Goal: Task Accomplishment & Management: Manage account settings

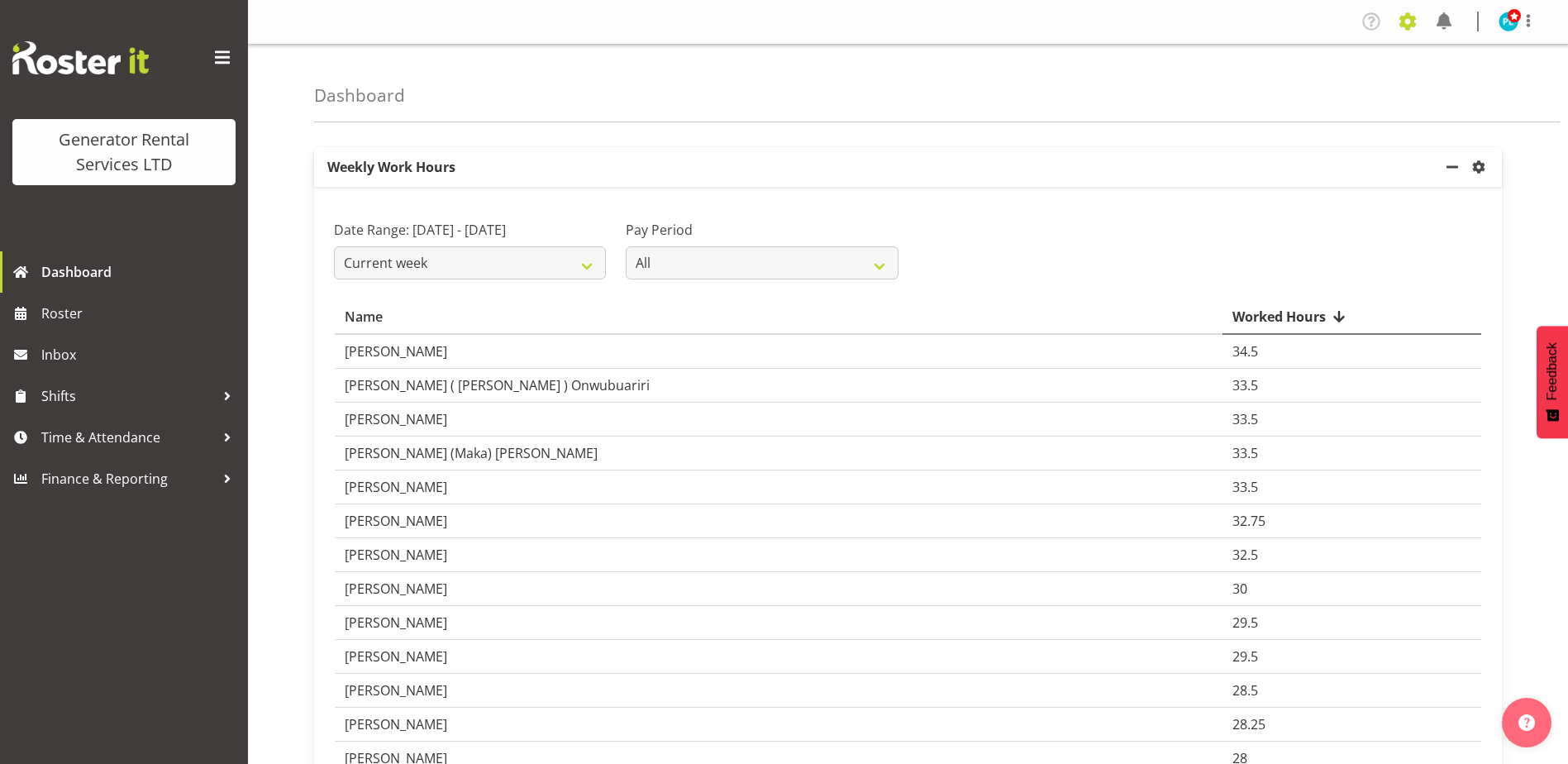
click at [1414, 17] on span at bounding box center [1408, 22] width 26 height 26
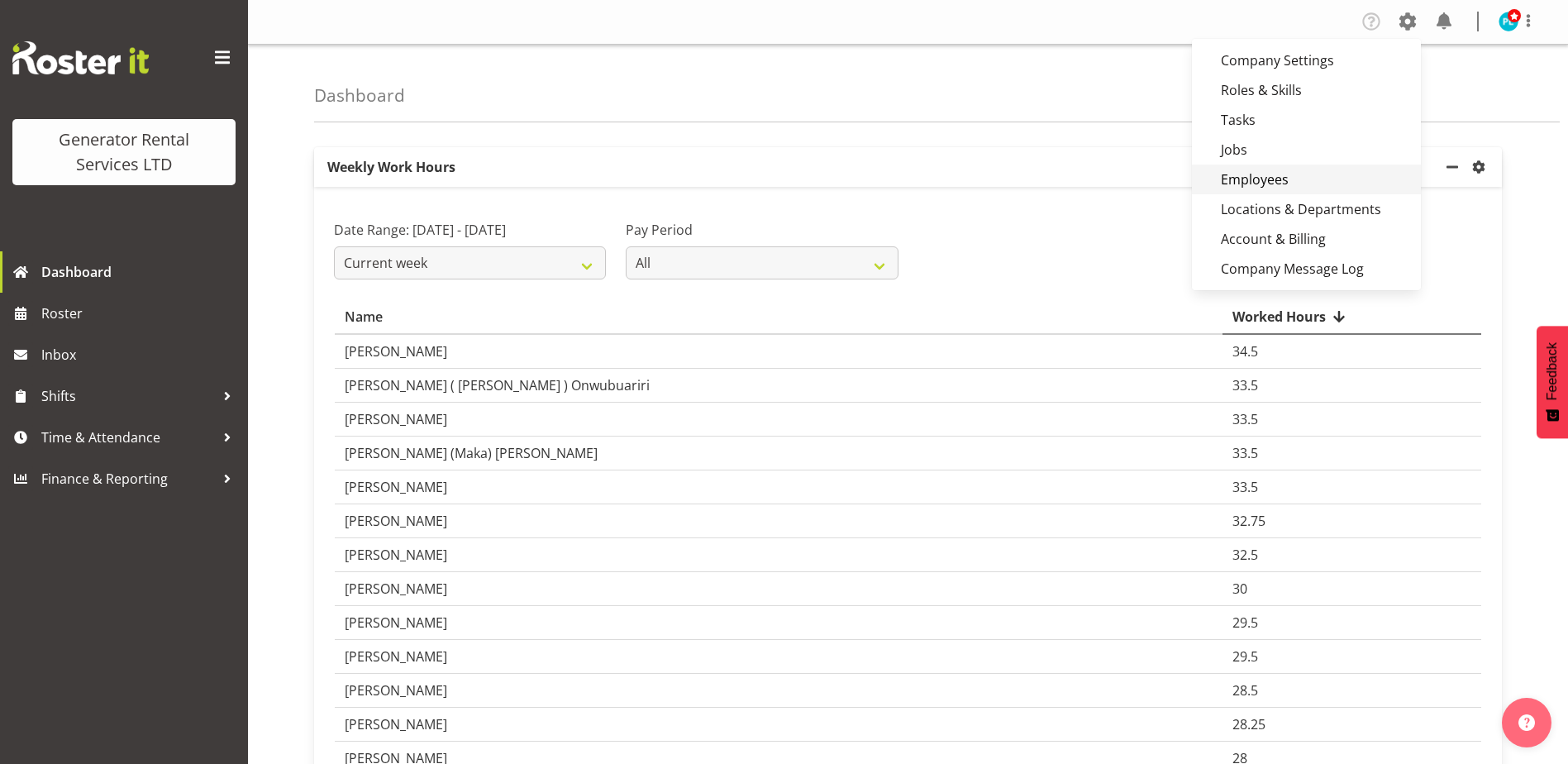
click at [1280, 185] on link "Employees" at bounding box center [1306, 179] width 229 height 30
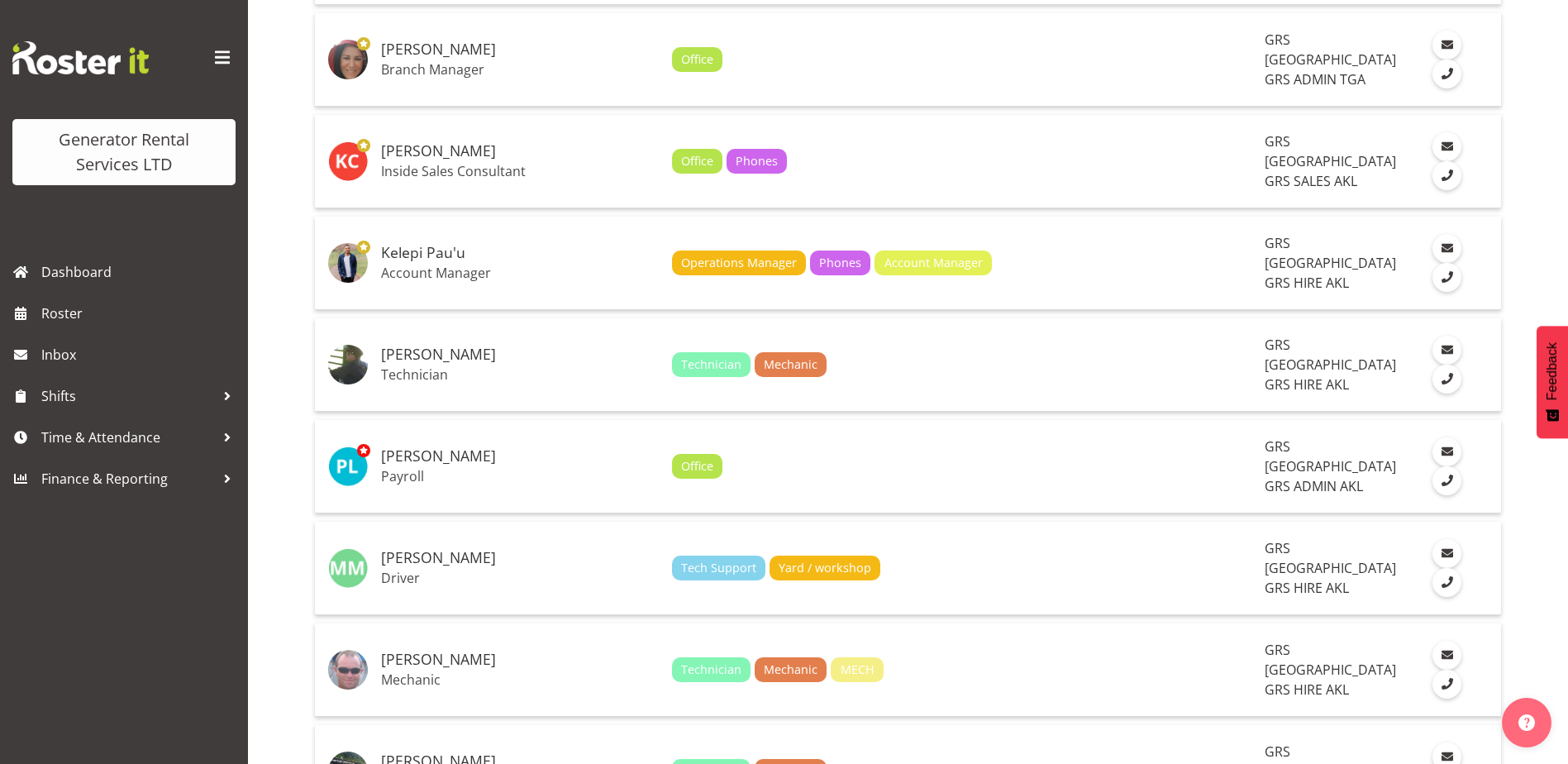
scroll to position [2481, 0]
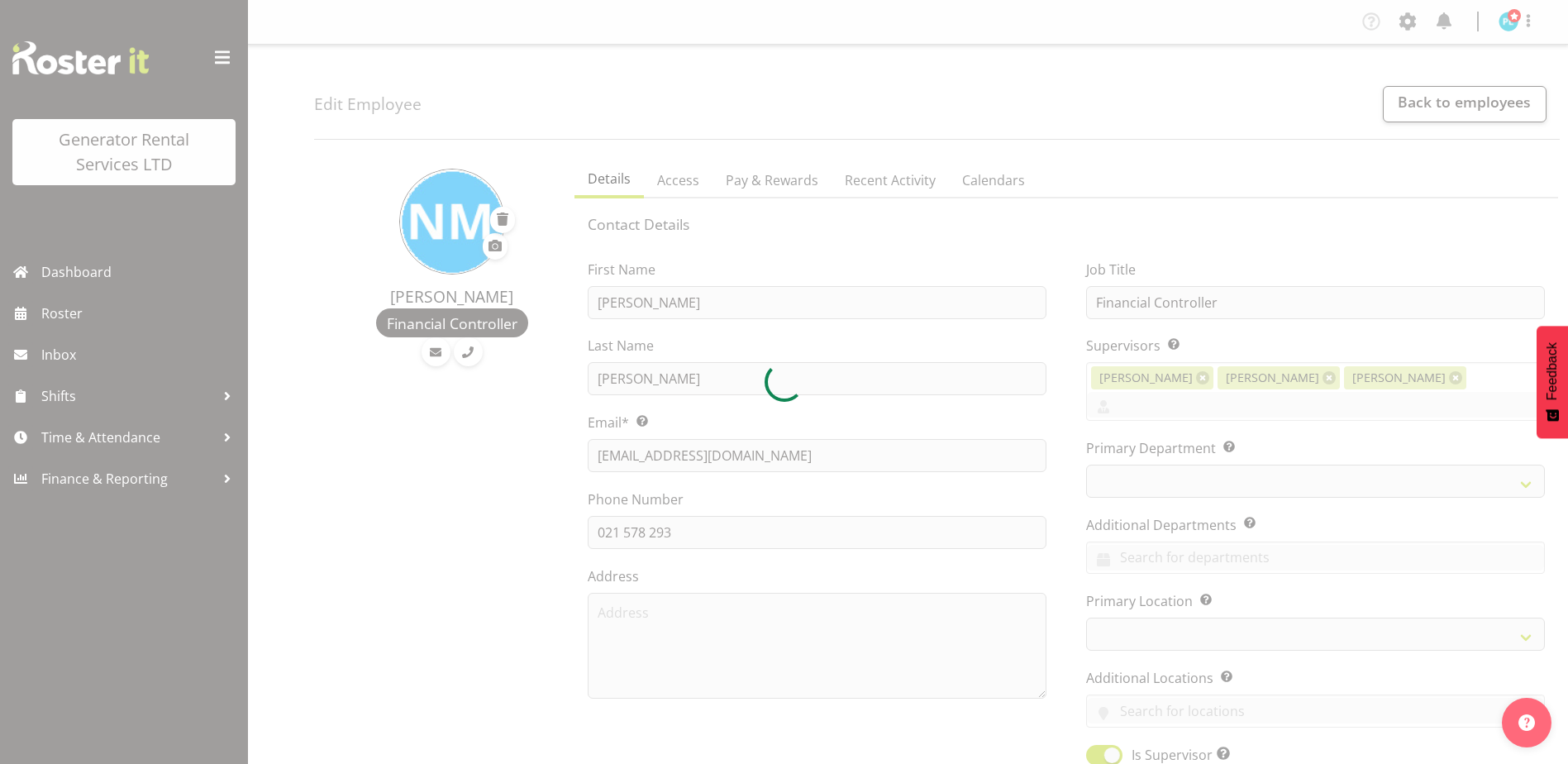
select select "TimelineWeek"
select select
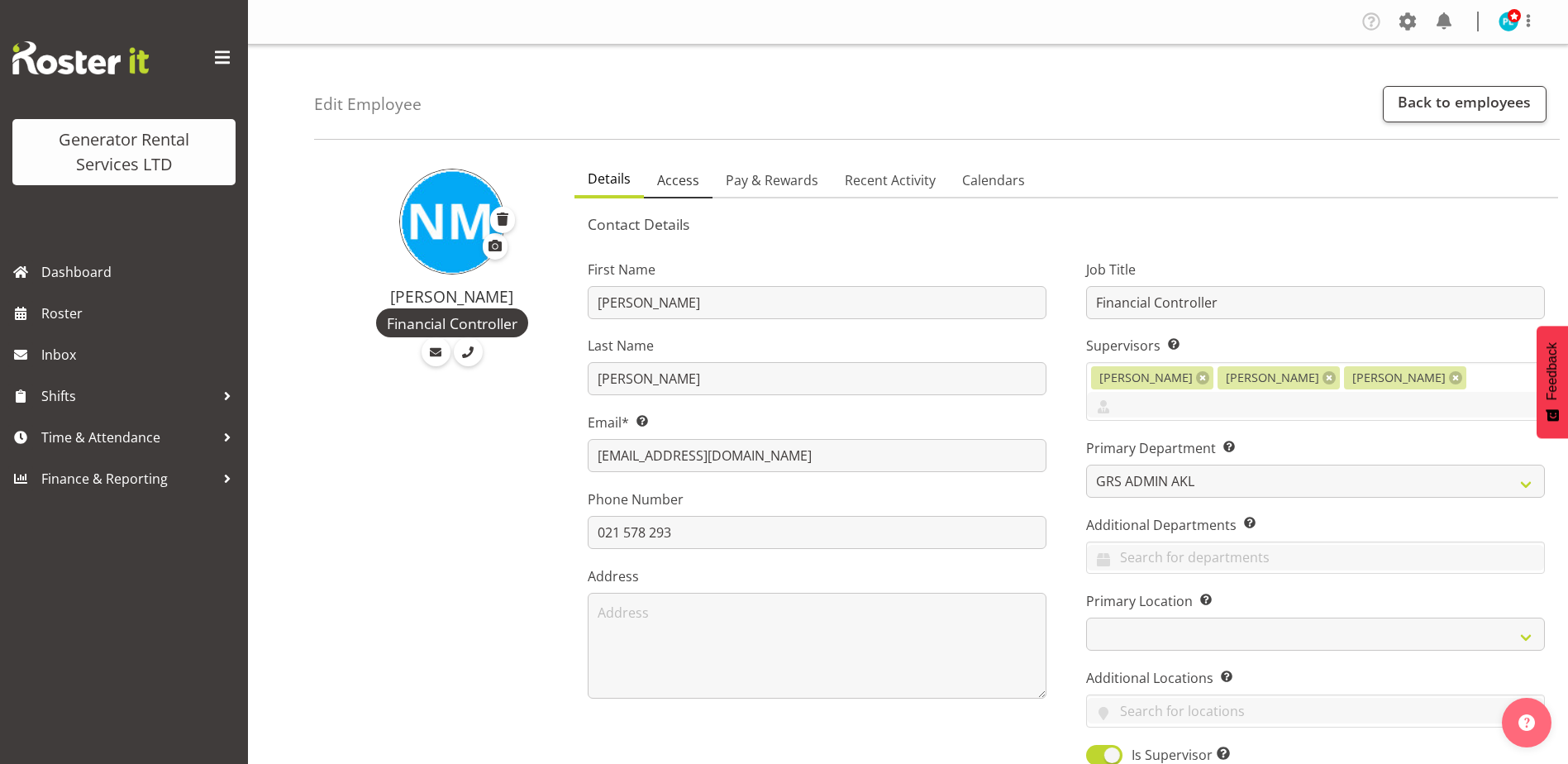
click at [679, 191] on link "Access" at bounding box center [678, 181] width 69 height 35
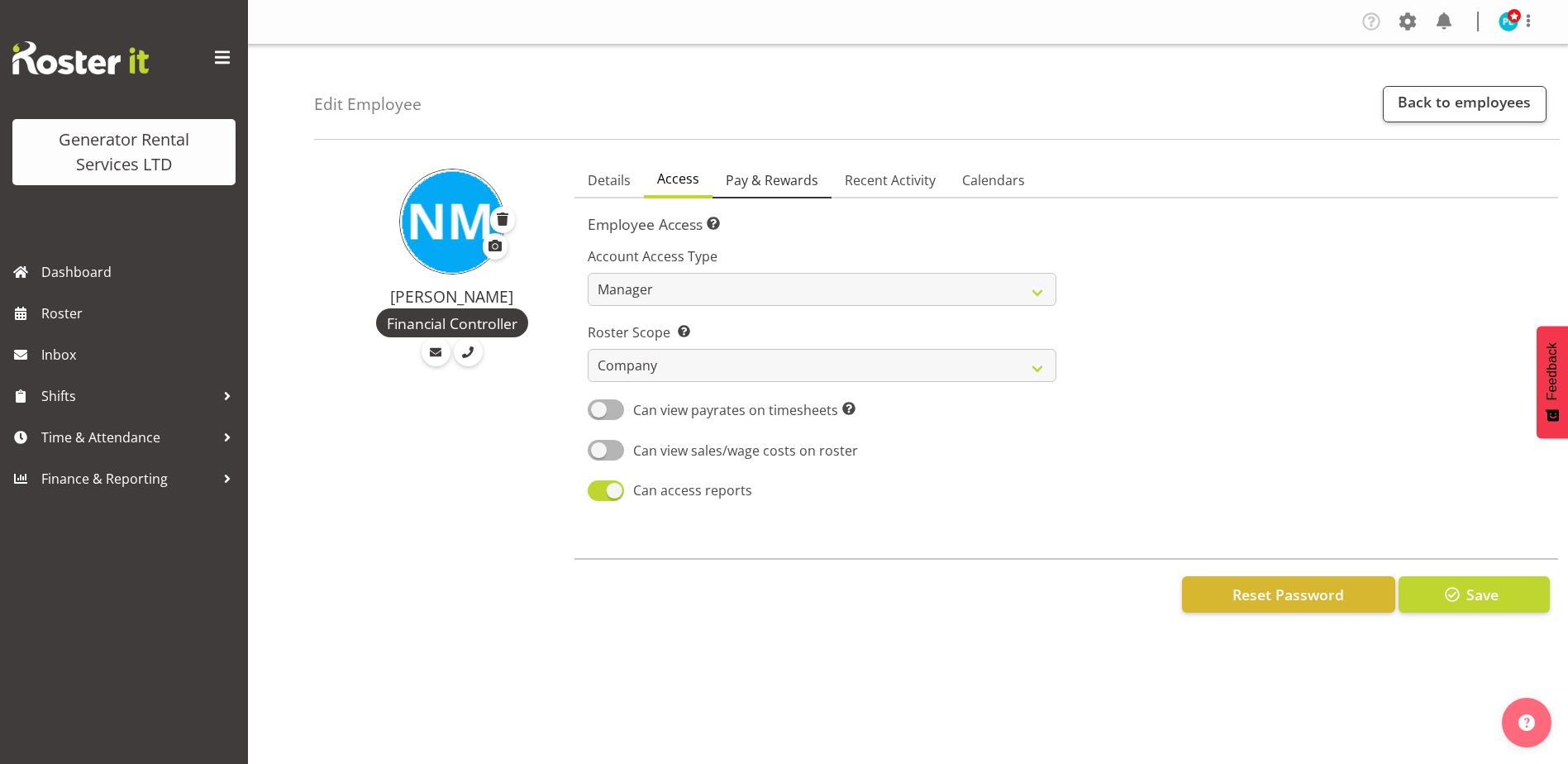
click at [800, 182] on span "Pay & Rewards" at bounding box center [772, 180] width 92 height 20
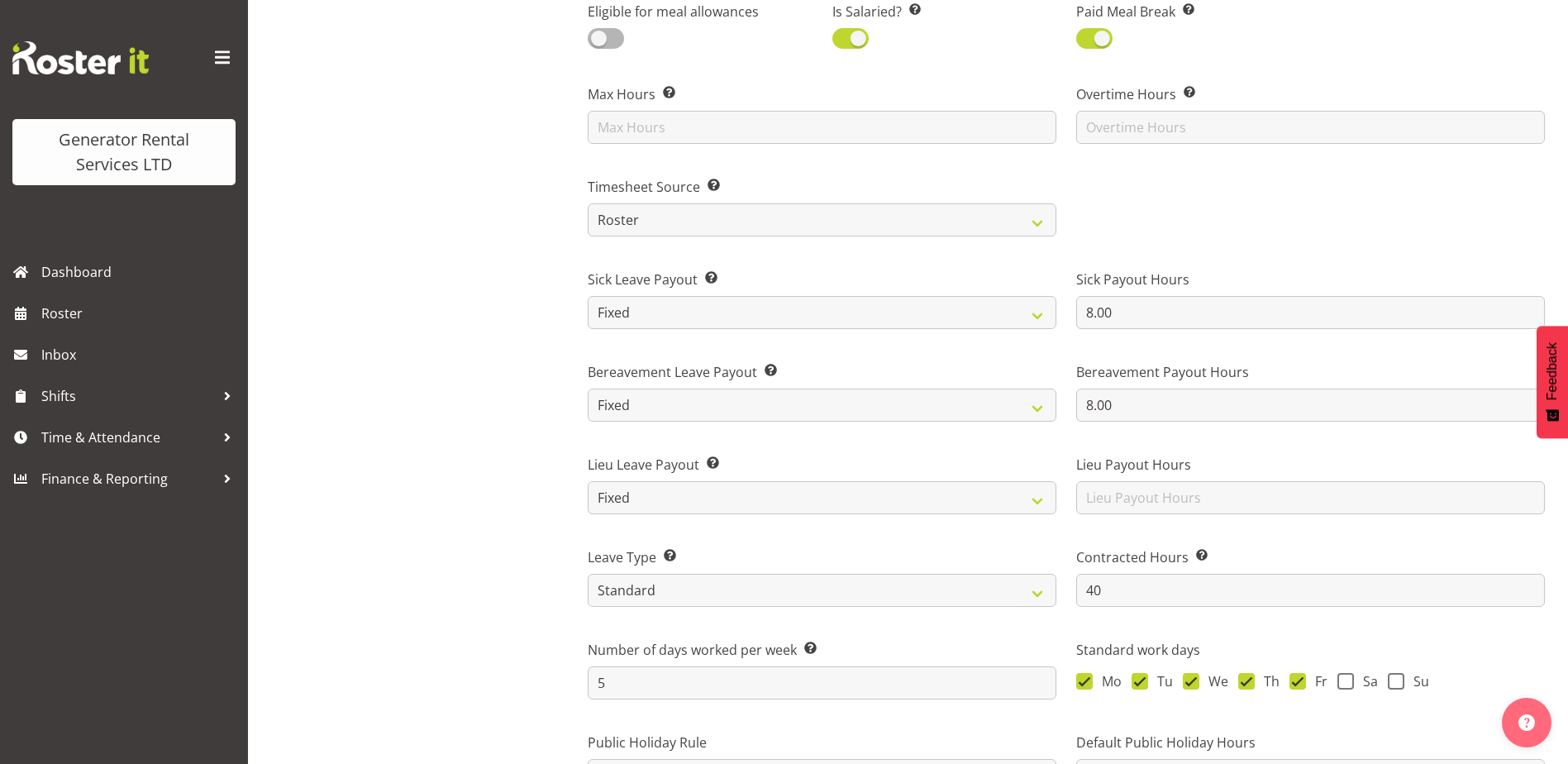
scroll to position [910, 0]
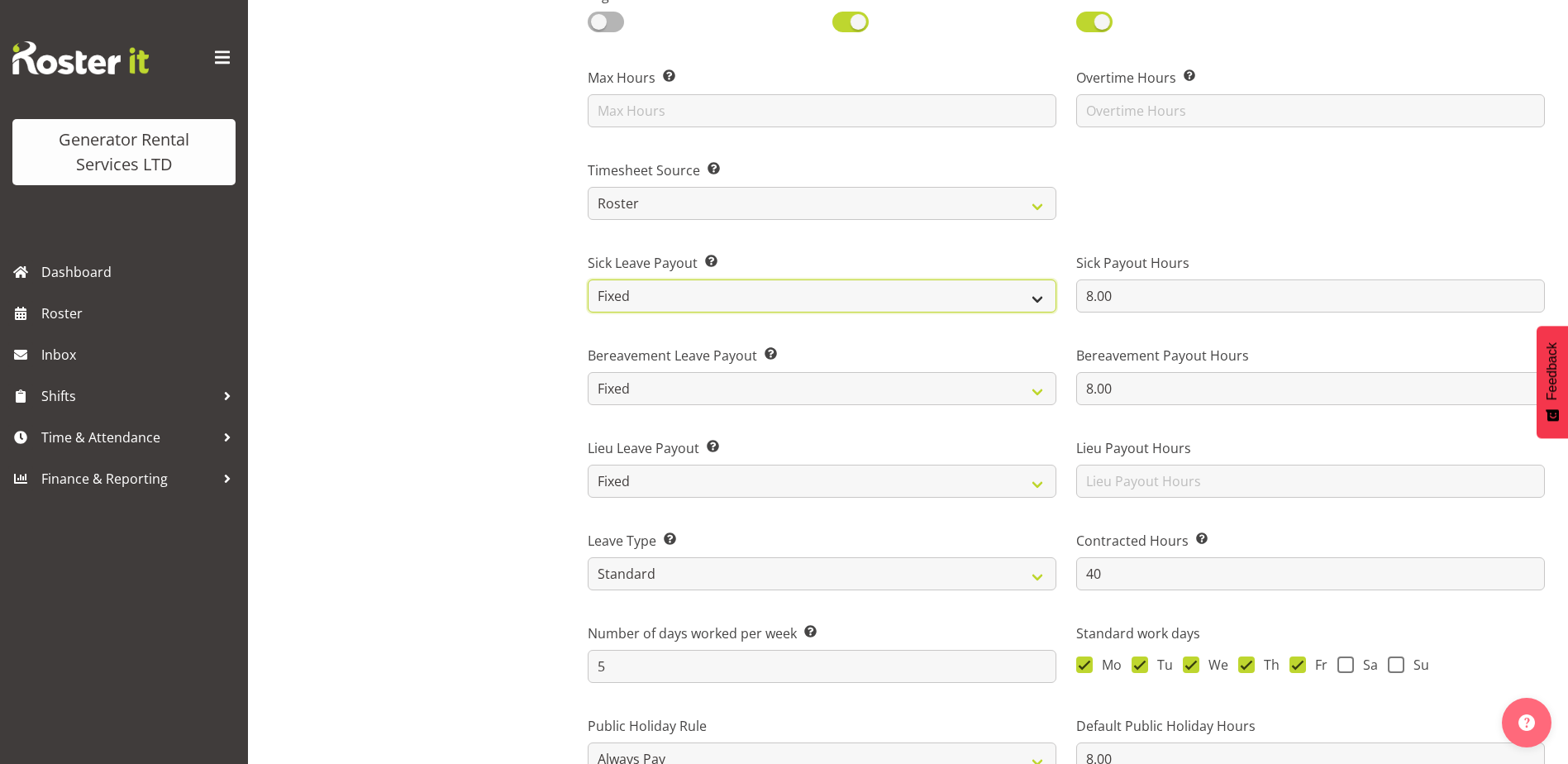
click at [1031, 305] on select "Roster Fixed" at bounding box center [821, 295] width 469 height 33
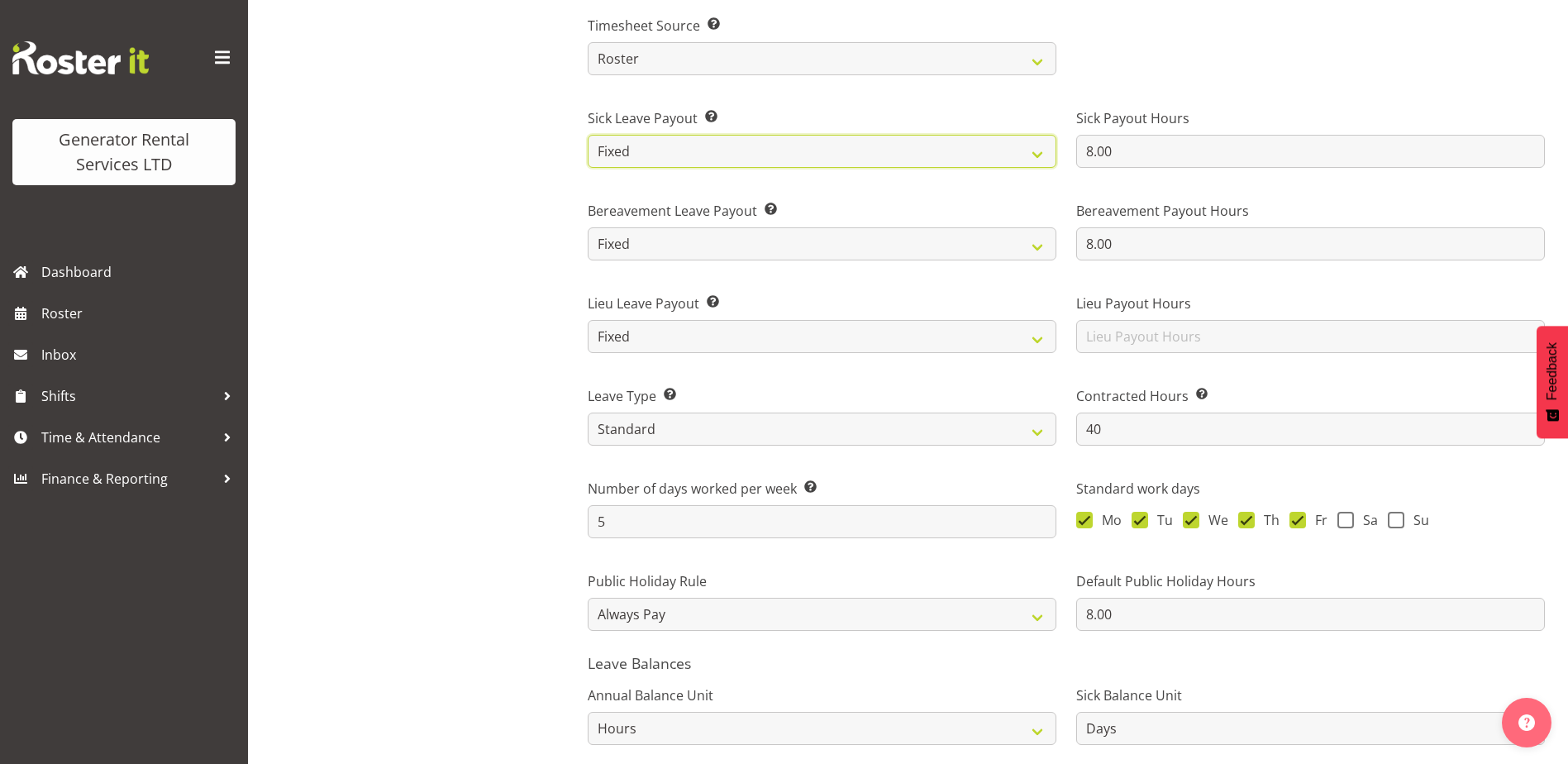
scroll to position [1075, 0]
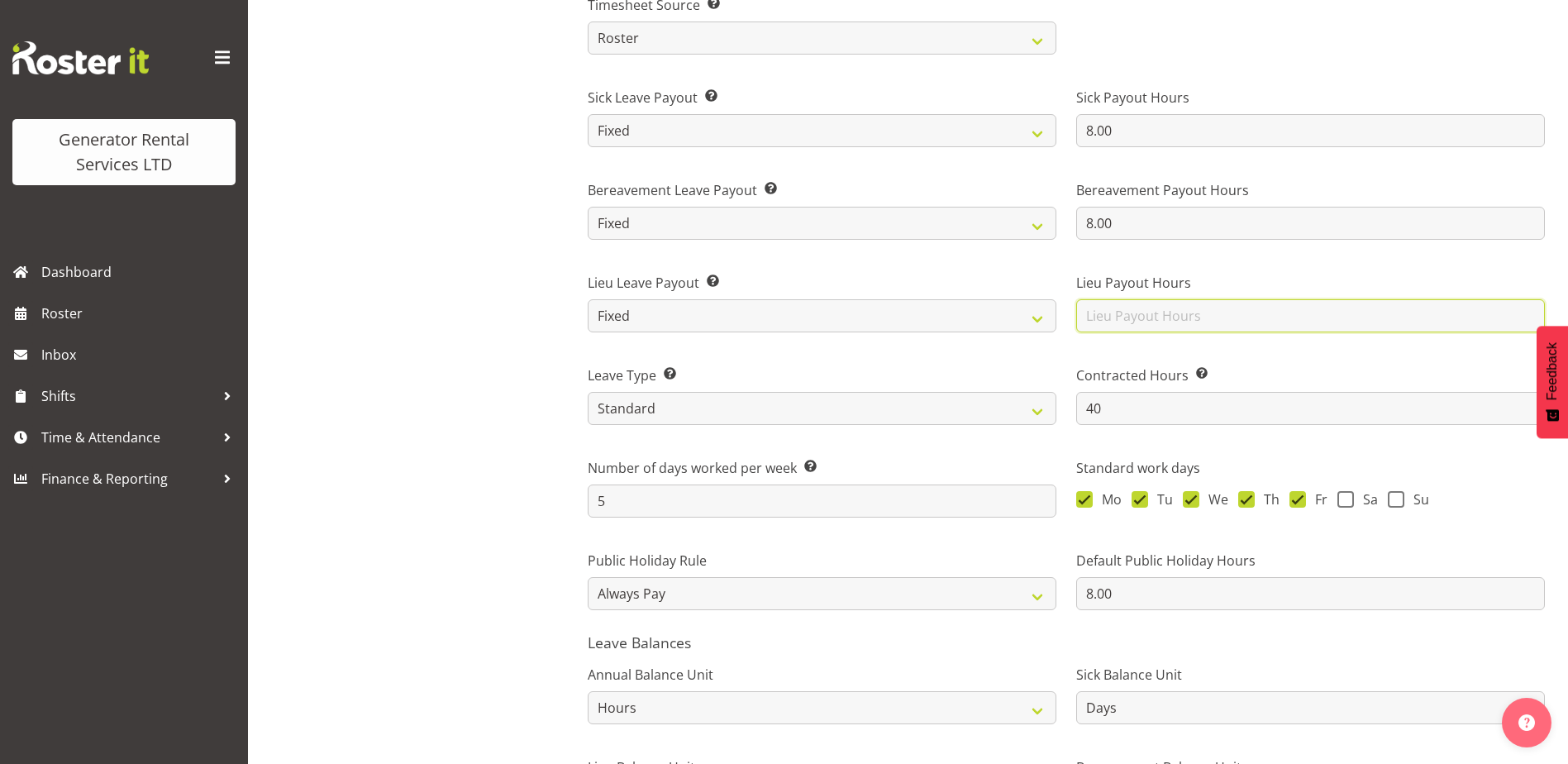
click at [1117, 322] on input "text" at bounding box center [1311, 315] width 469 height 33
type input "8.00"
click at [1016, 449] on div "Number of days worked per week This is required if you use the Standard leave t…" at bounding box center [822, 481] width 488 height 92
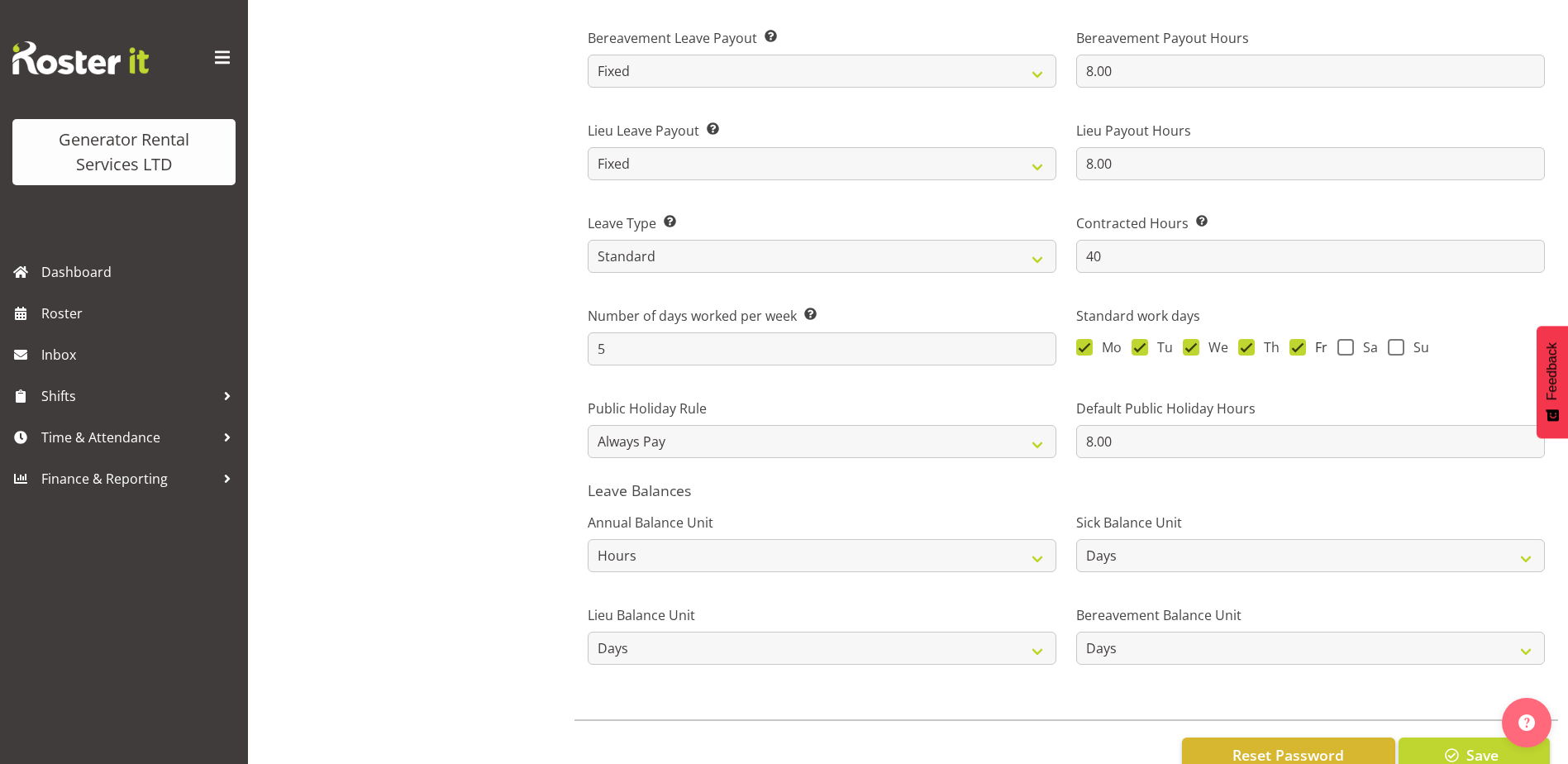
scroll to position [1240, 0]
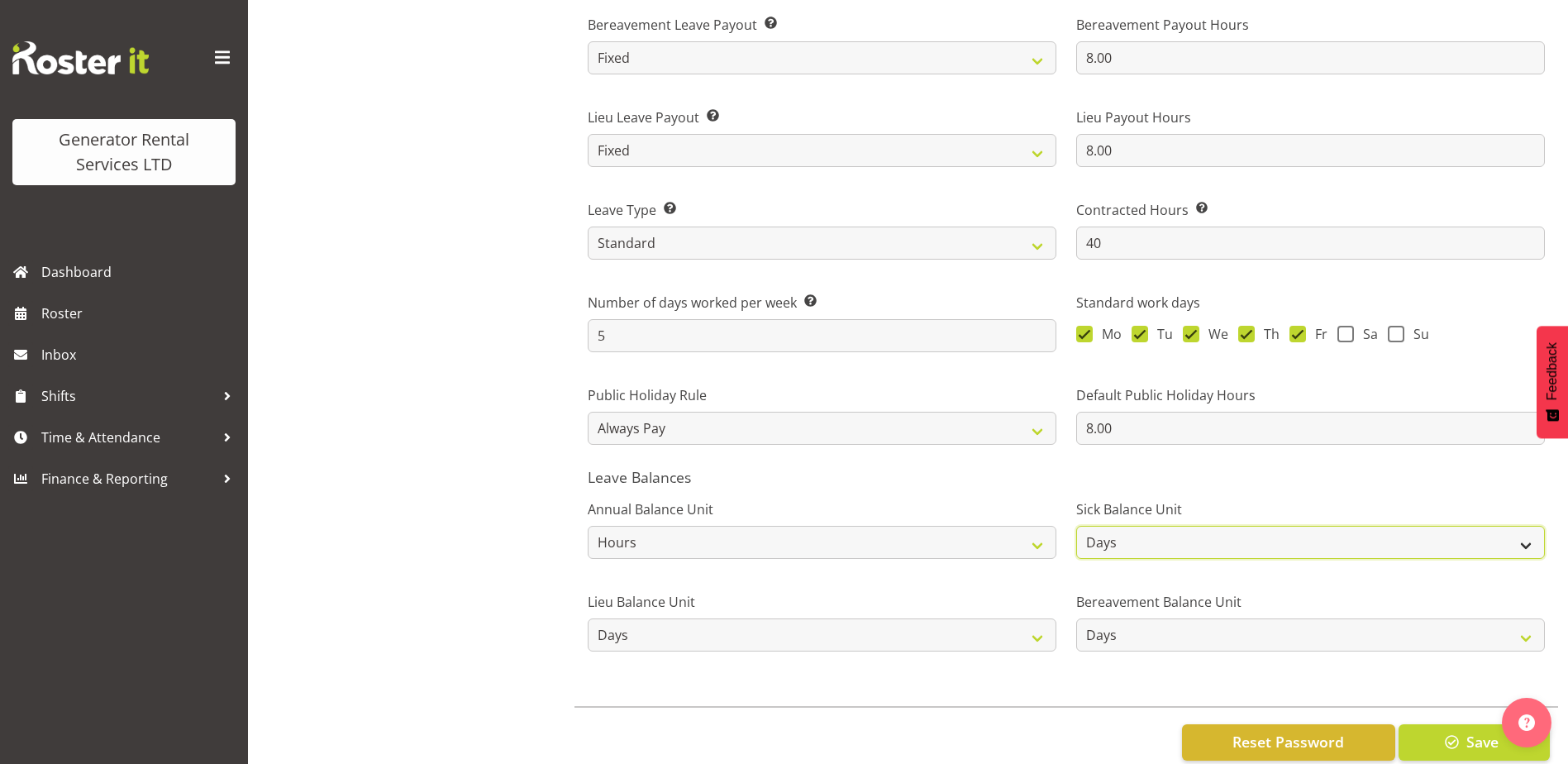
click at [1534, 540] on select "Hours Days" at bounding box center [1311, 542] width 469 height 33
select select "hour"
click at [1077, 526] on select "Hours Days" at bounding box center [1311, 542] width 469 height 33
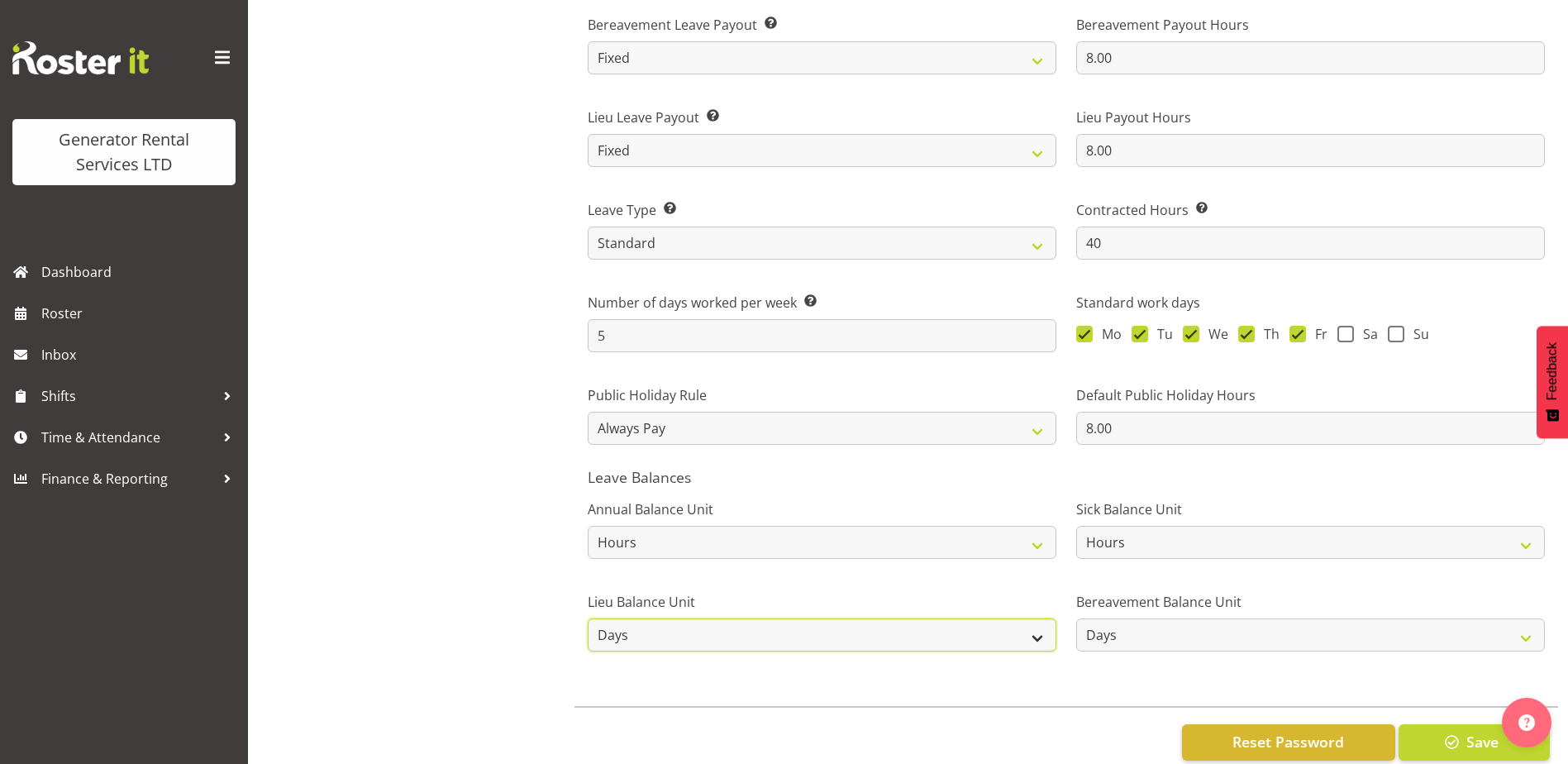
click at [1031, 645] on select "Hours Days" at bounding box center [821, 635] width 469 height 33
select select "hour"
click at [587, 619] on select "Hours Days" at bounding box center [821, 635] width 469 height 33
click at [1517, 637] on select "Hours Days" at bounding box center [1311, 635] width 469 height 33
select select "hour"
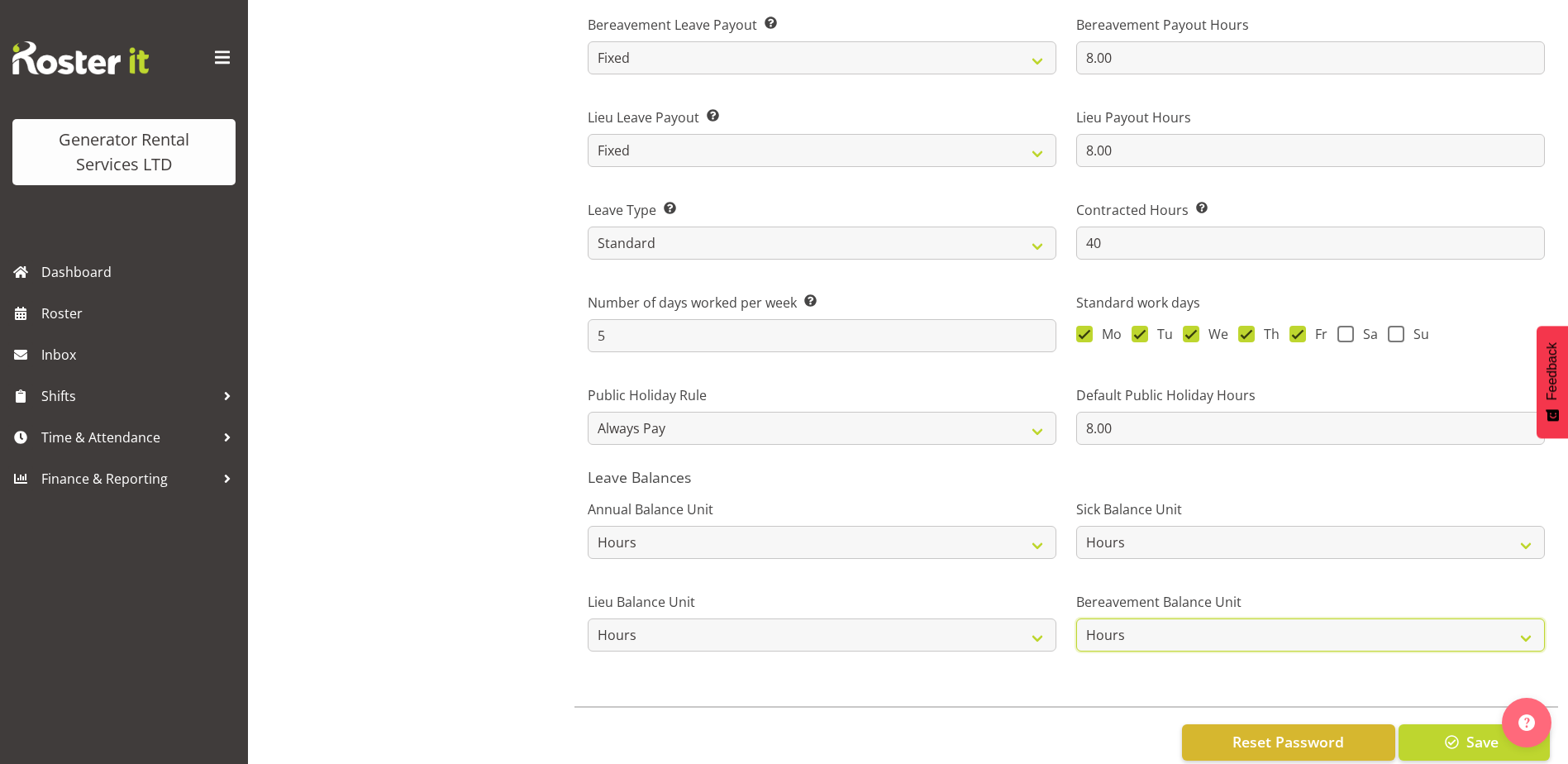
click at [1077, 619] on select "Hours Days" at bounding box center [1311, 635] width 469 height 33
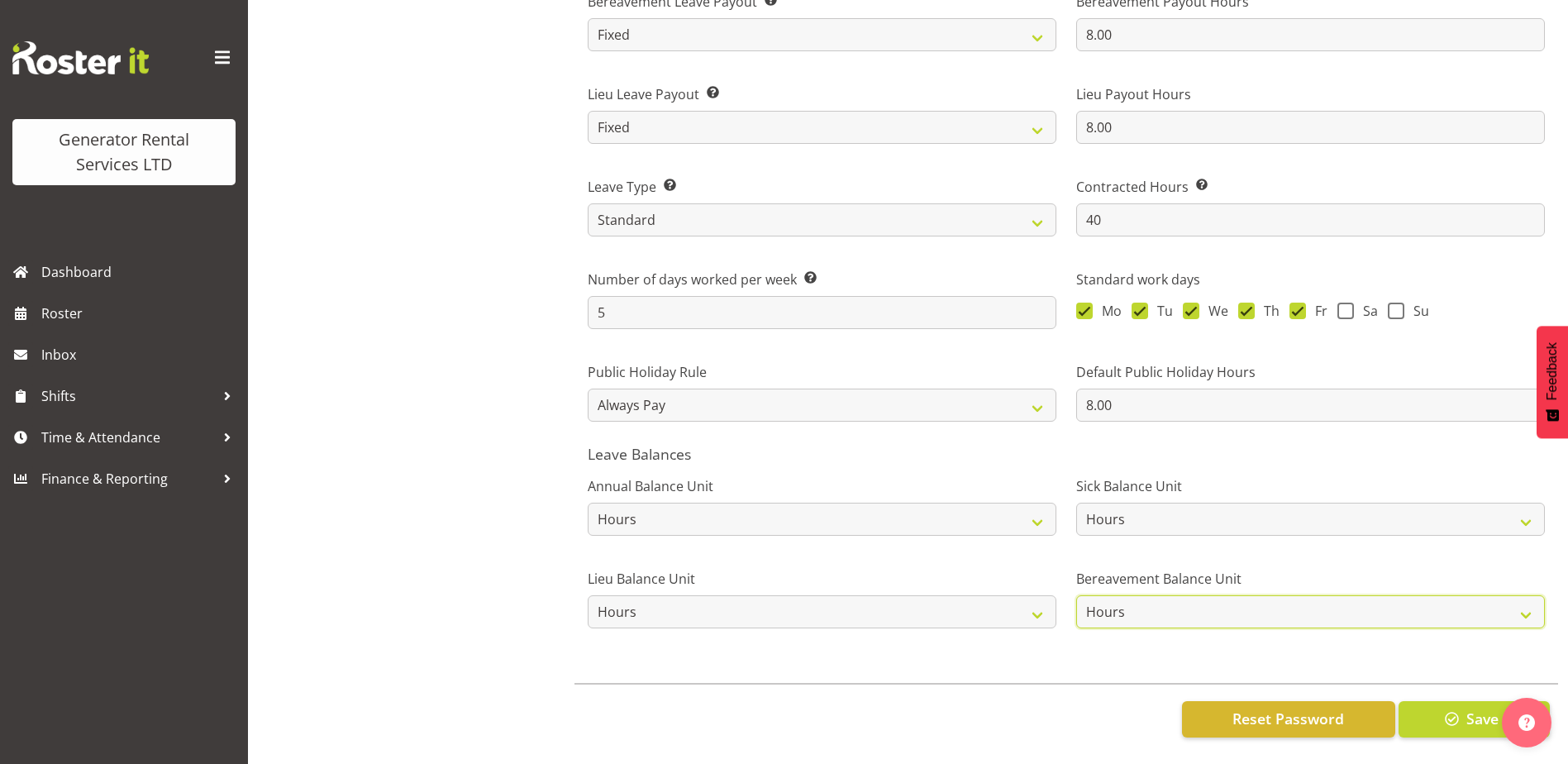
scroll to position [1276, 0]
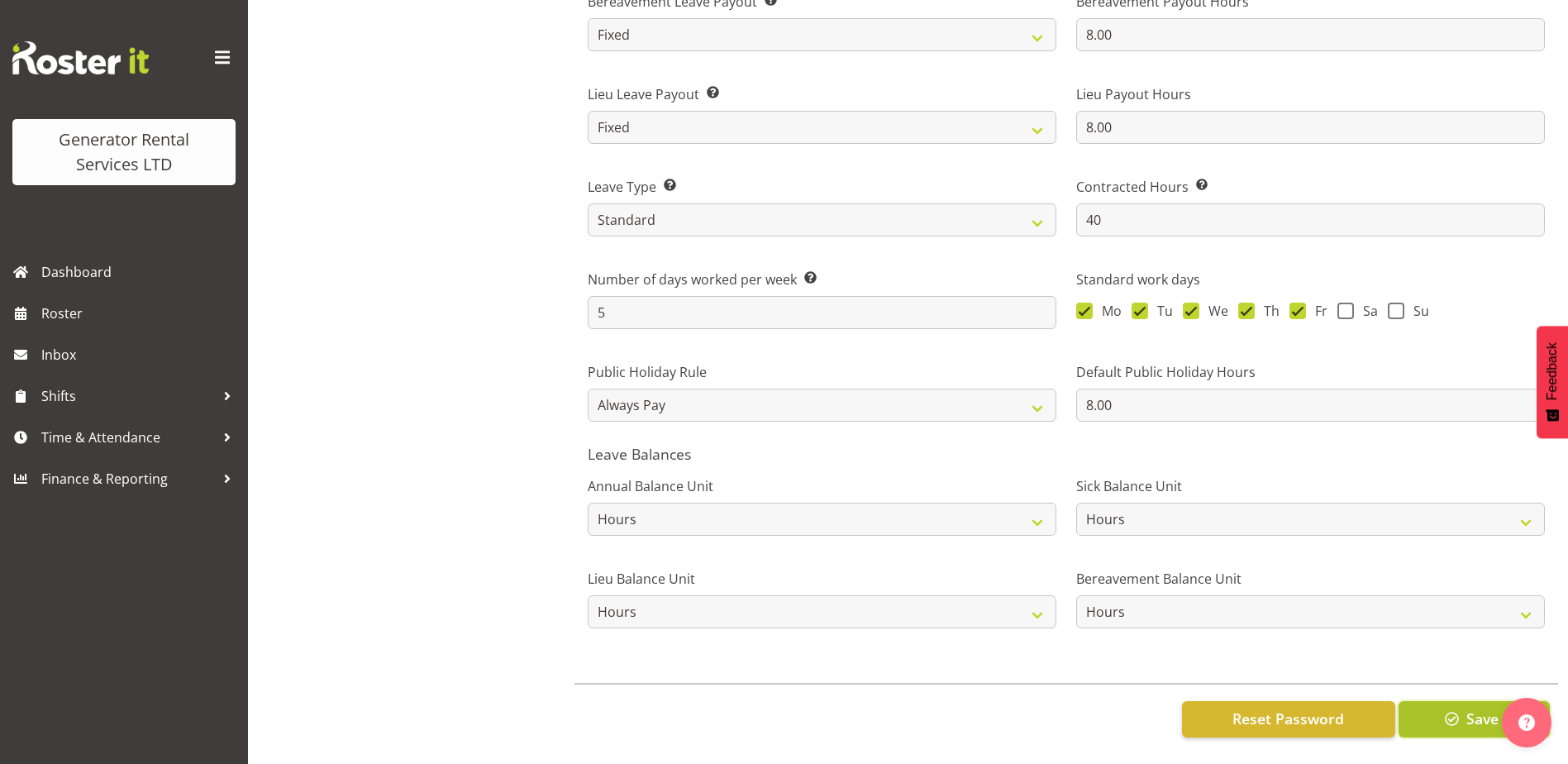
click at [1439, 702] on button "Save" at bounding box center [1475, 720] width 151 height 37
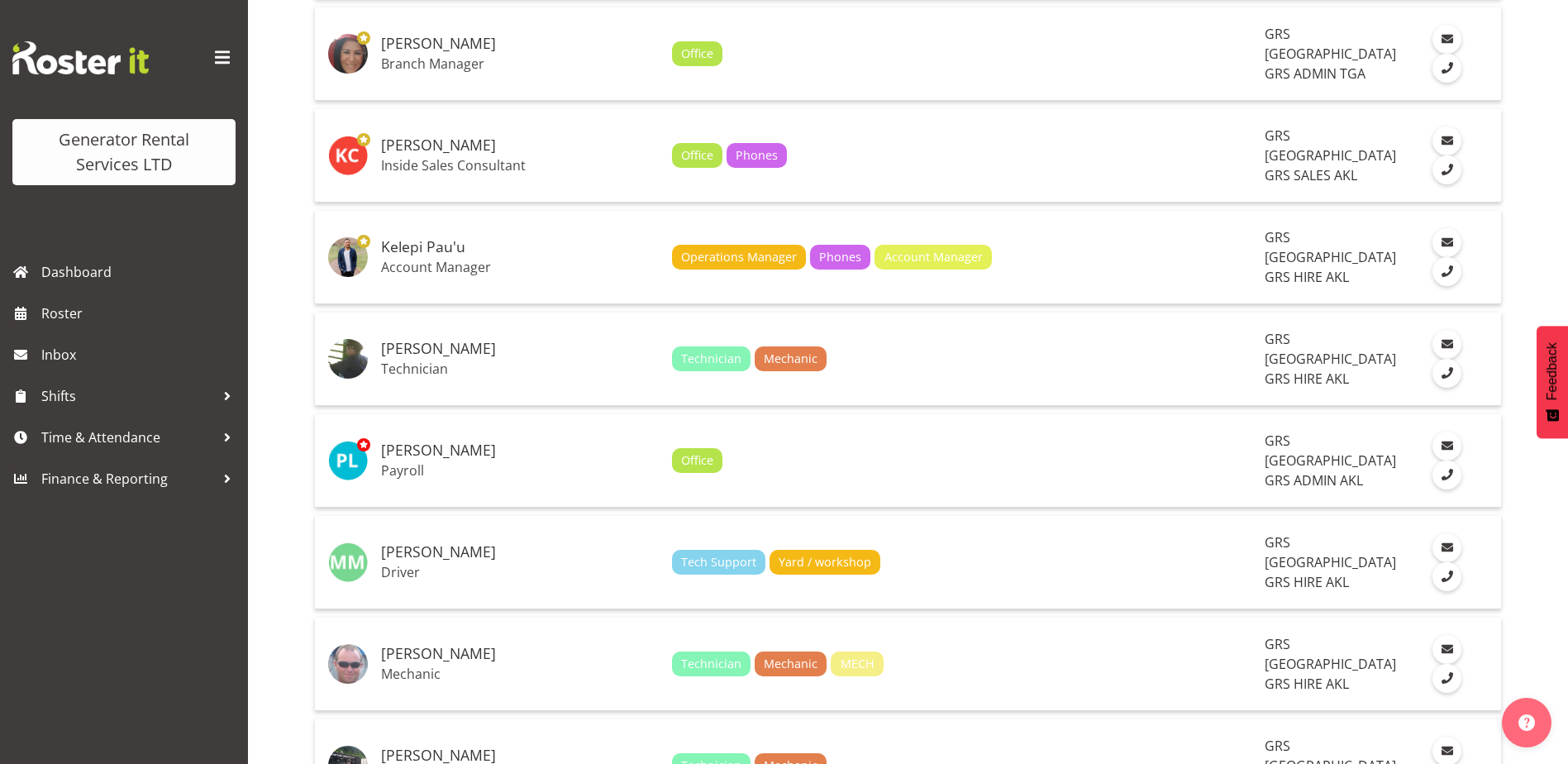
scroll to position [2647, 0]
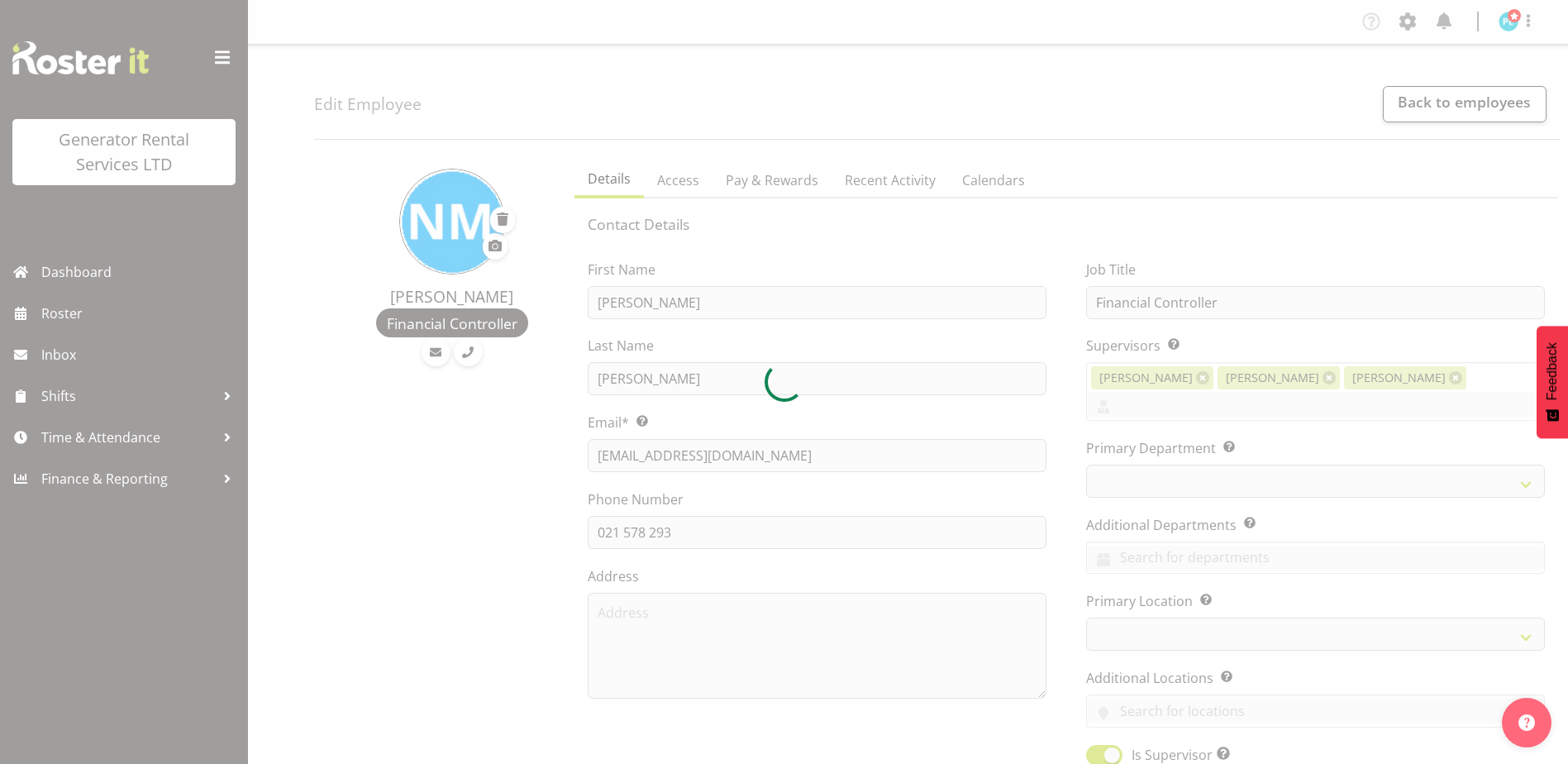
select select "TimelineWeek"
select select
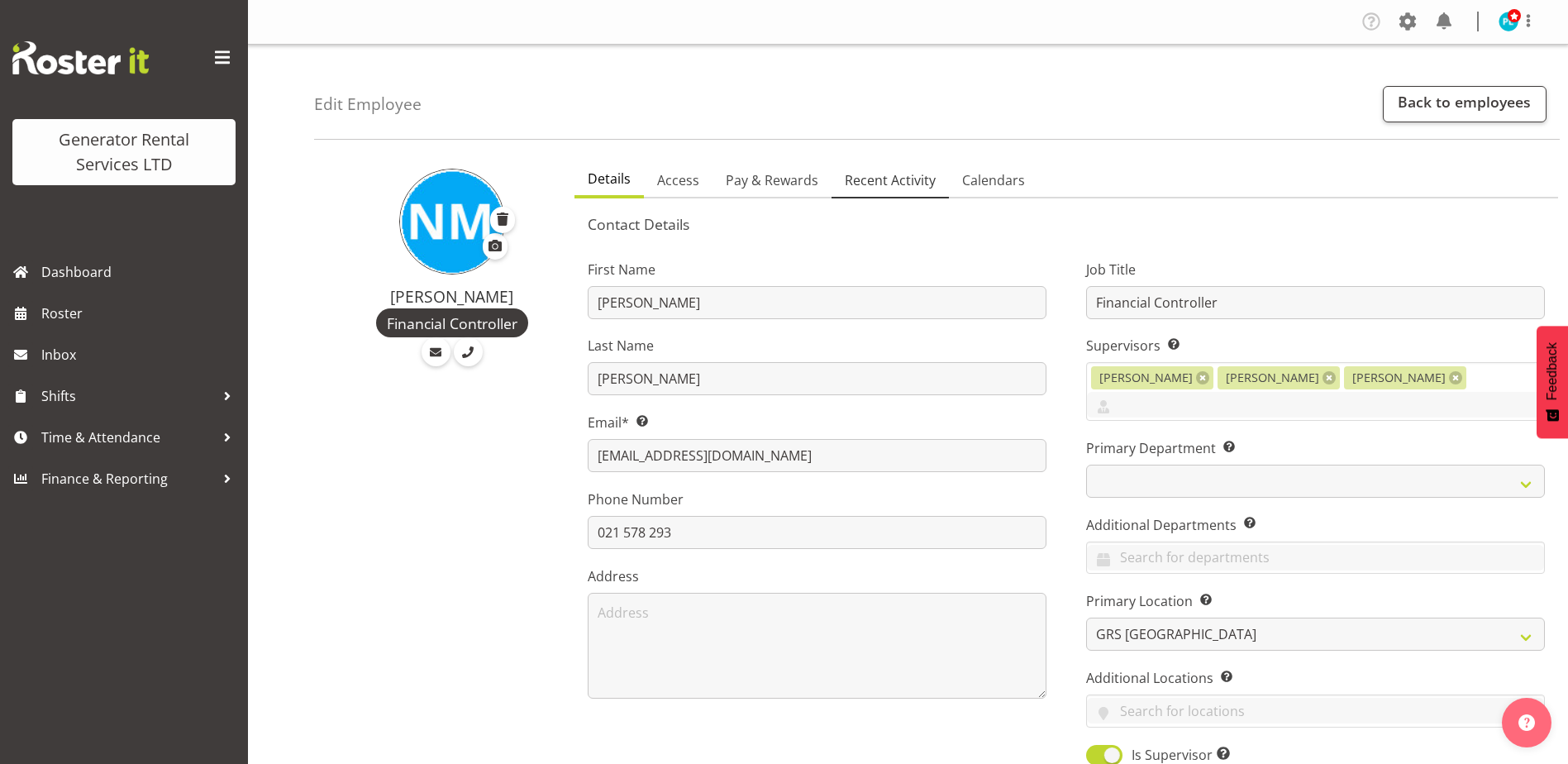
click at [875, 176] on span "Recent Activity" at bounding box center [890, 180] width 91 height 20
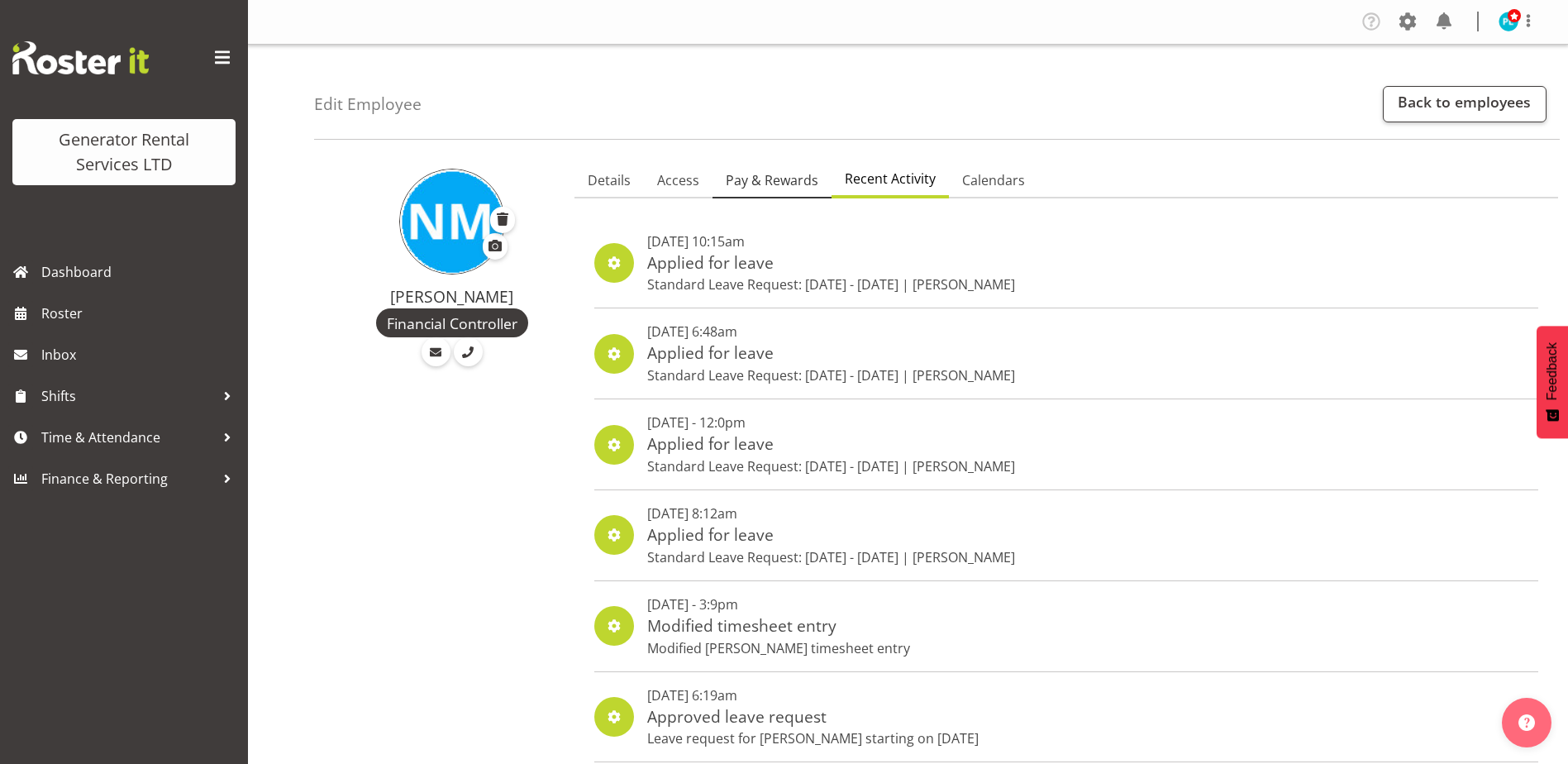
click at [765, 177] on span "Pay & Rewards" at bounding box center [772, 180] width 92 height 20
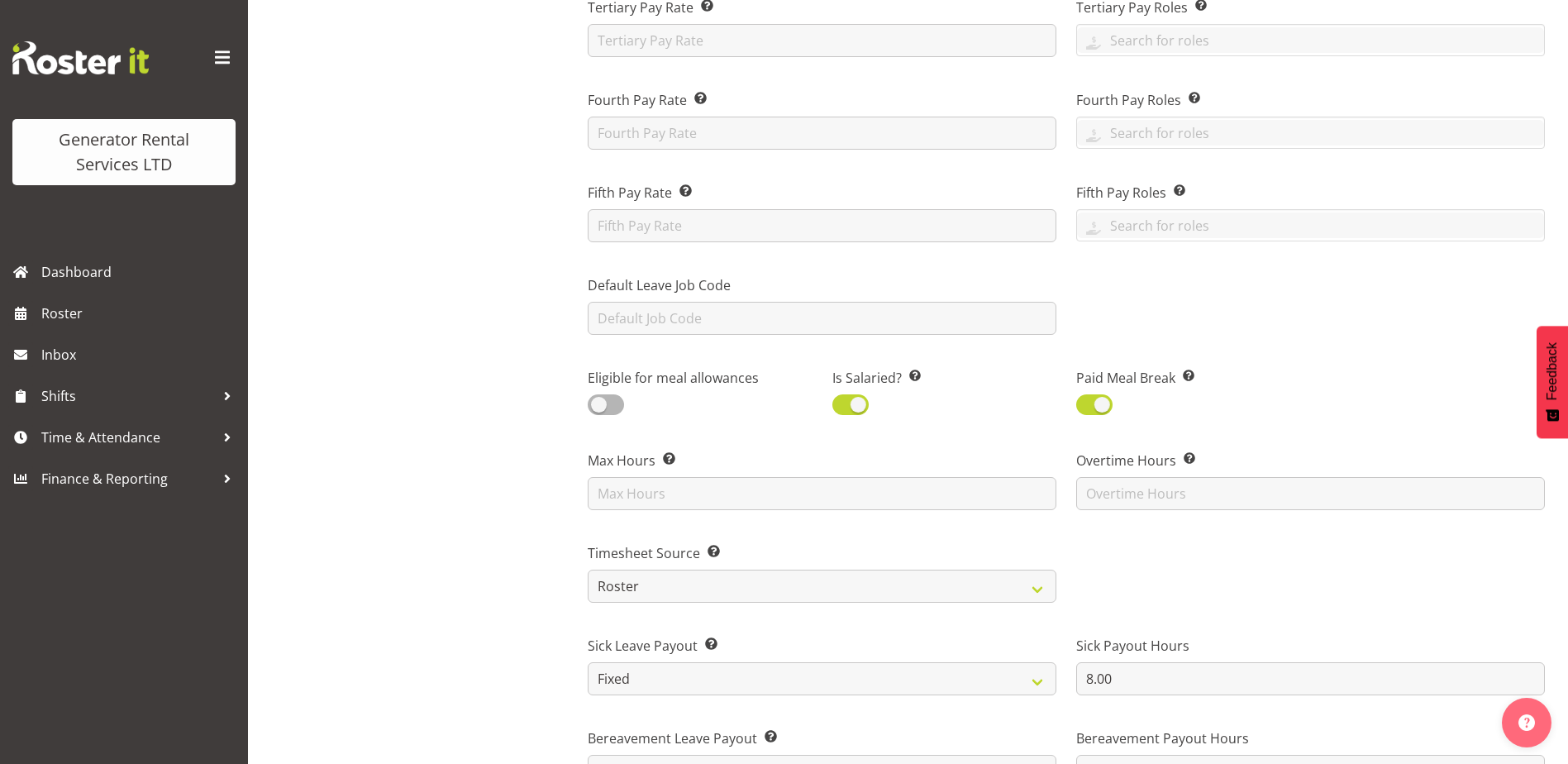
scroll to position [579, 0]
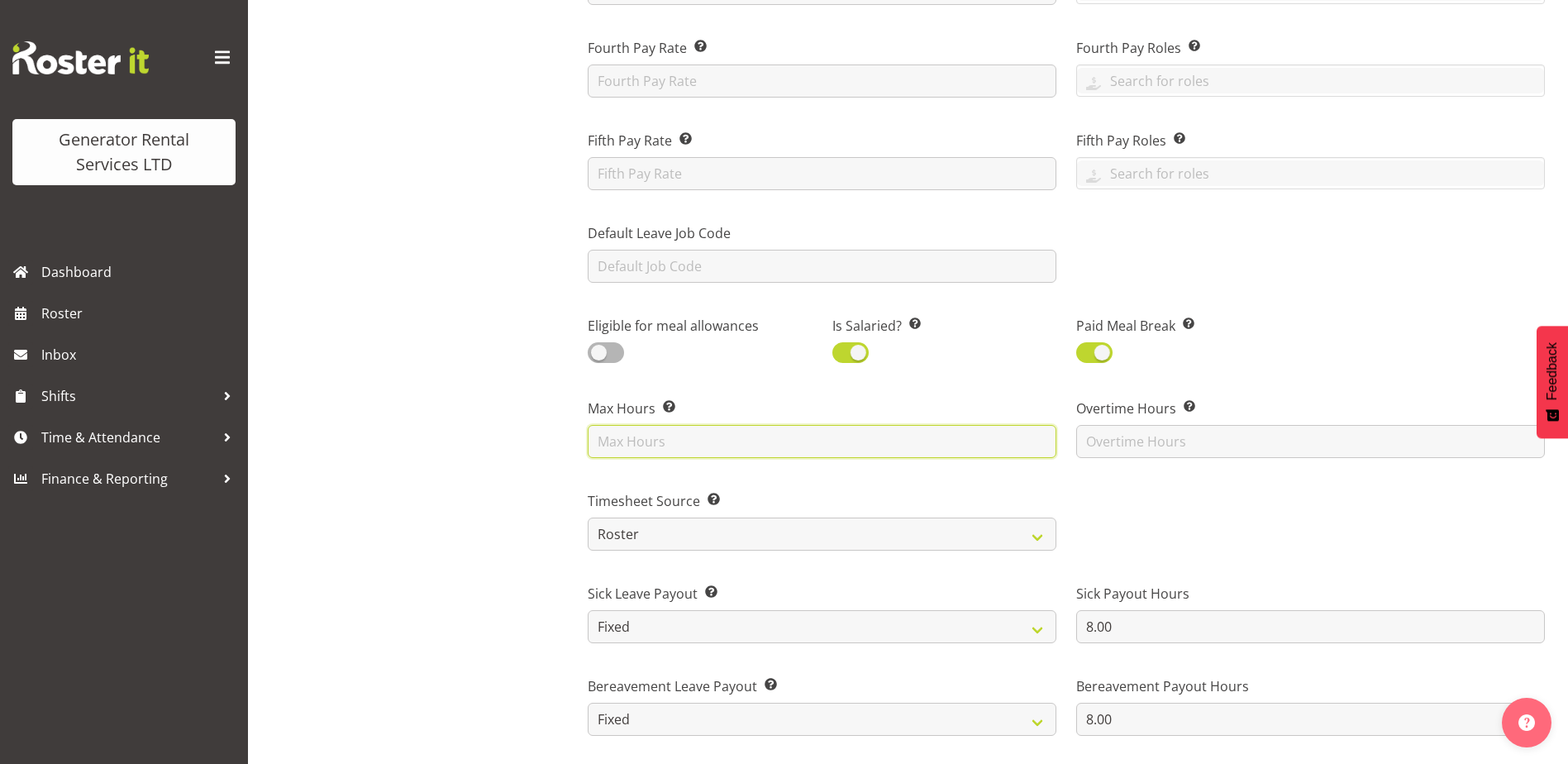
click at [695, 437] on input "text" at bounding box center [821, 441] width 469 height 33
type input "40"
click at [535, 386] on div "Nick McDonald Financial Controller" at bounding box center [439, 511] width 251 height 1876
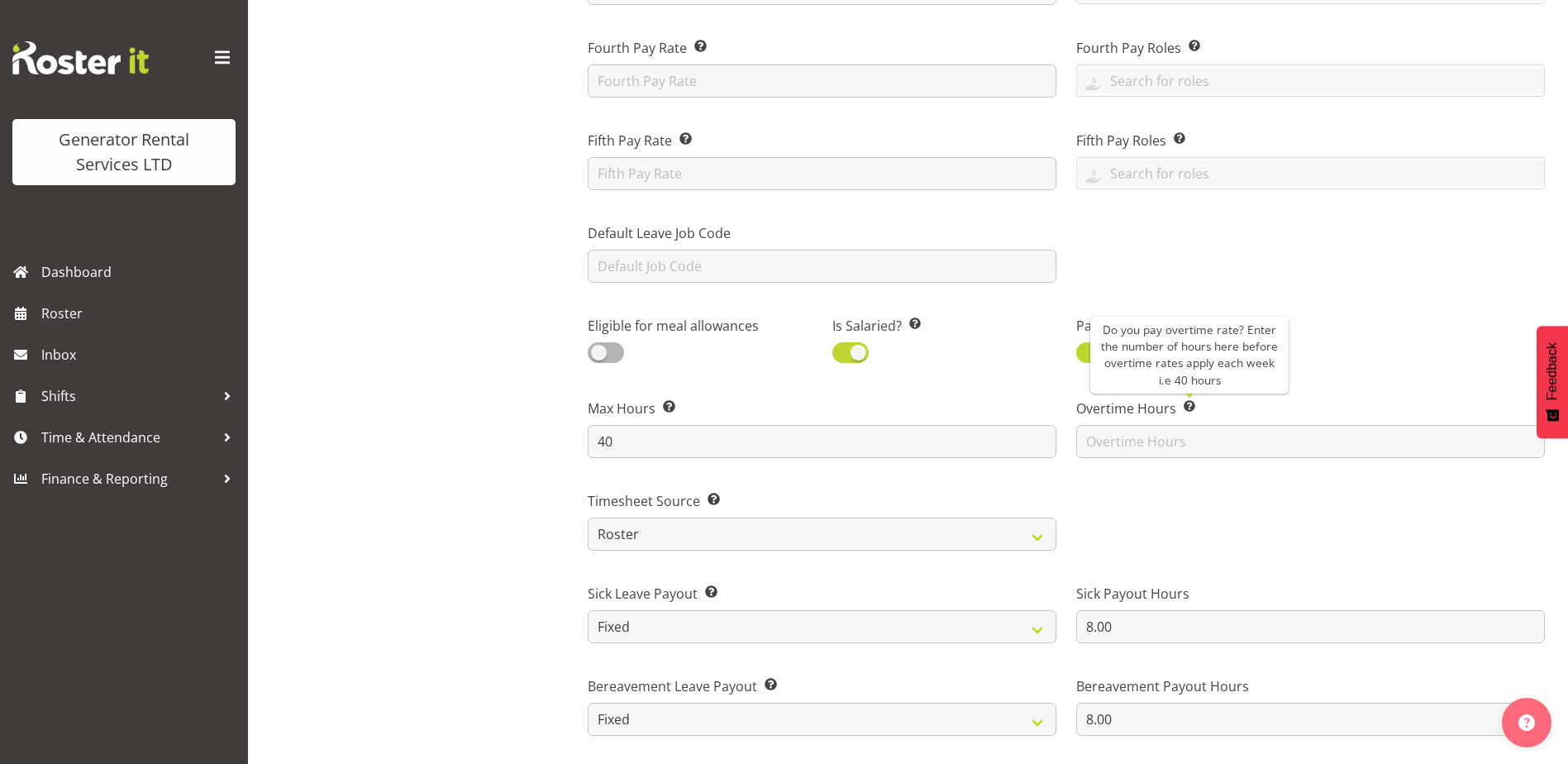
click at [1194, 411] on span at bounding box center [1190, 407] width 13 height 13
click at [1104, 465] on div "Overtime Hours Do you pay overtime rate? Enter the number of hours here before …" at bounding box center [1311, 422] width 488 height 92
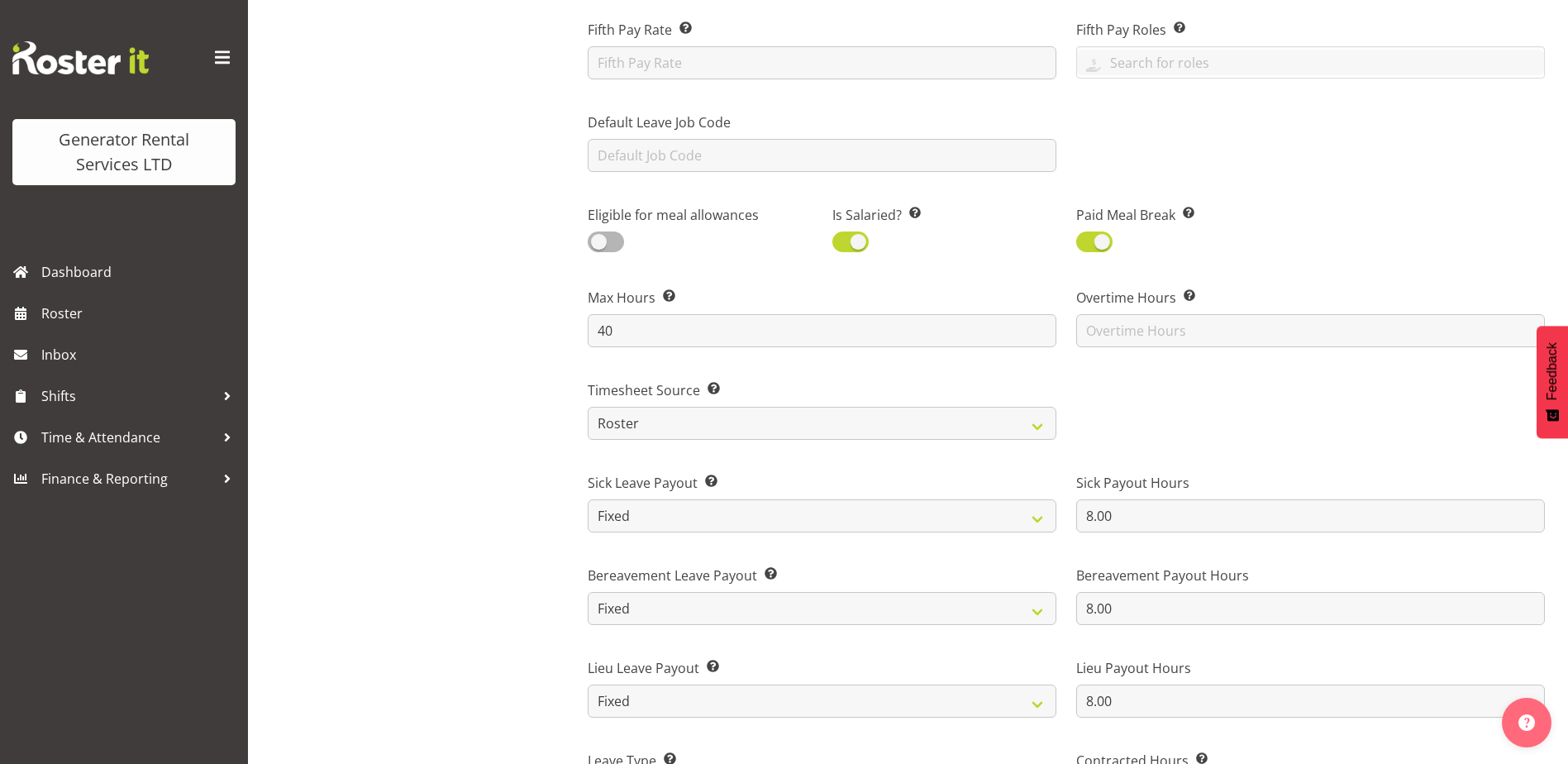
scroll to position [827, 0]
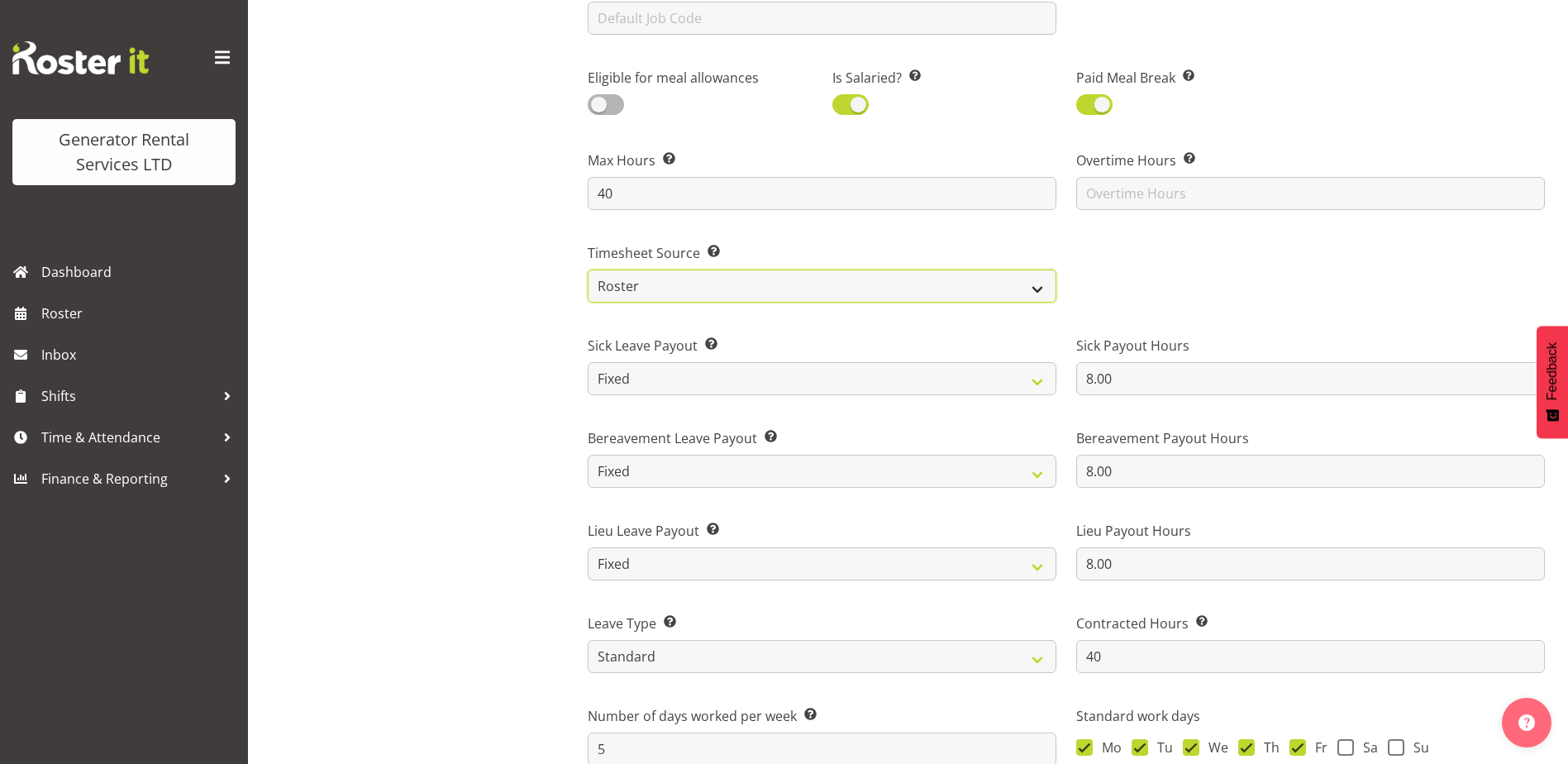
click at [1038, 276] on select "Roster Manual GPS GPS (via Roster)" at bounding box center [821, 286] width 469 height 33
click at [587, 270] on select "Roster Manual GPS GPS (via Roster)" at bounding box center [821, 286] width 469 height 33
click at [1239, 290] on div at bounding box center [1311, 266] width 488 height 92
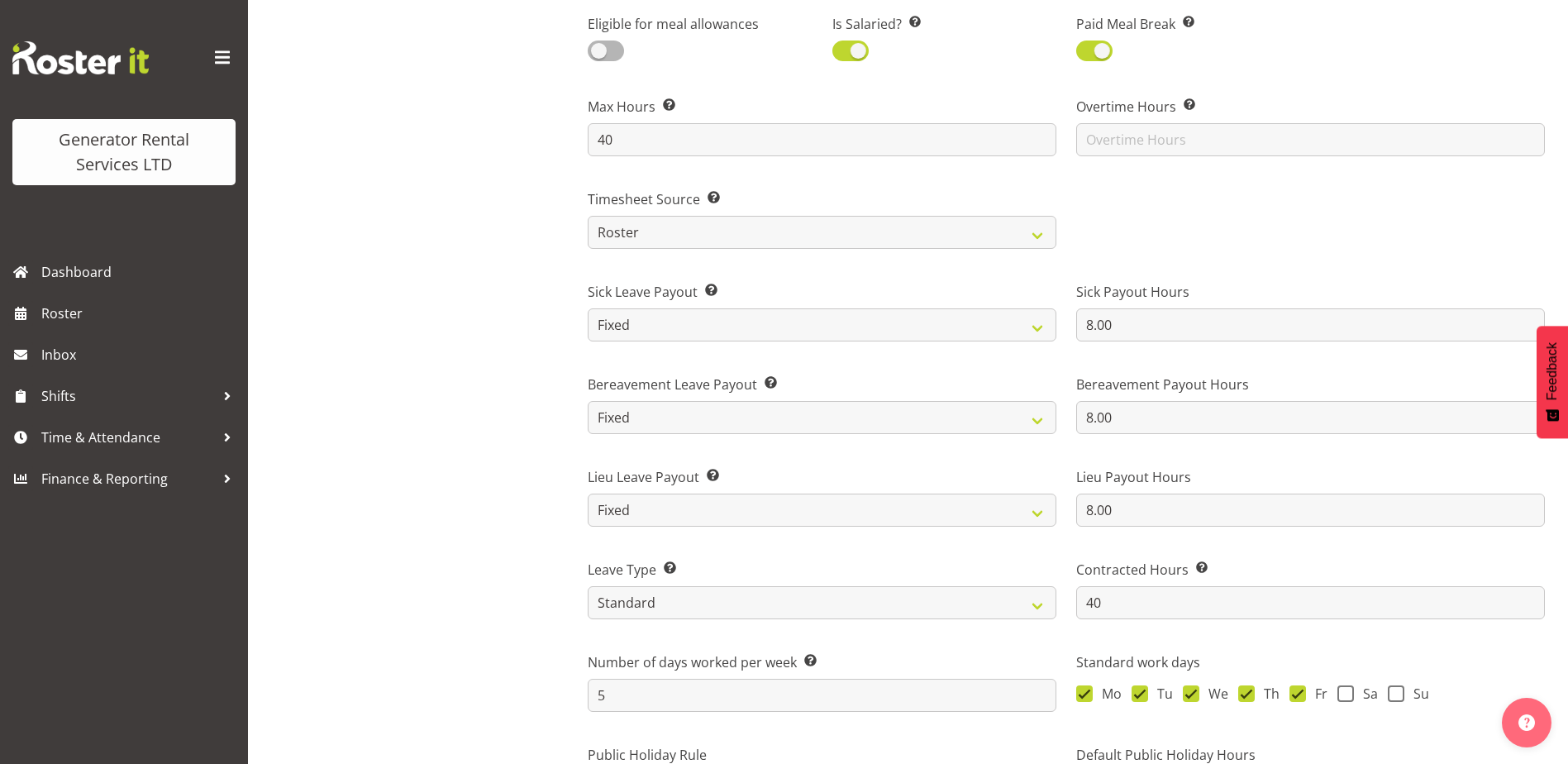
scroll to position [910, 0]
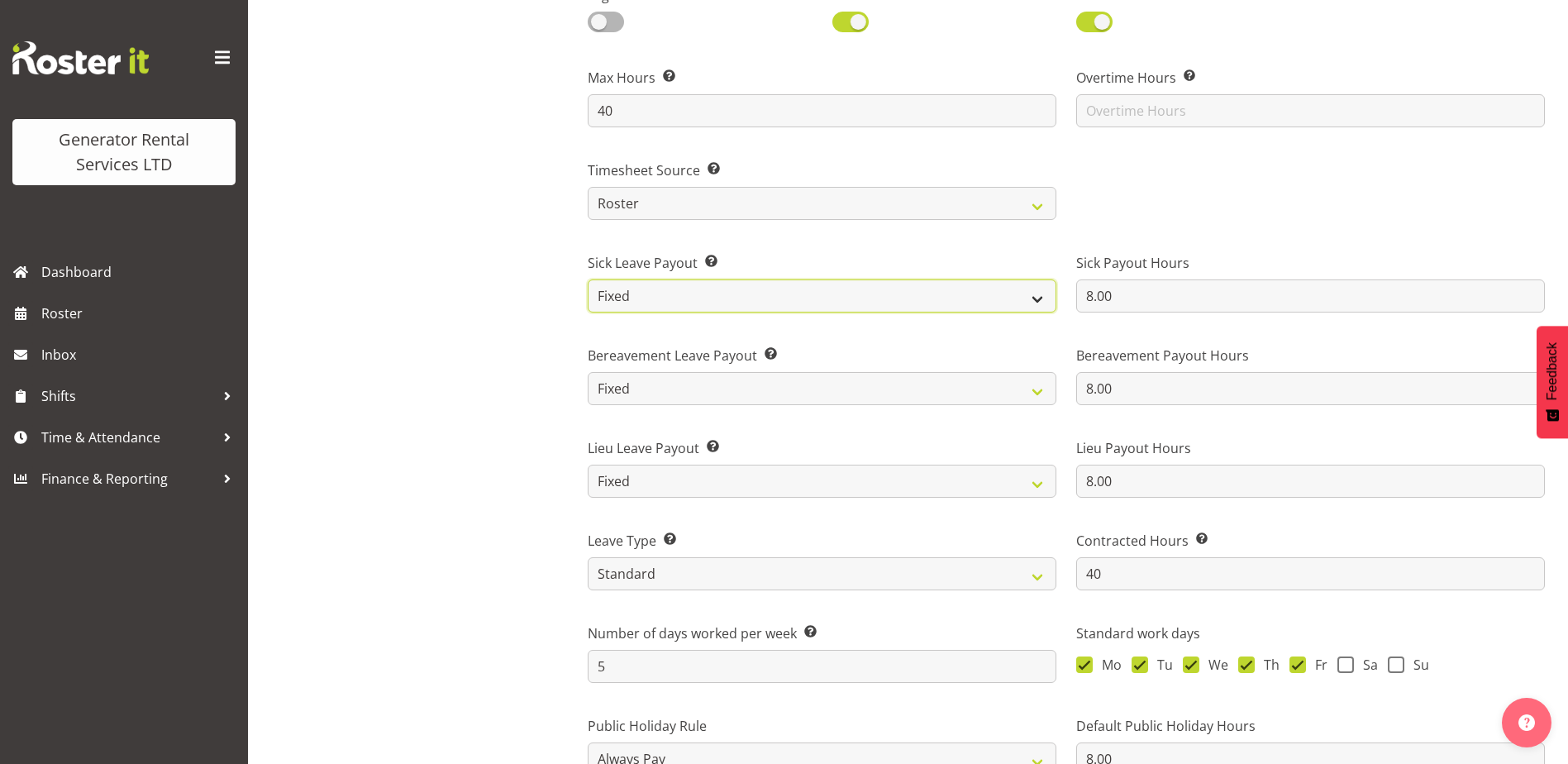
click at [1043, 306] on select "Roster Fixed" at bounding box center [821, 295] width 469 height 33
click at [1161, 230] on div "Sick Payout Hours 8.00" at bounding box center [1311, 276] width 488 height 92
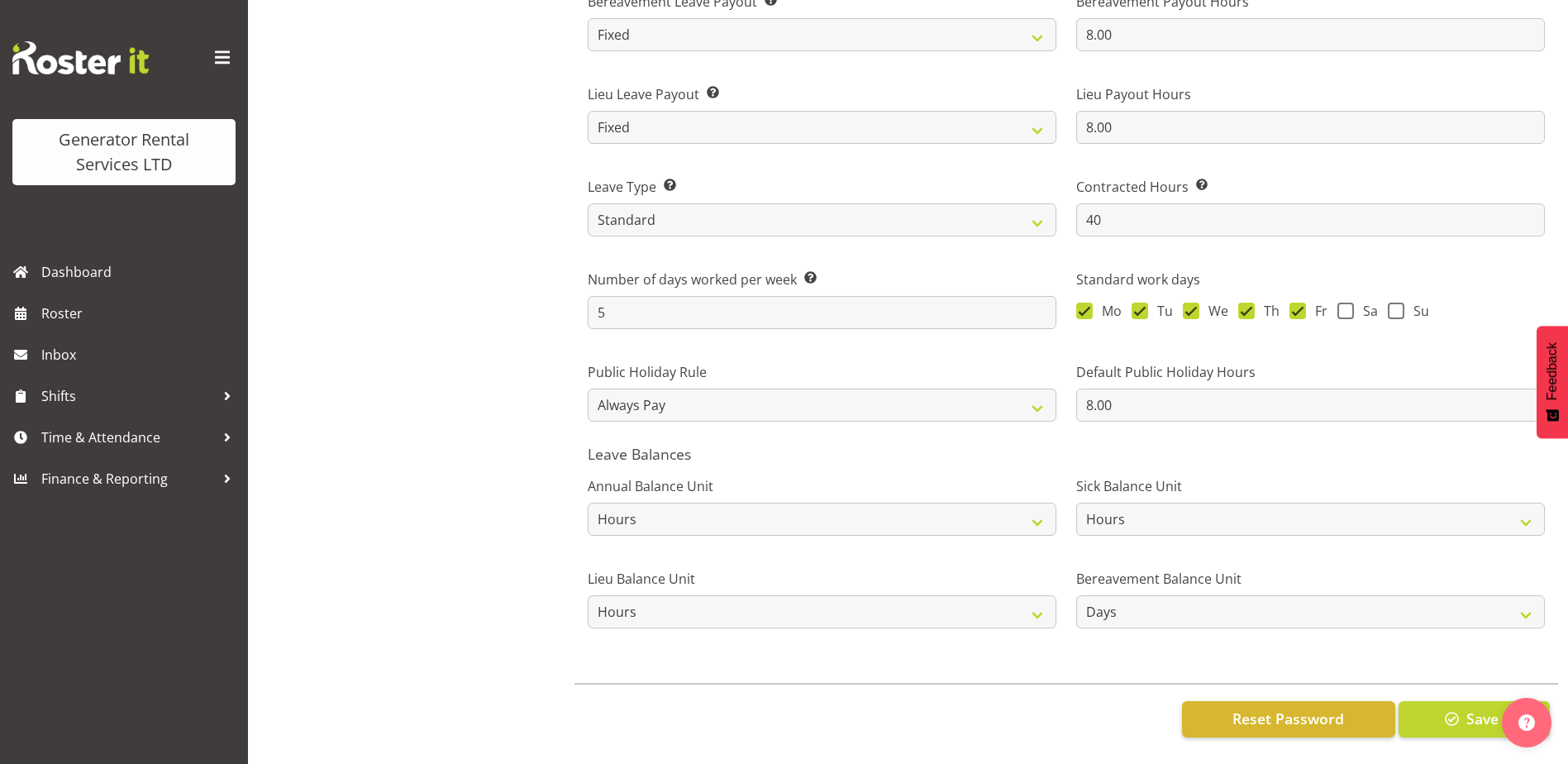
scroll to position [1276, 0]
click at [1440, 601] on select "Hours Days" at bounding box center [1311, 611] width 469 height 33
select select "hour"
click at [1077, 595] on select "Hours Days" at bounding box center [1311, 611] width 469 height 33
click at [1428, 704] on button "Save" at bounding box center [1475, 720] width 151 height 37
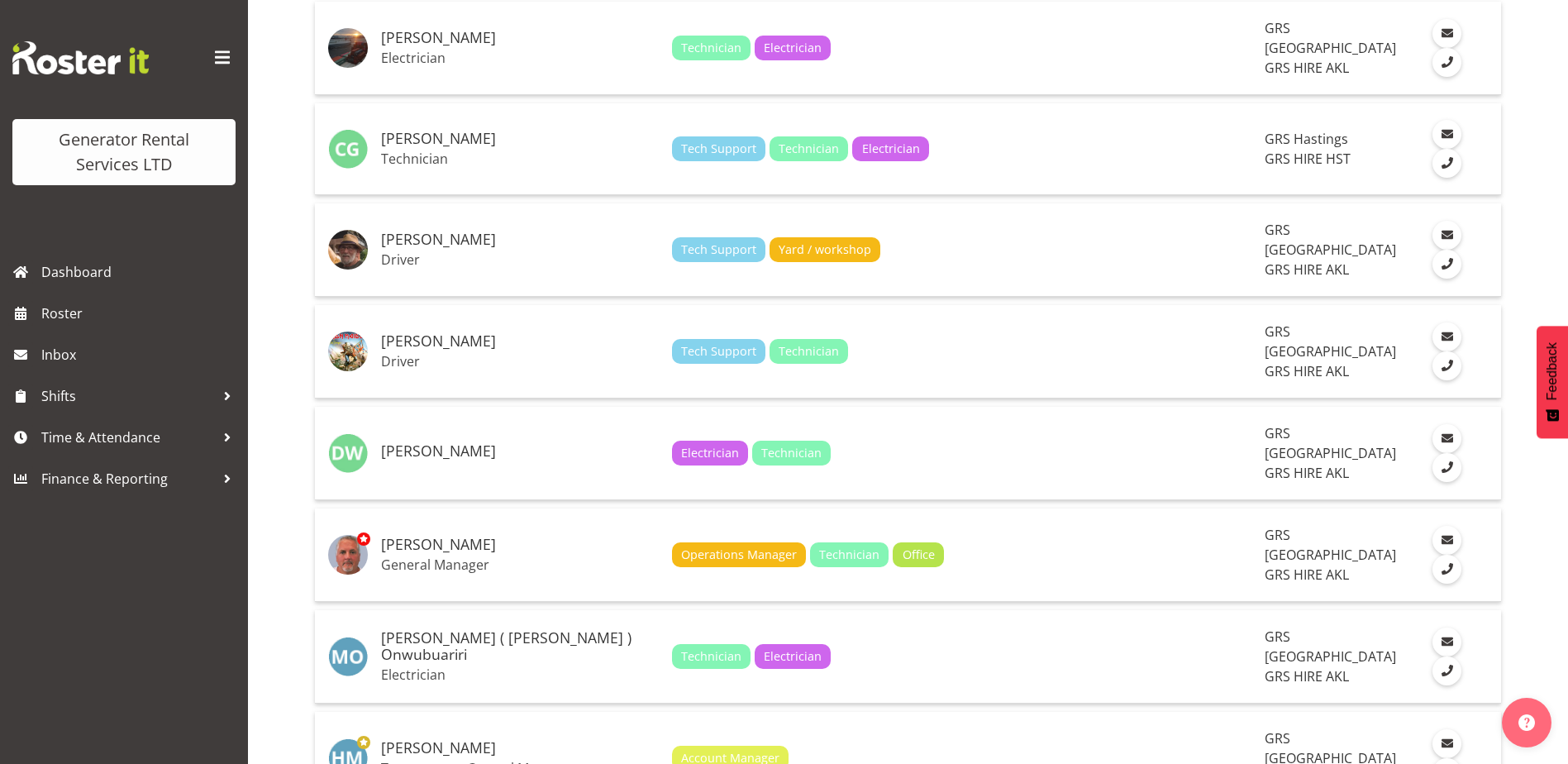
scroll to position [1158, 0]
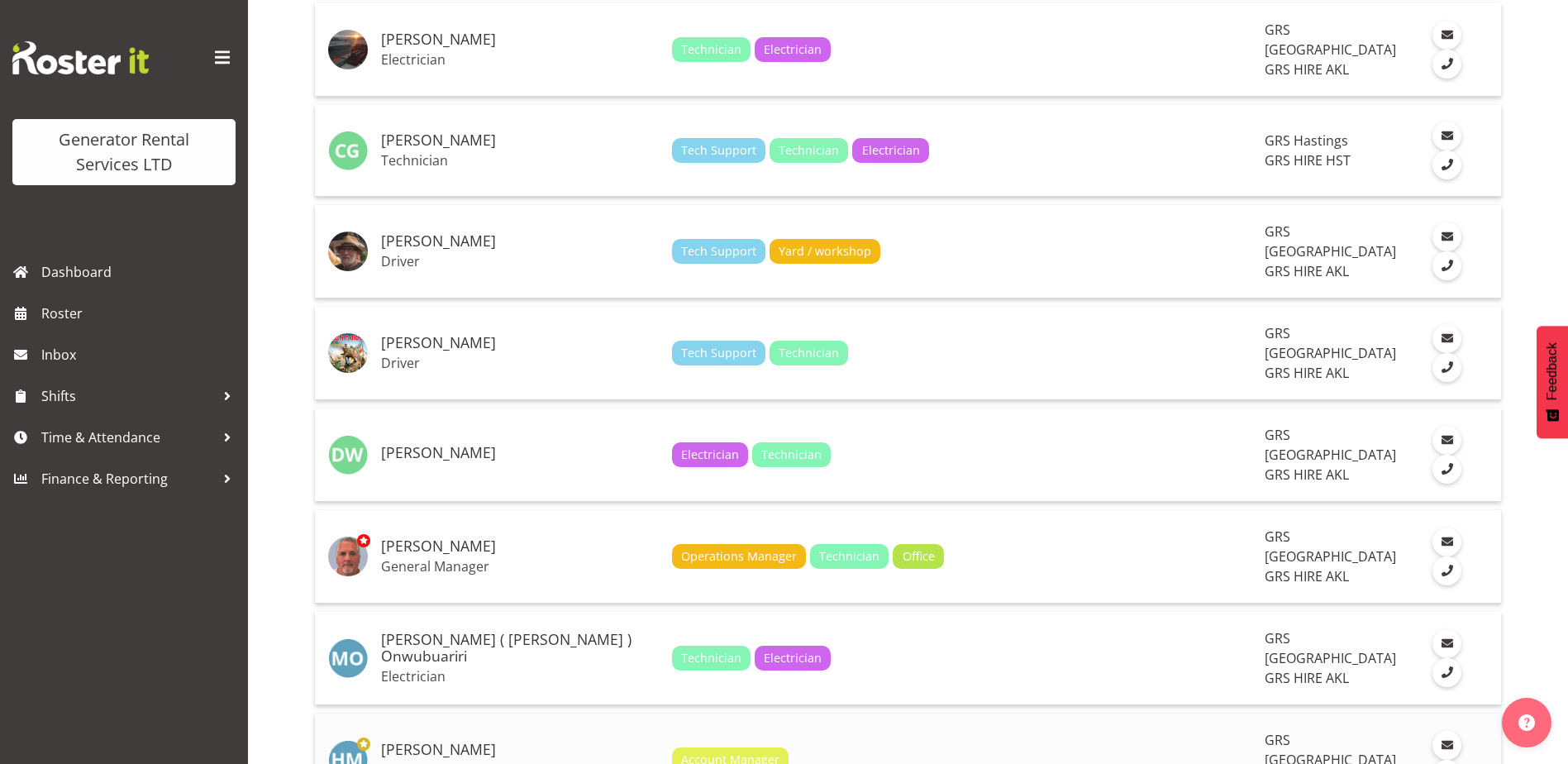
click at [445, 742] on h5 "[PERSON_NAME]" at bounding box center [520, 751] width 278 height 17
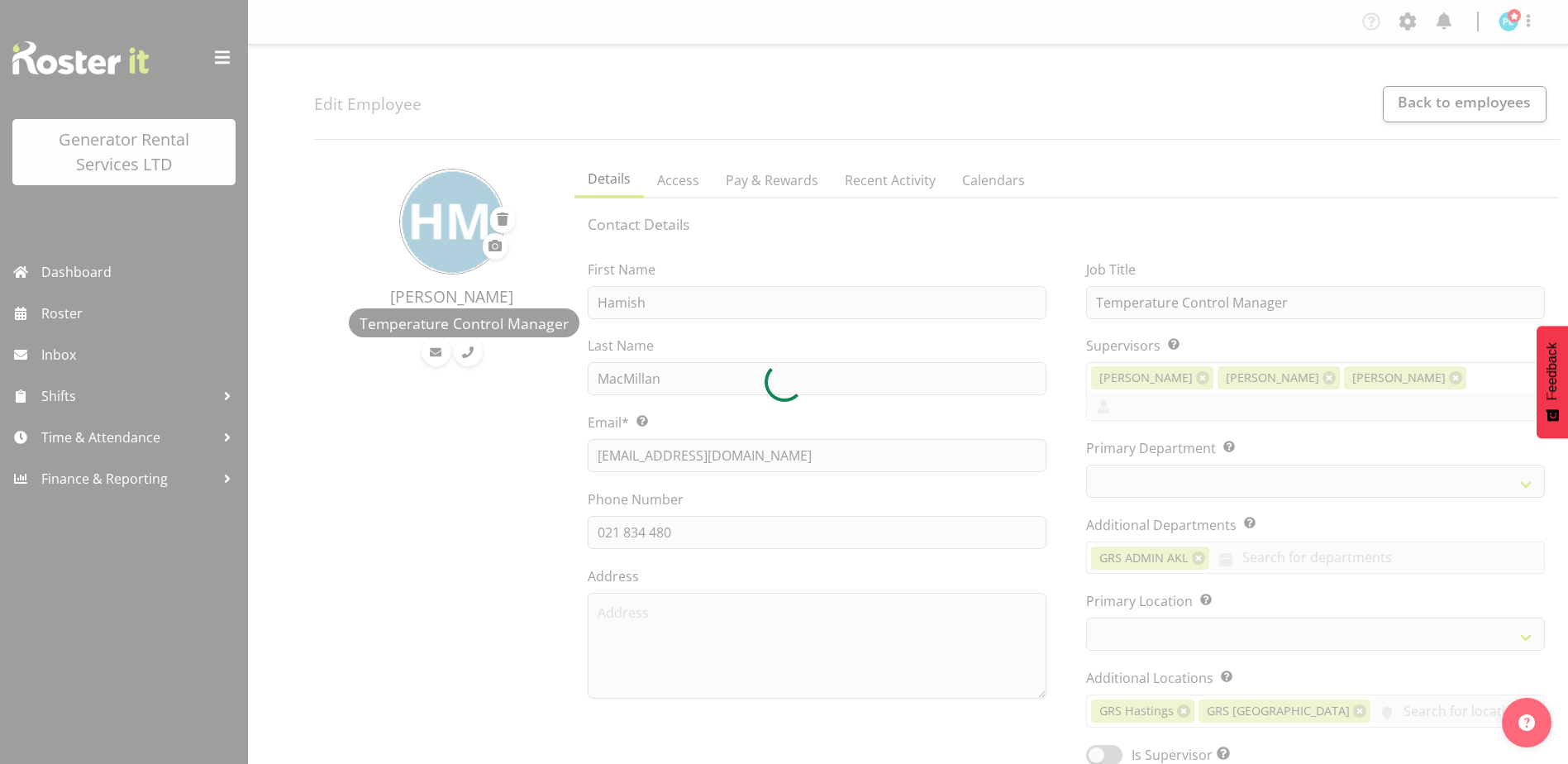
select select "TimelineWeek"
select select "141"
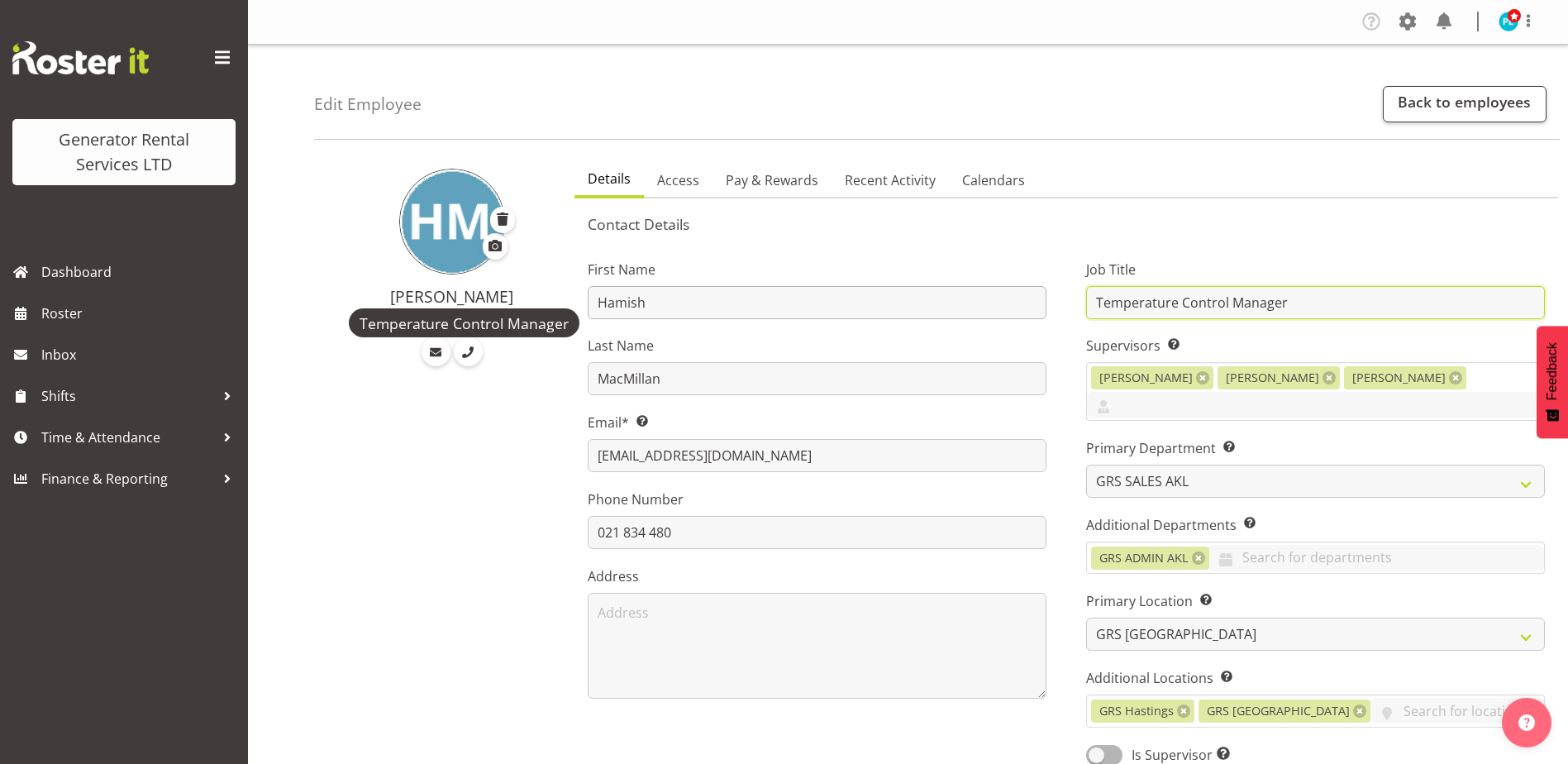
drag, startPoint x: 1228, startPoint y: 300, endPoint x: 863, endPoint y: 306, distance: 365.0
click at [863, 306] on div "First Name Hamish Last Name MacMillan Email* This is a required field. hamish@g…" at bounding box center [1065, 507] width 997 height 541
type input "Product Manager"
click at [686, 184] on span "Access" at bounding box center [678, 180] width 42 height 20
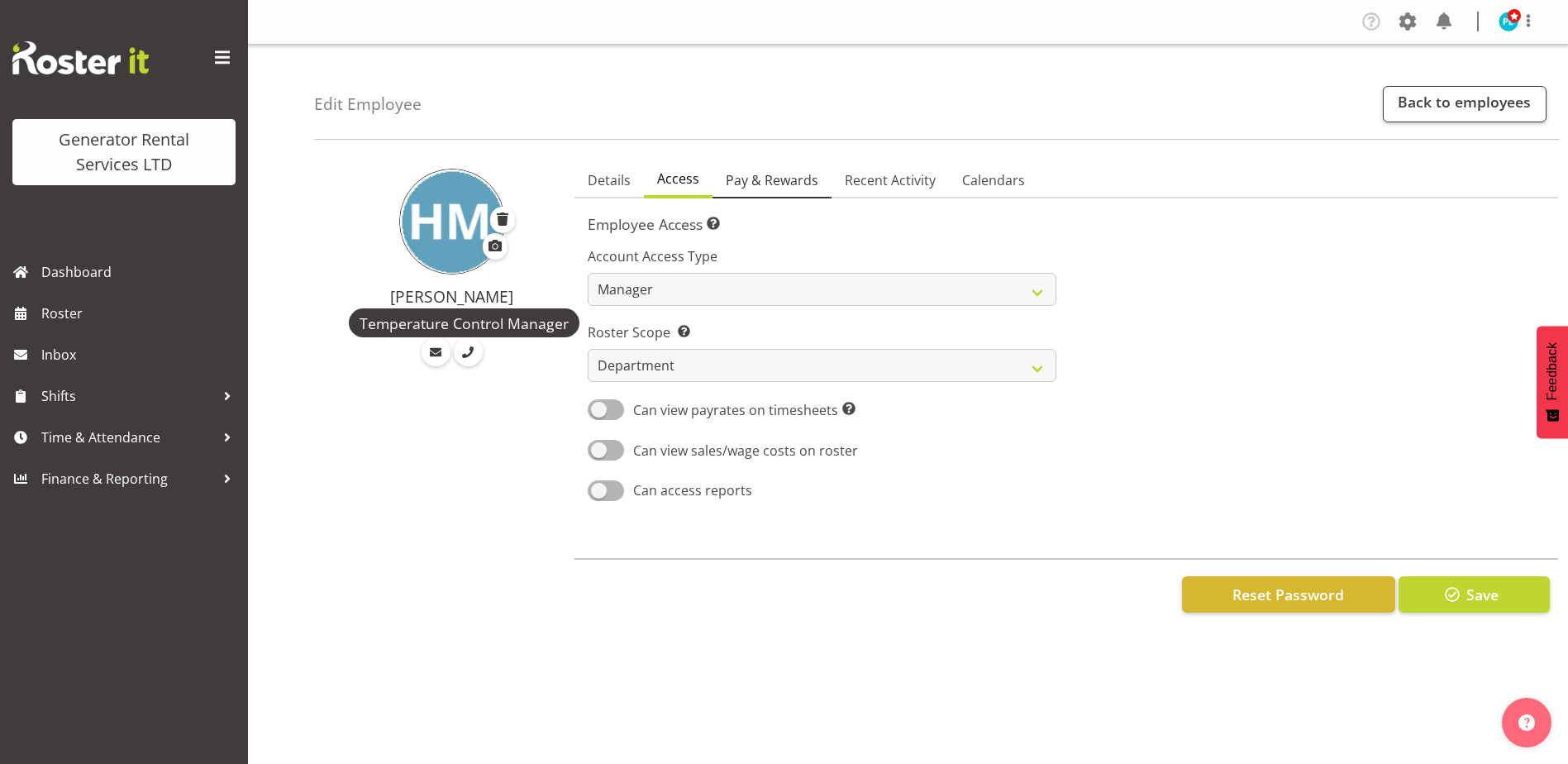
click at [779, 180] on span "Pay & Rewards" at bounding box center [772, 180] width 92 height 20
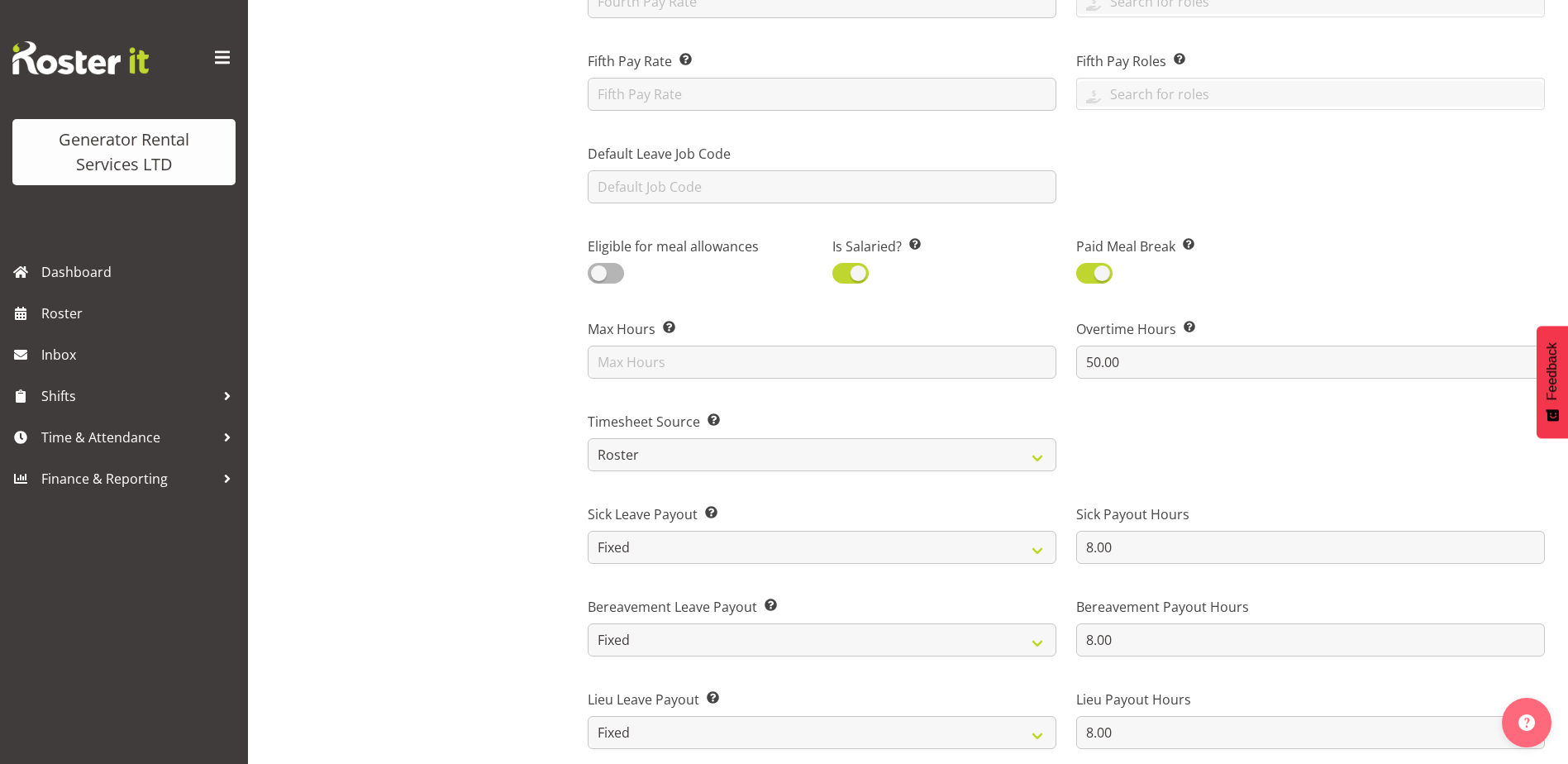
scroll to position [661, 0]
click at [694, 355] on input "text" at bounding box center [821, 358] width 469 height 33
type input "40"
click at [496, 396] on div "Hamish MacMillan Temperature Control Manager" at bounding box center [439, 428] width 251 height 1876
drag, startPoint x: 1165, startPoint y: 363, endPoint x: 1004, endPoint y: 360, distance: 161.0
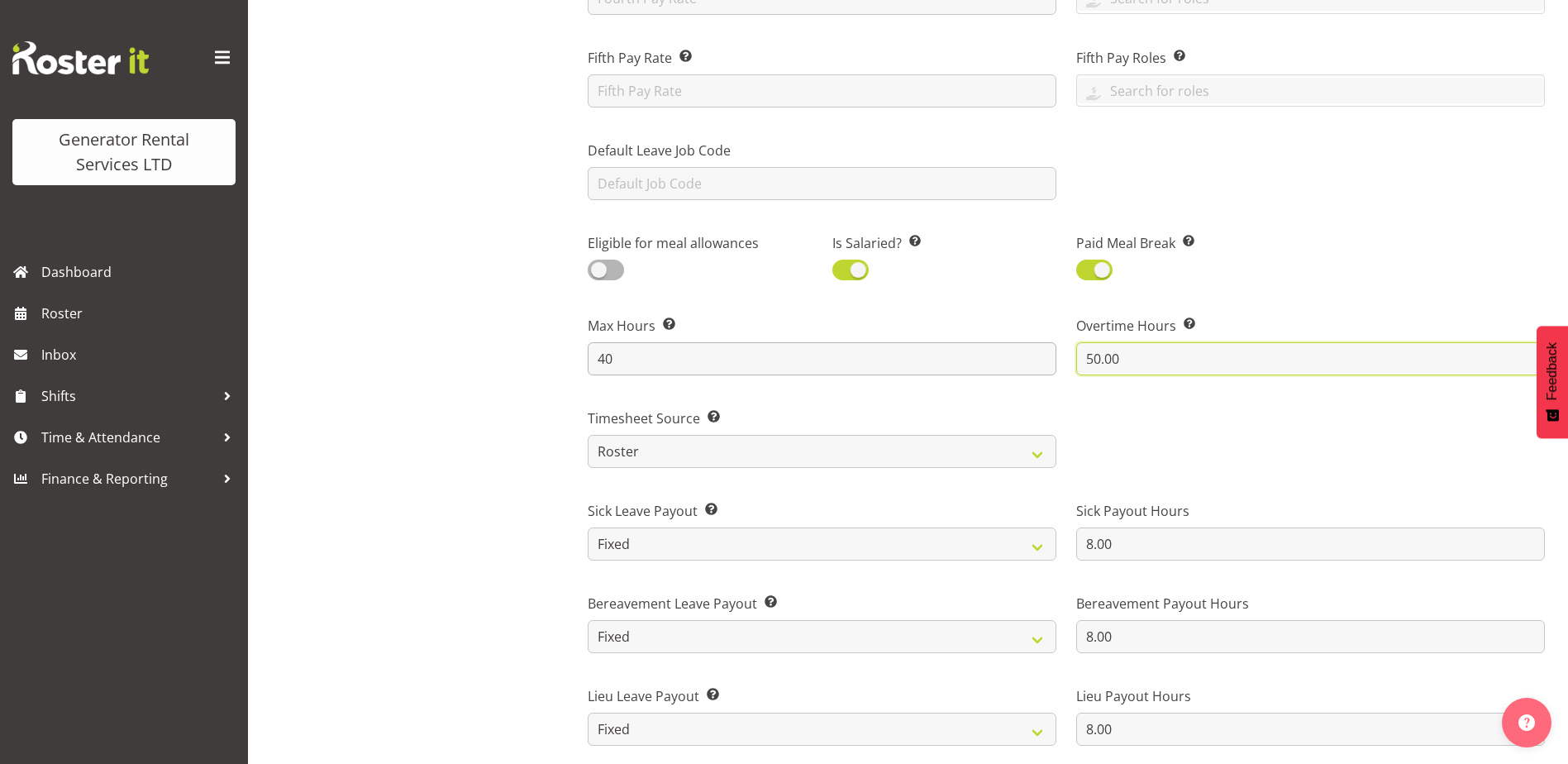
click at [1004, 360] on div "Payroll ID This number should match the Payroll ID in your payroll system. 113 …" at bounding box center [1066, 297] width 977 height 1472
type input "0"
click at [1158, 402] on div at bounding box center [1311, 432] width 488 height 92
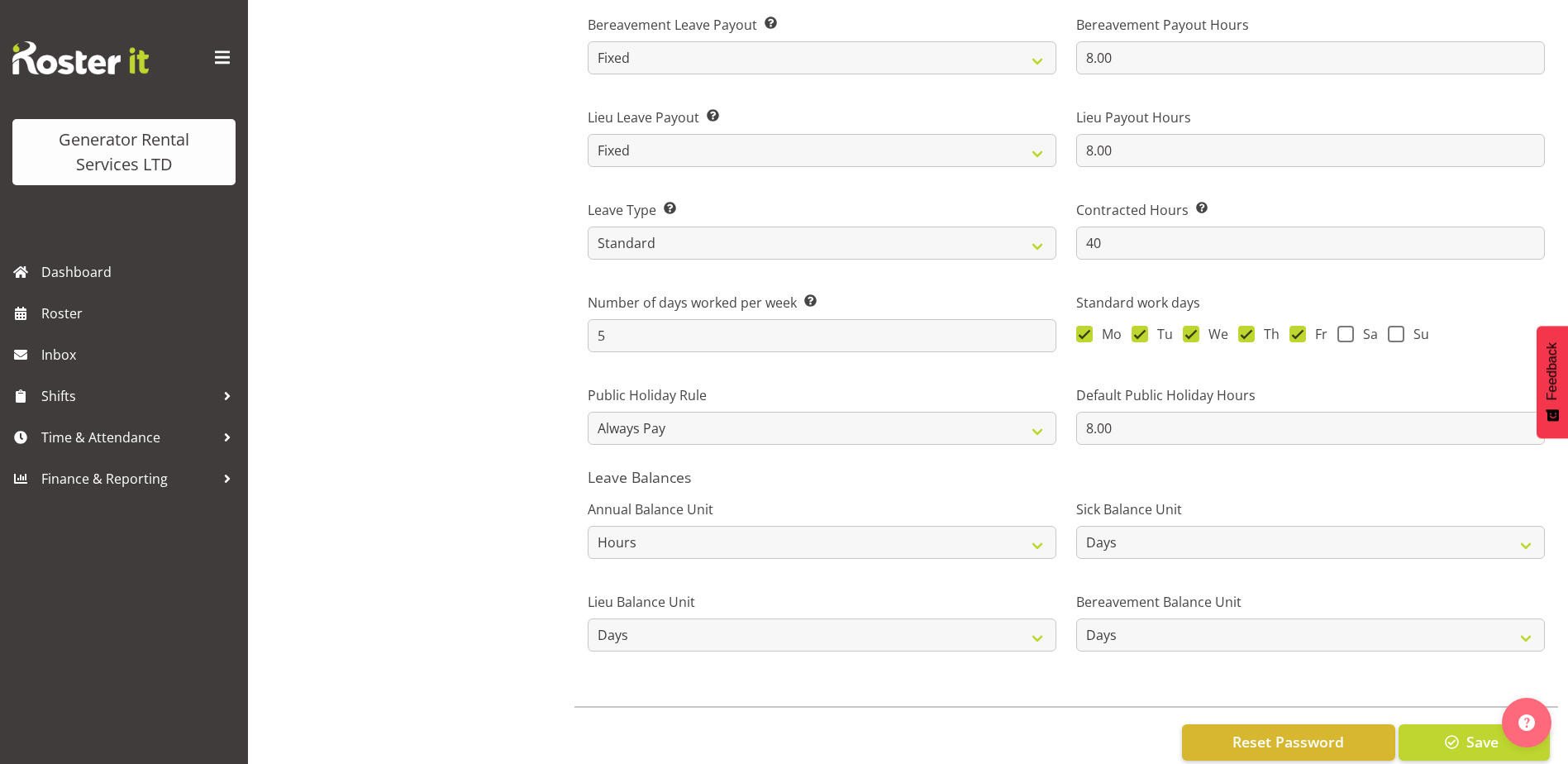
scroll to position [1276, 0]
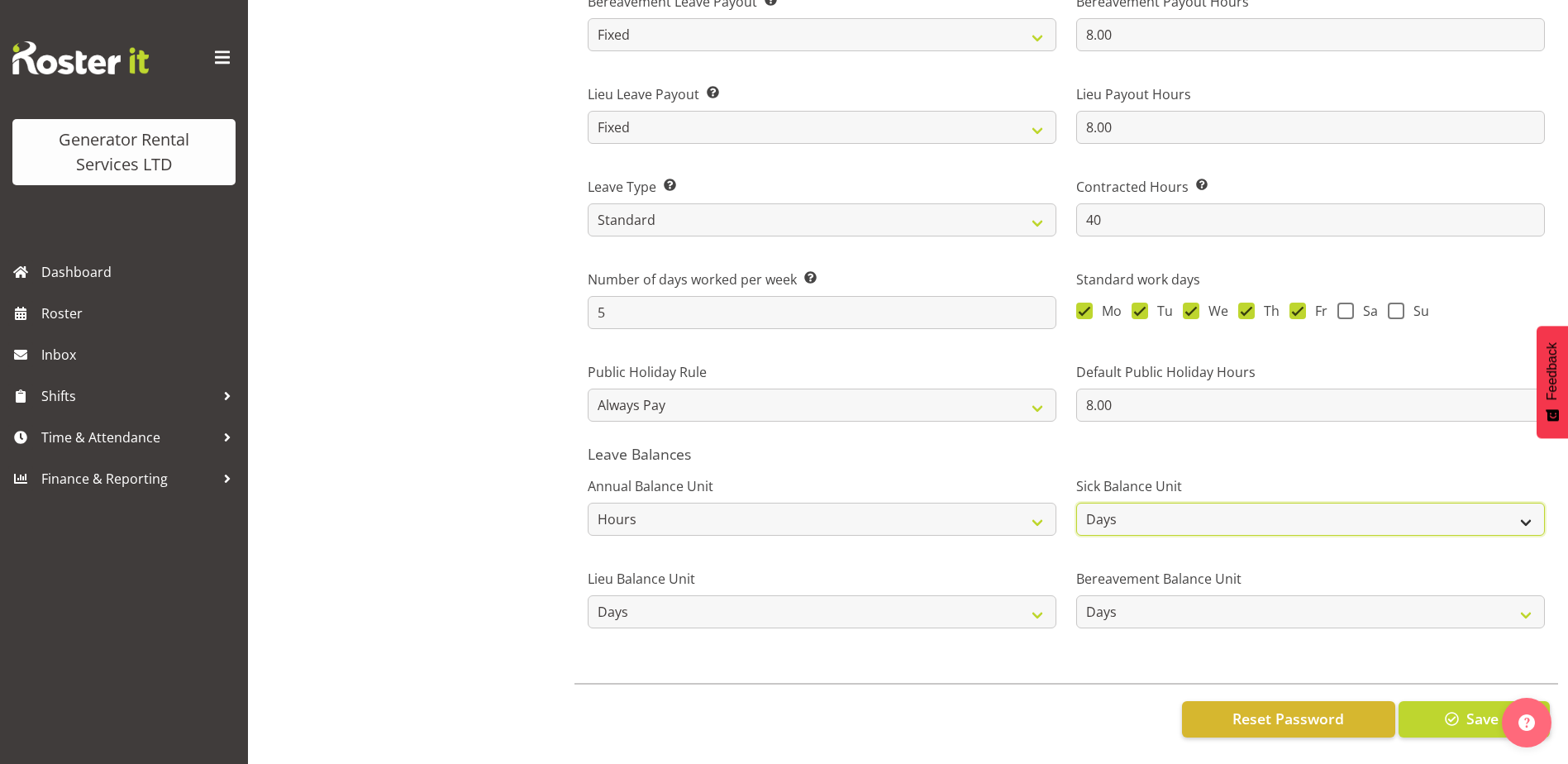
click at [1219, 512] on select "Hours Days" at bounding box center [1311, 519] width 469 height 33
select select "hour"
click at [1077, 503] on select "Hours Days" at bounding box center [1311, 519] width 469 height 33
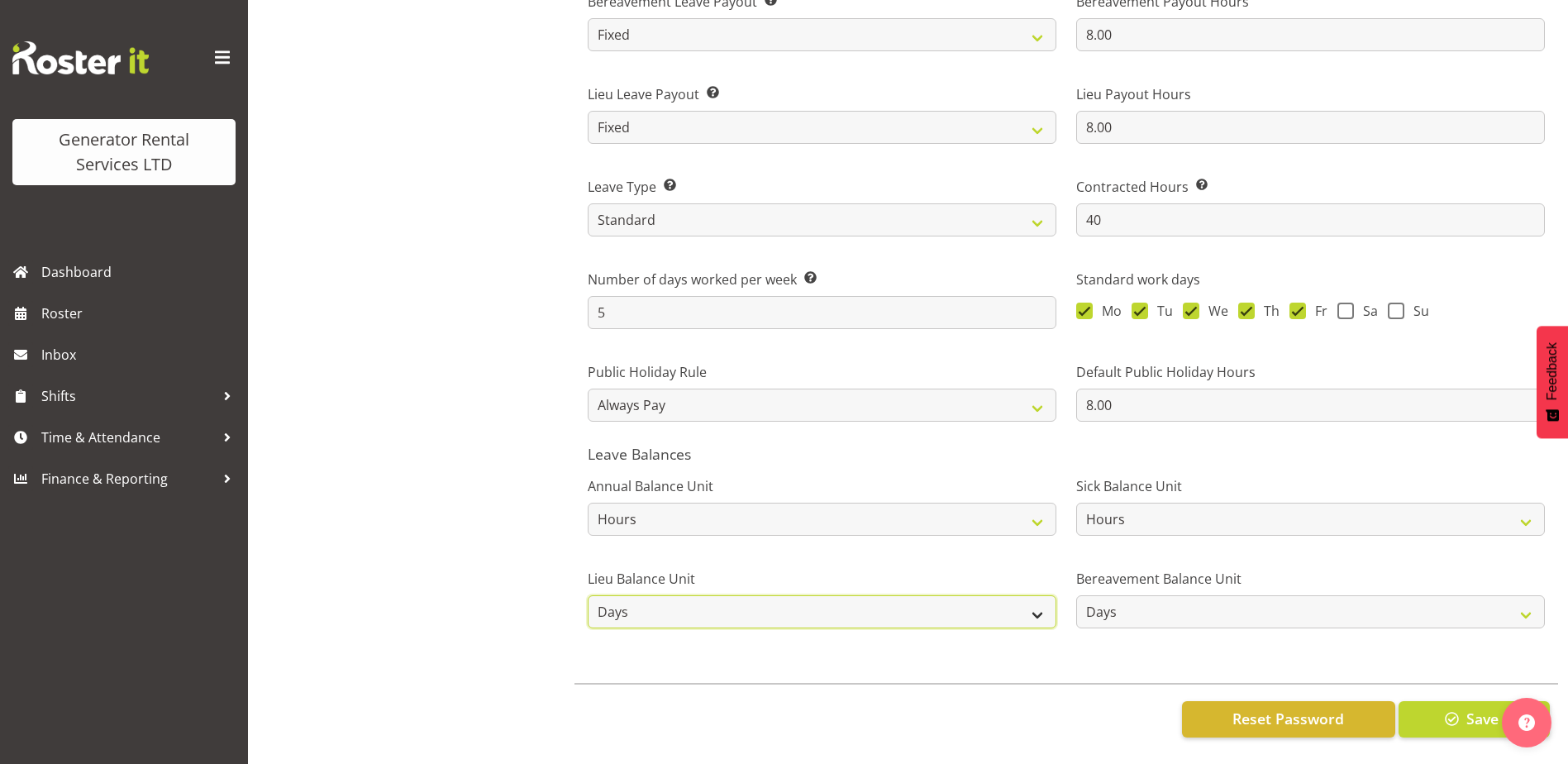
click at [1031, 608] on select "Hours Days" at bounding box center [821, 611] width 469 height 33
select select "hour"
click at [587, 595] on select "Hours Days" at bounding box center [821, 611] width 469 height 33
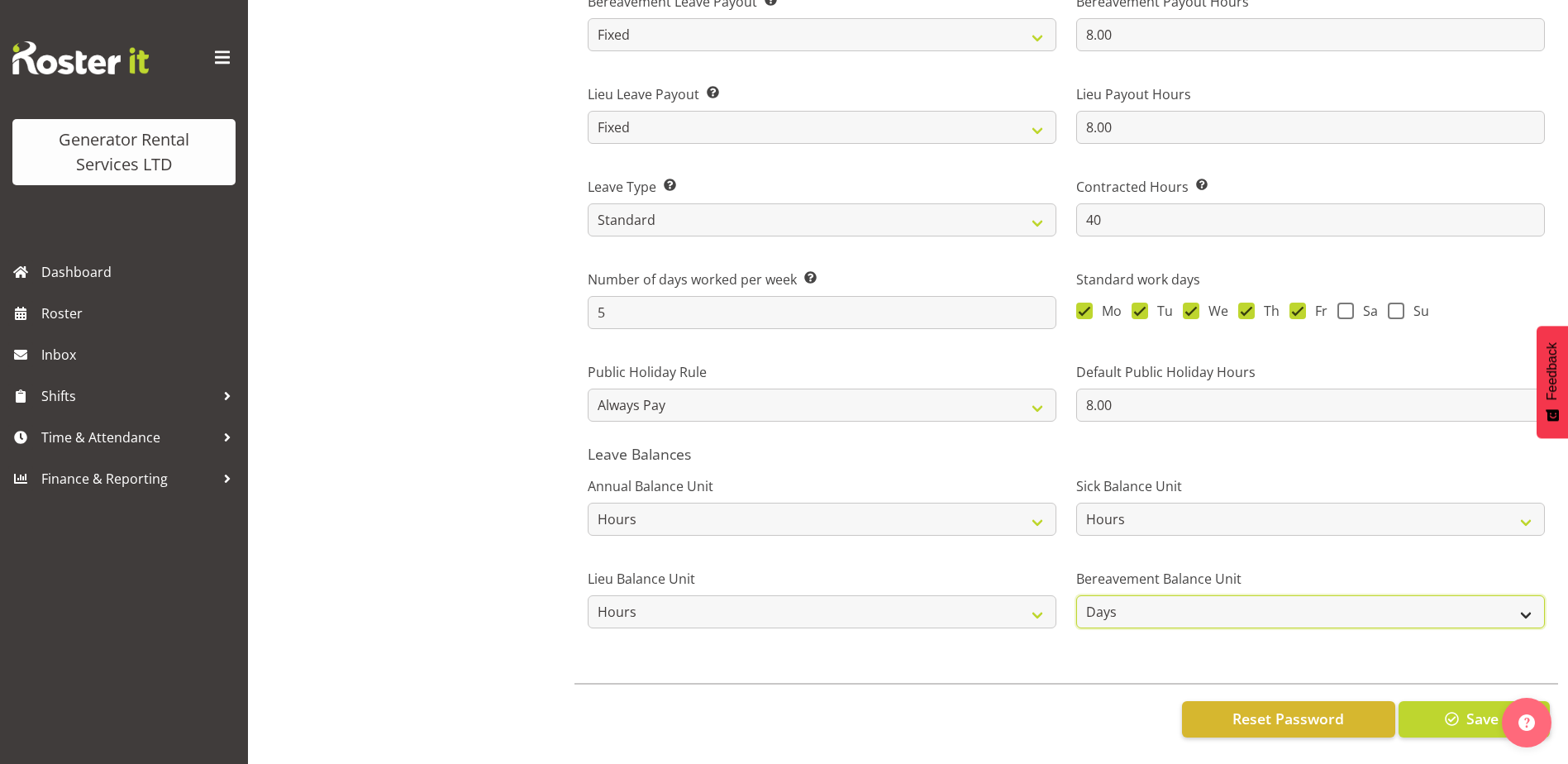
click at [1151, 603] on select "Hours Days" at bounding box center [1311, 611] width 469 height 33
select select "hour"
click at [1077, 595] on select "Hours Days" at bounding box center [1311, 611] width 469 height 33
click at [1041, 394] on select "Roster Always Pay Never Pay Historical Roster-Fixed" at bounding box center [821, 405] width 469 height 33
click at [587, 389] on select "Roster Always Pay Never Pay Historical Roster-Fixed" at bounding box center [821, 405] width 469 height 33
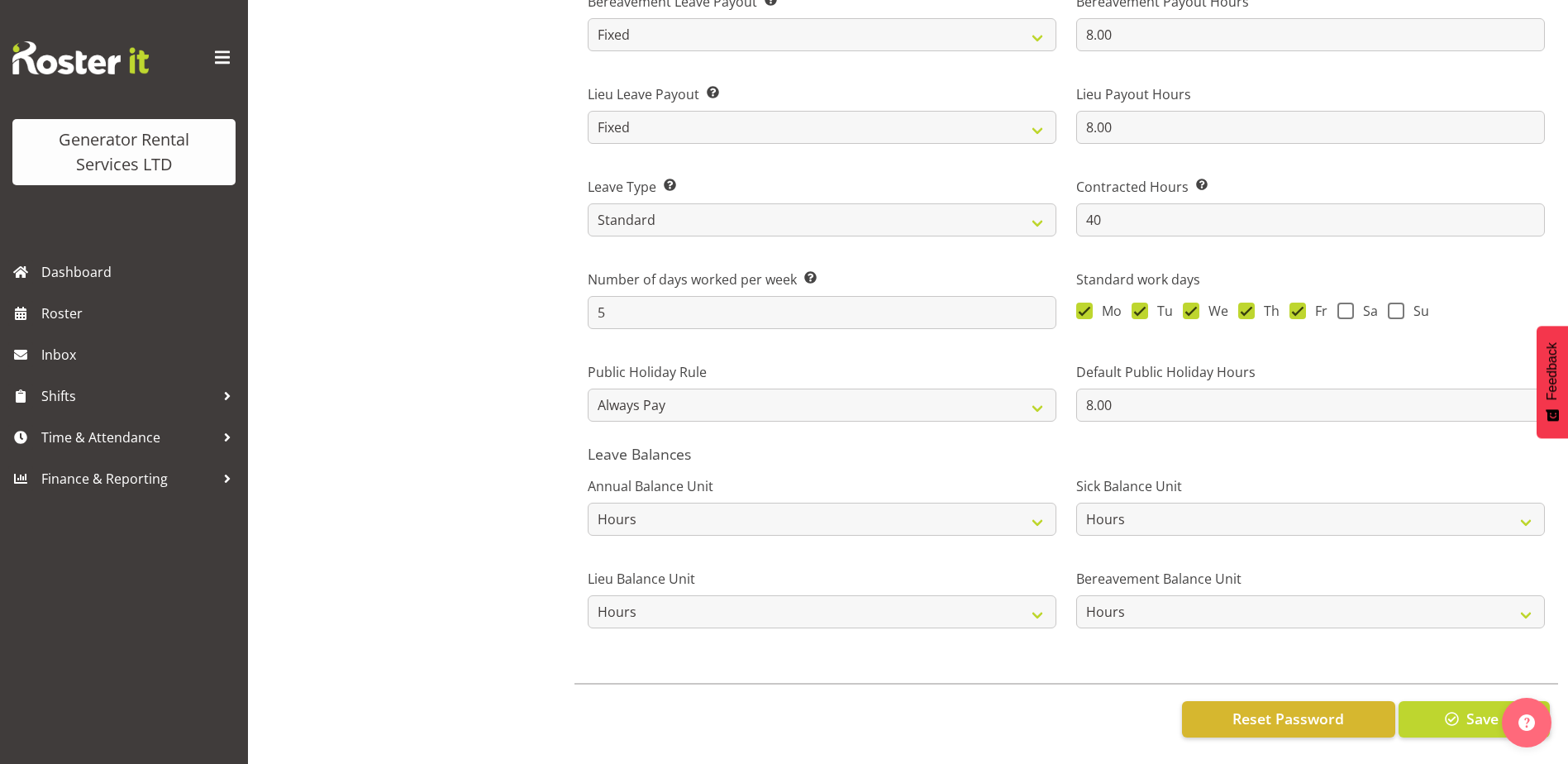
click at [1485, 708] on span "Save" at bounding box center [1482, 719] width 32 height 22
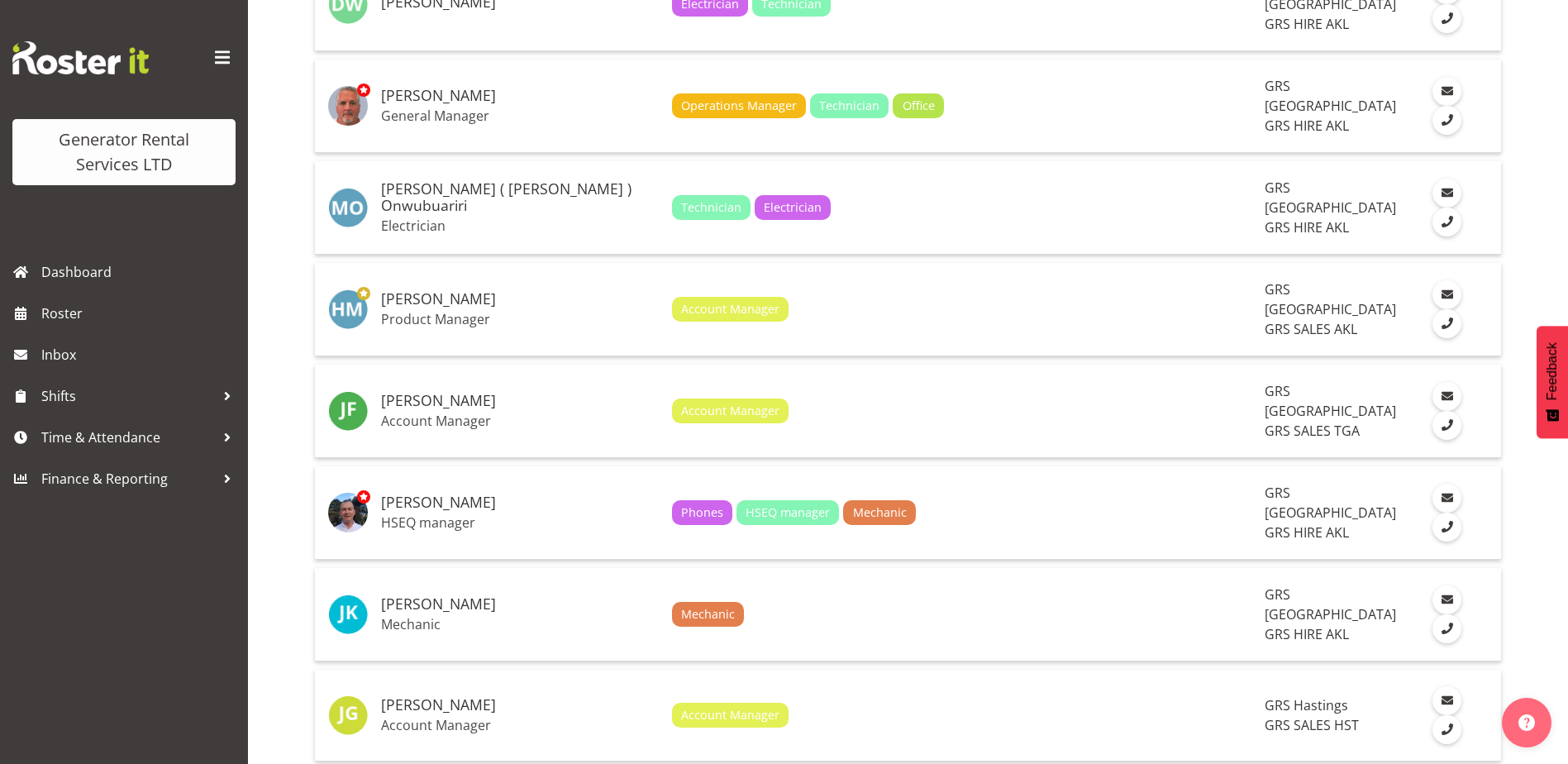
scroll to position [1736, 0]
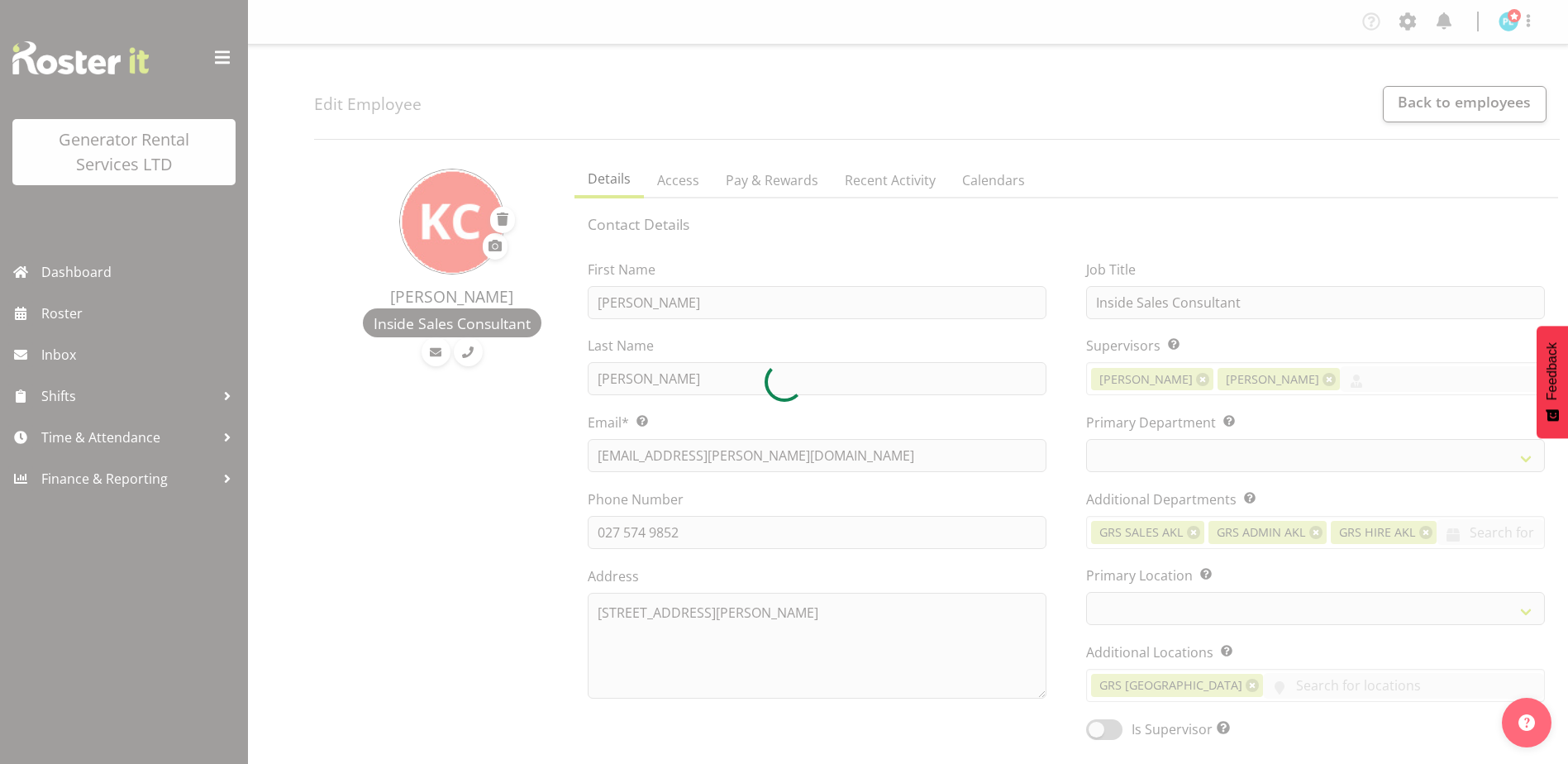
select select "TimelineWeek"
select select
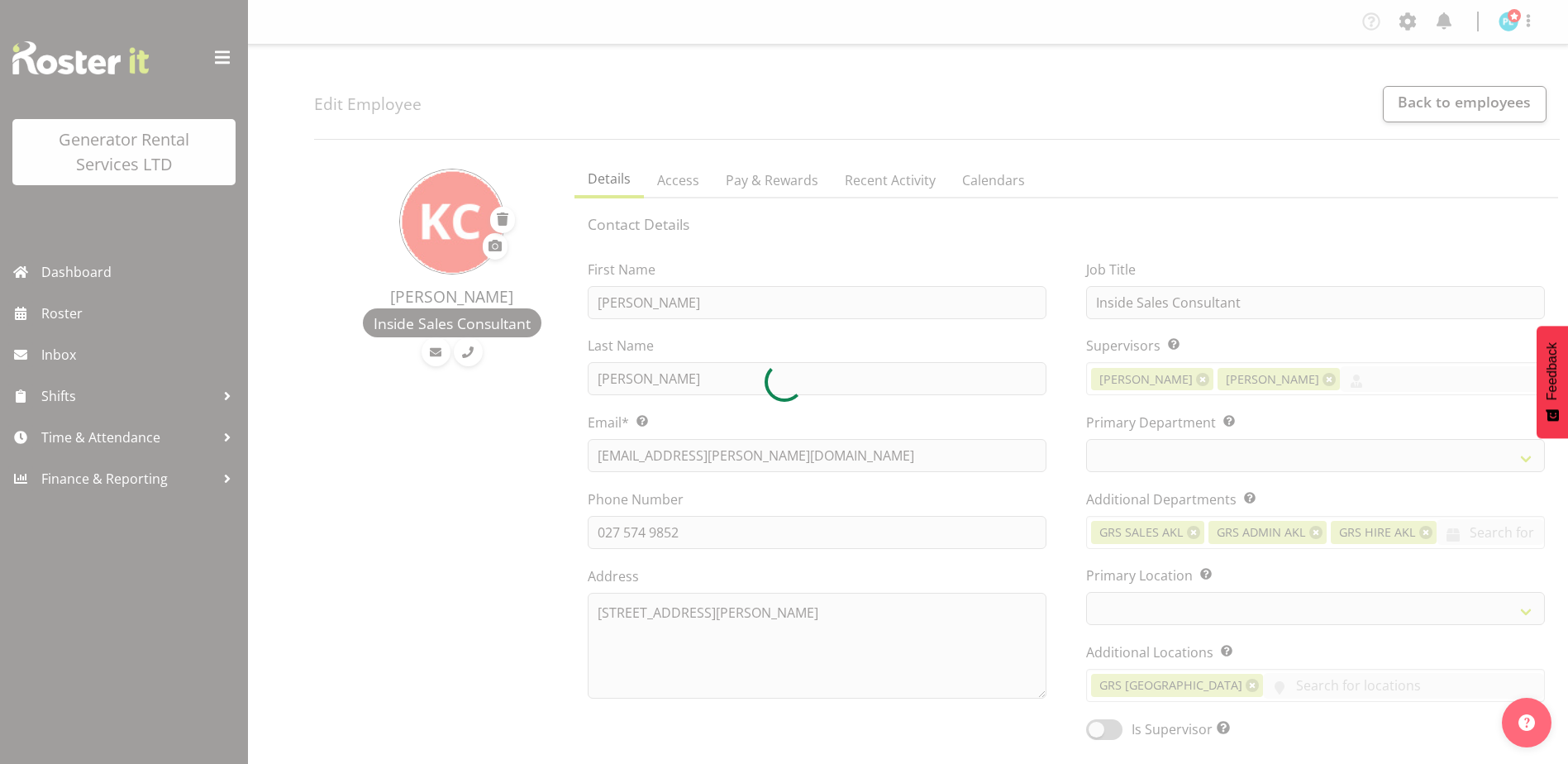
select select "141"
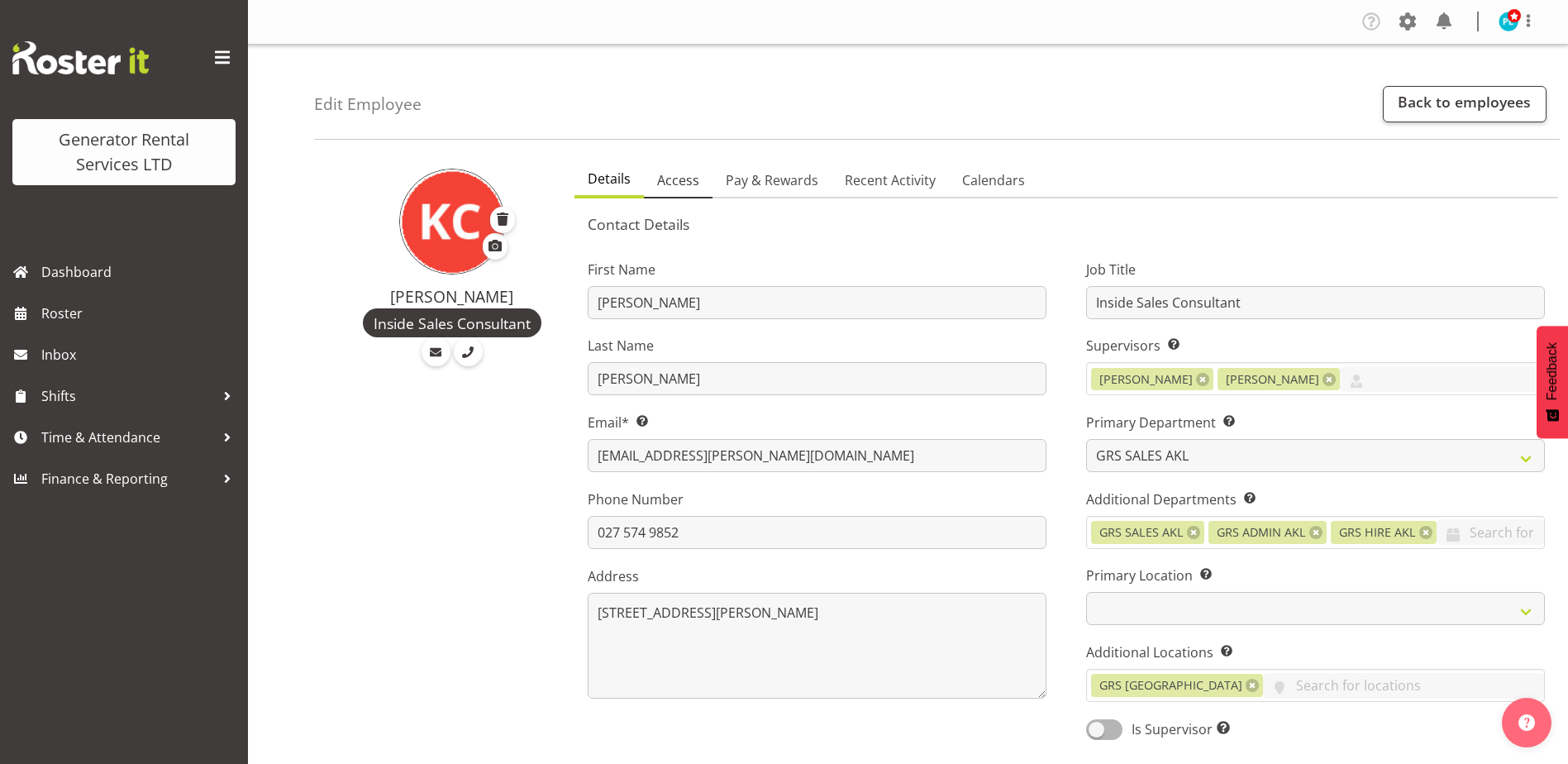
click at [677, 183] on span "Access" at bounding box center [678, 180] width 42 height 20
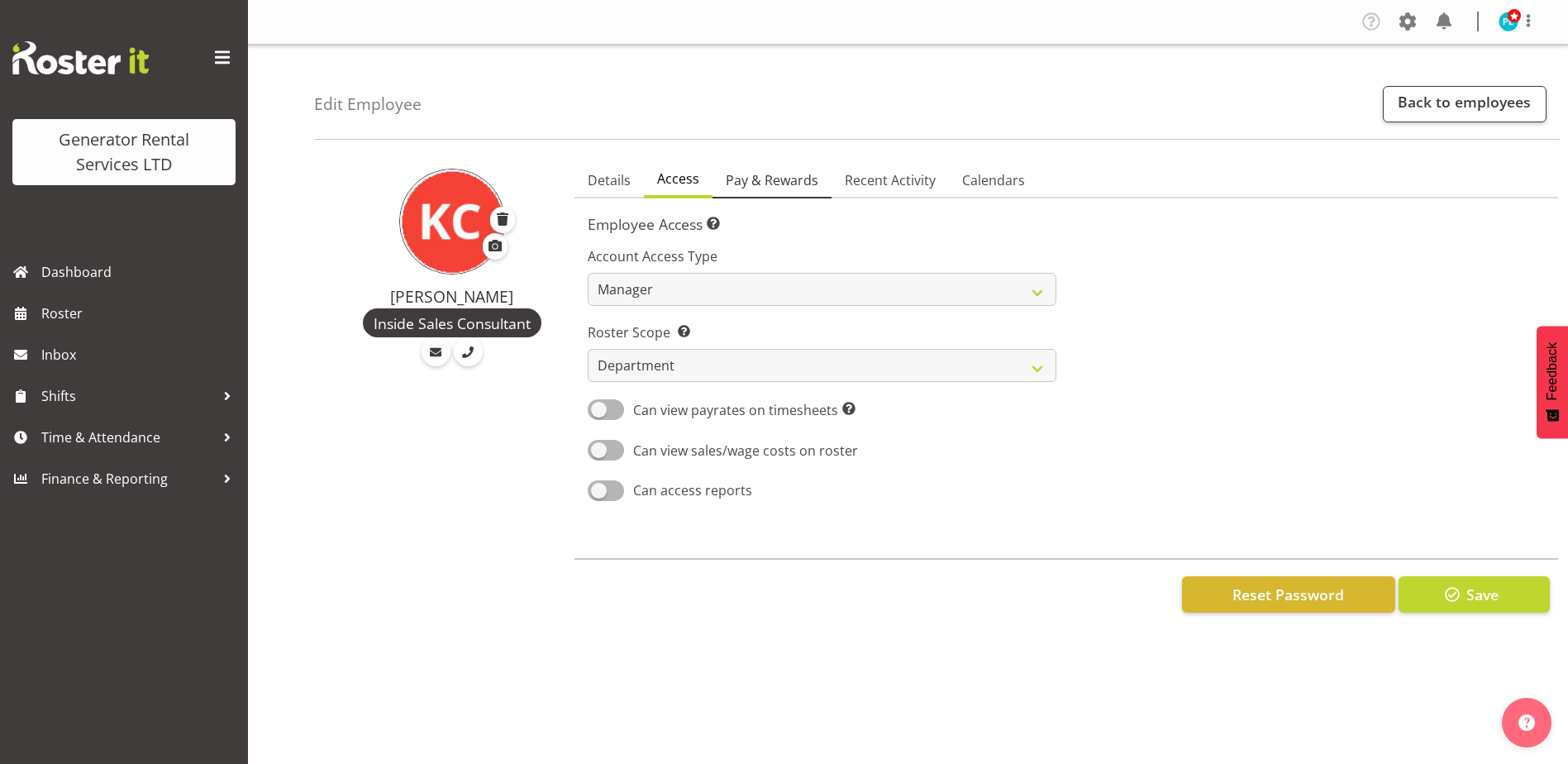
click at [769, 180] on span "Pay & Rewards" at bounding box center [772, 180] width 92 height 20
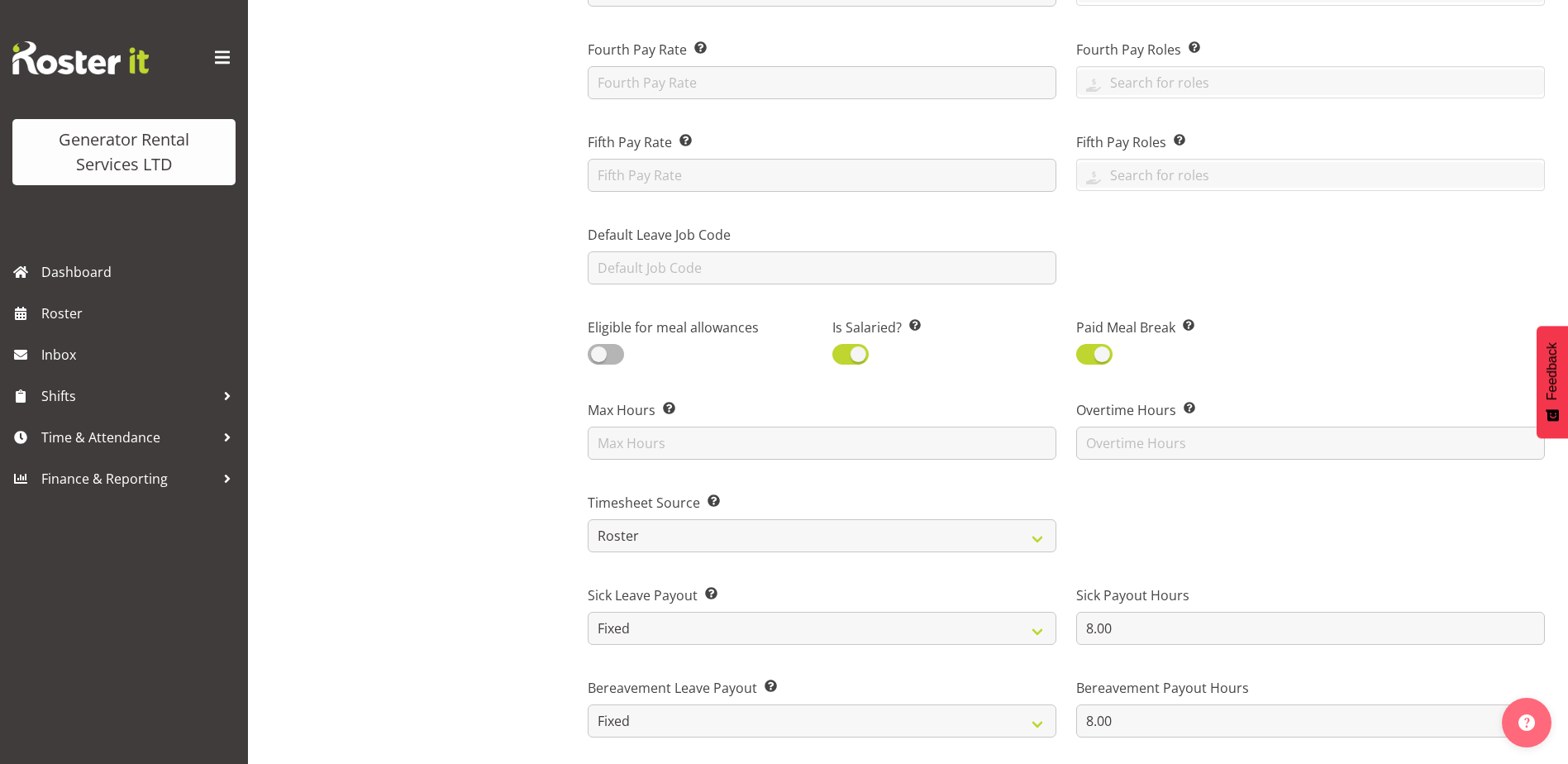
scroll to position [579, 0]
click at [767, 434] on input "text" at bounding box center [821, 441] width 469 height 33
type input "40"
click at [388, 470] on div "Kay Campbell Inside Sales Consultant" at bounding box center [439, 511] width 251 height 1876
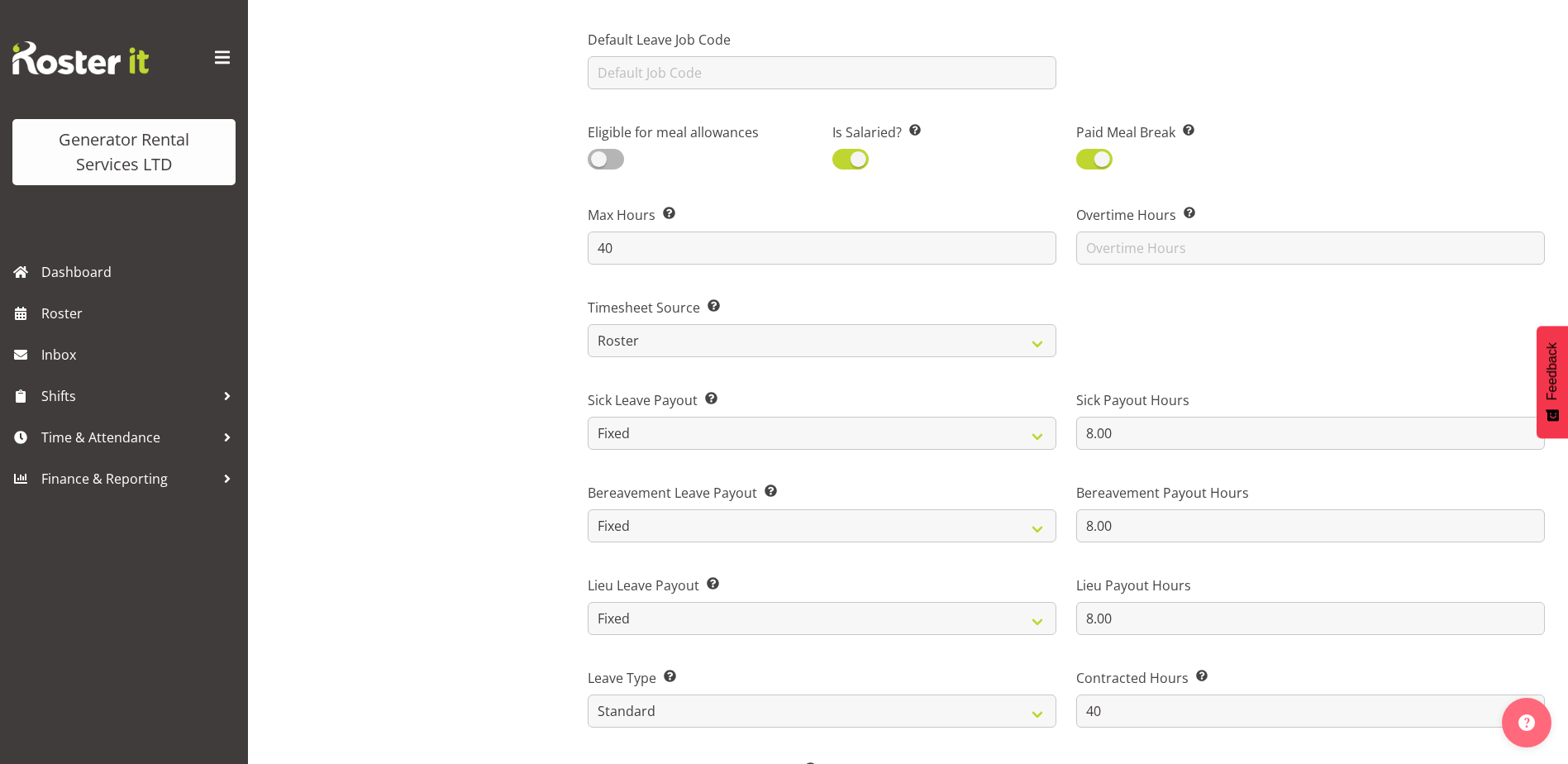
scroll to position [827, 0]
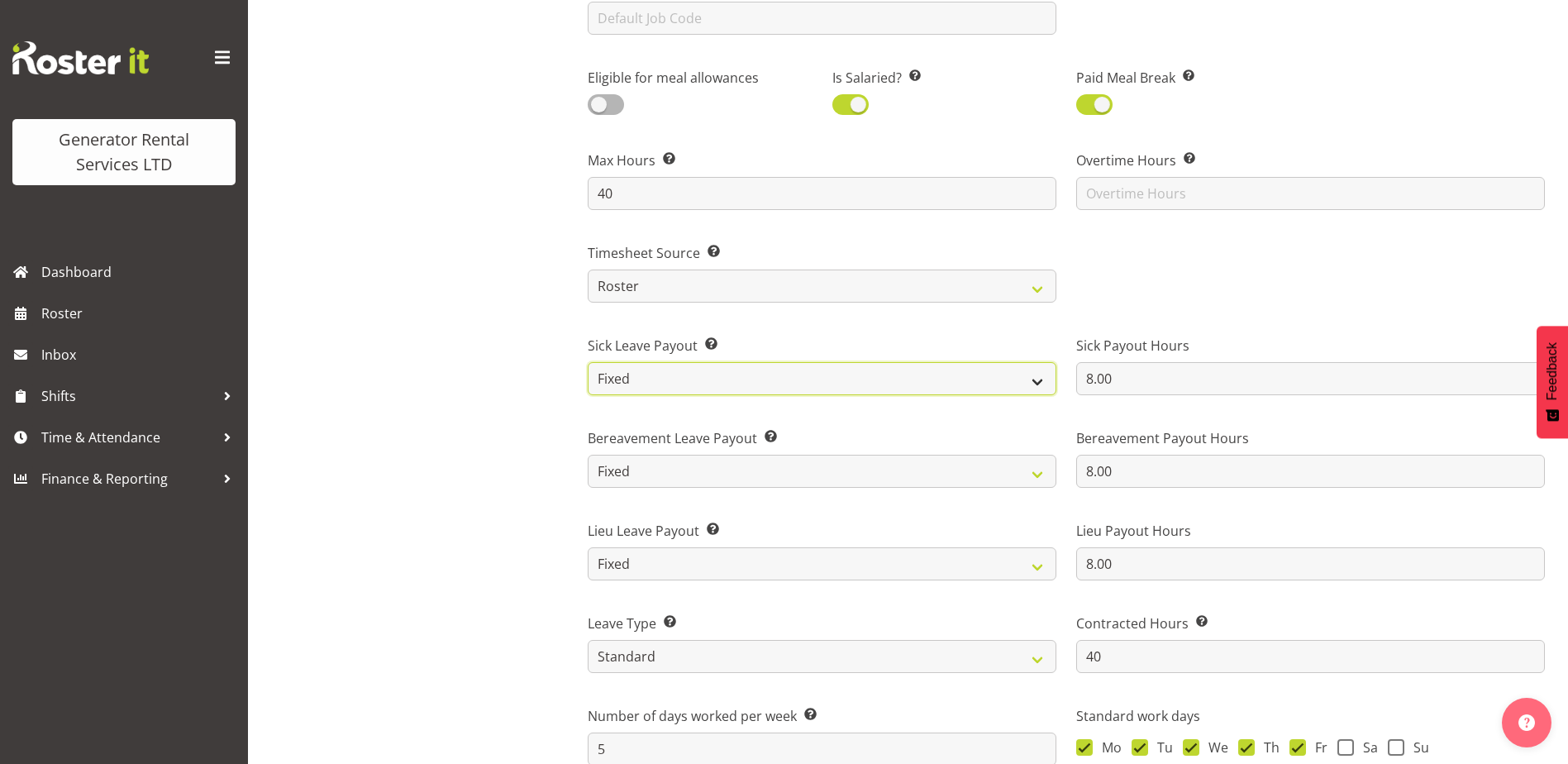
click at [1016, 383] on select "Roster Fixed" at bounding box center [821, 378] width 469 height 33
click at [369, 416] on div "Kay Campbell Inside Sales Consultant" at bounding box center [439, 263] width 251 height 1876
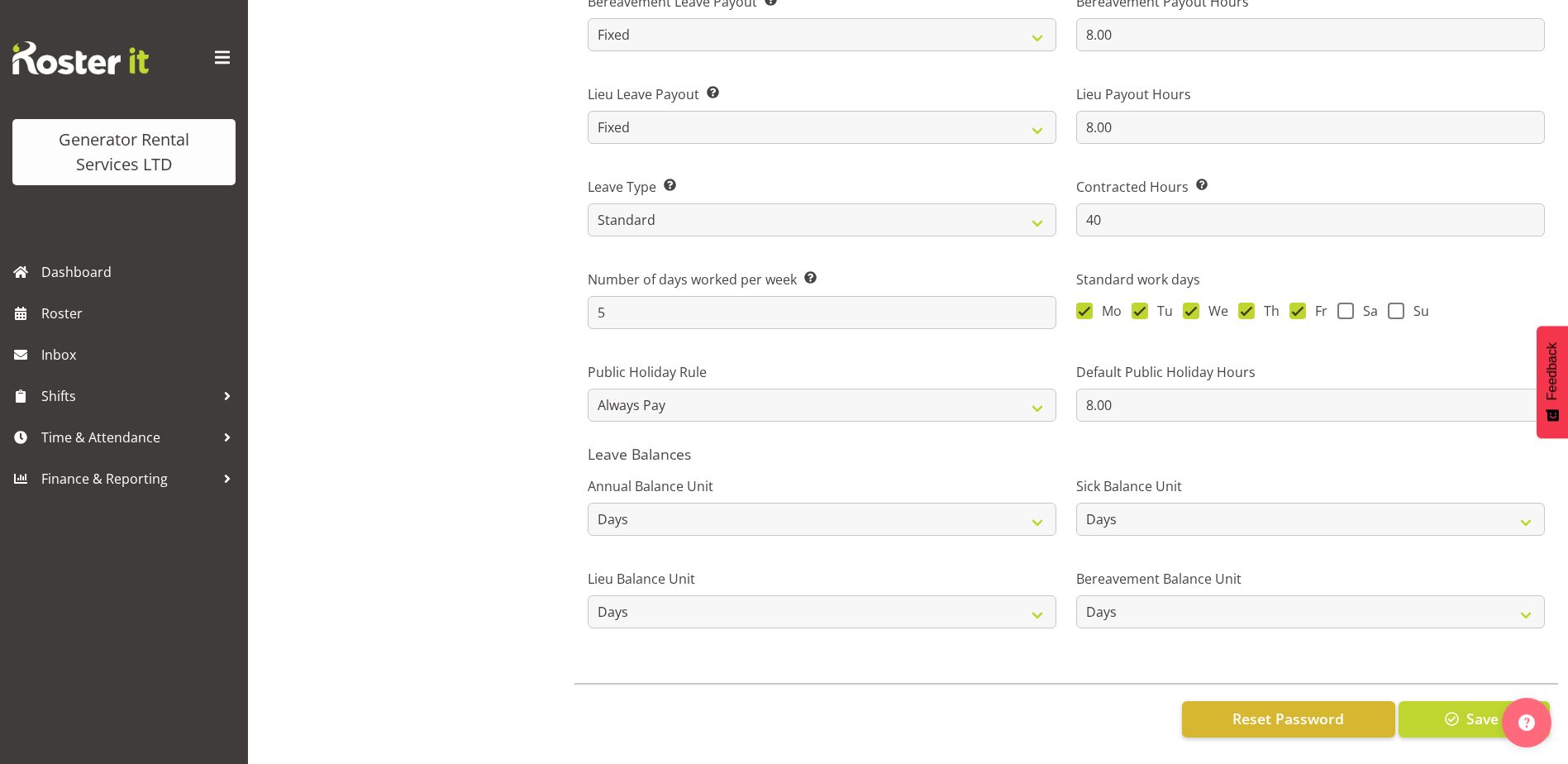
scroll to position [1276, 0]
click at [1022, 515] on select "Hours Days" at bounding box center [821, 519] width 469 height 33
select select "hour"
click at [587, 503] on select "Hours Days" at bounding box center [821, 519] width 469 height 33
click at [1416, 507] on select "Hours Days" at bounding box center [1311, 519] width 469 height 33
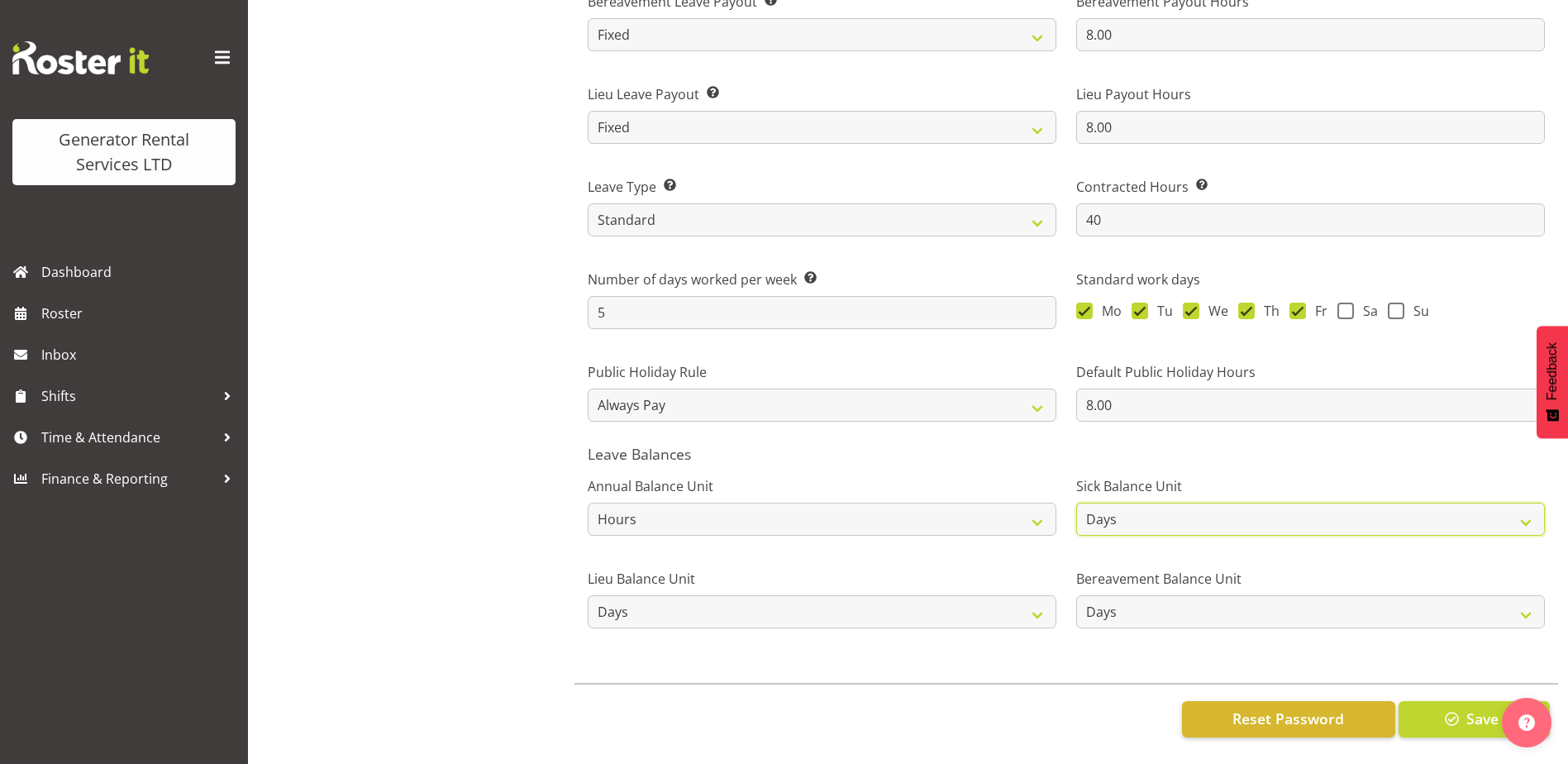
select select "hour"
click at [1077, 503] on select "Hours Days" at bounding box center [1311, 519] width 469 height 33
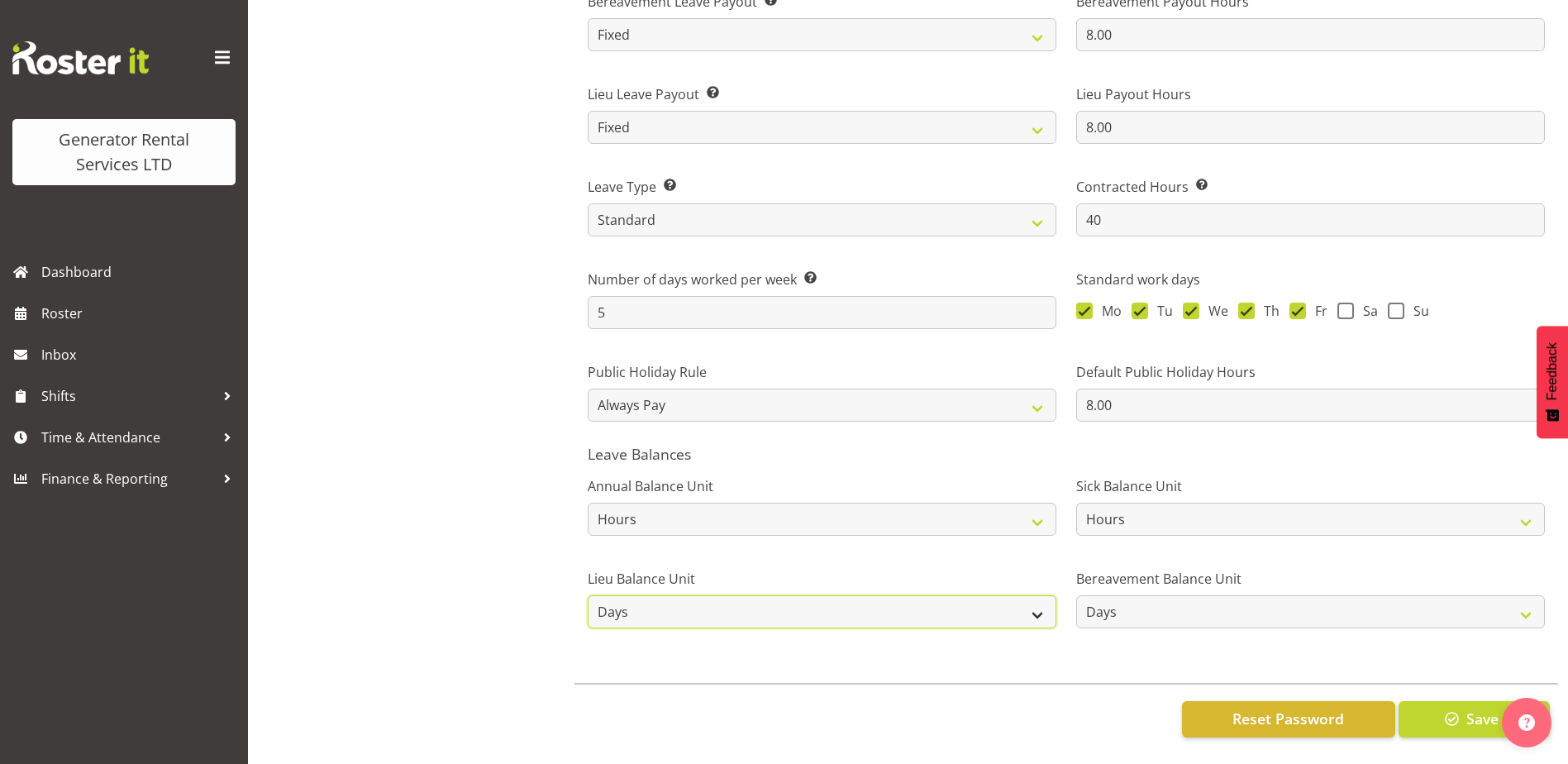
click at [992, 597] on select "Hours Days" at bounding box center [821, 611] width 469 height 33
select select "hour"
click at [587, 595] on select "Hours Days" at bounding box center [821, 611] width 469 height 33
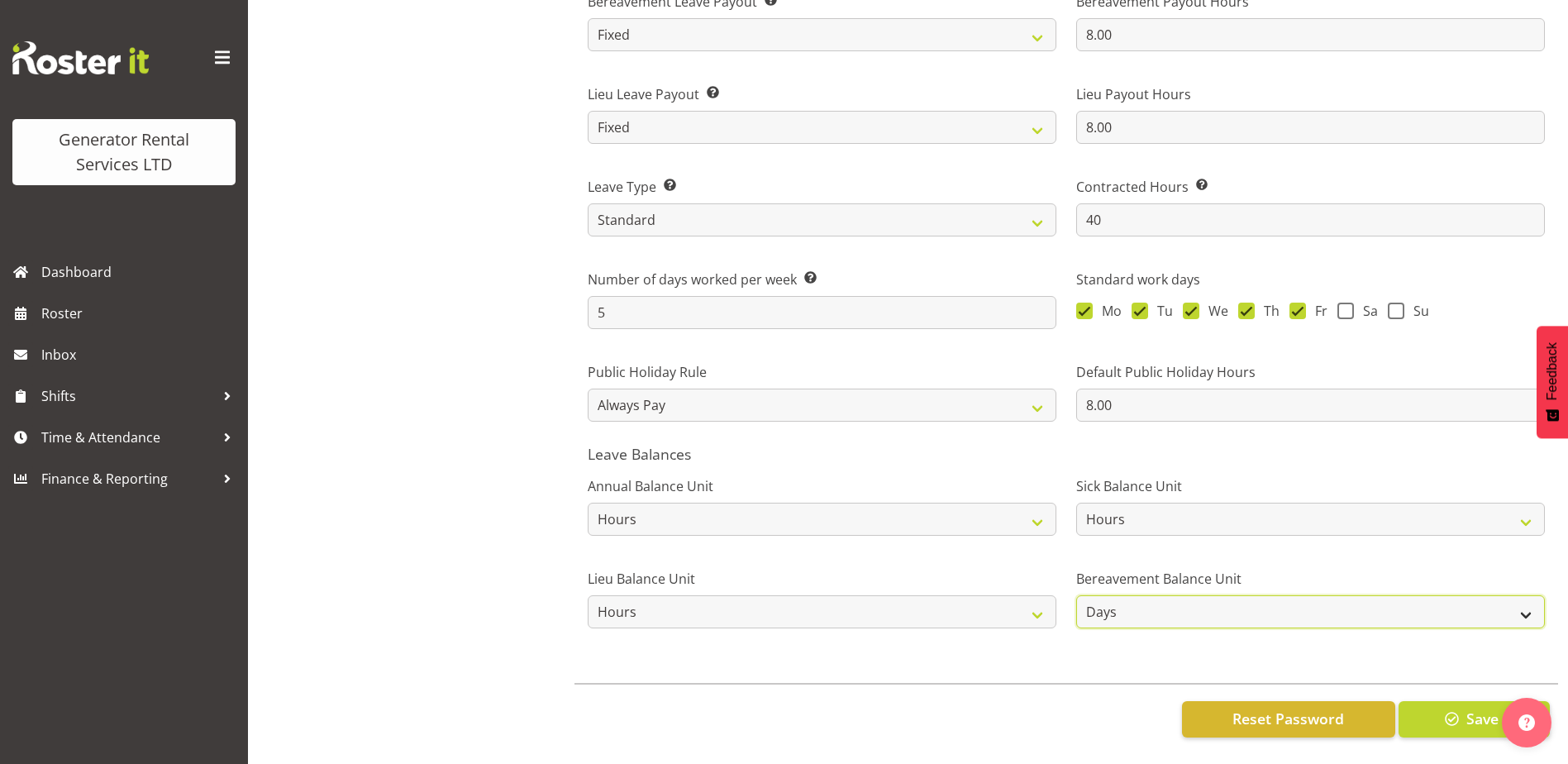
click at [1271, 604] on select "Hours Days" at bounding box center [1311, 611] width 469 height 33
select select "hour"
click at [1077, 595] on select "Hours Days" at bounding box center [1311, 611] width 469 height 33
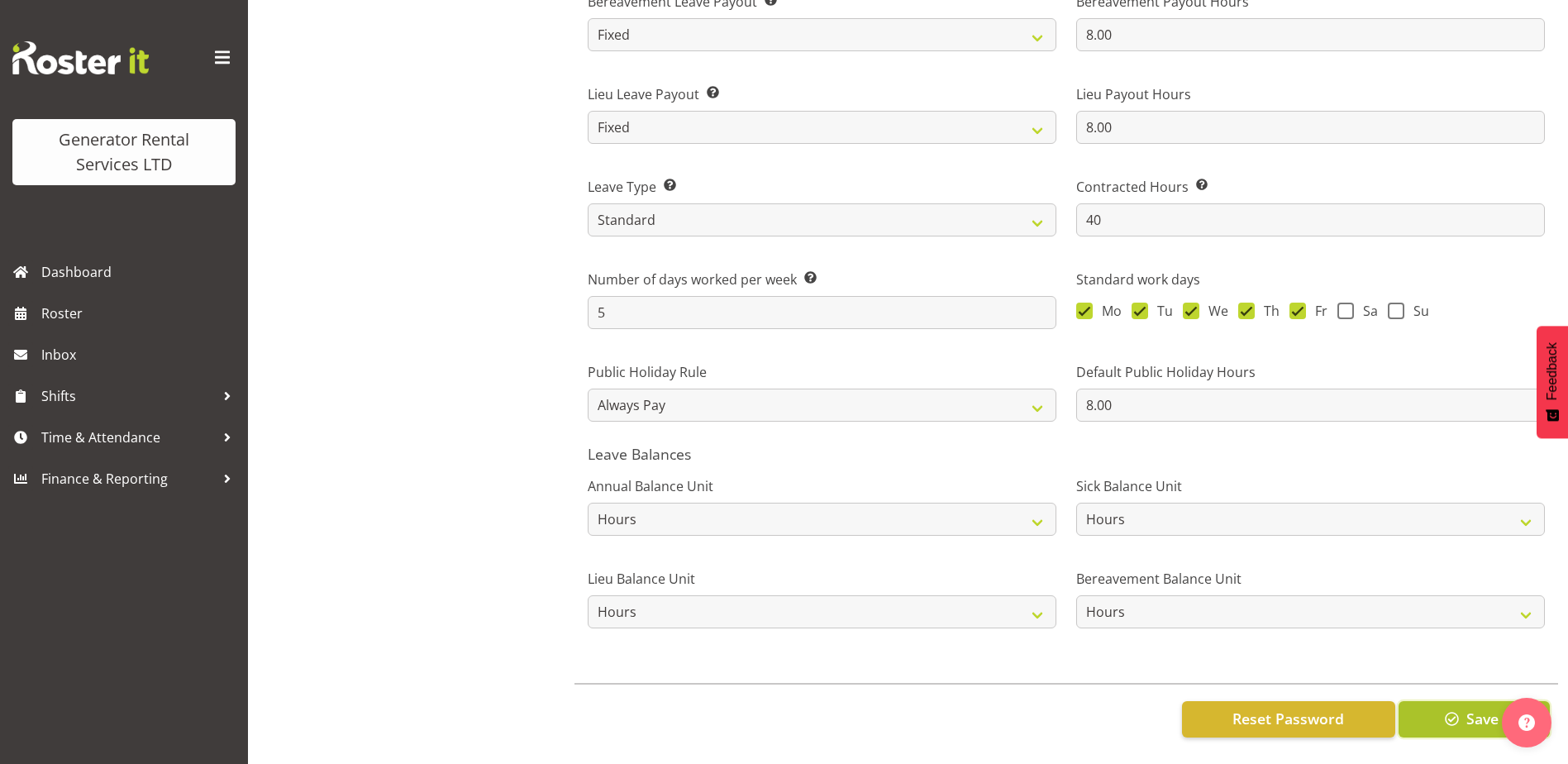
click at [1461, 709] on span "button" at bounding box center [1452, 719] width 22 height 22
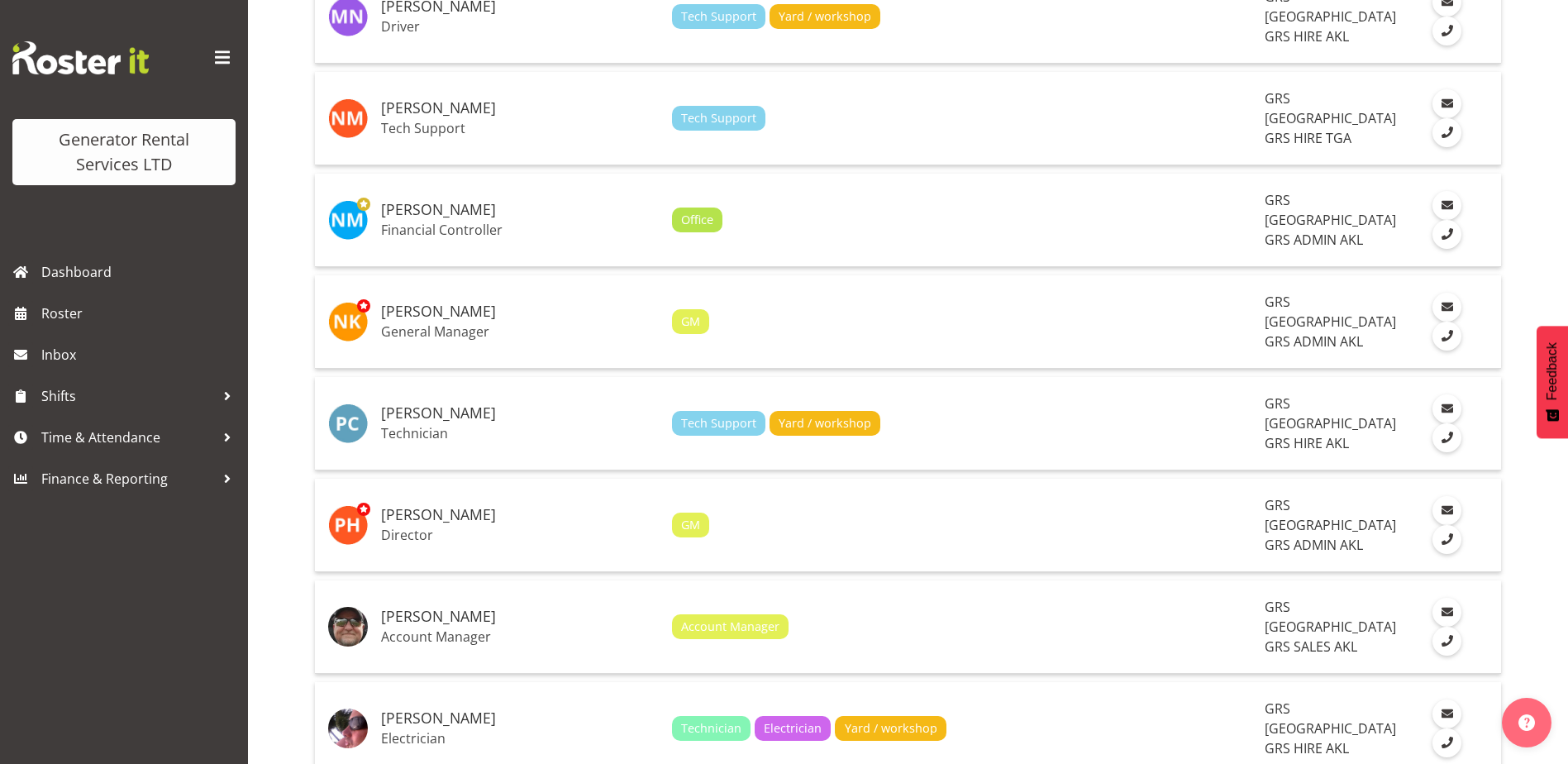
scroll to position [3159, 0]
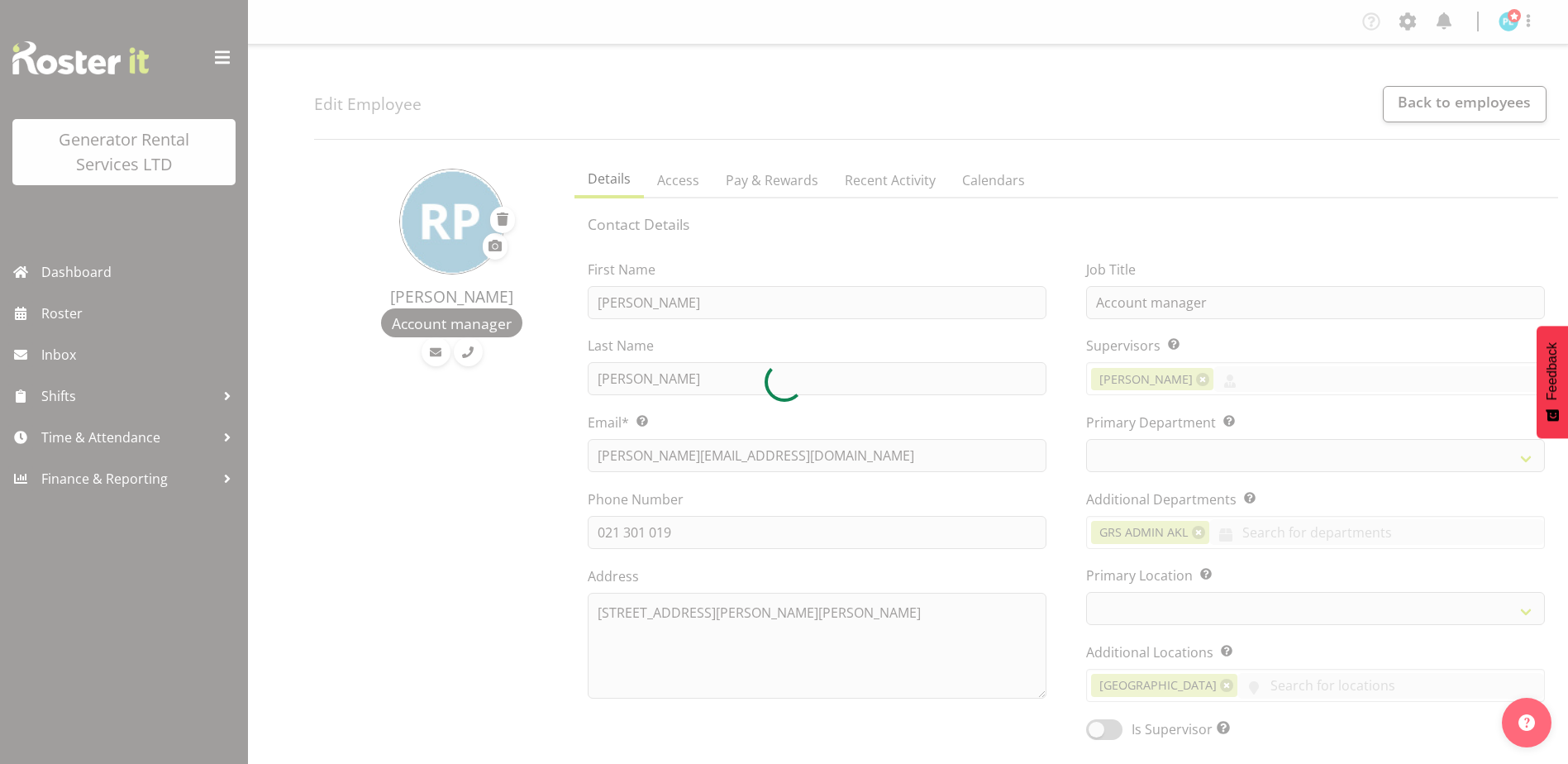
select select "TimelineWeek"
select select
select select "141"
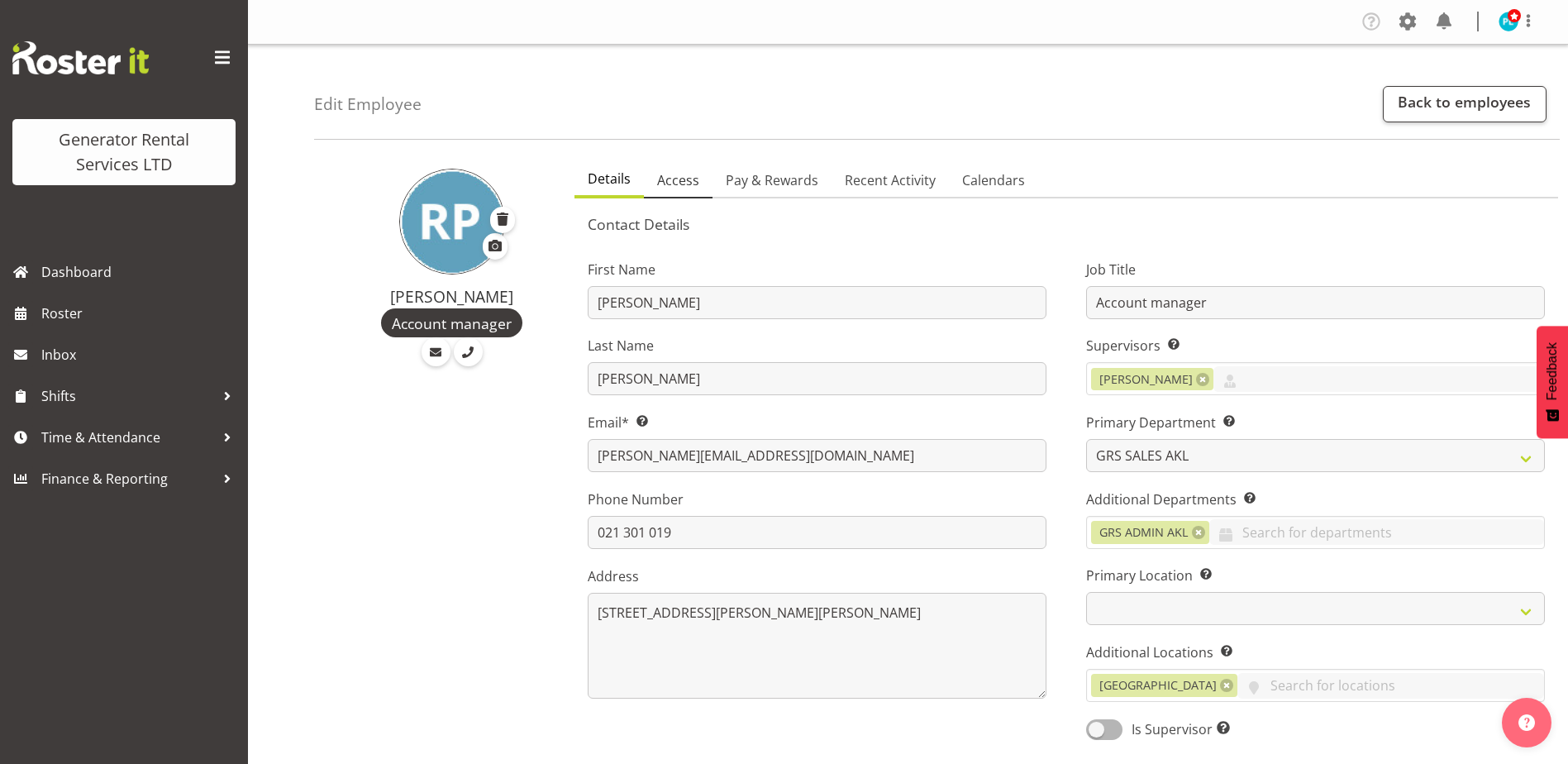
click at [682, 183] on span "Access" at bounding box center [678, 180] width 42 height 20
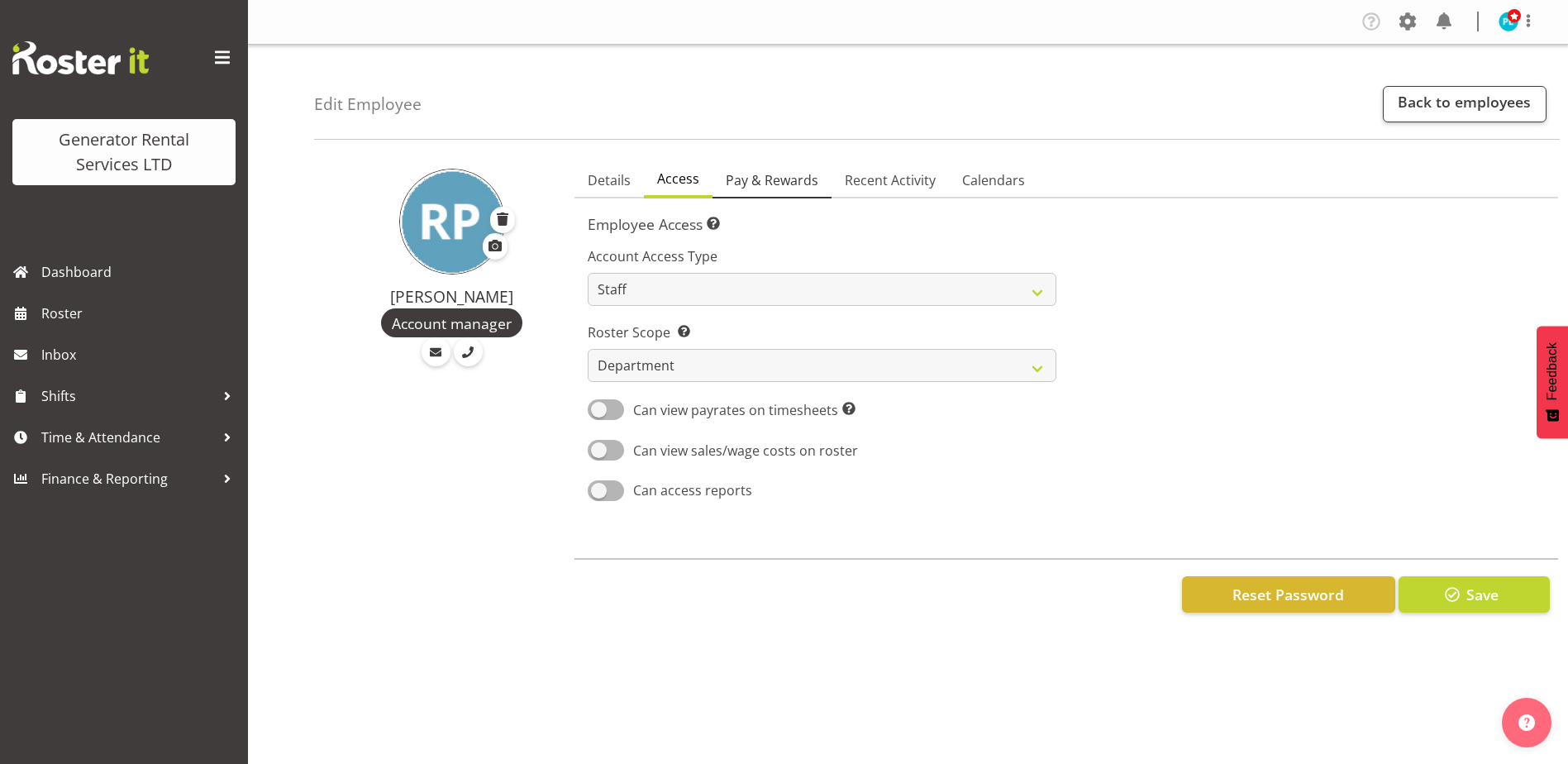
click at [771, 174] on span "Pay & Rewards" at bounding box center [772, 180] width 92 height 20
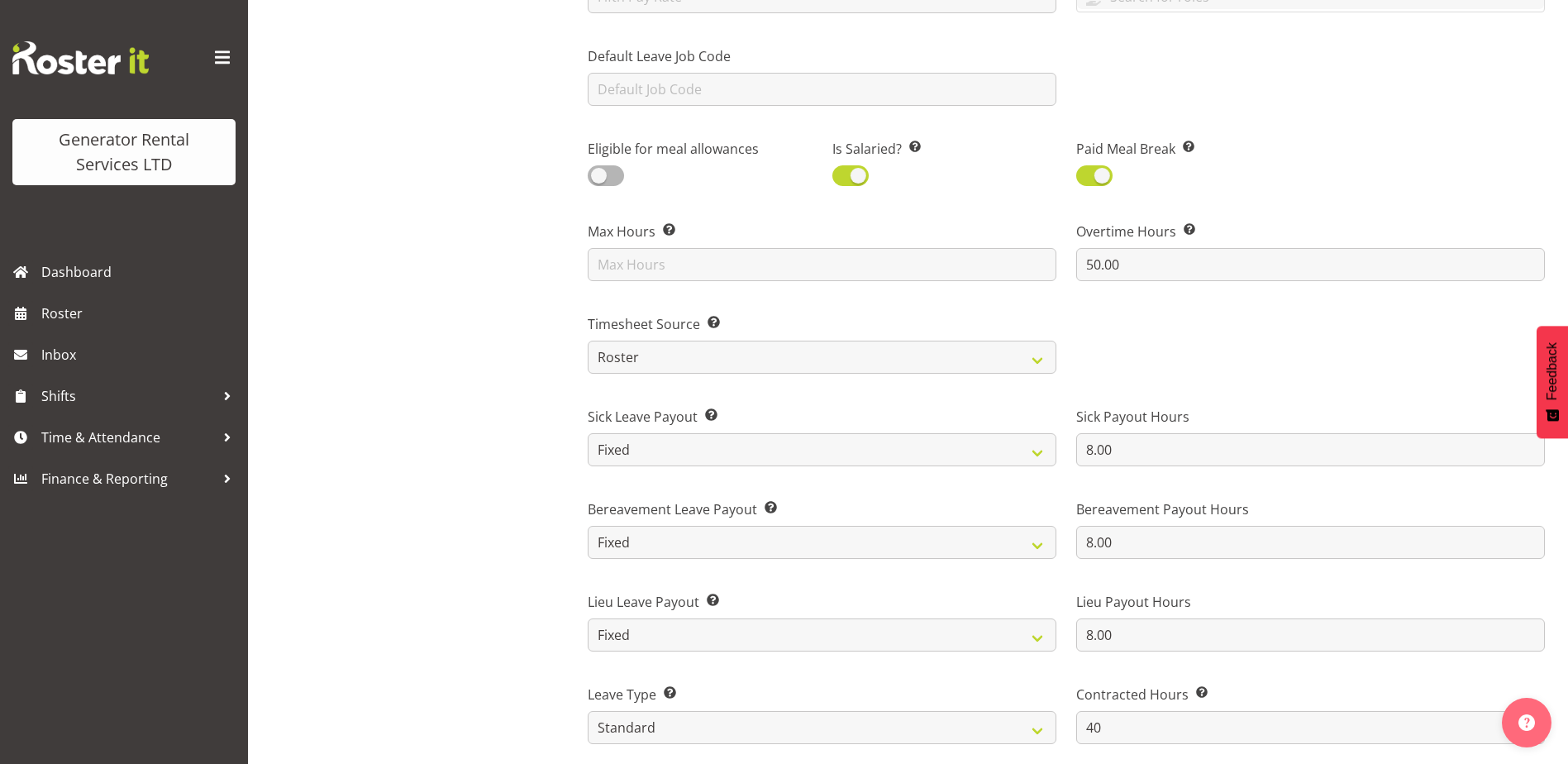
scroll to position [827, 0]
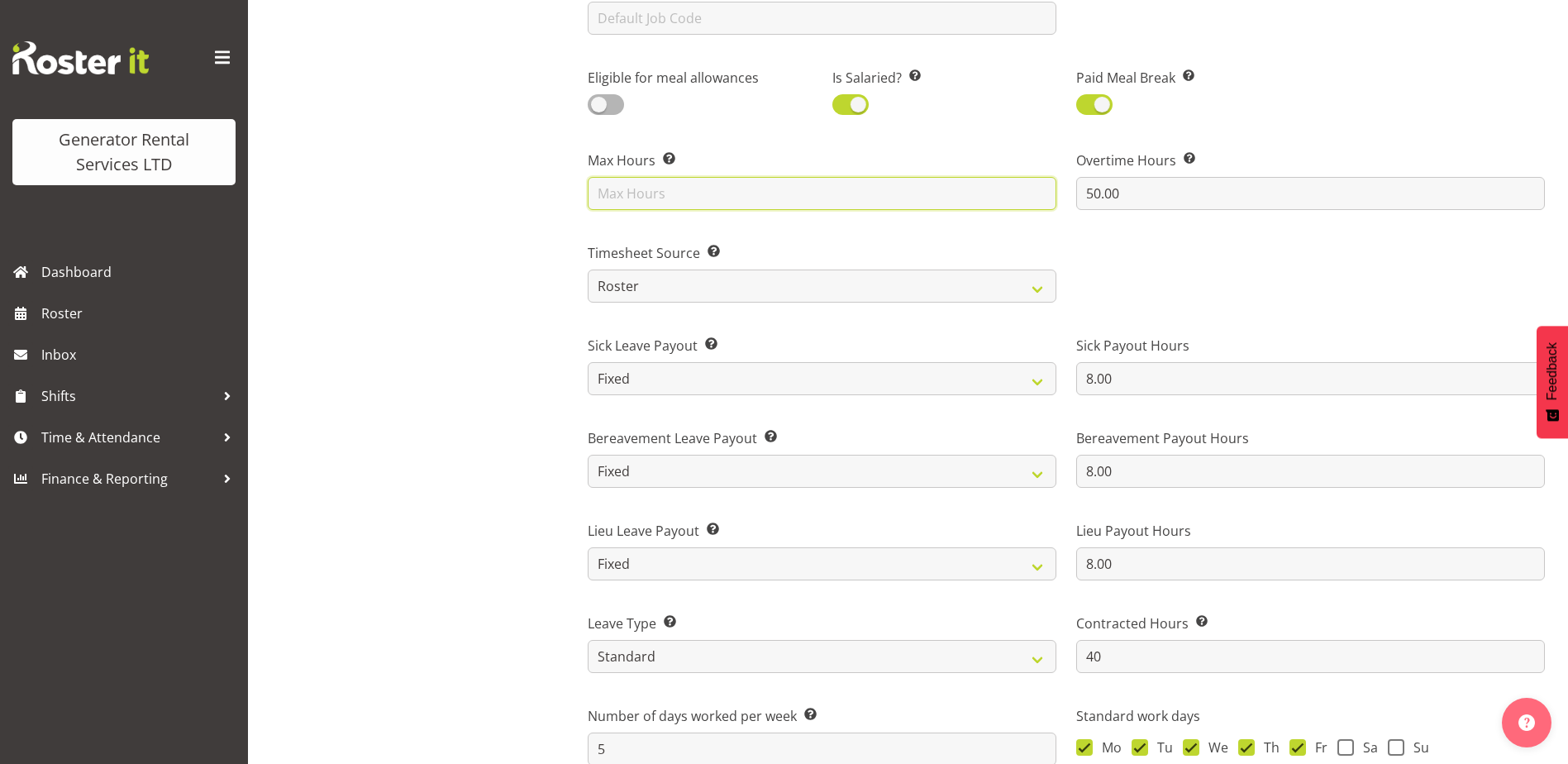
click at [610, 192] on input "text" at bounding box center [821, 193] width 469 height 33
type input "40"
drag, startPoint x: 1185, startPoint y: 191, endPoint x: 1055, endPoint y: 201, distance: 130.4
click at [1055, 201] on div "Payroll ID This number should match the Payroll ID in your payroll system. 100 …" at bounding box center [1066, 132] width 977 height 1472
type input "0"
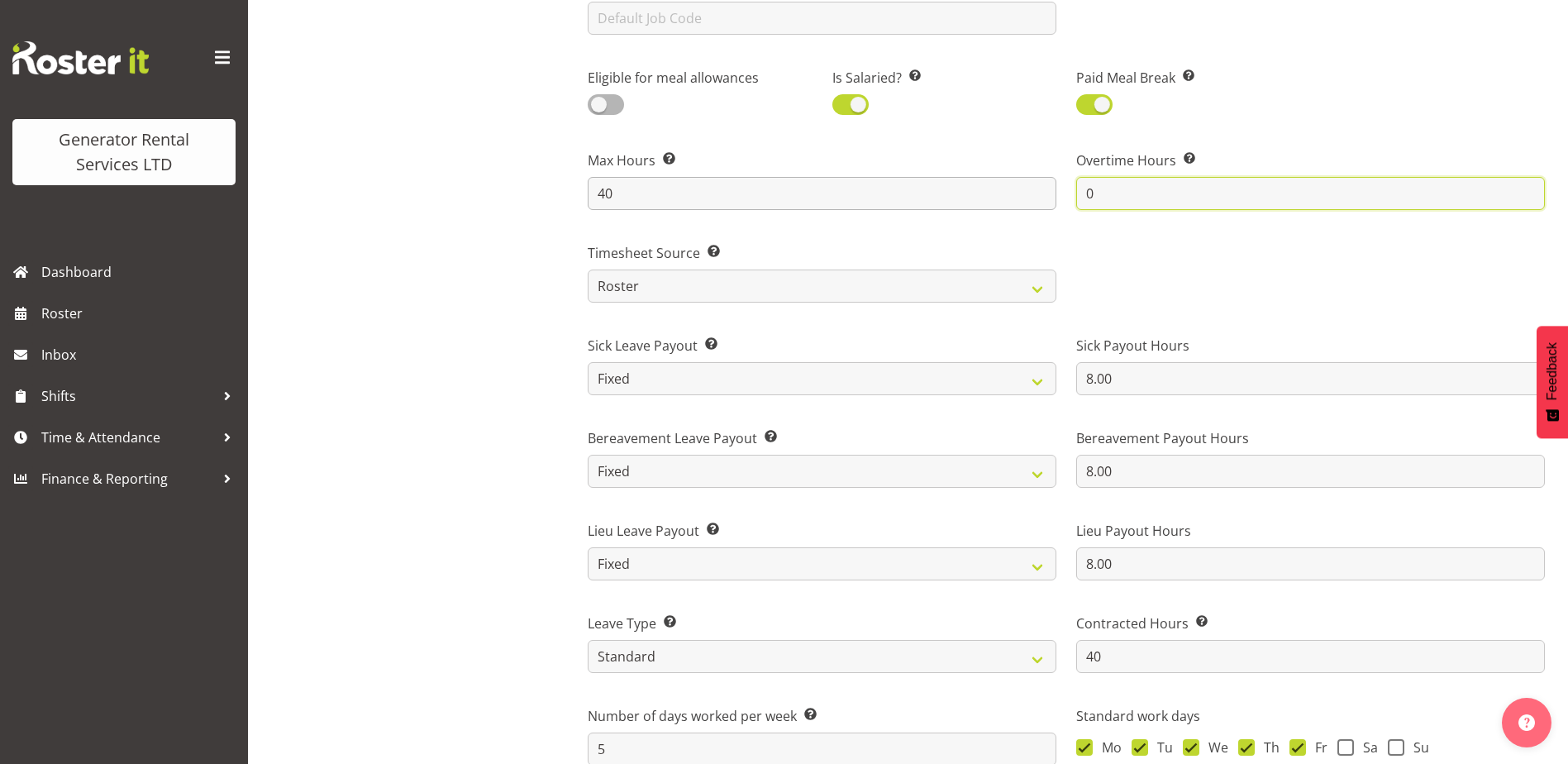
drag, startPoint x: 1137, startPoint y: 201, endPoint x: 981, endPoint y: 200, distance: 156.0
click at [981, 200] on div "Payroll ID This number should match the Payroll ID in your payroll system. 100 …" at bounding box center [1066, 132] width 977 height 1472
click at [1202, 287] on div at bounding box center [1311, 266] width 488 height 92
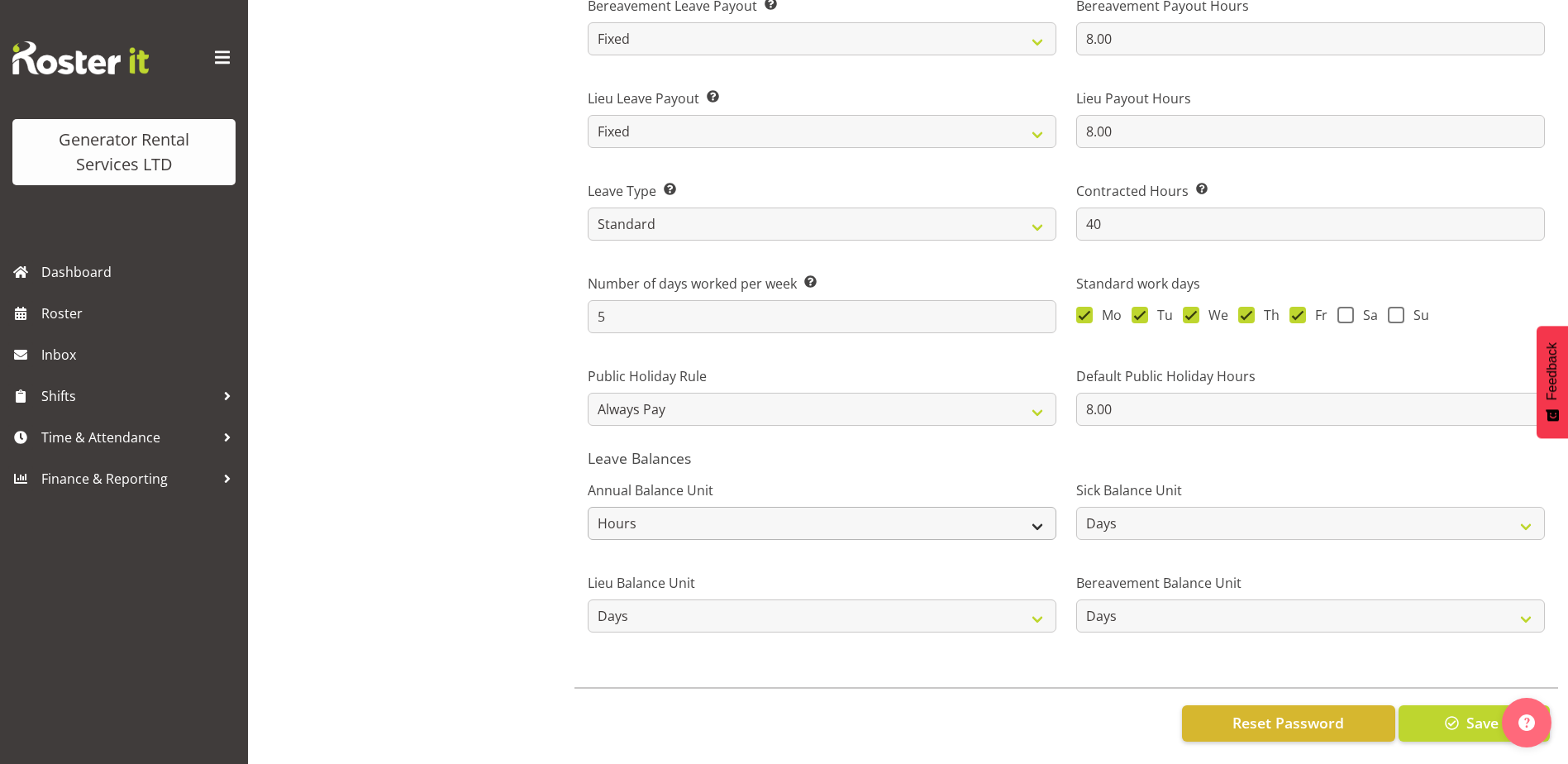
scroll to position [1276, 0]
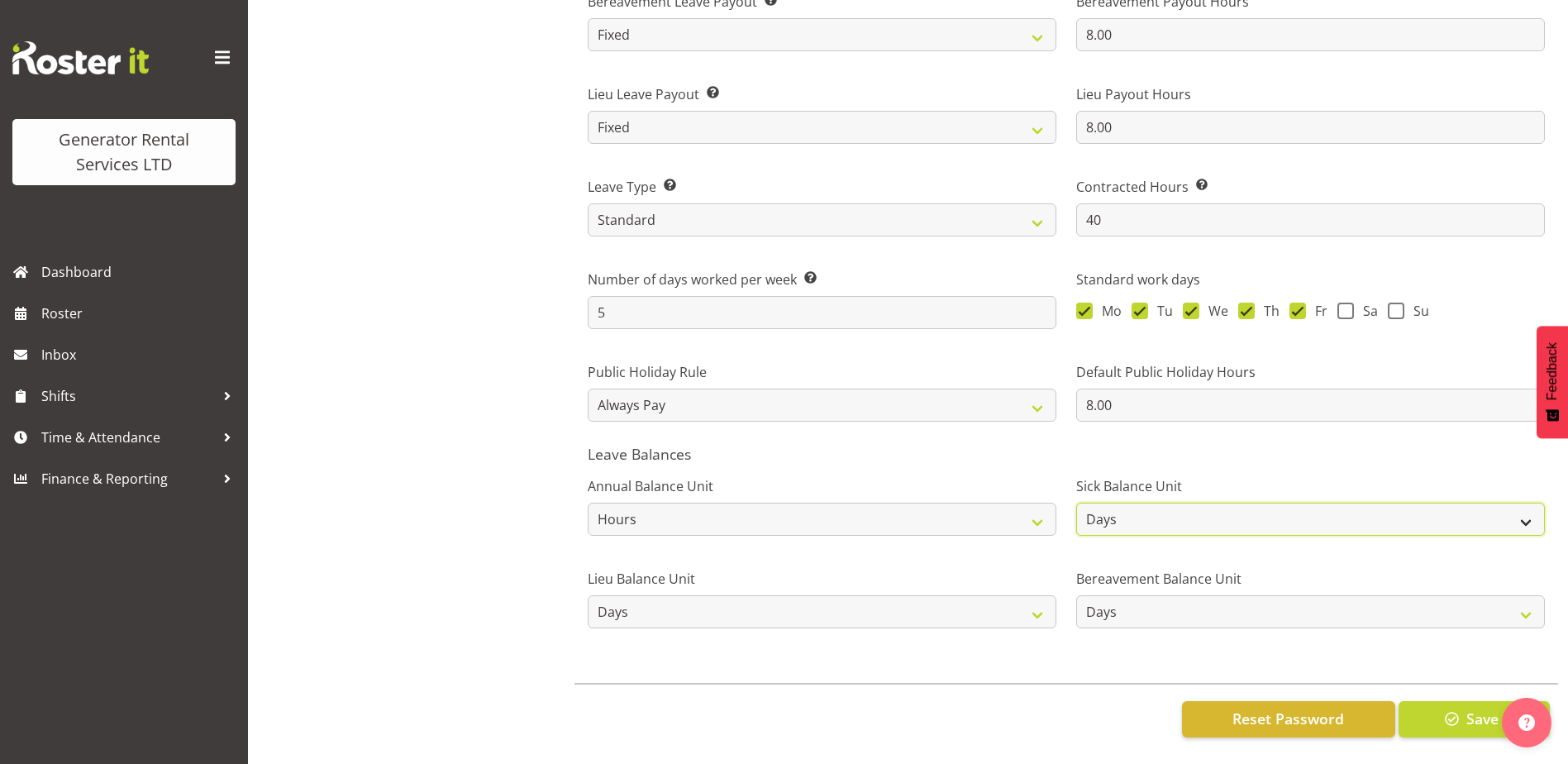
click at [1441, 503] on select "Hours Days" at bounding box center [1311, 519] width 469 height 33
select select "hour"
click at [1077, 503] on select "Hours Days" at bounding box center [1311, 519] width 469 height 33
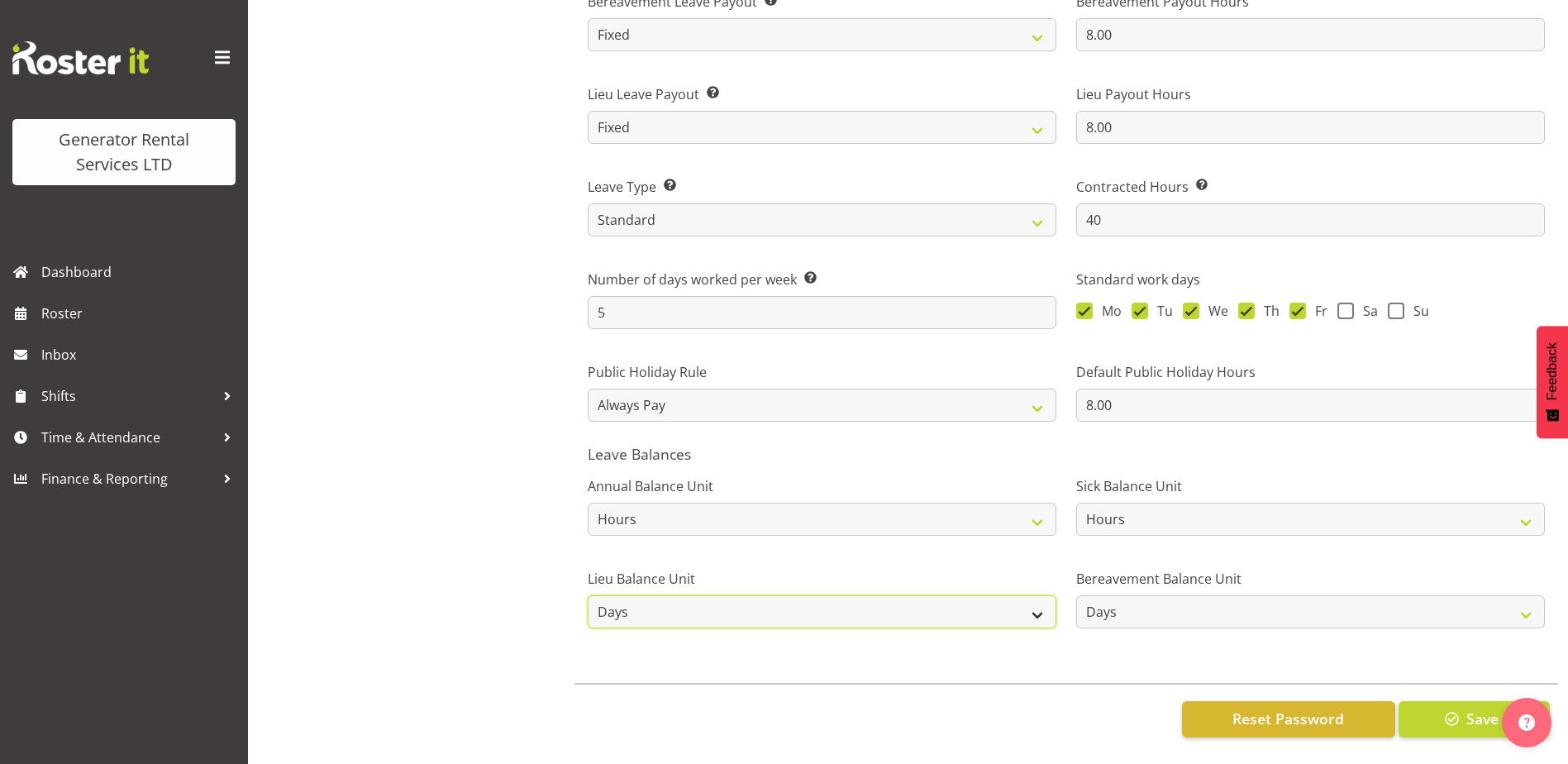
click at [1004, 609] on select "Hours Days" at bounding box center [821, 611] width 469 height 33
select select "hour"
click at [587, 595] on select "Hours Days" at bounding box center [821, 611] width 469 height 33
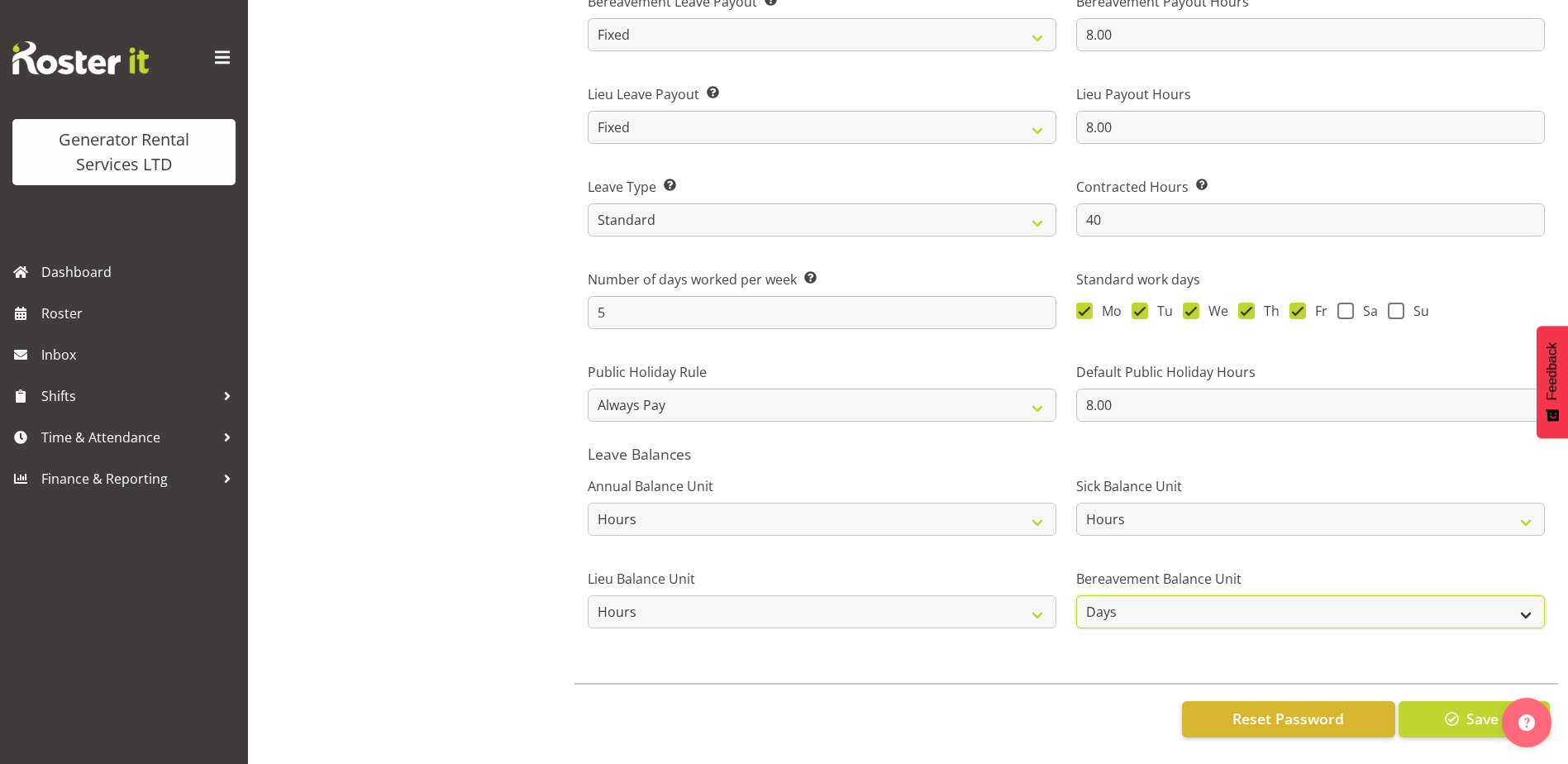
click at [1176, 595] on select "Hours Days" at bounding box center [1311, 611] width 469 height 33
select select "hour"
click at [1077, 595] on select "Hours Days" at bounding box center [1311, 611] width 469 height 33
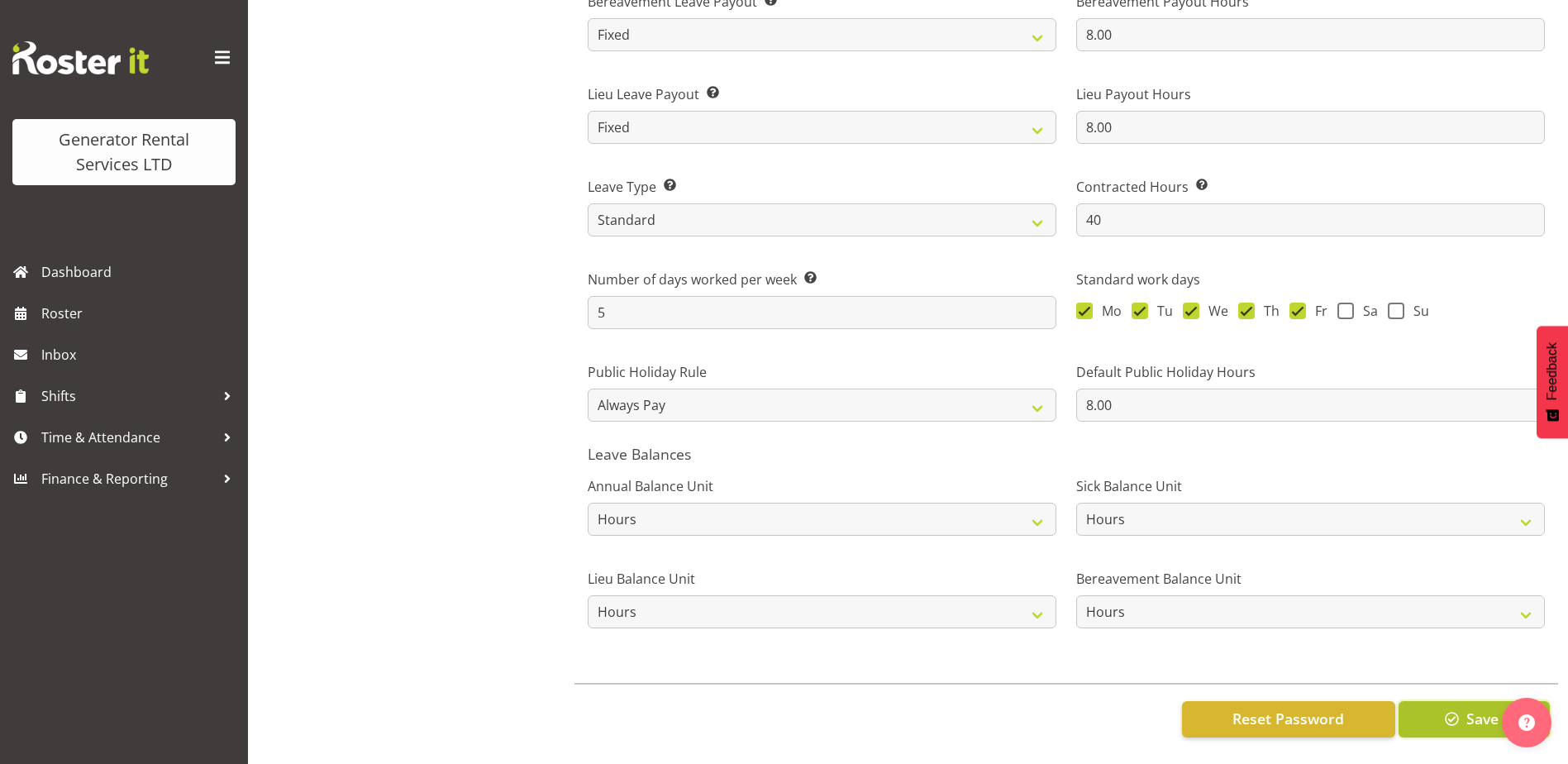
click at [1460, 715] on span "button" at bounding box center [1452, 719] width 22 height 22
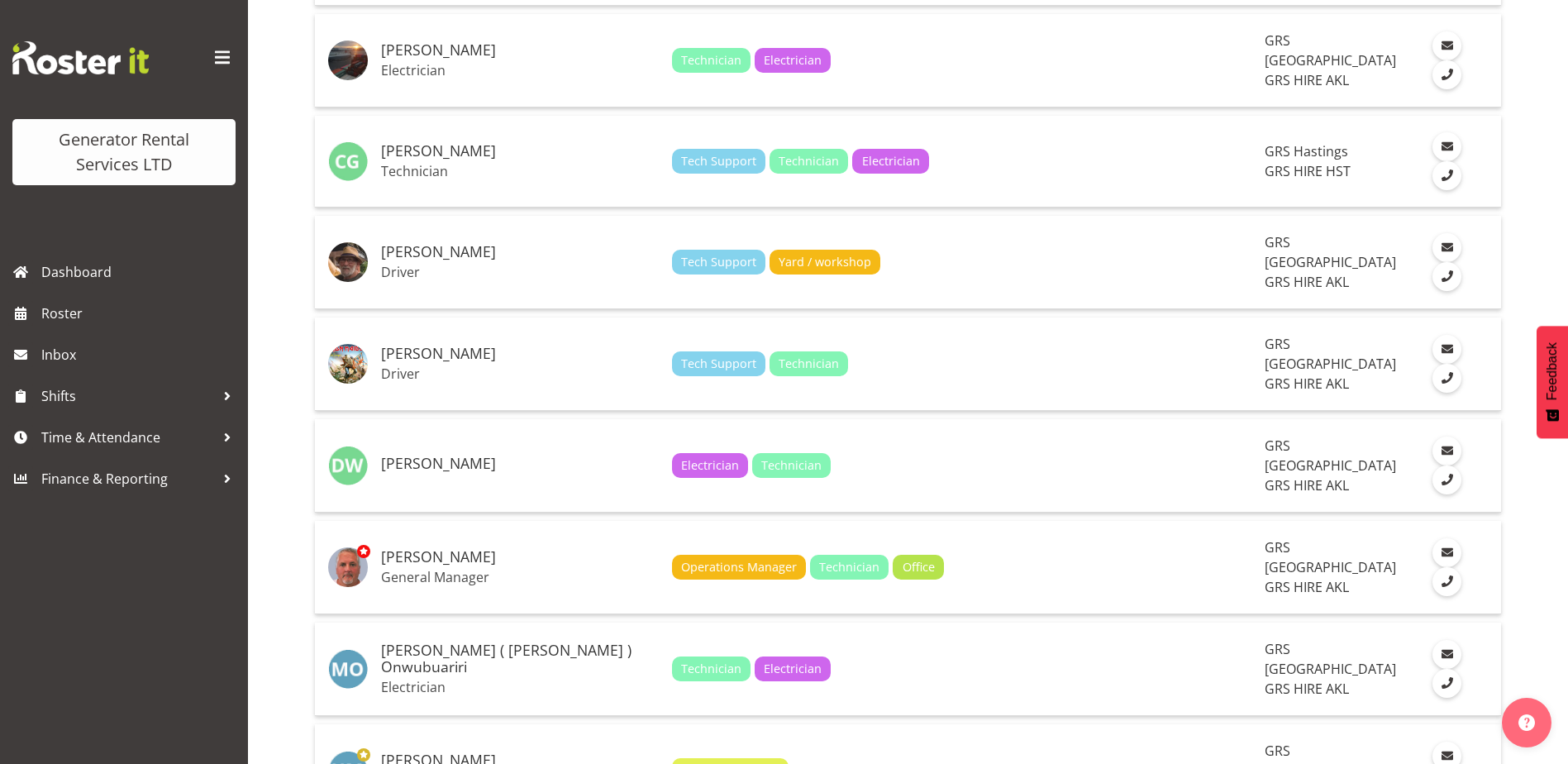
scroll to position [1406, 0]
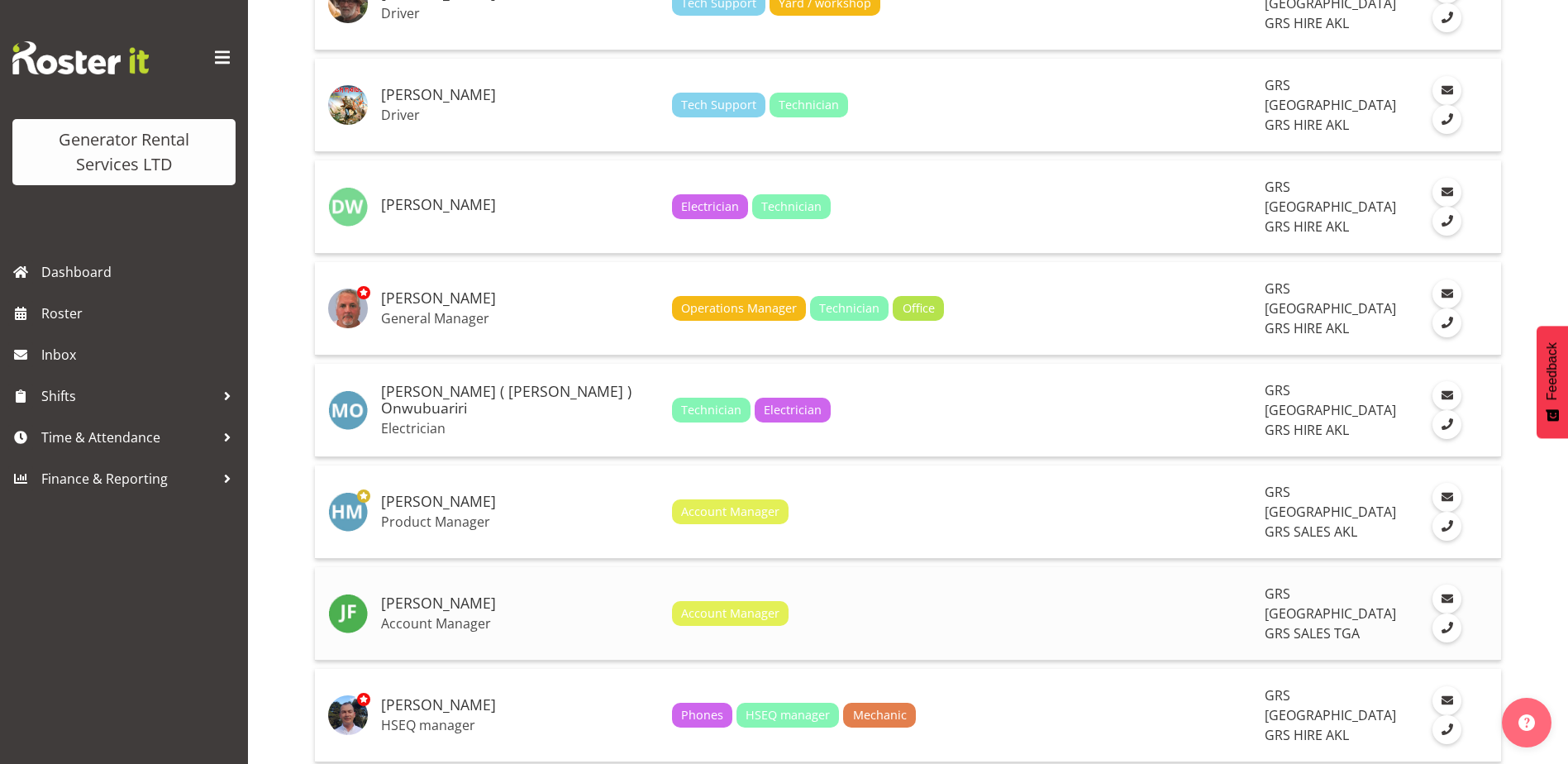
click at [426, 615] on p "Account Manager" at bounding box center [520, 623] width 278 height 17
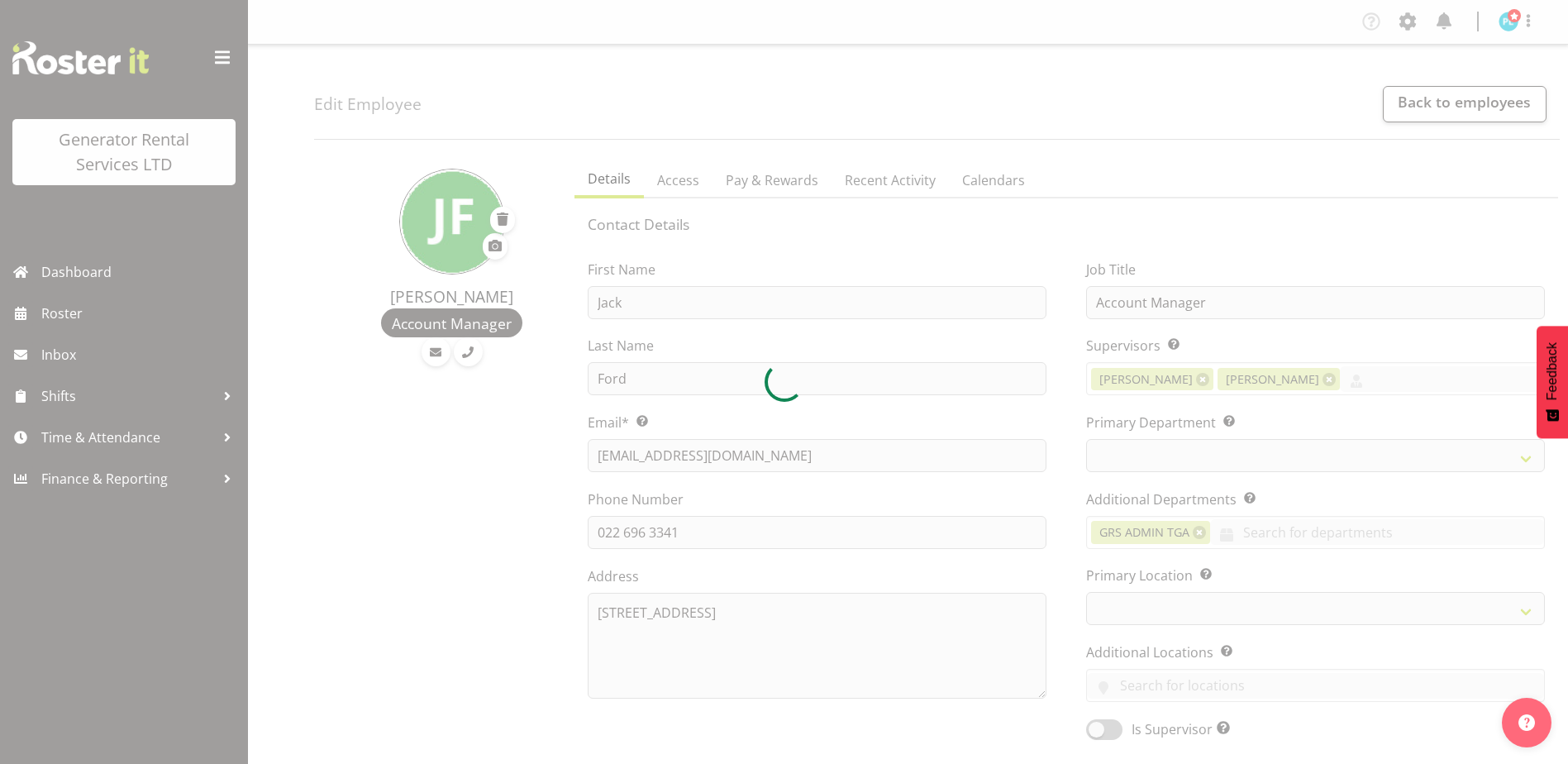
select select "TimelineWeek"
select select
select select "29"
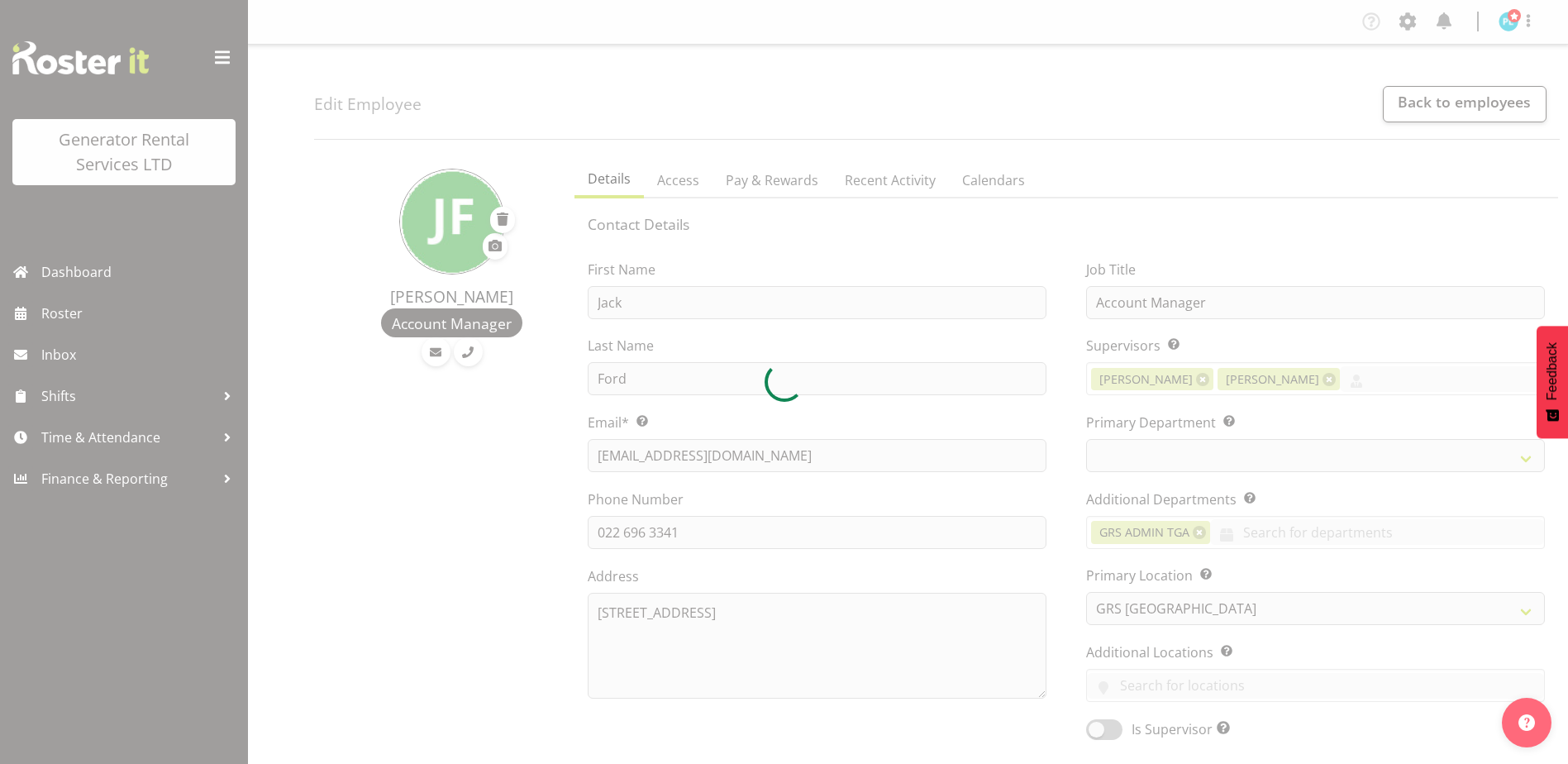
select select "164"
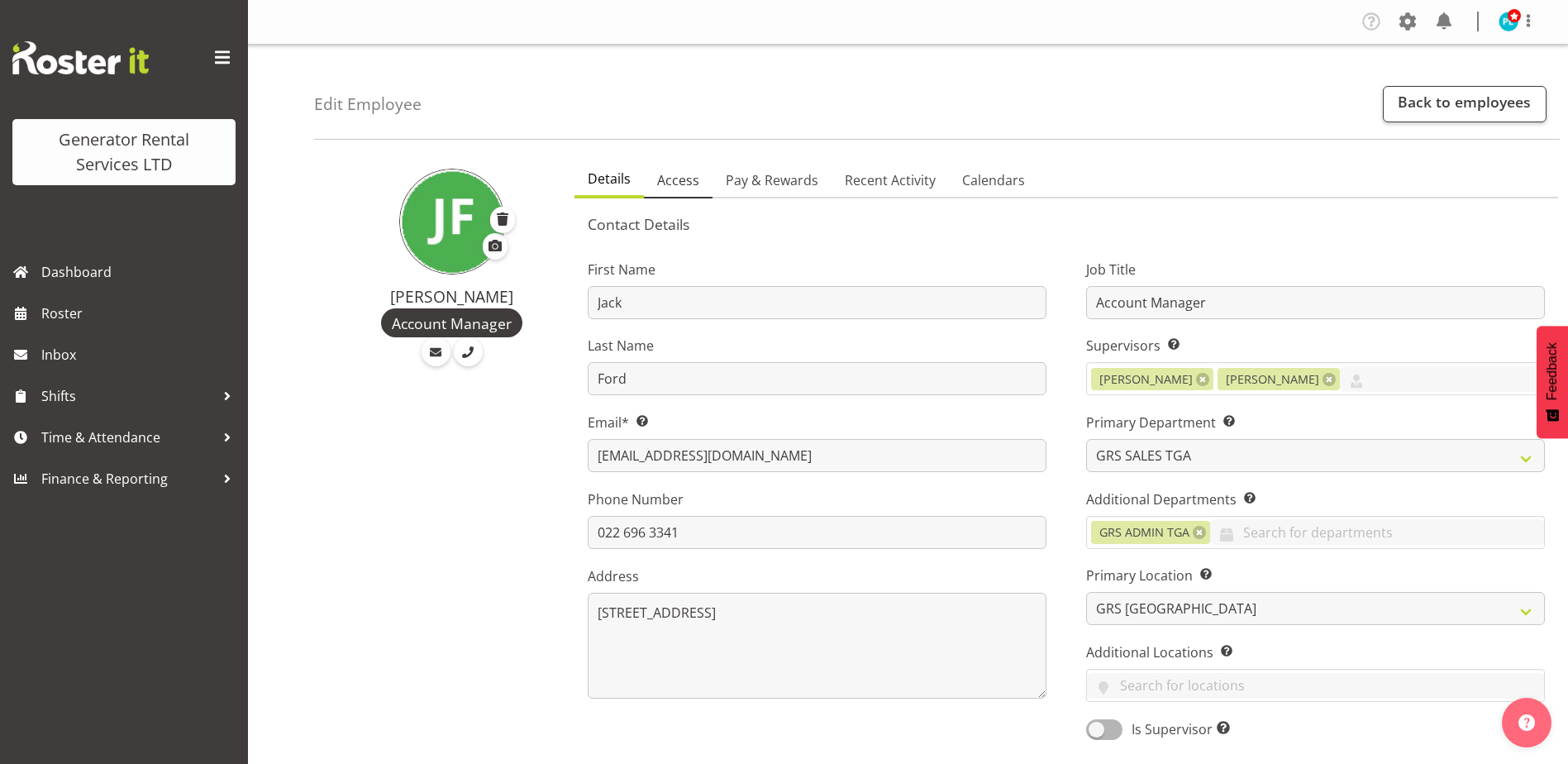
click at [688, 175] on span "Access" at bounding box center [678, 180] width 42 height 20
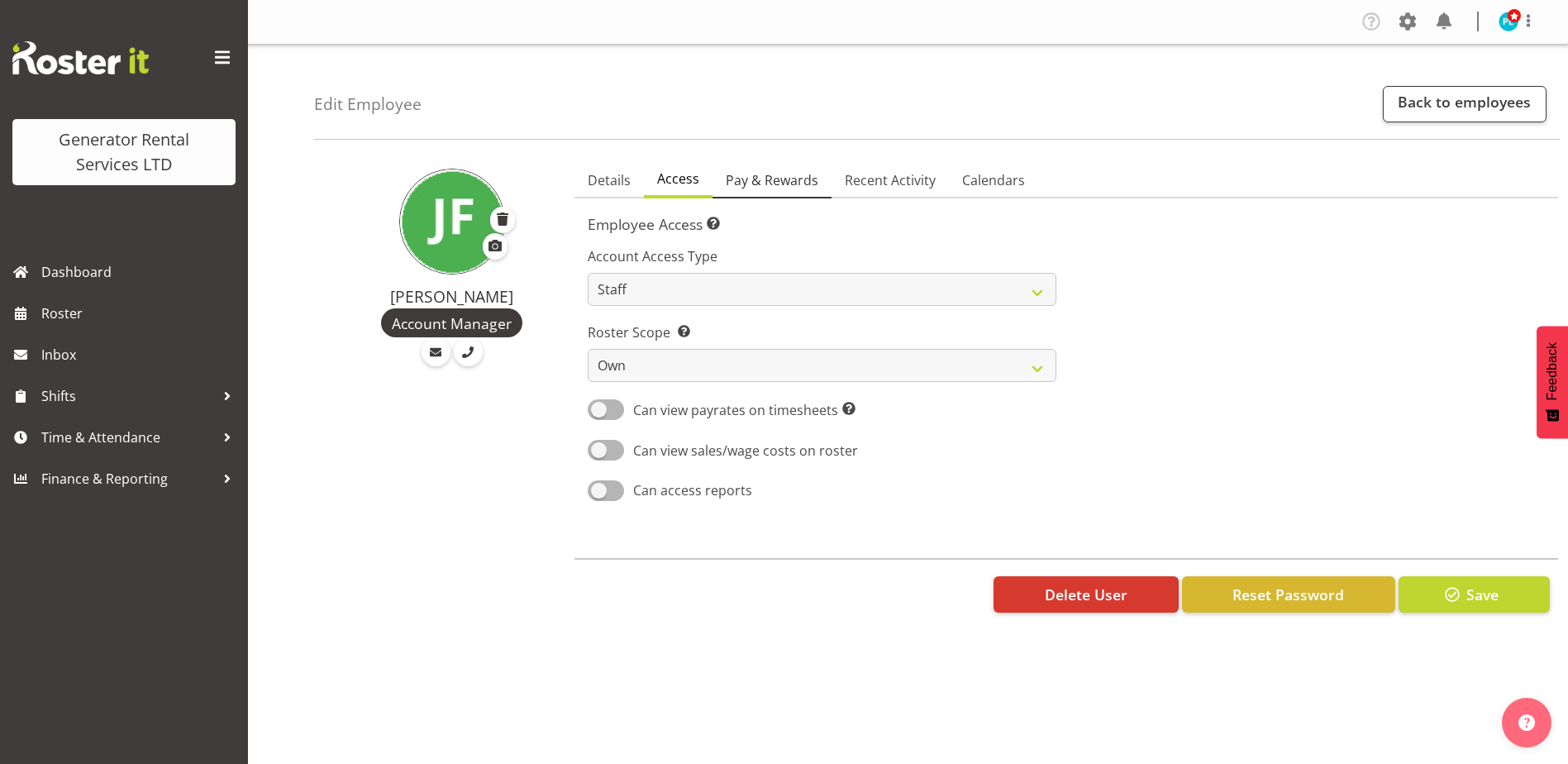
click at [761, 177] on span "Pay & Rewards" at bounding box center [772, 180] width 92 height 20
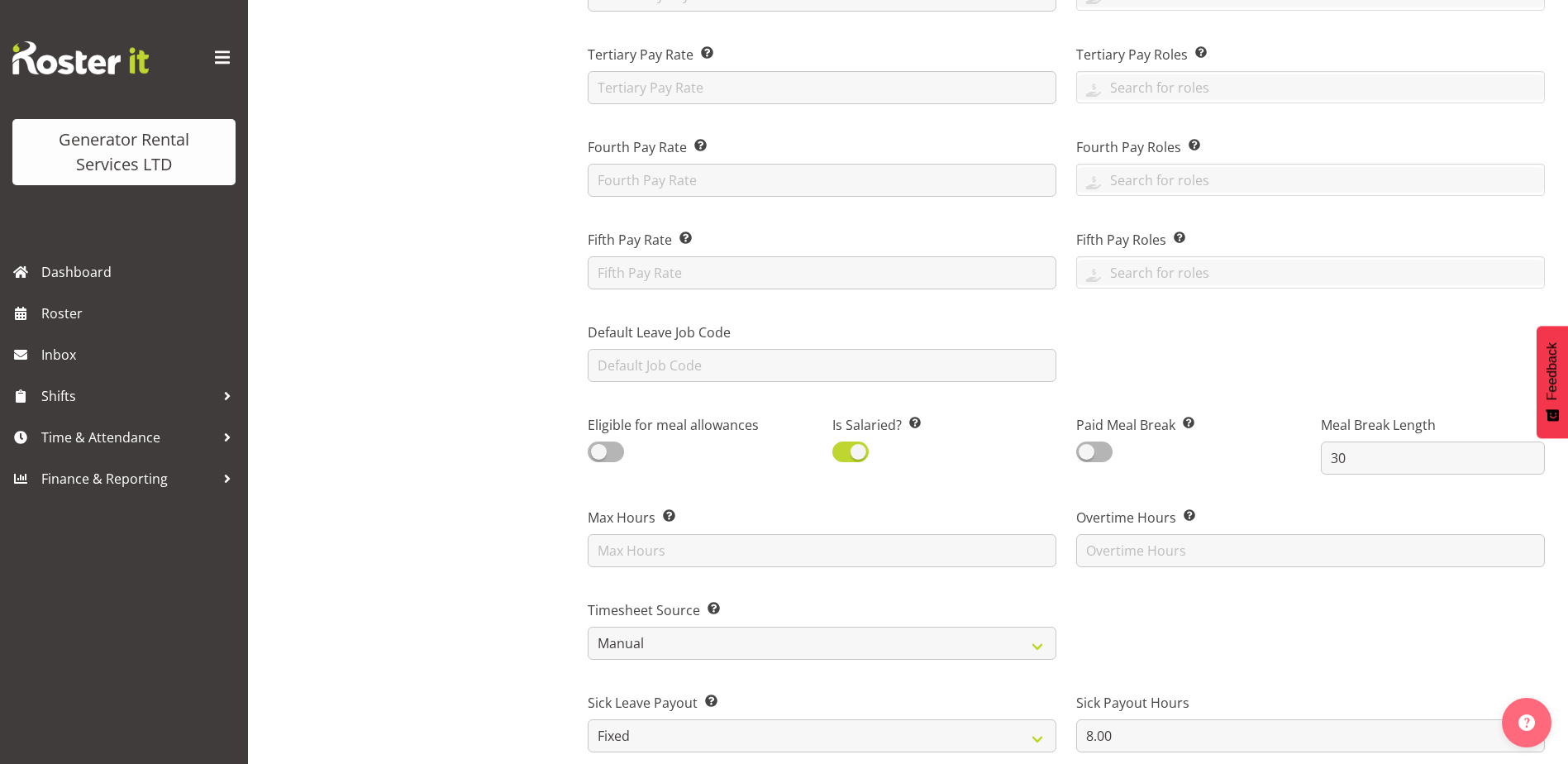
scroll to position [496, 0]
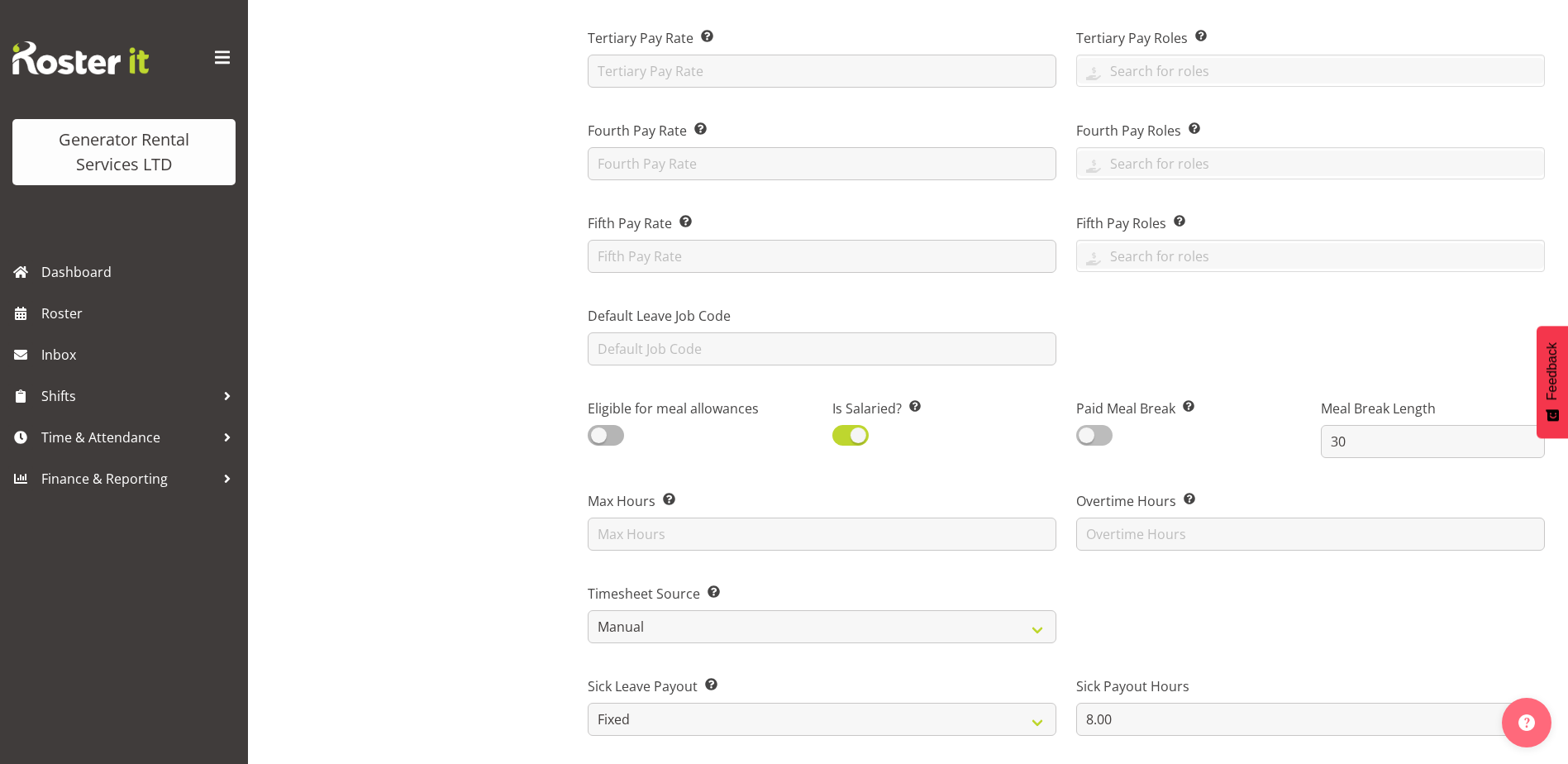
click at [1108, 433] on span at bounding box center [1095, 436] width 37 height 21
click at [1087, 433] on input "checkbox" at bounding box center [1081, 435] width 10 height 10
checkbox input "true"
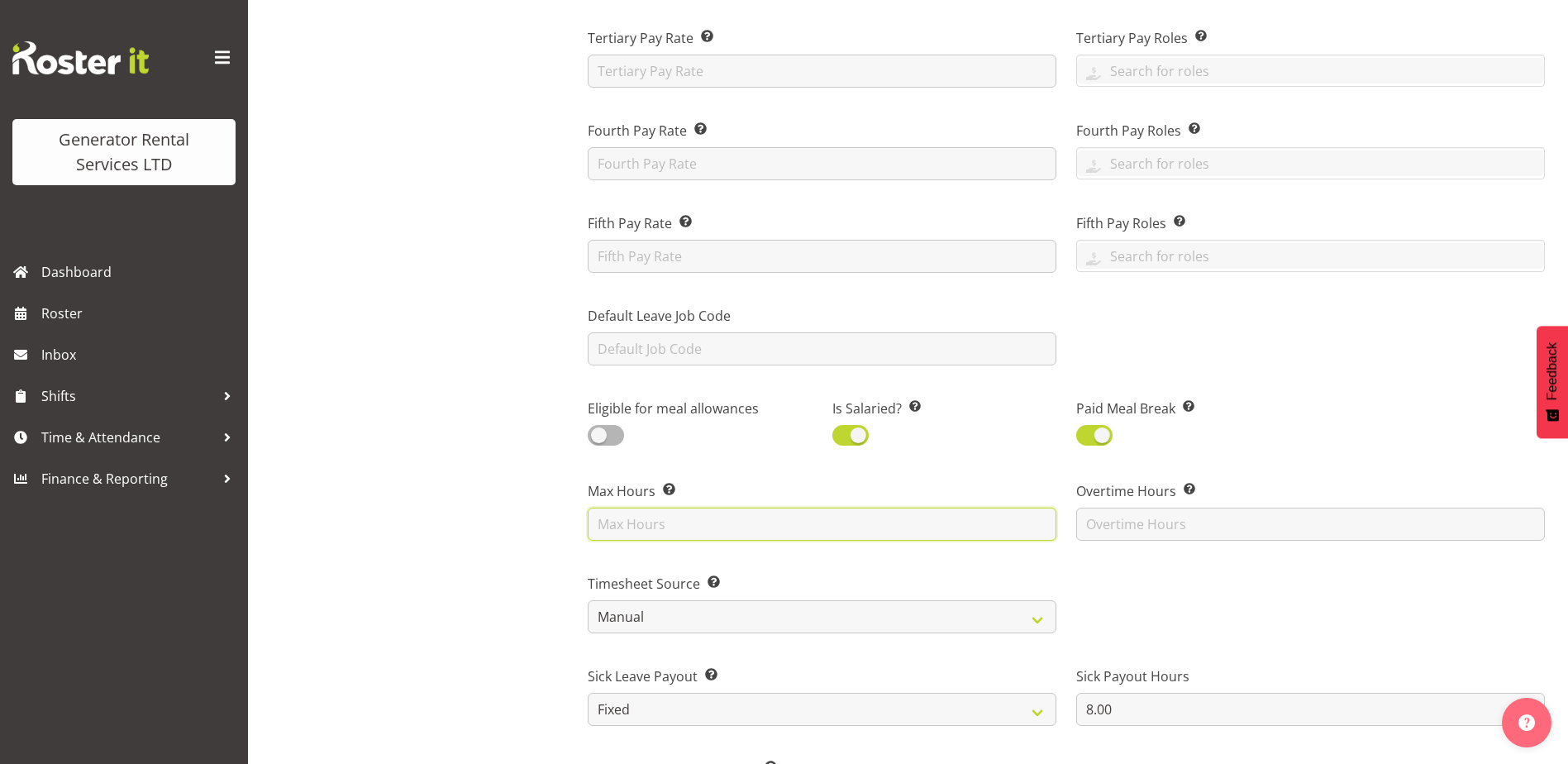
click at [840, 517] on input "text" at bounding box center [821, 523] width 469 height 33
type input "40"
click at [836, 490] on label "Max Hours Enter the maximum number of hours an employee is allowed to work. Thi…" at bounding box center [821, 490] width 469 height 20
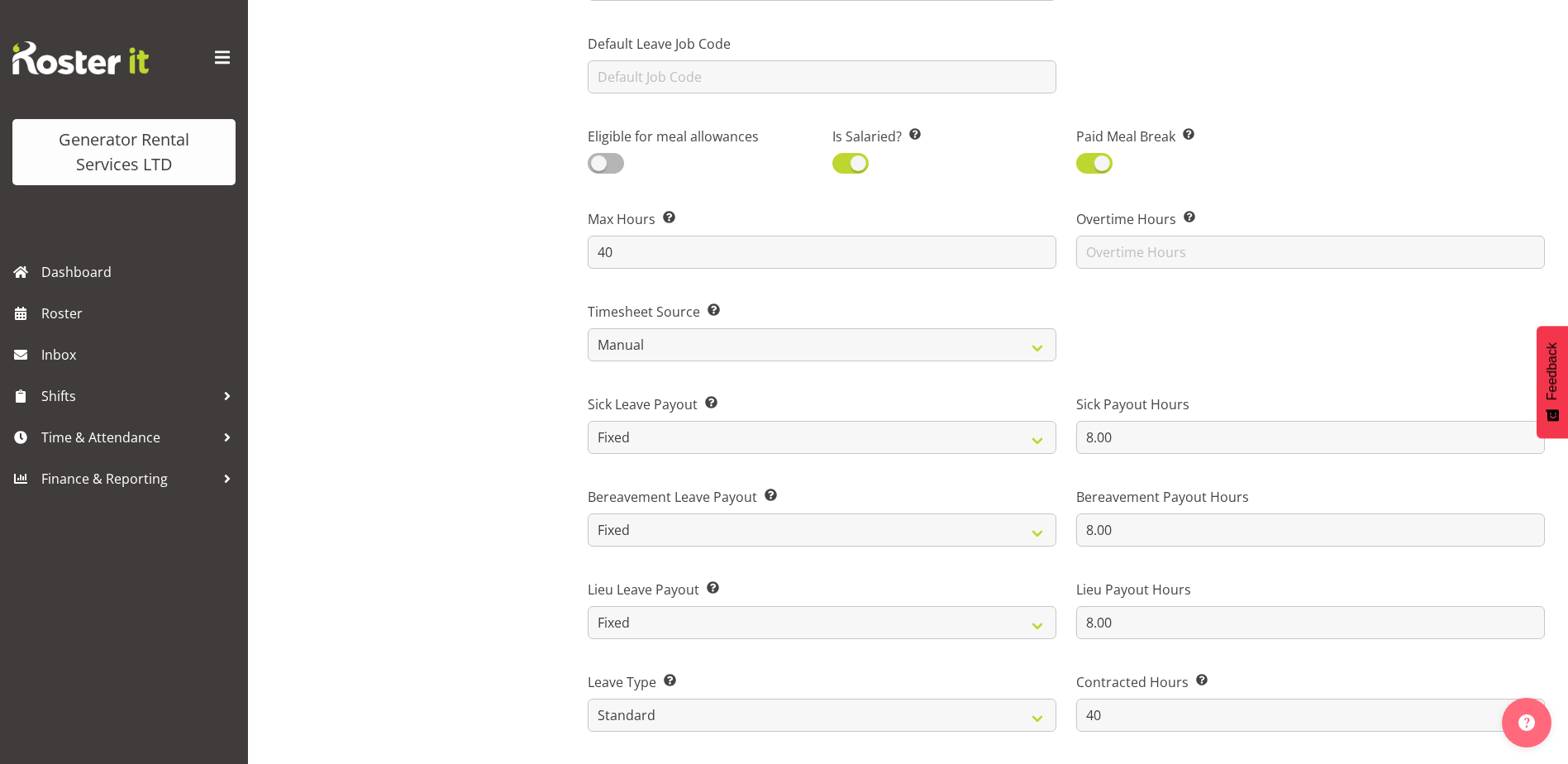
scroll to position [827, 0]
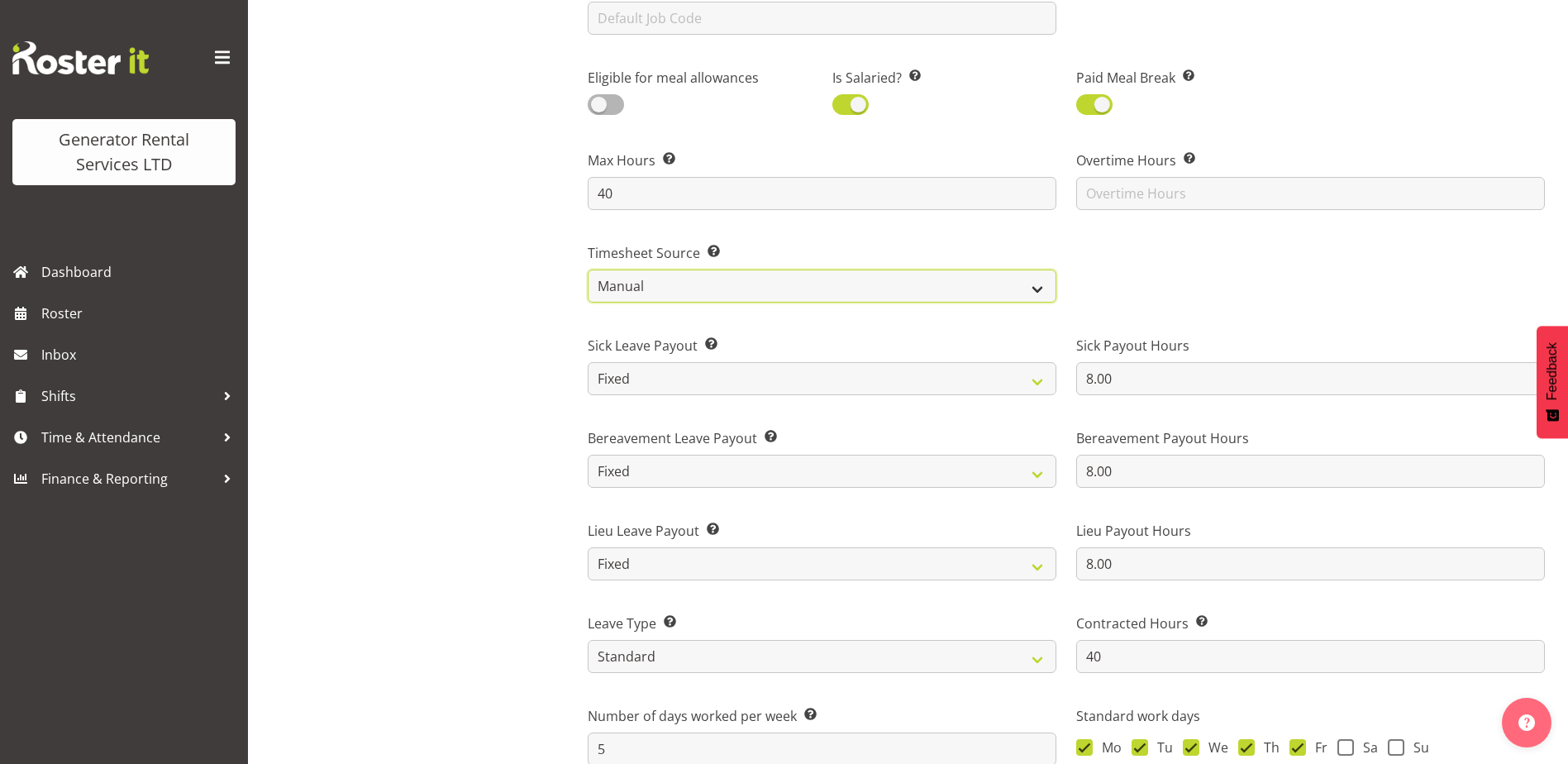
click at [1015, 293] on select "Roster Manual GPS GPS (via Roster)" at bounding box center [821, 286] width 469 height 33
click at [1304, 275] on div at bounding box center [1311, 266] width 488 height 92
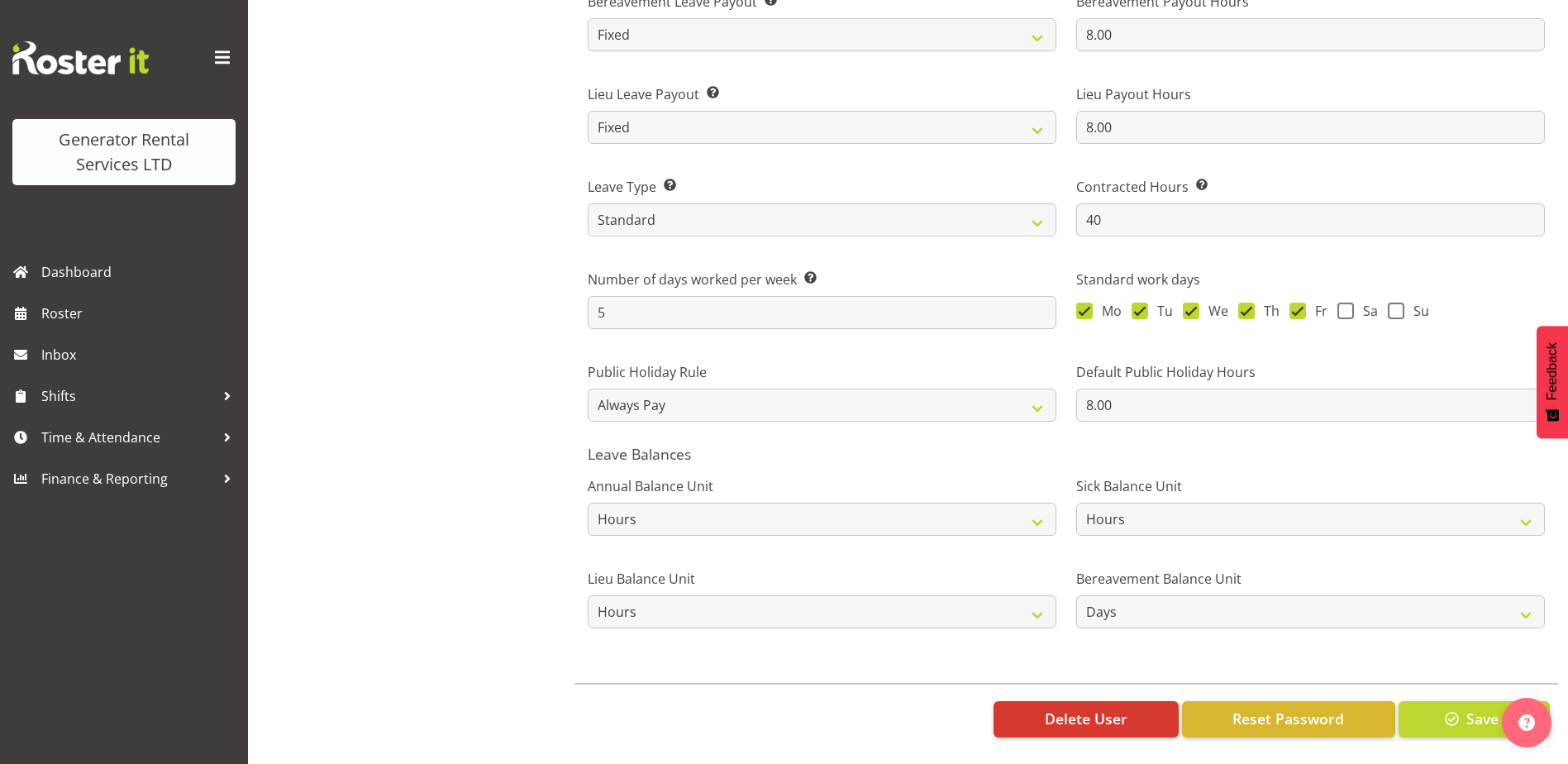
scroll to position [1276, 0]
click at [1097, 609] on select "Hours Days" at bounding box center [1311, 611] width 469 height 33
select select "hour"
click at [1077, 595] on select "Hours Days" at bounding box center [1311, 611] width 469 height 33
click at [1446, 708] on span "button" at bounding box center [1452, 719] width 22 height 22
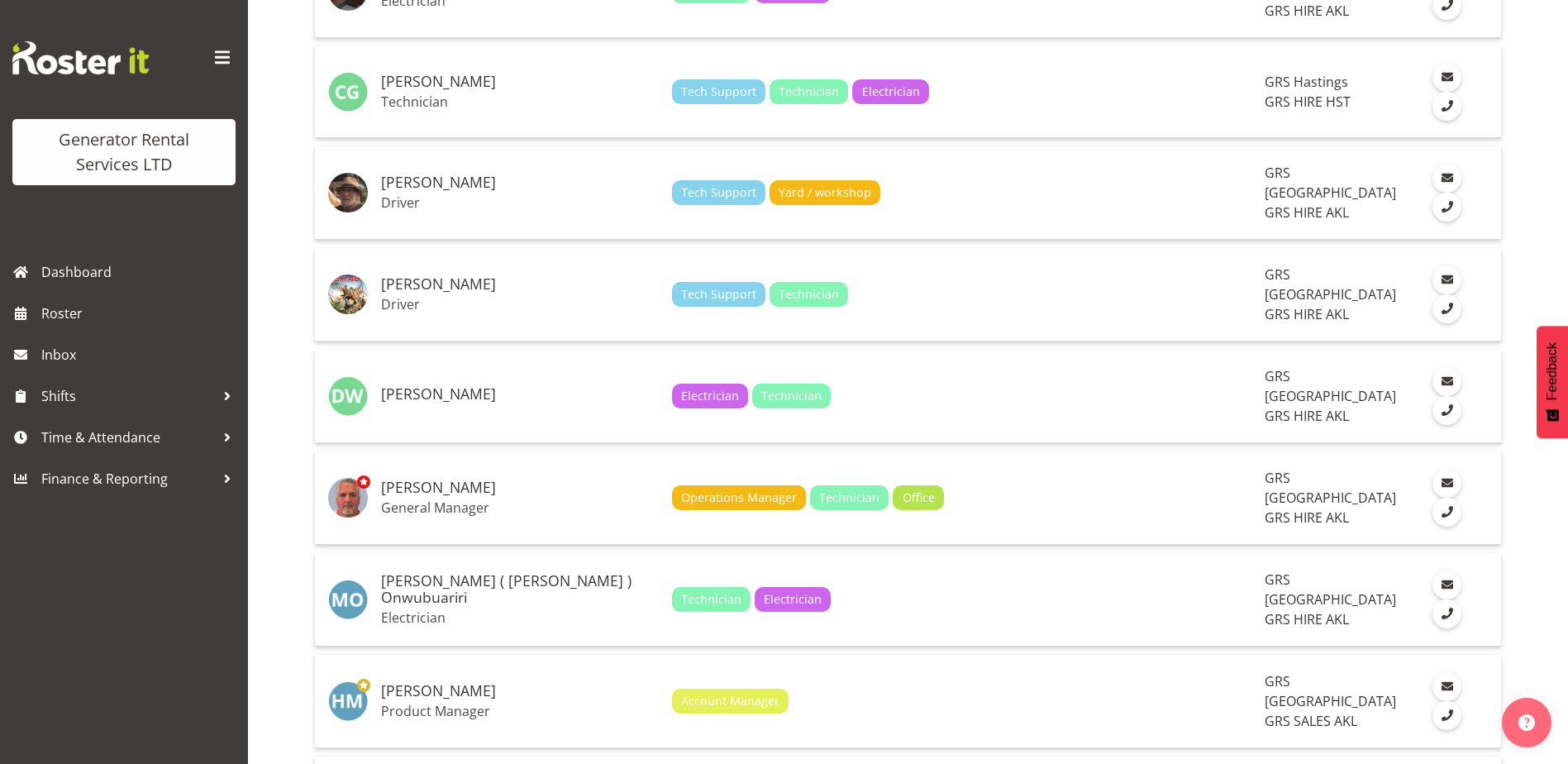
scroll to position [1240, 0]
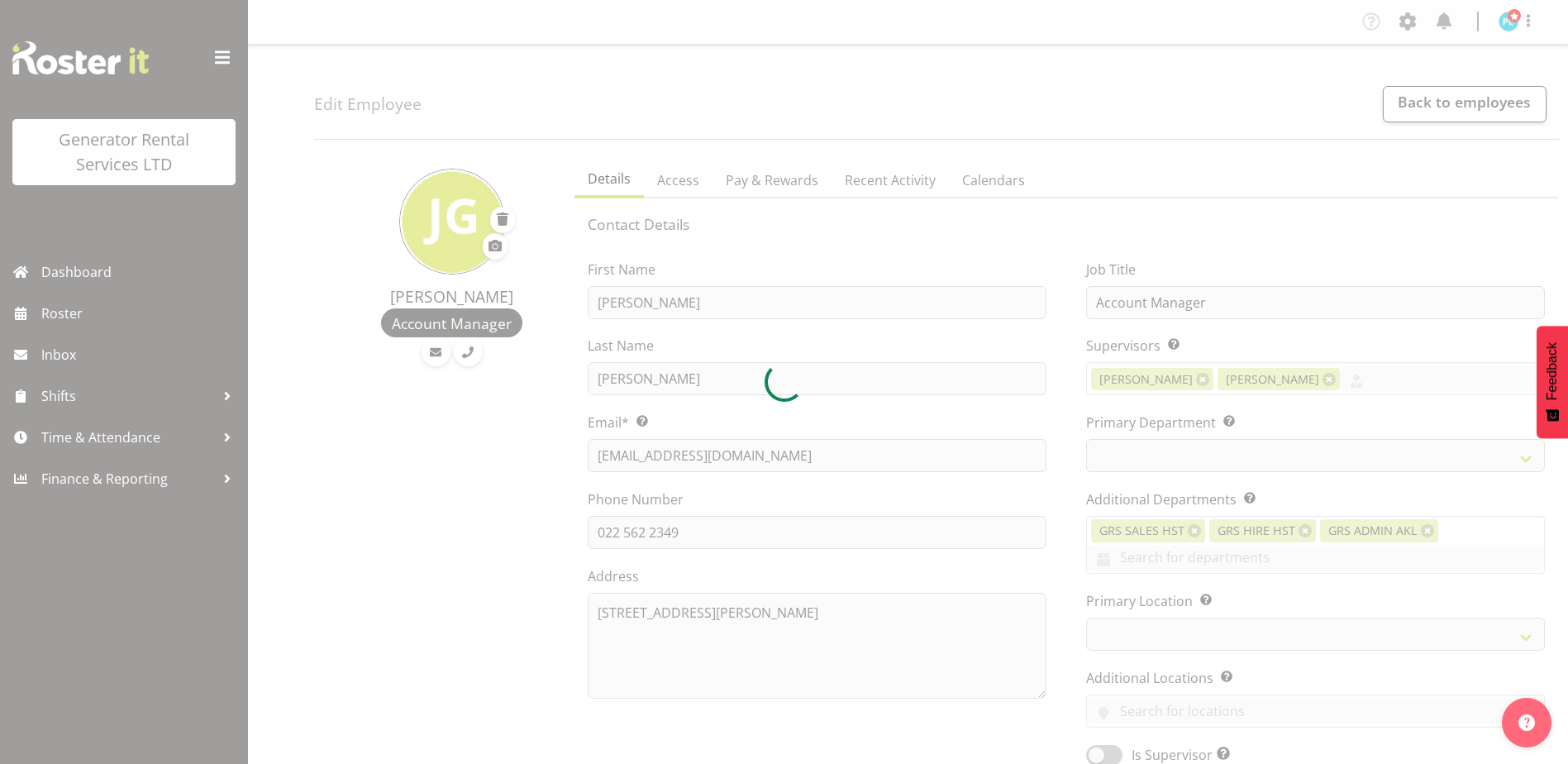
select select "shift"
select select "TimelineWeek"
select select
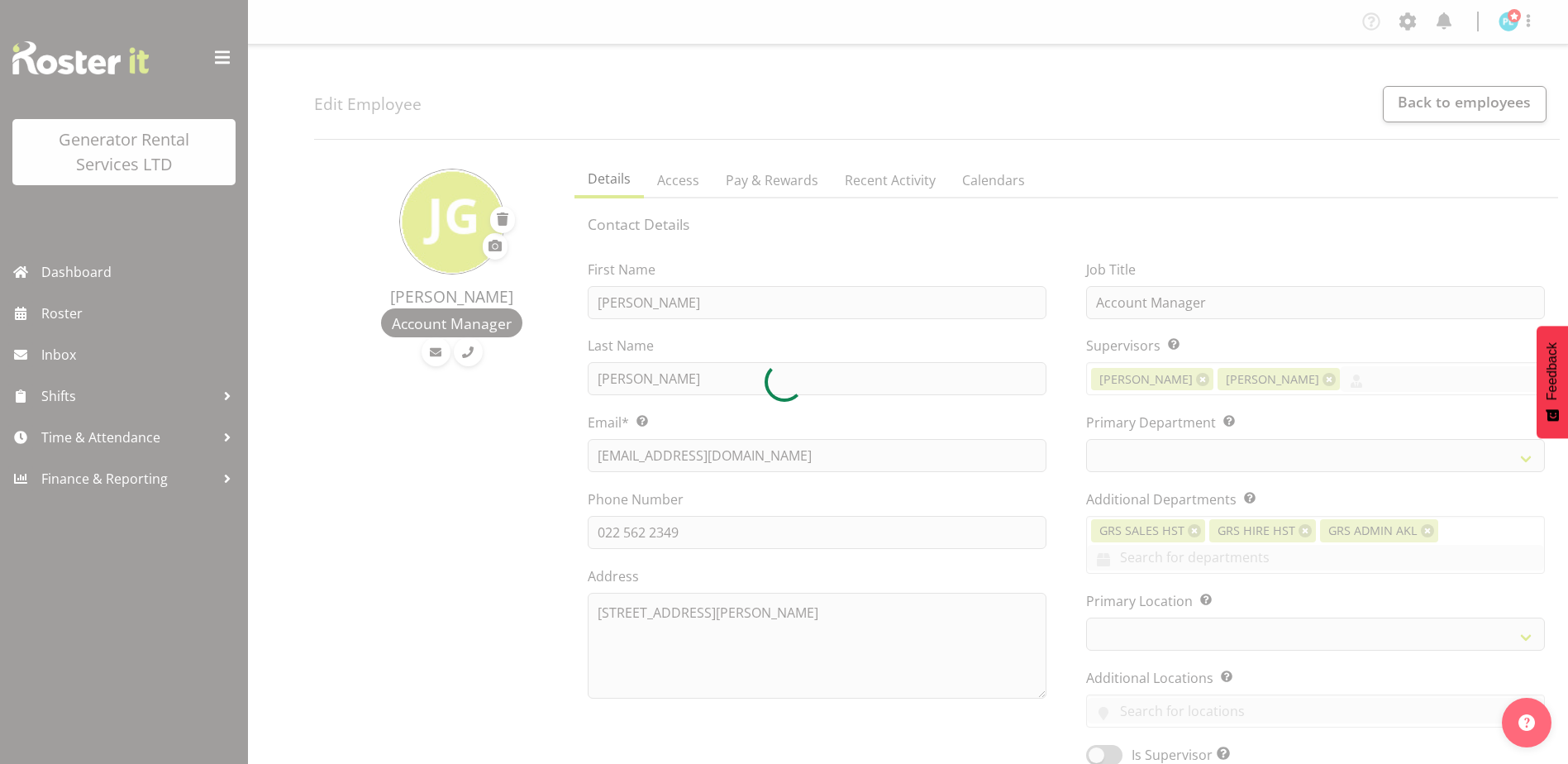
select select
select select "162"
select select "30"
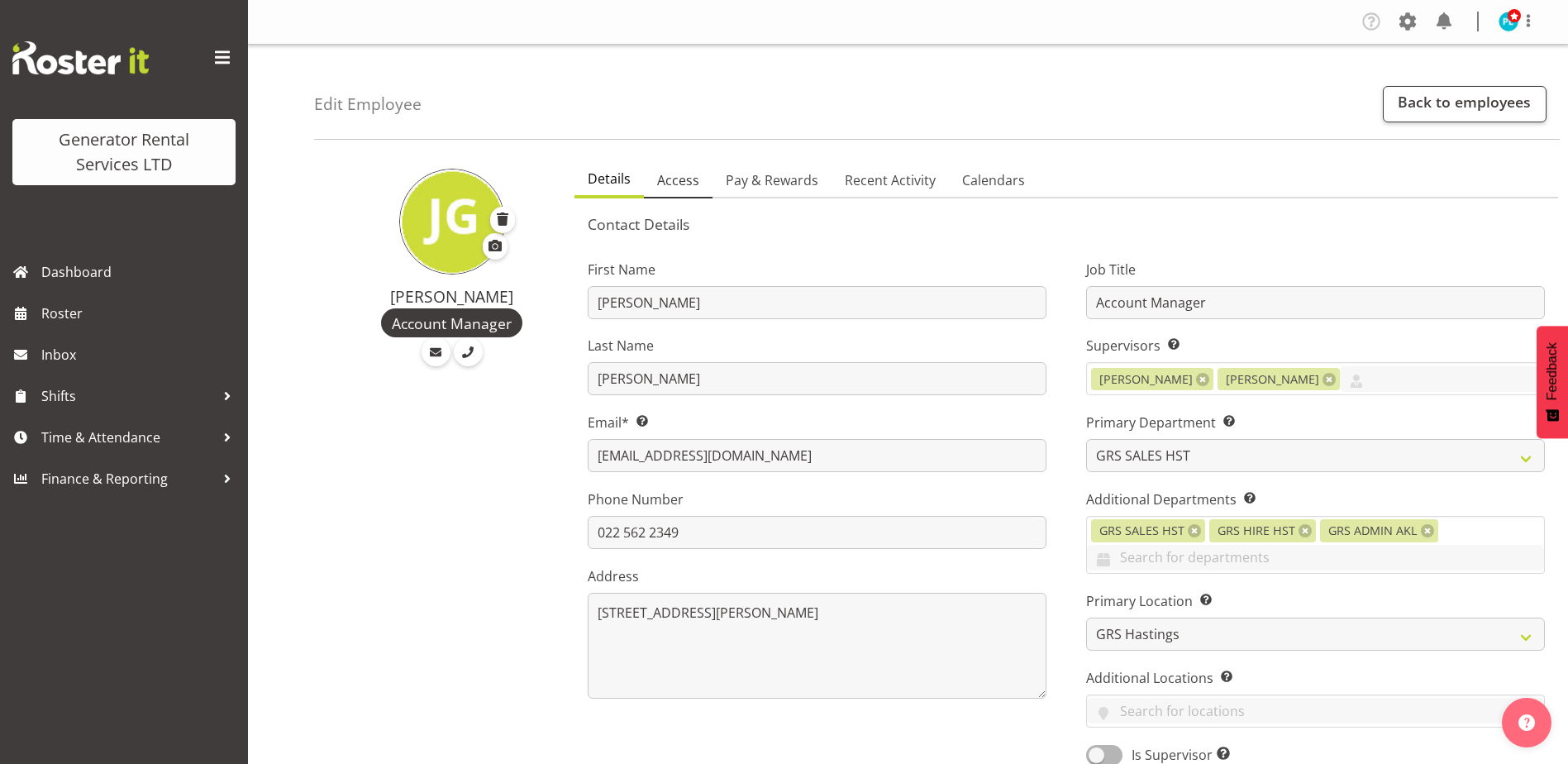
click at [694, 182] on span "Access" at bounding box center [678, 180] width 42 height 20
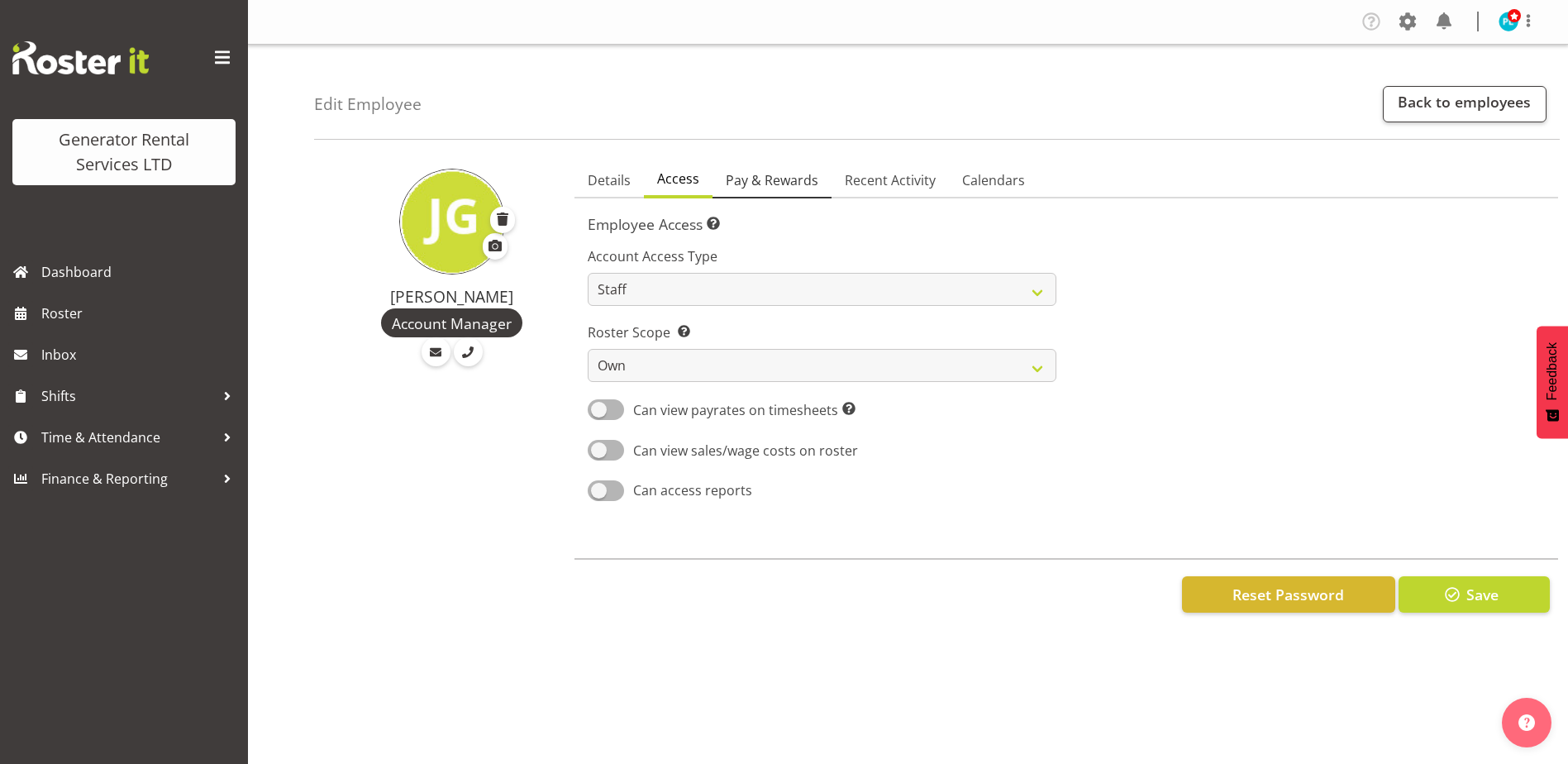
click at [812, 172] on span "Pay & Rewards" at bounding box center [772, 180] width 92 height 20
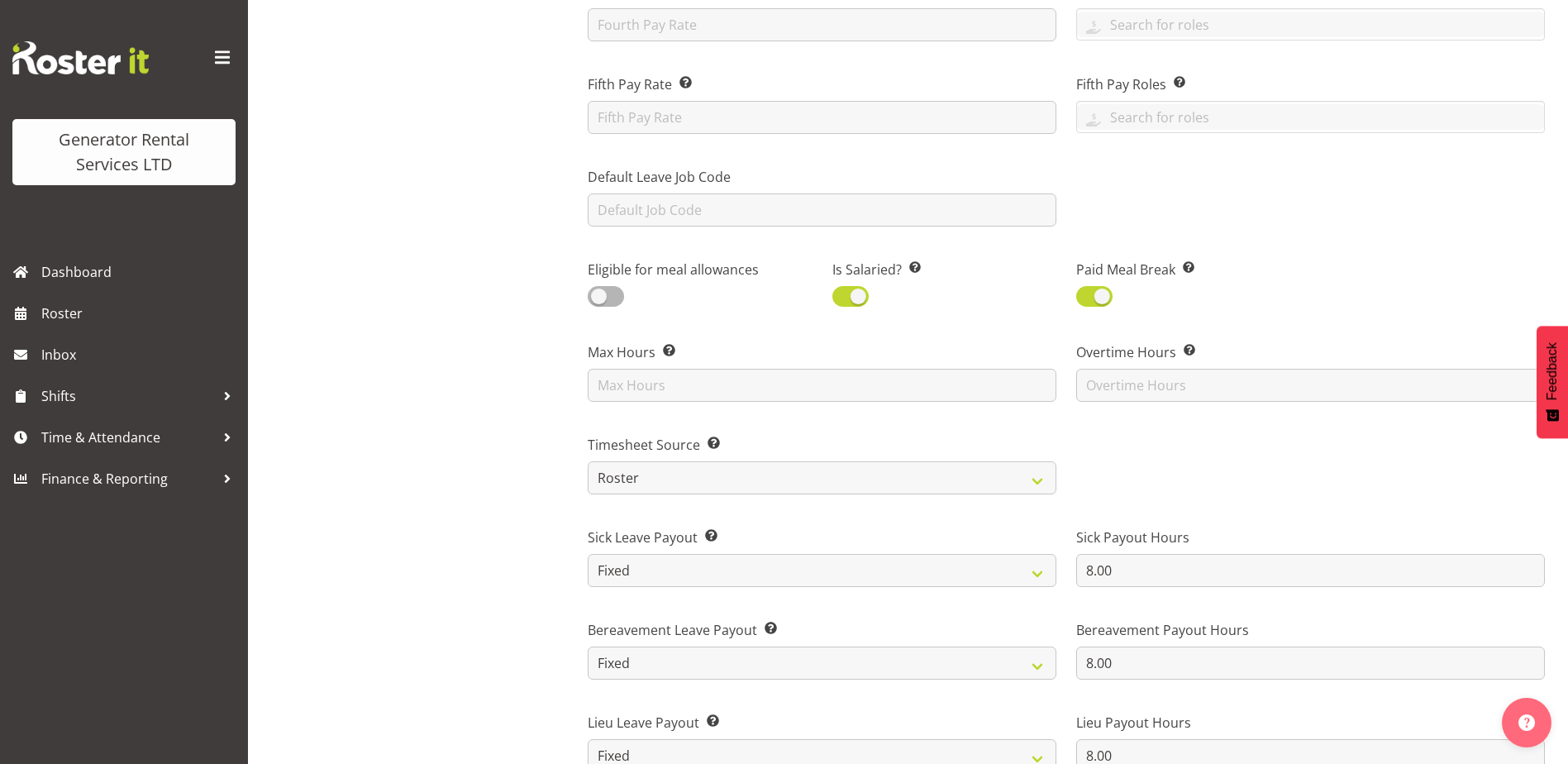
scroll to position [661, 0]
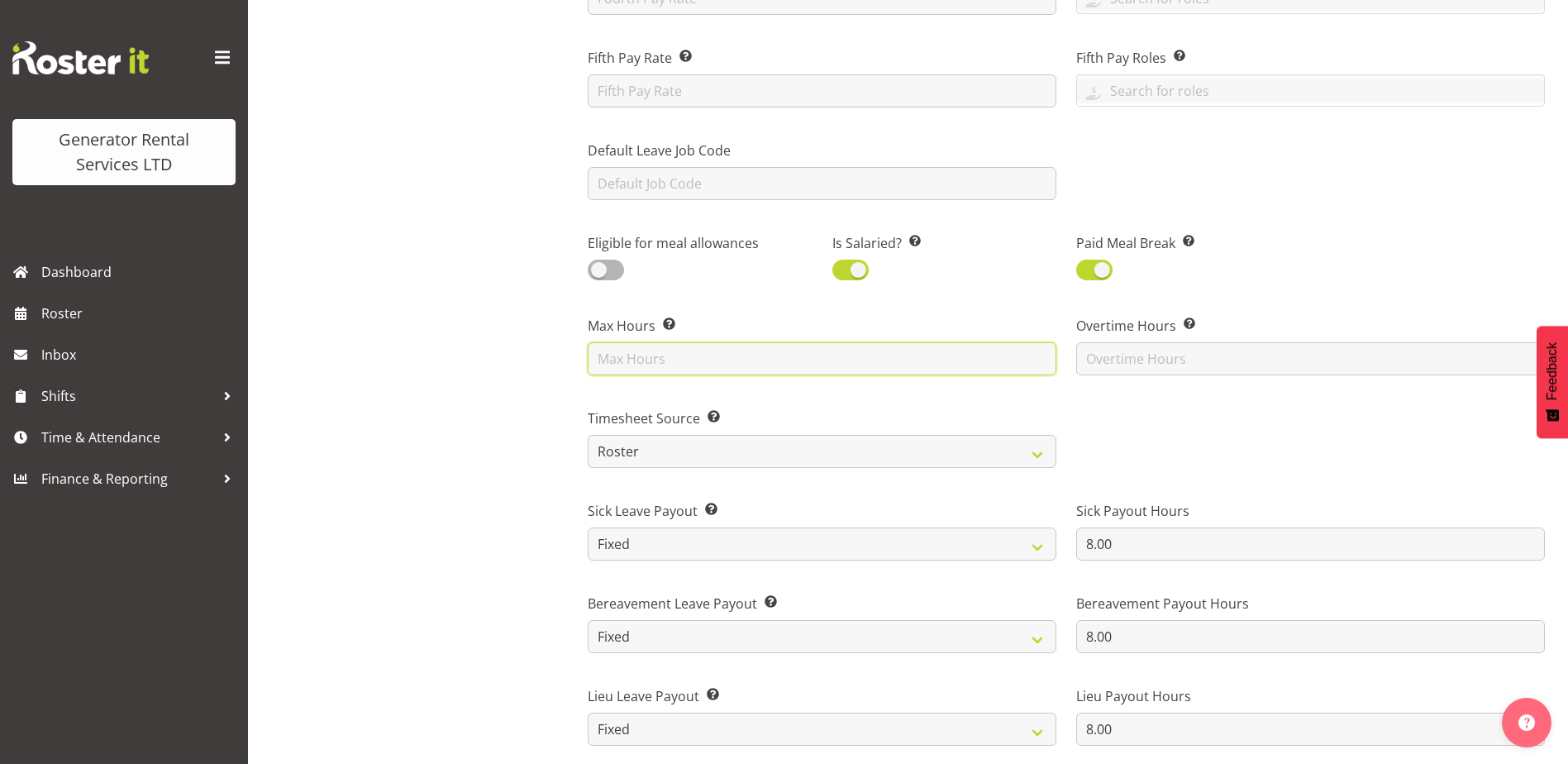
click at [680, 363] on input "text" at bounding box center [821, 358] width 469 height 33
type input "40"
click at [483, 401] on div "[PERSON_NAME] Account Manager" at bounding box center [439, 428] width 251 height 1876
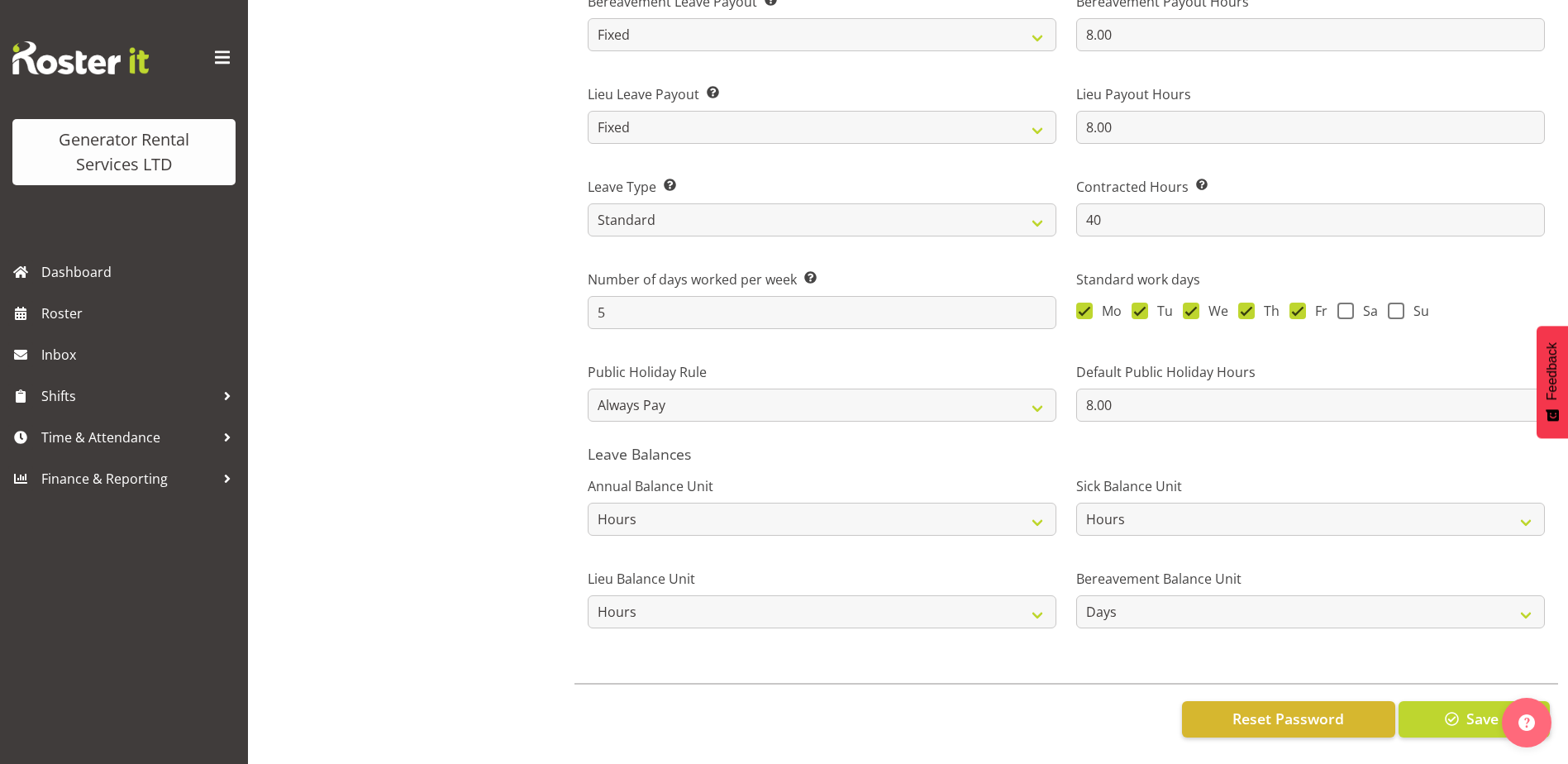
scroll to position [1276, 0]
click at [1139, 609] on select "Hours Days" at bounding box center [1311, 611] width 469 height 33
select select "hour"
click at [1077, 595] on select "Hours Days" at bounding box center [1311, 611] width 469 height 33
click at [1431, 715] on button "Save" at bounding box center [1475, 720] width 151 height 37
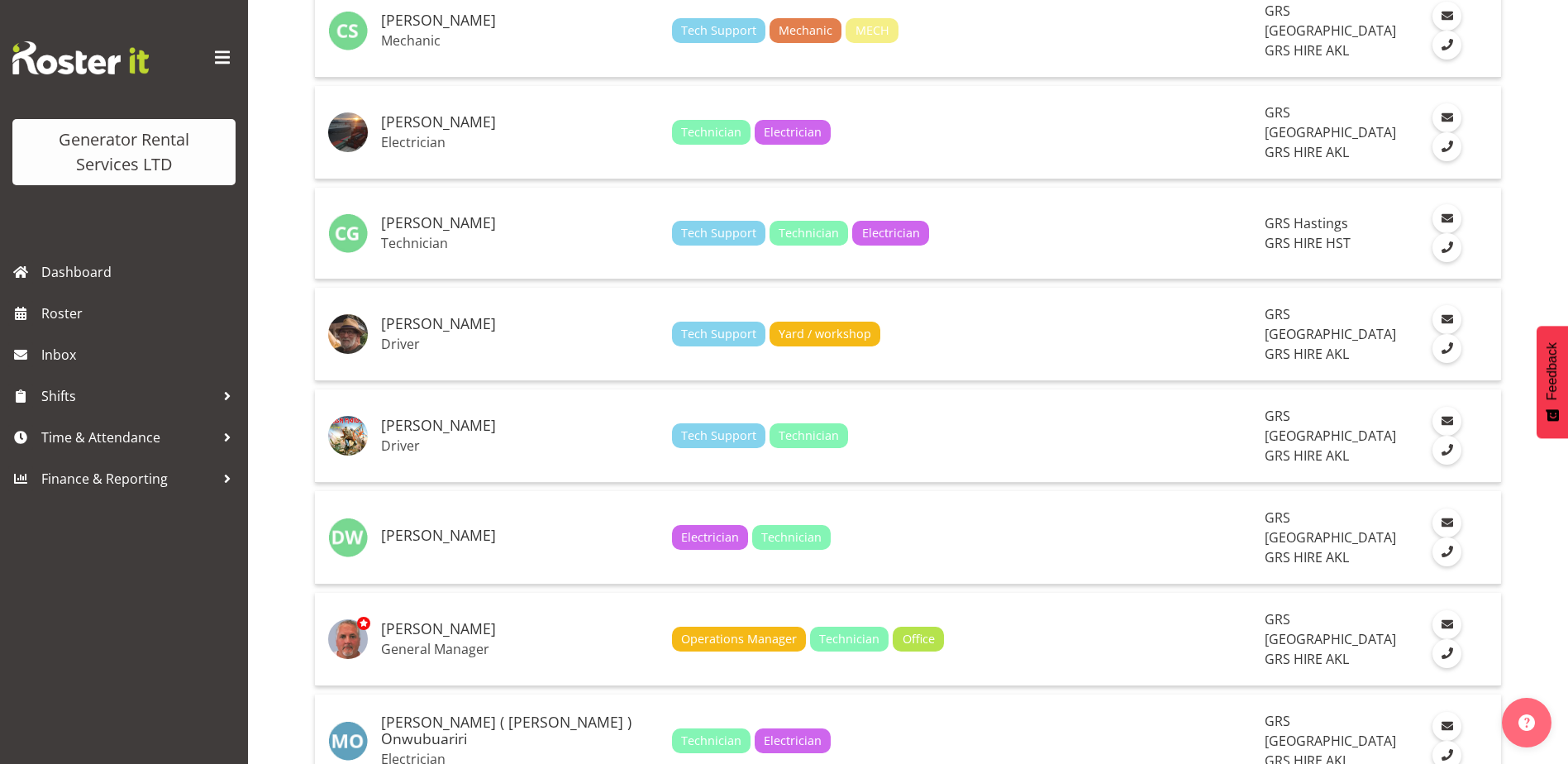
scroll to position [1571, 0]
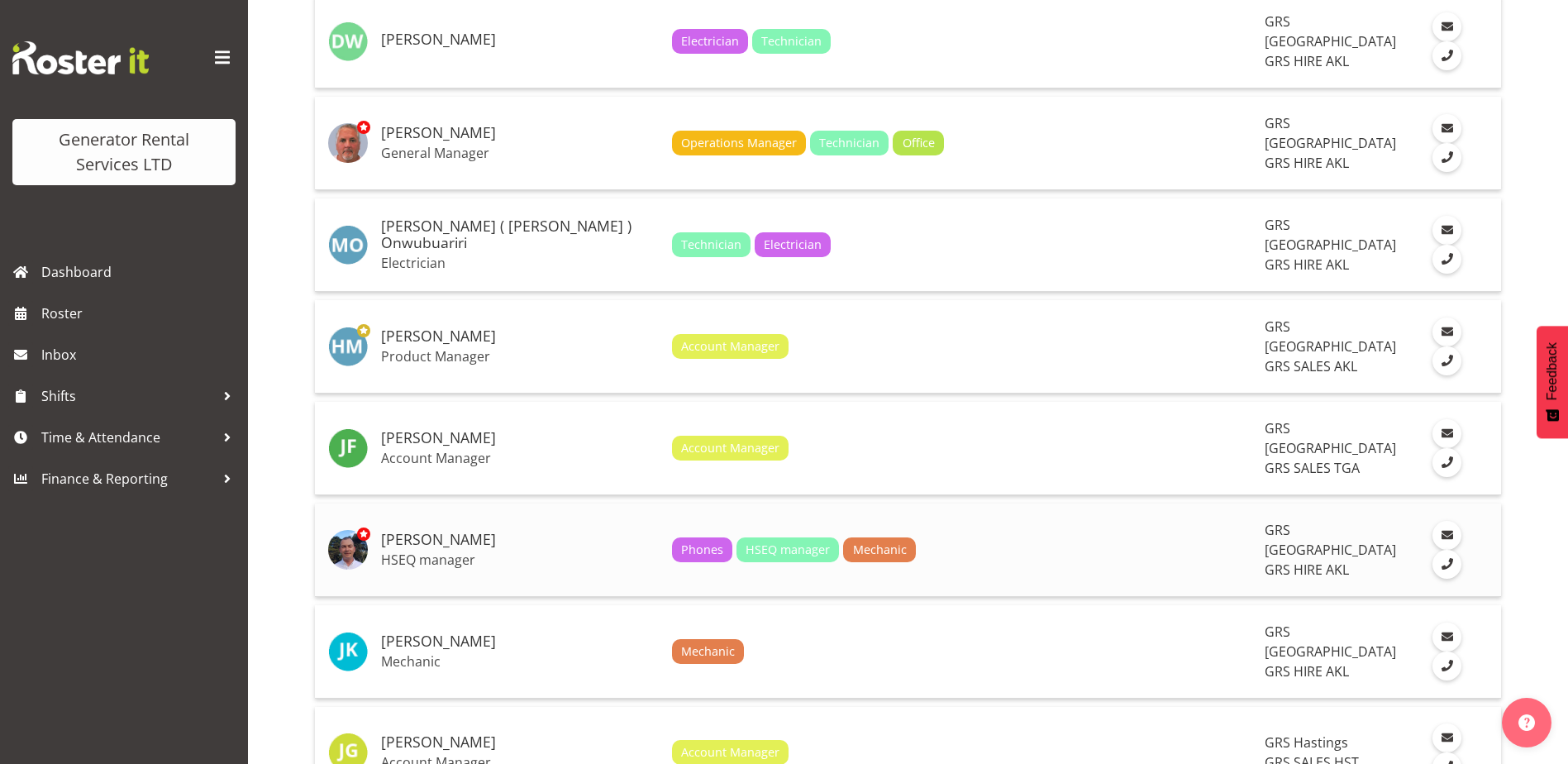
click at [424, 552] on p "HSEQ manager" at bounding box center [520, 560] width 278 height 17
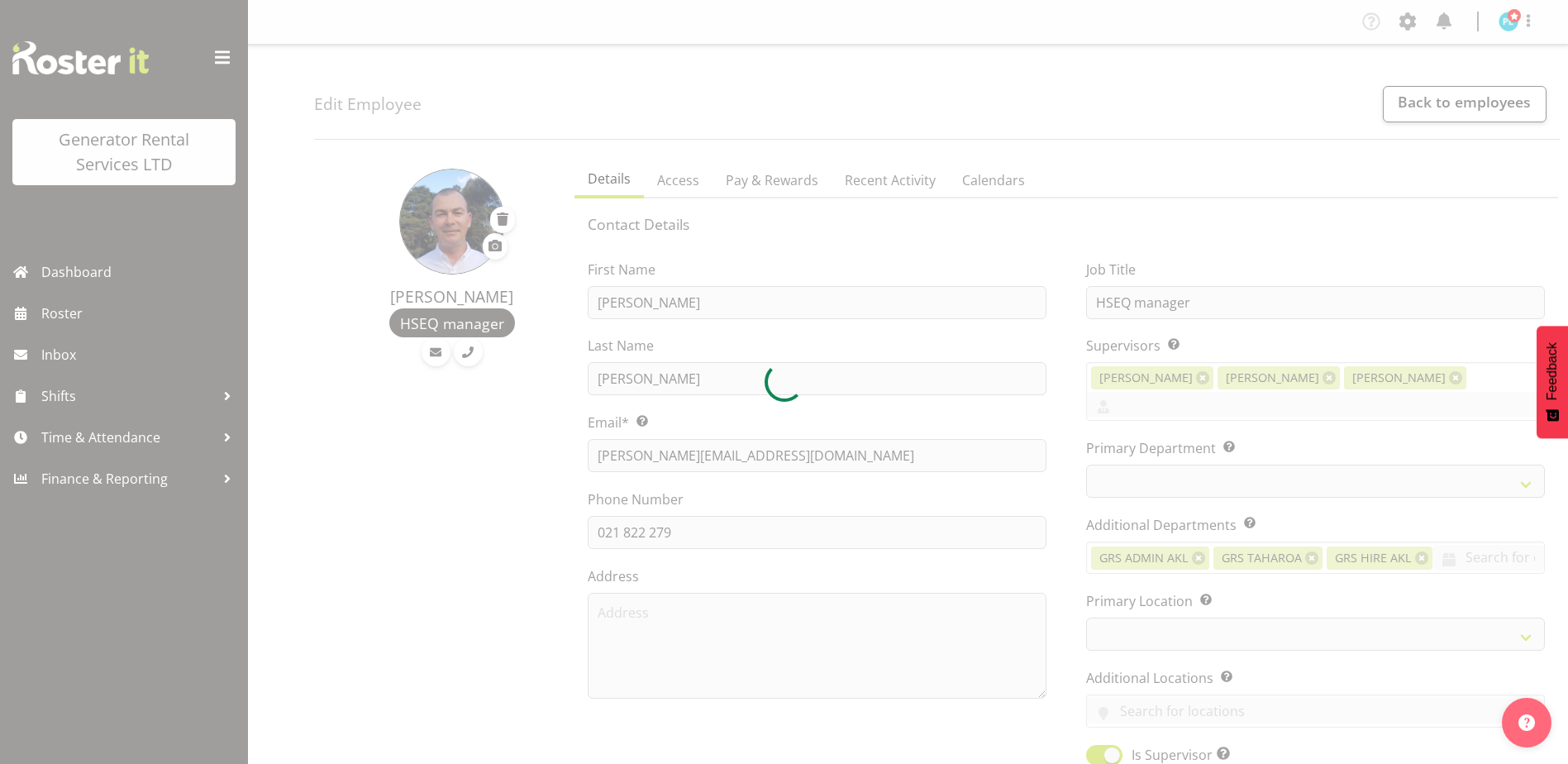
select select "shift"
select select "TimelineWeek"
select select
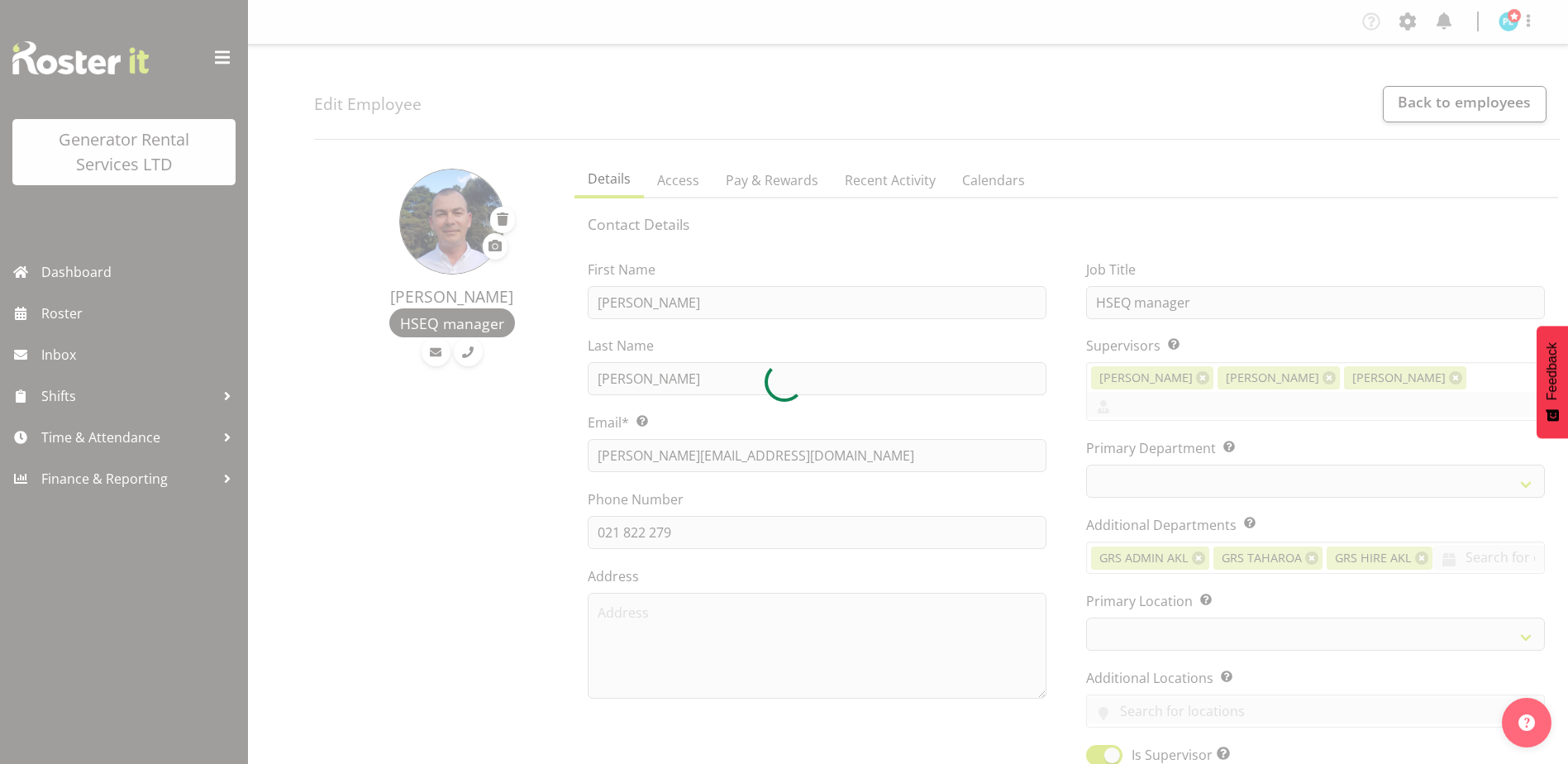
select select
select select "20"
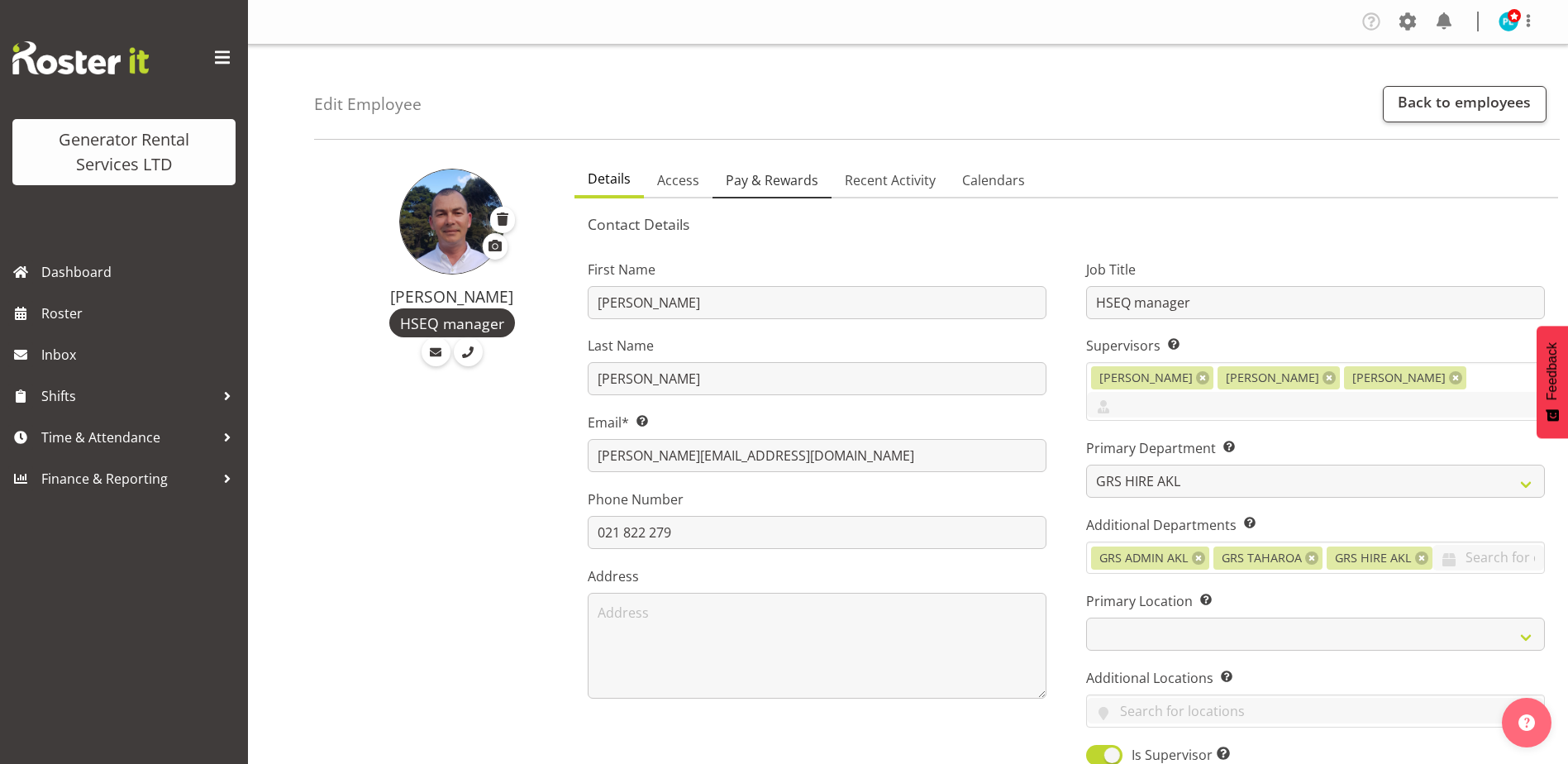
click at [783, 175] on span "Pay & Rewards" at bounding box center [772, 180] width 92 height 20
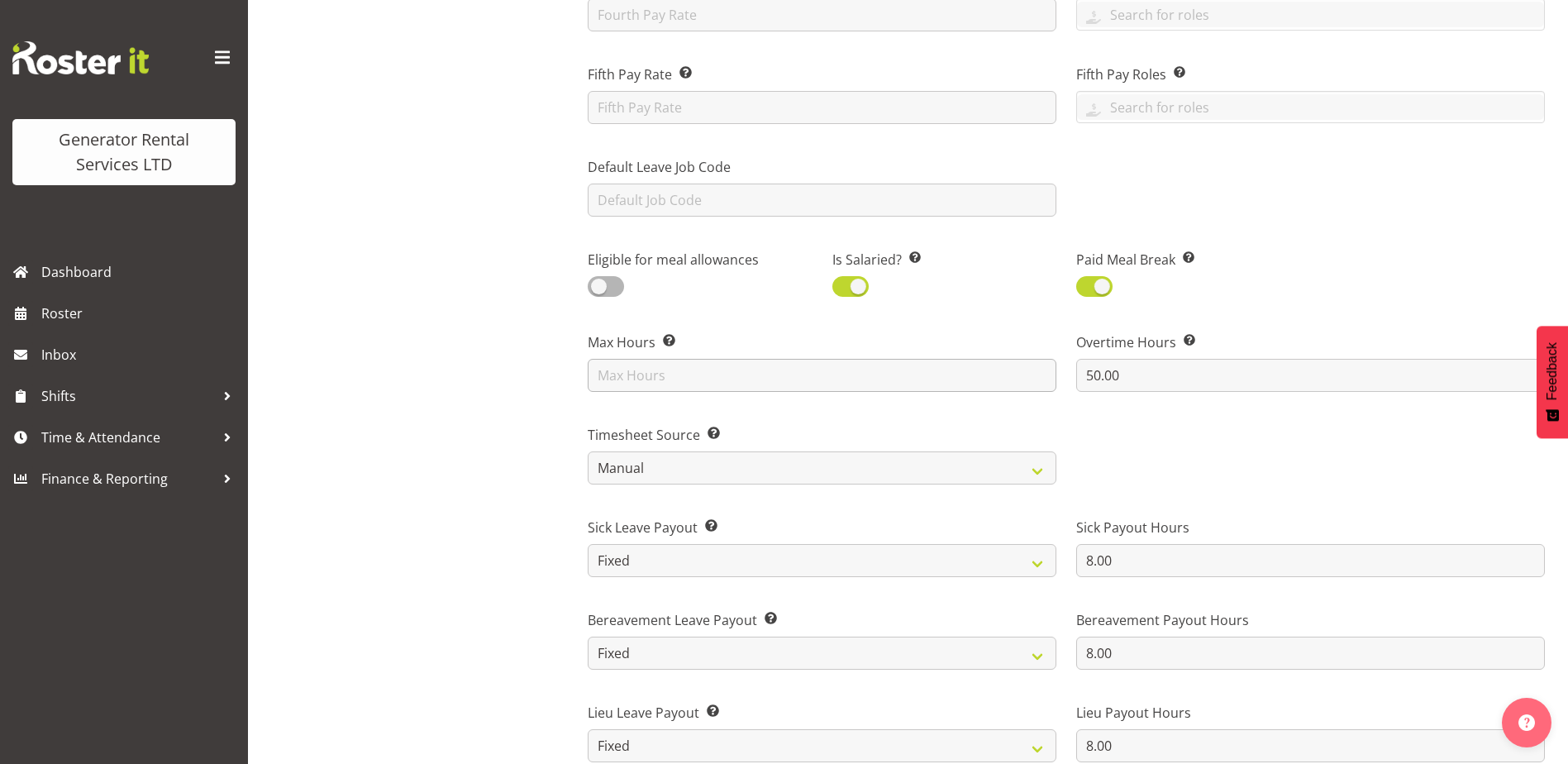
scroll to position [661, 0]
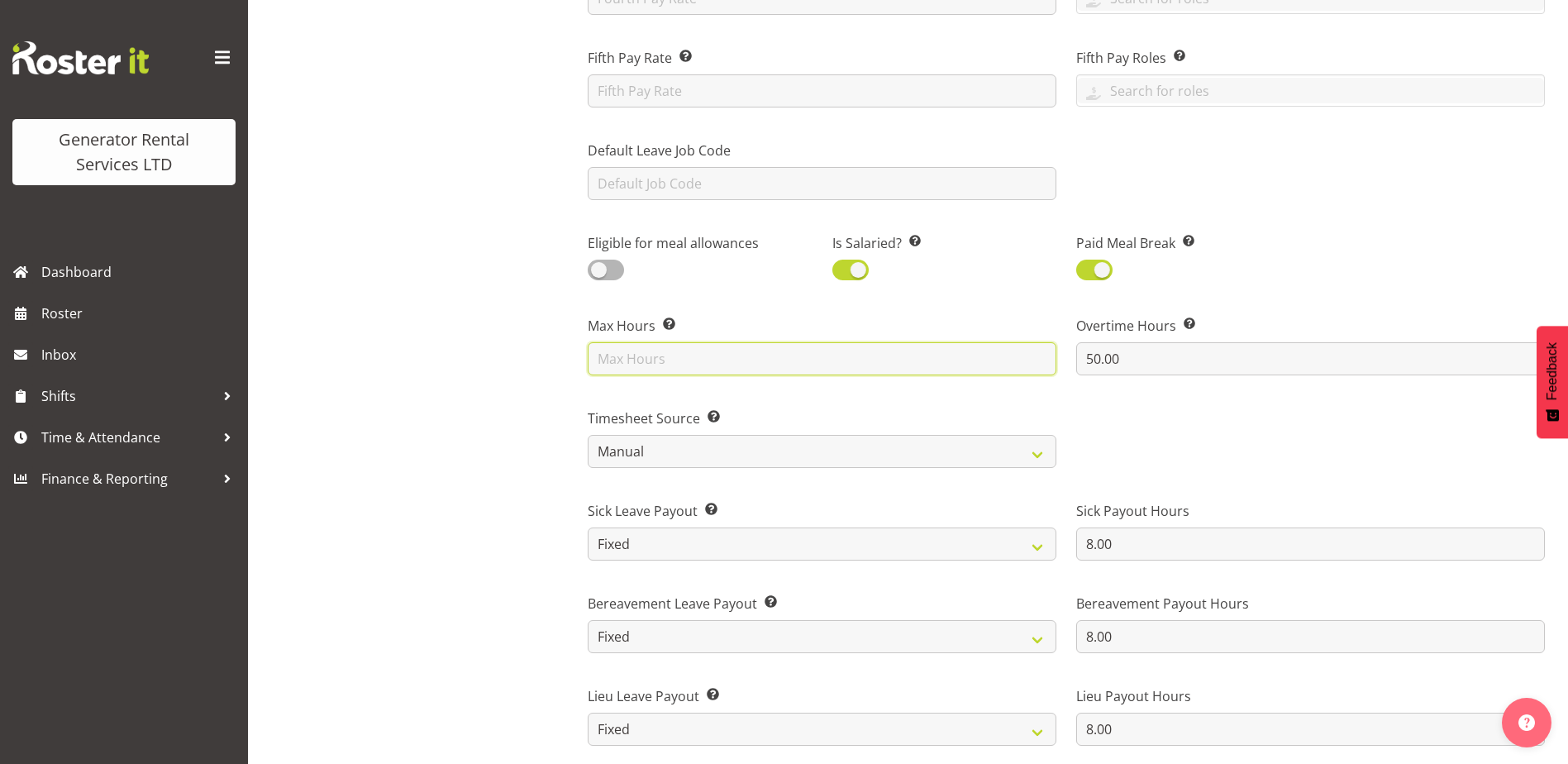
click at [658, 358] on input "text" at bounding box center [821, 358] width 469 height 33
type input "40"
drag, startPoint x: 1160, startPoint y: 366, endPoint x: 929, endPoint y: 362, distance: 231.0
click at [929, 362] on div "Payroll ID This number should match the Payroll ID in your payroll system. 54 P…" at bounding box center [1066, 297] width 977 height 1472
click at [1165, 468] on div at bounding box center [1311, 432] width 488 height 92
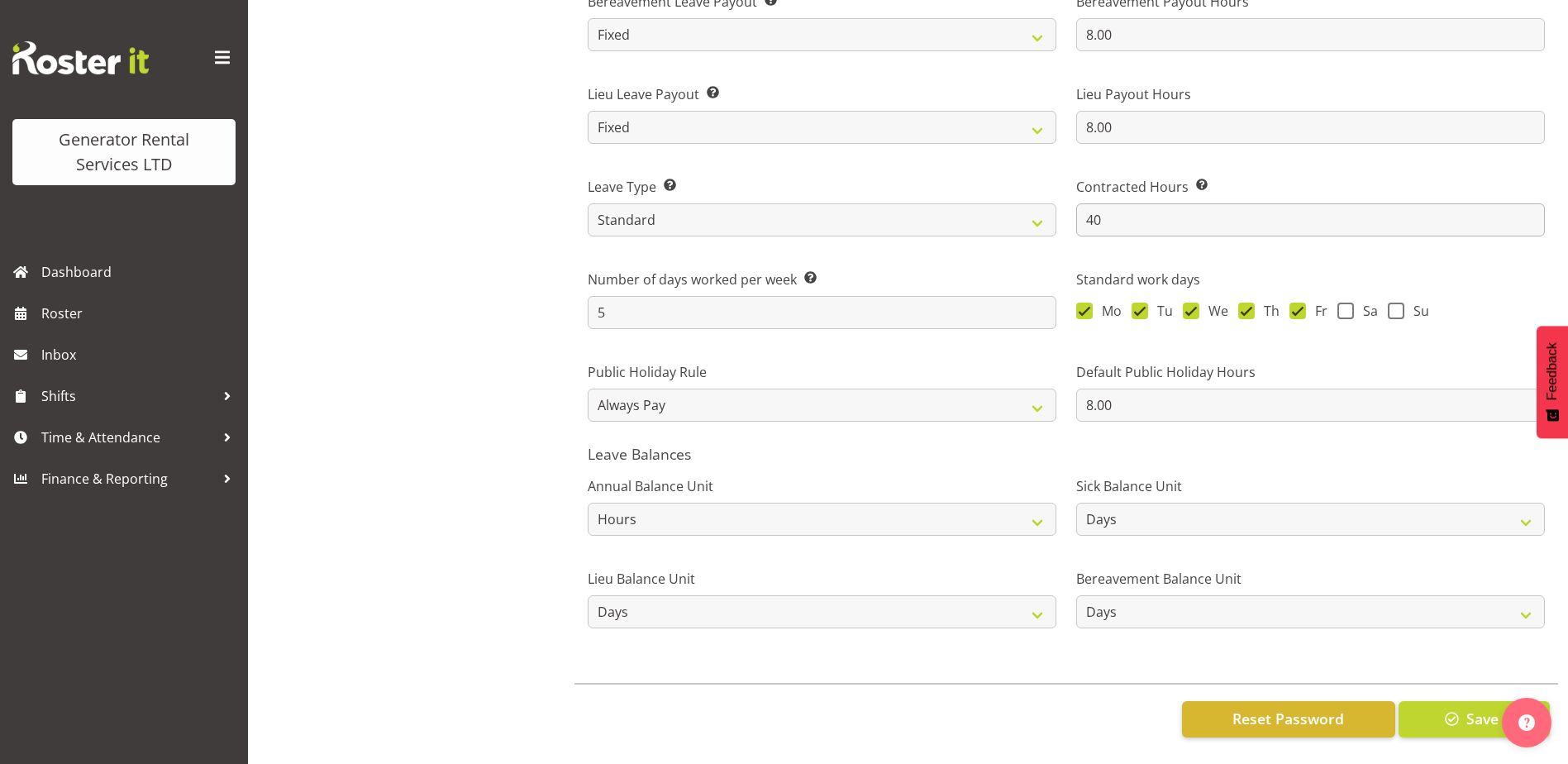
scroll to position [1276, 0]
click at [1198, 503] on select "Hours Days" at bounding box center [1311, 519] width 469 height 33
select select "hour"
click at [1077, 503] on select "Hours Days" at bounding box center [1311, 519] width 469 height 33
click at [980, 602] on select "Hours Days" at bounding box center [821, 611] width 469 height 33
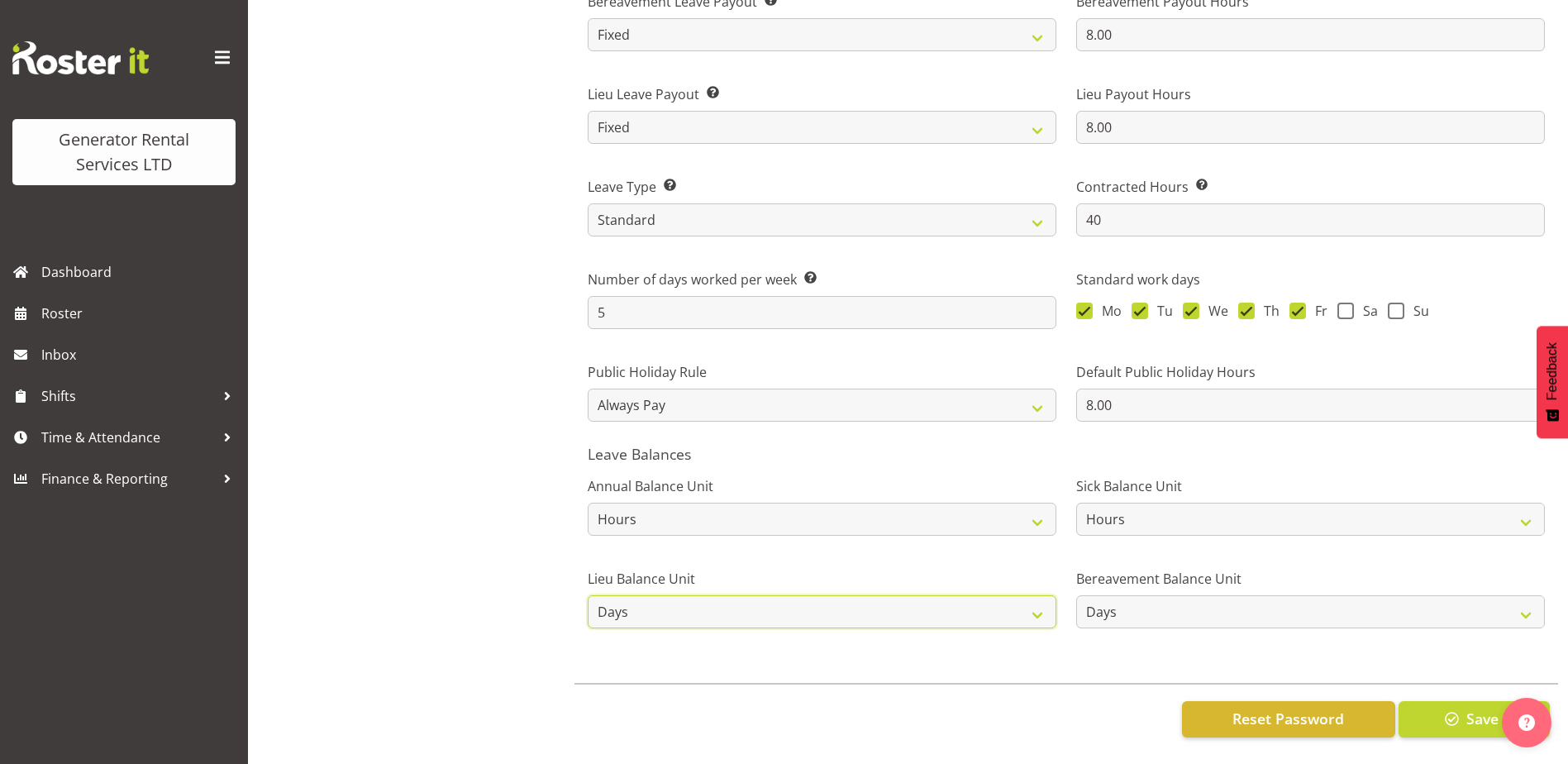
select select "hour"
click at [587, 595] on select "Hours Days" at bounding box center [821, 611] width 469 height 33
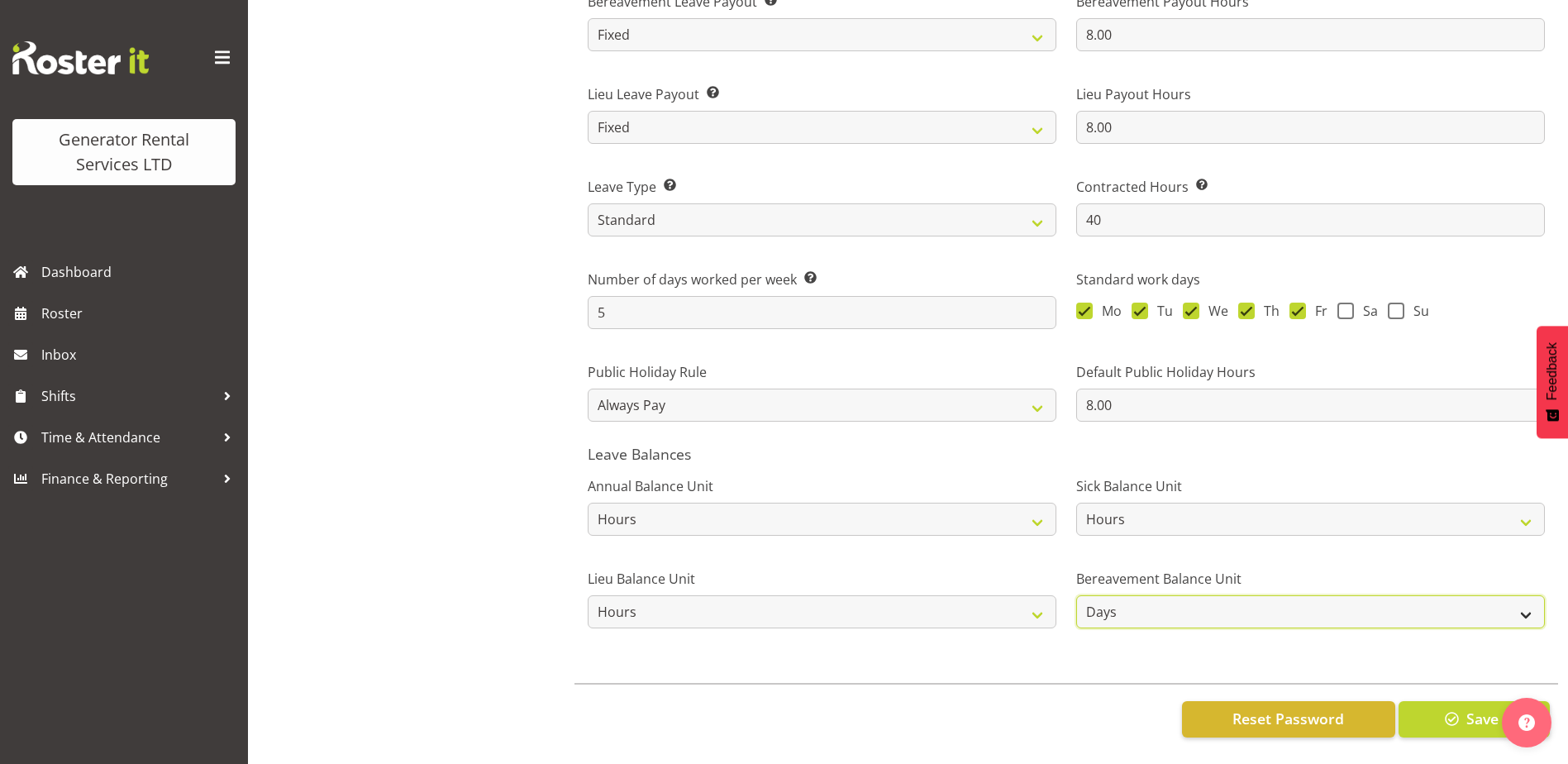
drag, startPoint x: 1175, startPoint y: 607, endPoint x: 1164, endPoint y: 608, distance: 11.0
click at [1175, 607] on select "Hours Days" at bounding box center [1311, 611] width 469 height 33
select select "hour"
click at [1077, 595] on select "Hours Days" at bounding box center [1311, 611] width 469 height 33
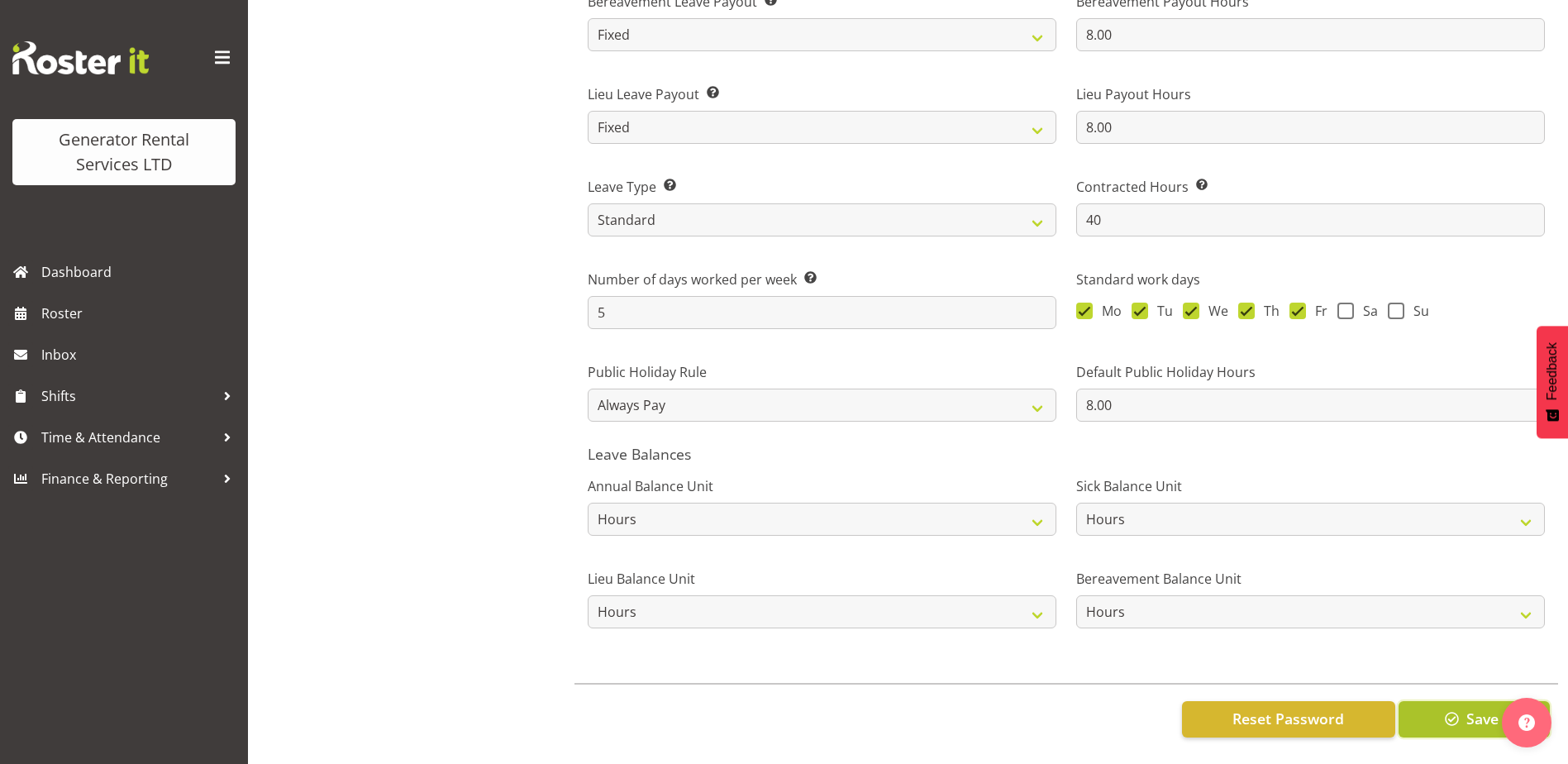
click at [1453, 708] on span "button" at bounding box center [1452, 719] width 22 height 22
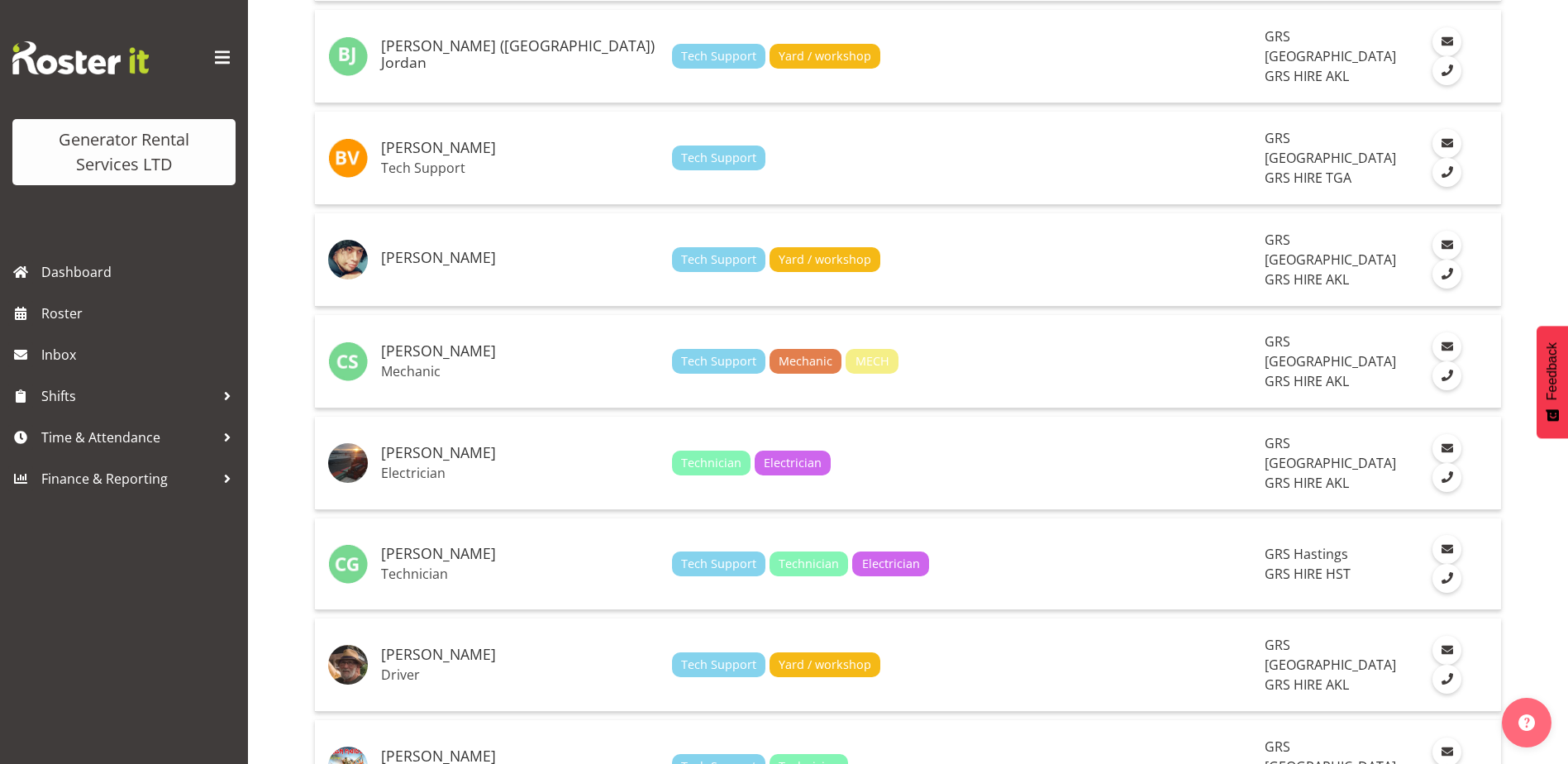
scroll to position [1075, 0]
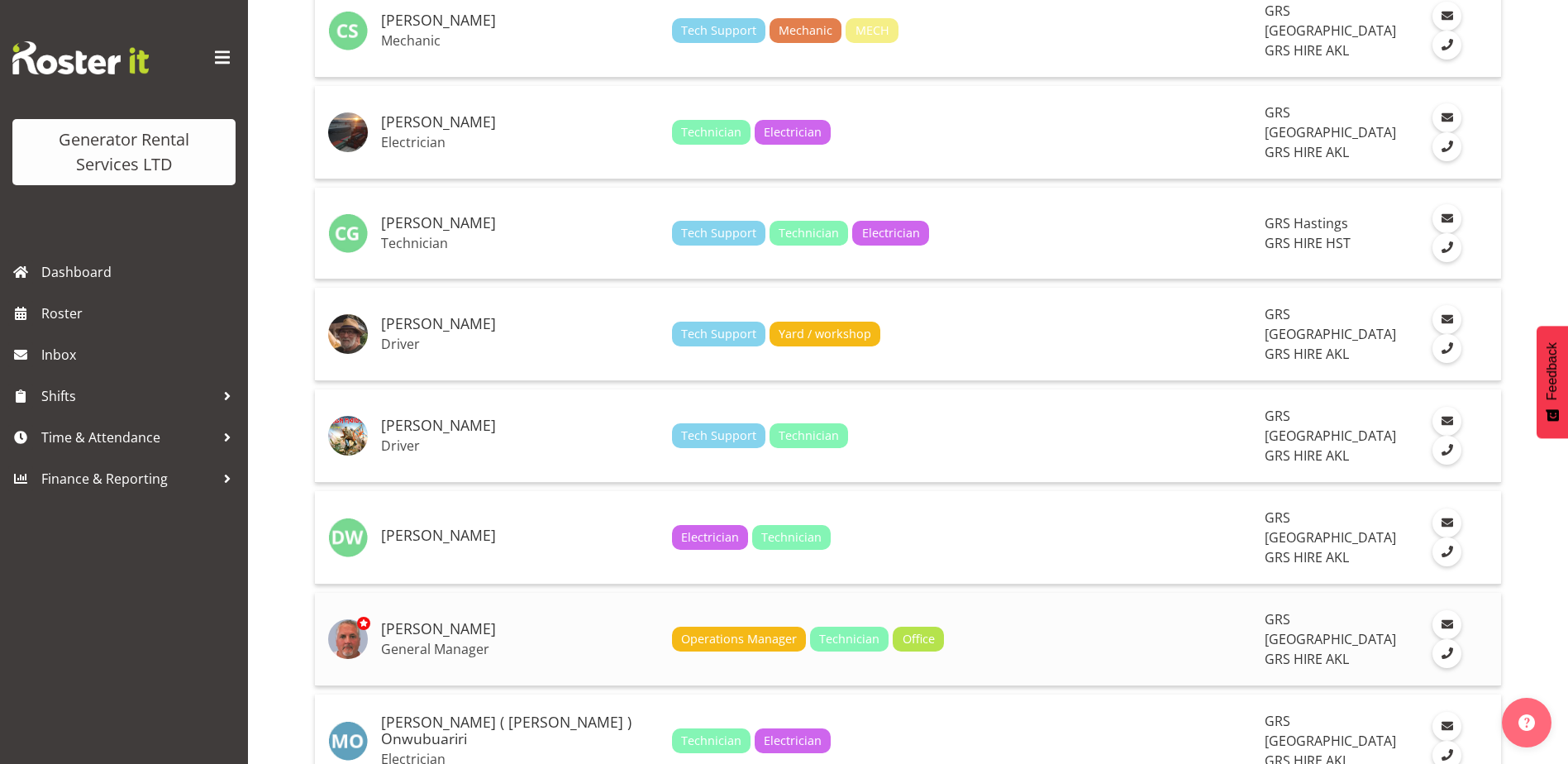
click at [435, 621] on h5 "[PERSON_NAME]" at bounding box center [520, 629] width 278 height 17
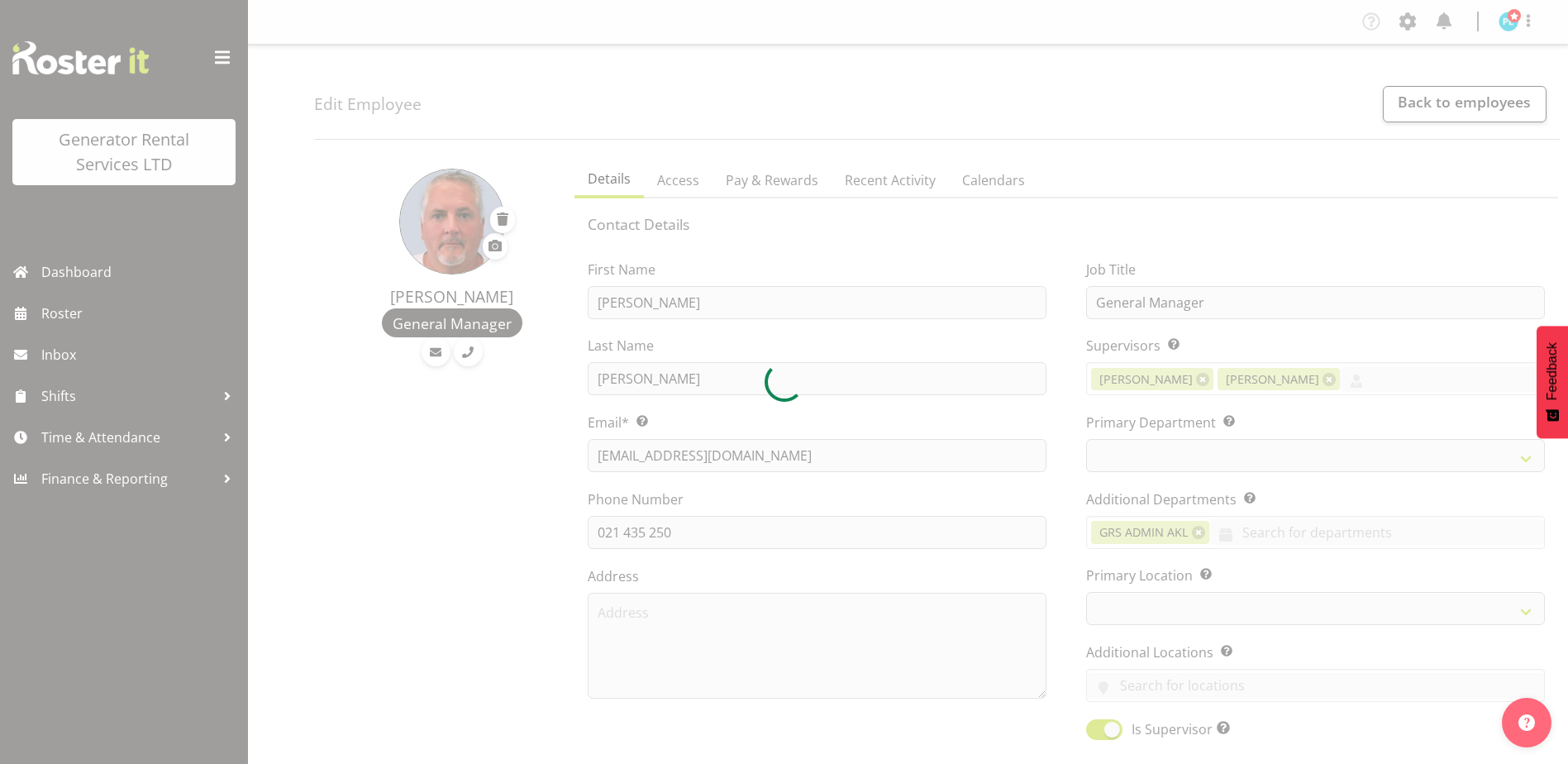
select select "TimelineWeek"
select select
select select "20"
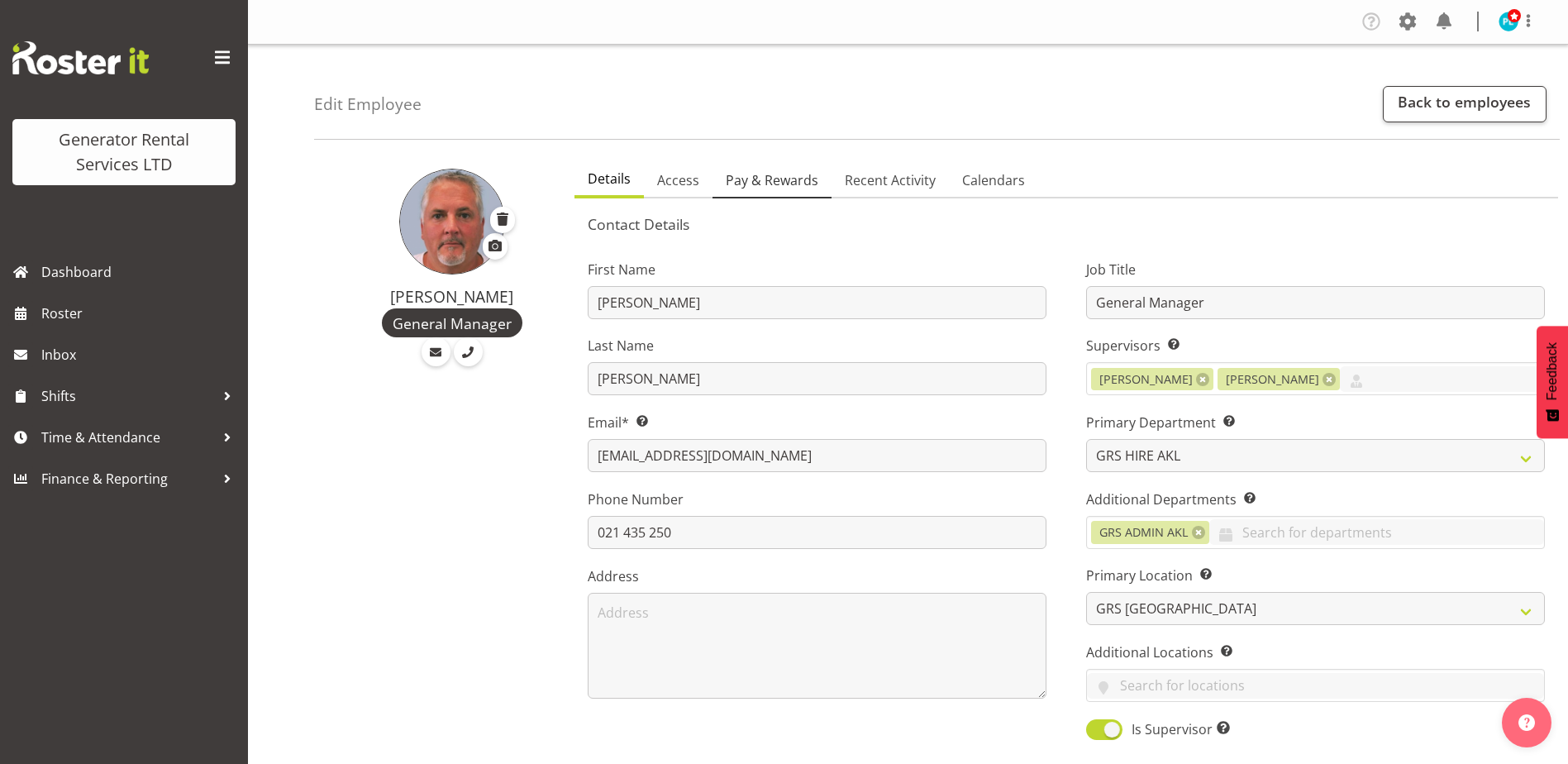
click at [752, 178] on span "Pay & Rewards" at bounding box center [772, 180] width 92 height 20
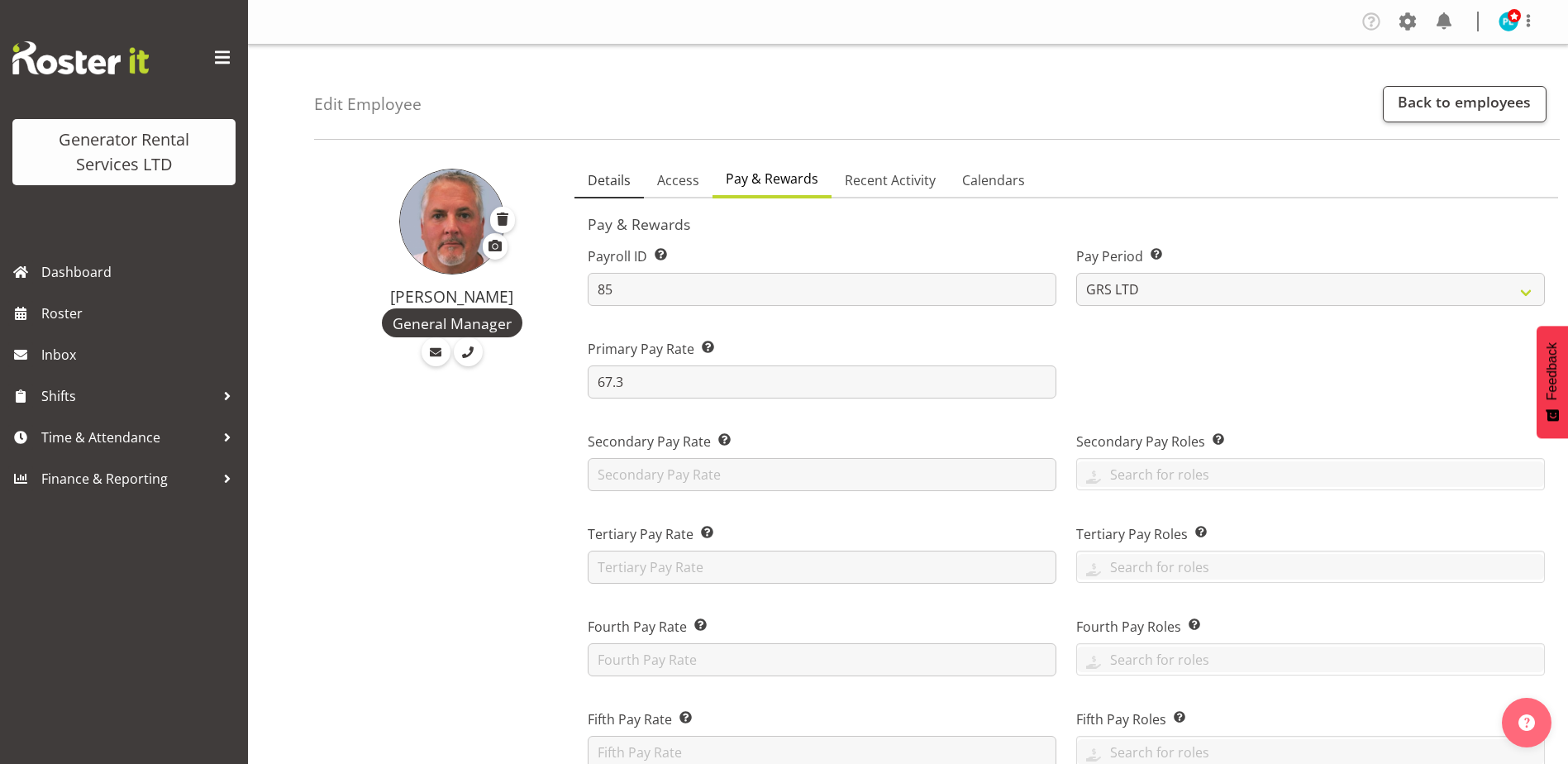
click at [601, 182] on span "Details" at bounding box center [609, 180] width 43 height 20
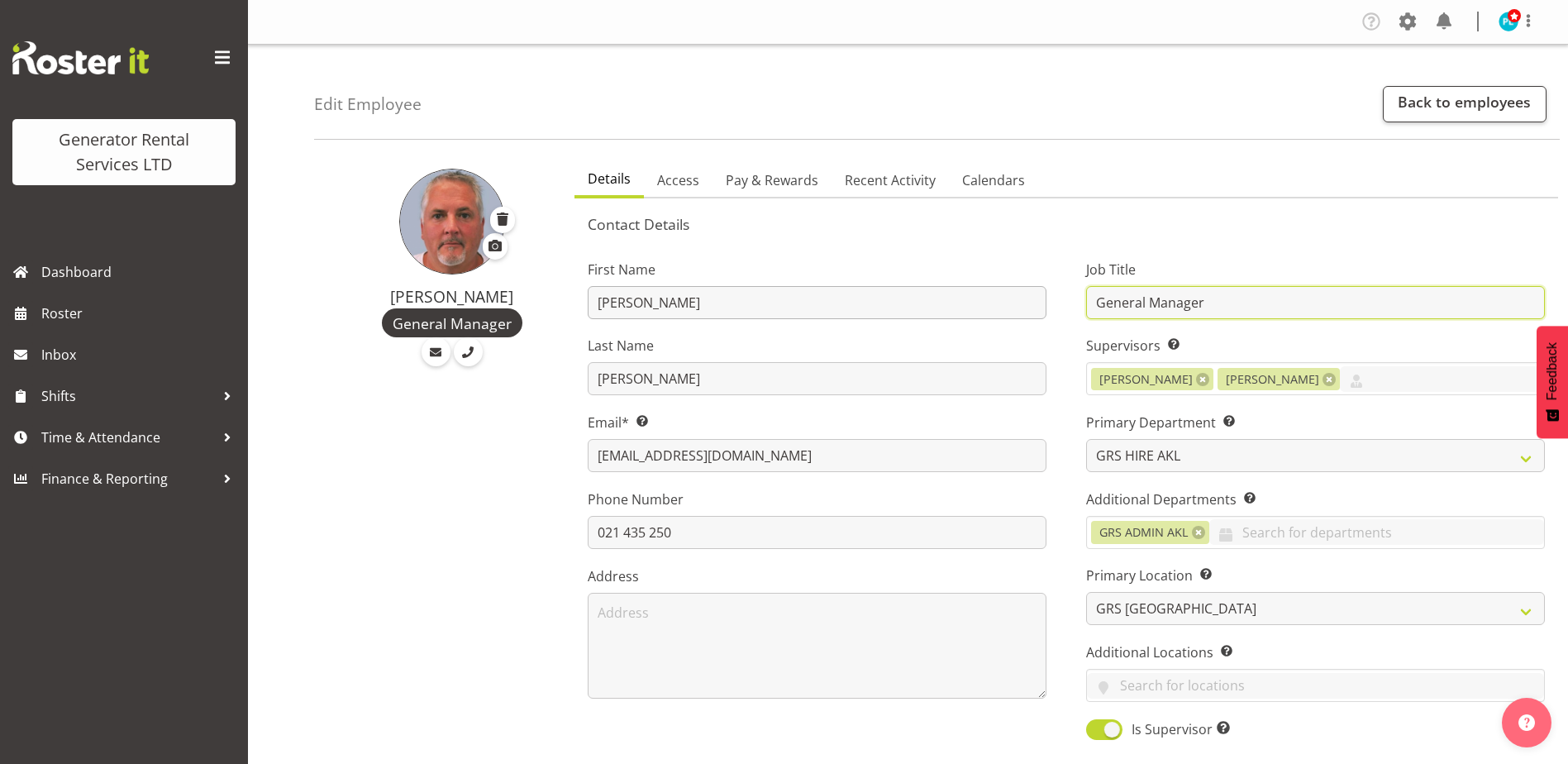
drag, startPoint x: 1215, startPoint y: 301, endPoint x: 875, endPoint y: 299, distance: 340.0
click at [875, 299] on div "First Name [PERSON_NAME] Last Name [PERSON_NAME] Email* This is a required fiel…" at bounding box center [1065, 494] width 997 height 516
type input "Fleet & Assets Manager"
click at [691, 185] on span "Access" at bounding box center [678, 180] width 42 height 20
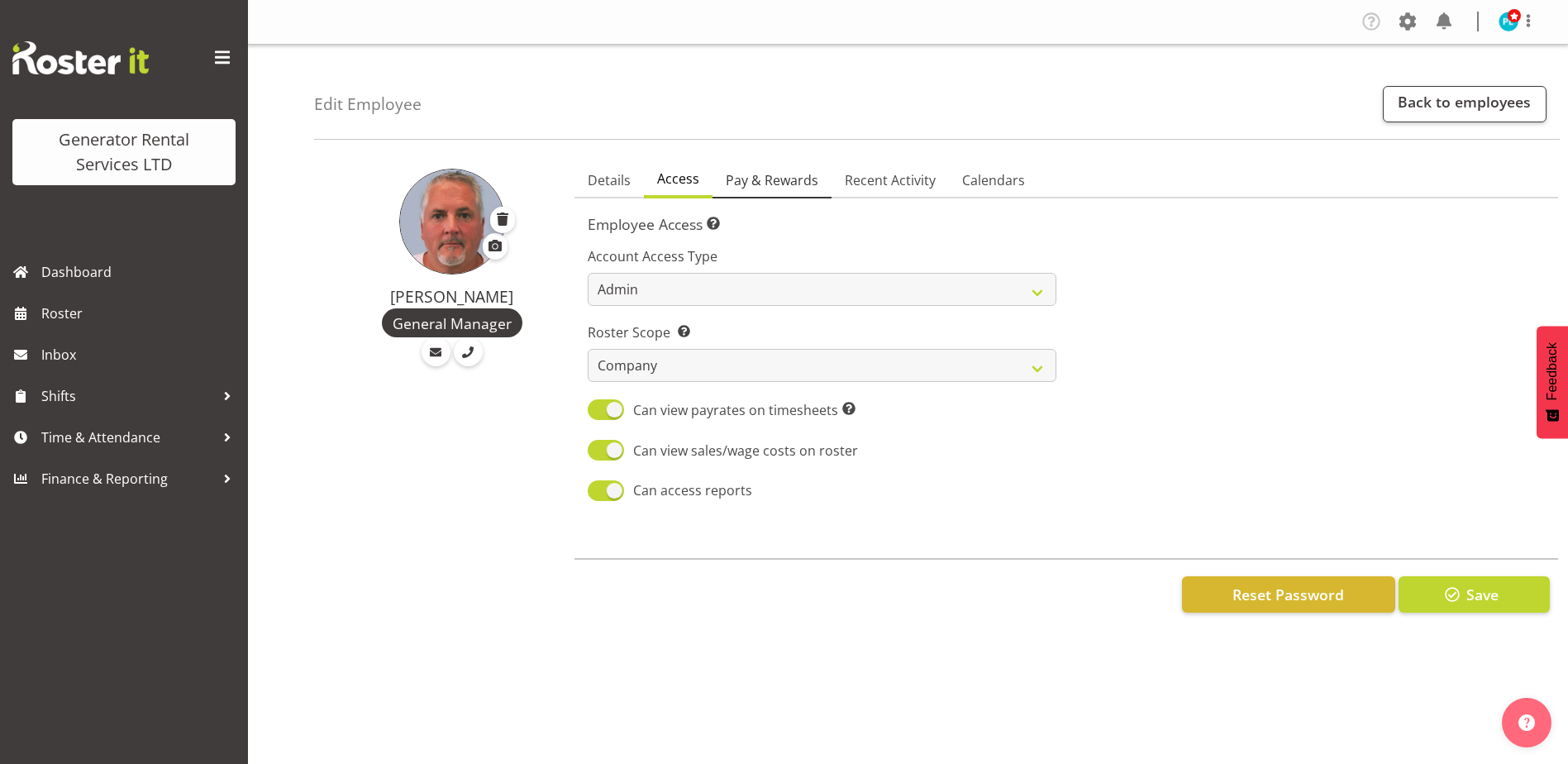
click at [771, 185] on span "Pay & Rewards" at bounding box center [772, 180] width 92 height 20
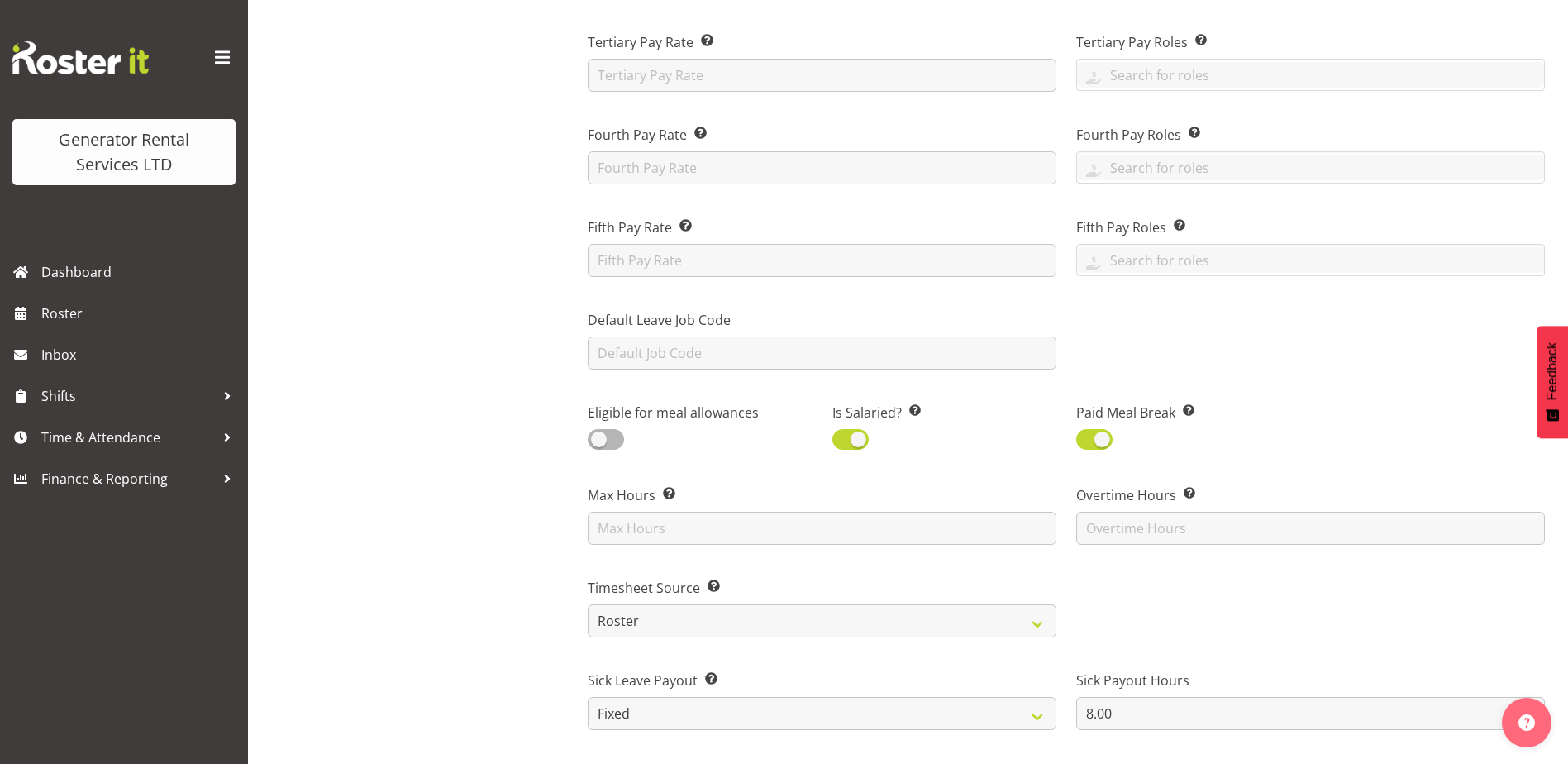
scroll to position [579, 0]
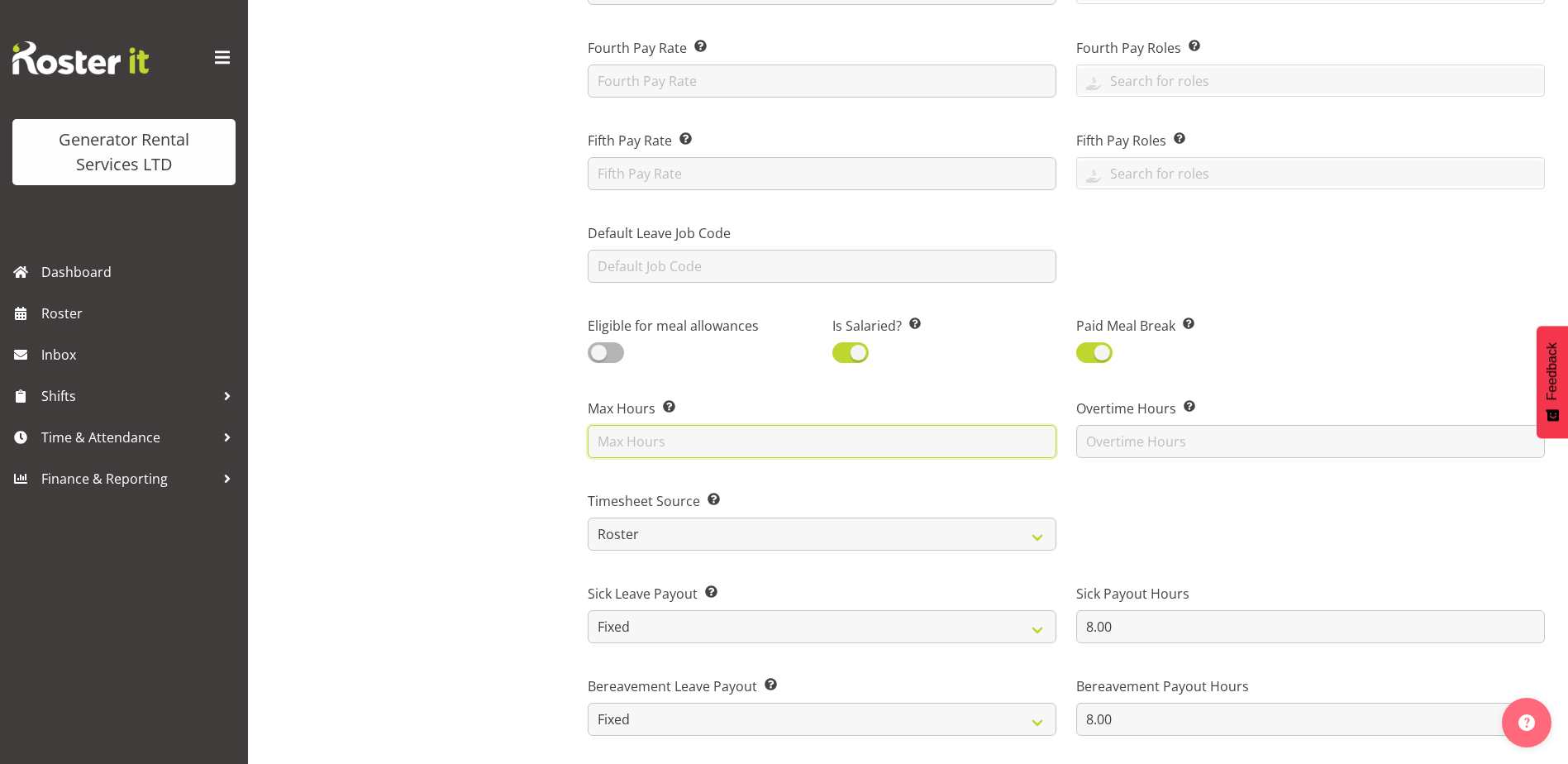
click at [732, 451] on input "text" at bounding box center [821, 441] width 469 height 33
type input "40"
click at [446, 374] on div "[PERSON_NAME] General Manager" at bounding box center [439, 511] width 251 height 1876
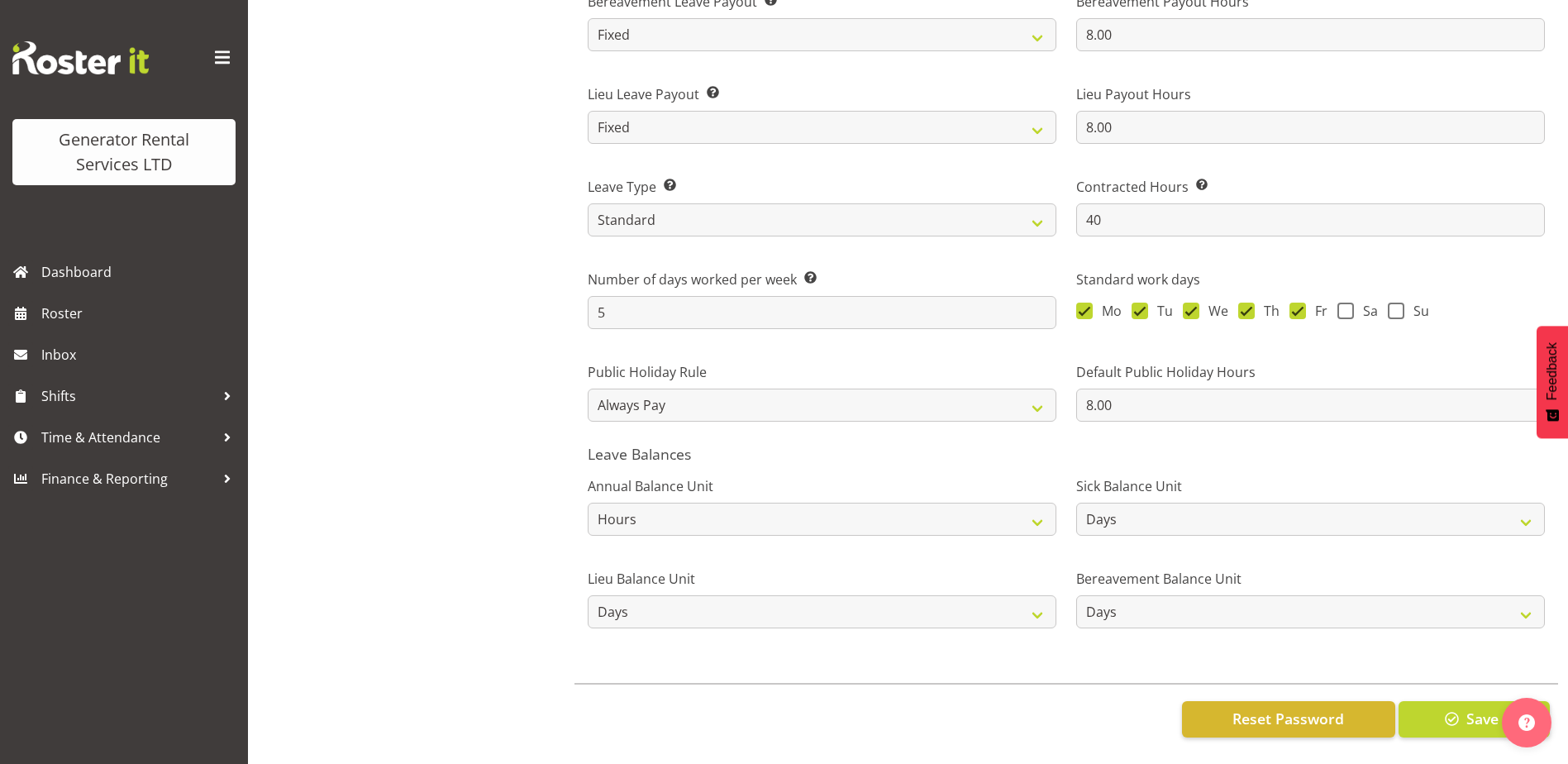
scroll to position [1276, 0]
click at [1188, 521] on select "Hours Days" at bounding box center [1311, 519] width 469 height 33
select select "hour"
click at [1077, 503] on select "Hours Days" at bounding box center [1311, 519] width 469 height 33
click at [790, 608] on select "Hours Days" at bounding box center [821, 611] width 469 height 33
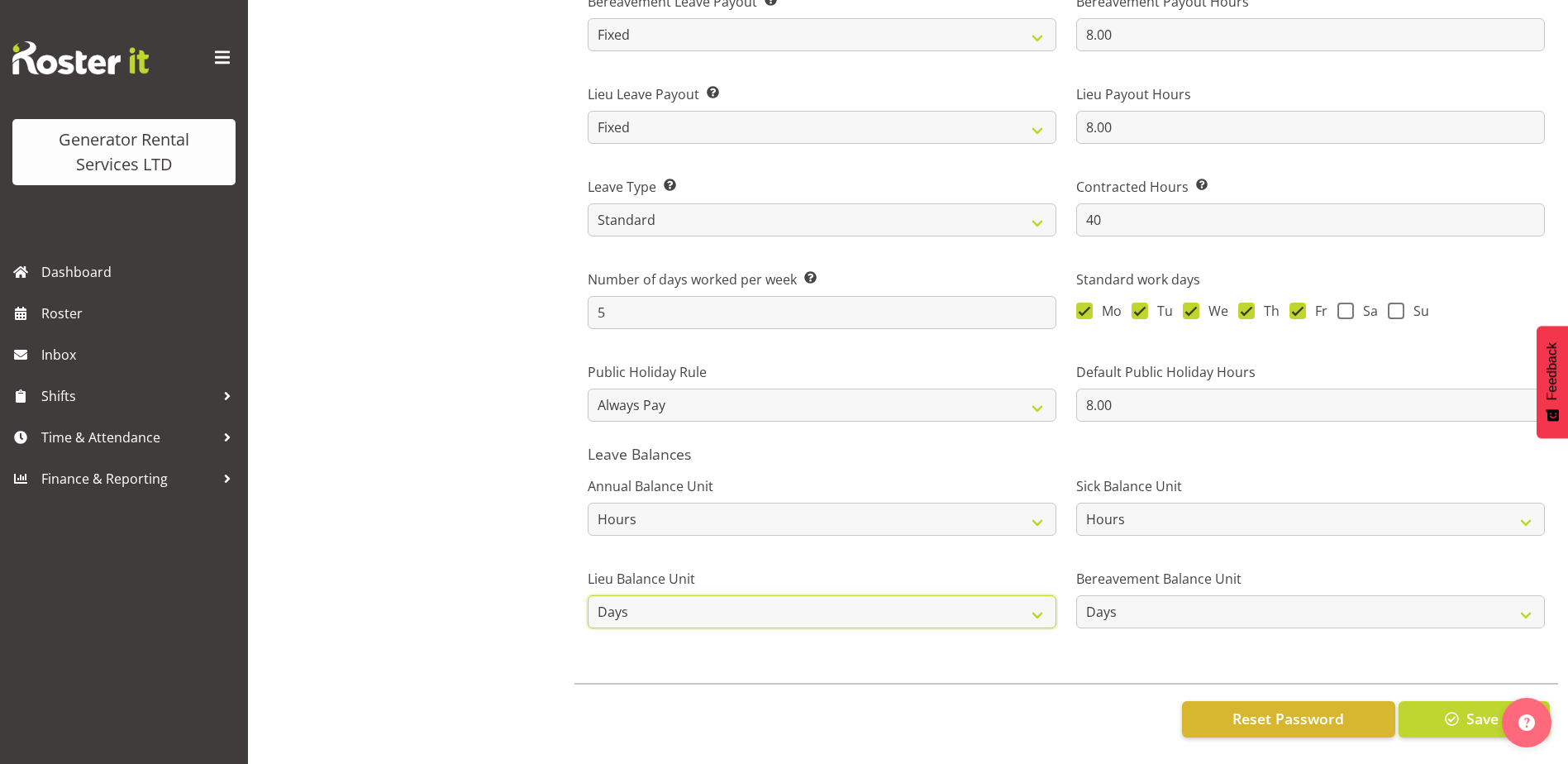
select select "hour"
click at [587, 595] on select "Hours Days" at bounding box center [821, 611] width 469 height 33
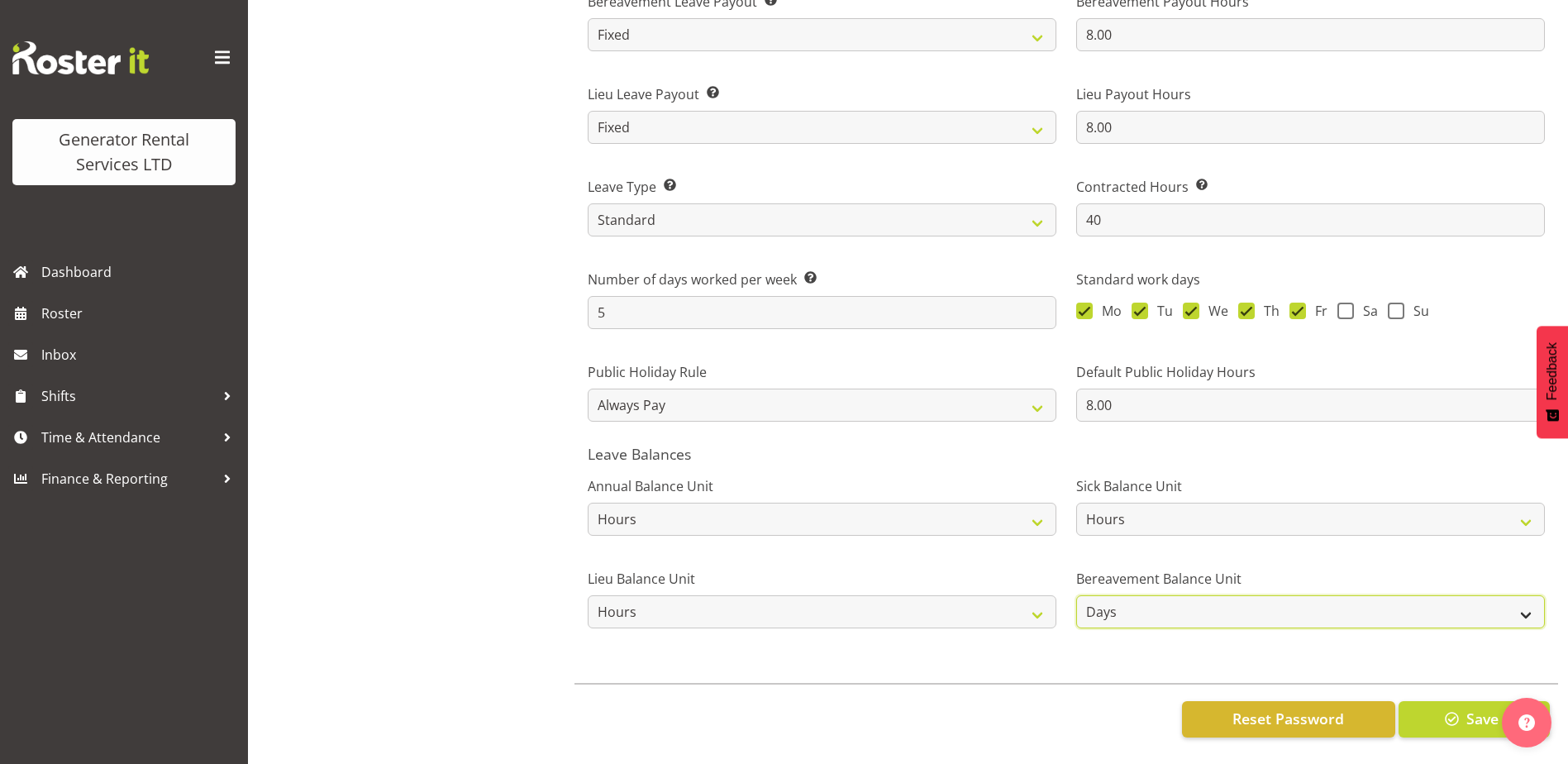
click at [1180, 614] on select "Hours Days" at bounding box center [1311, 611] width 469 height 33
select select "hour"
click at [1077, 595] on select "Hours Days" at bounding box center [1311, 611] width 469 height 33
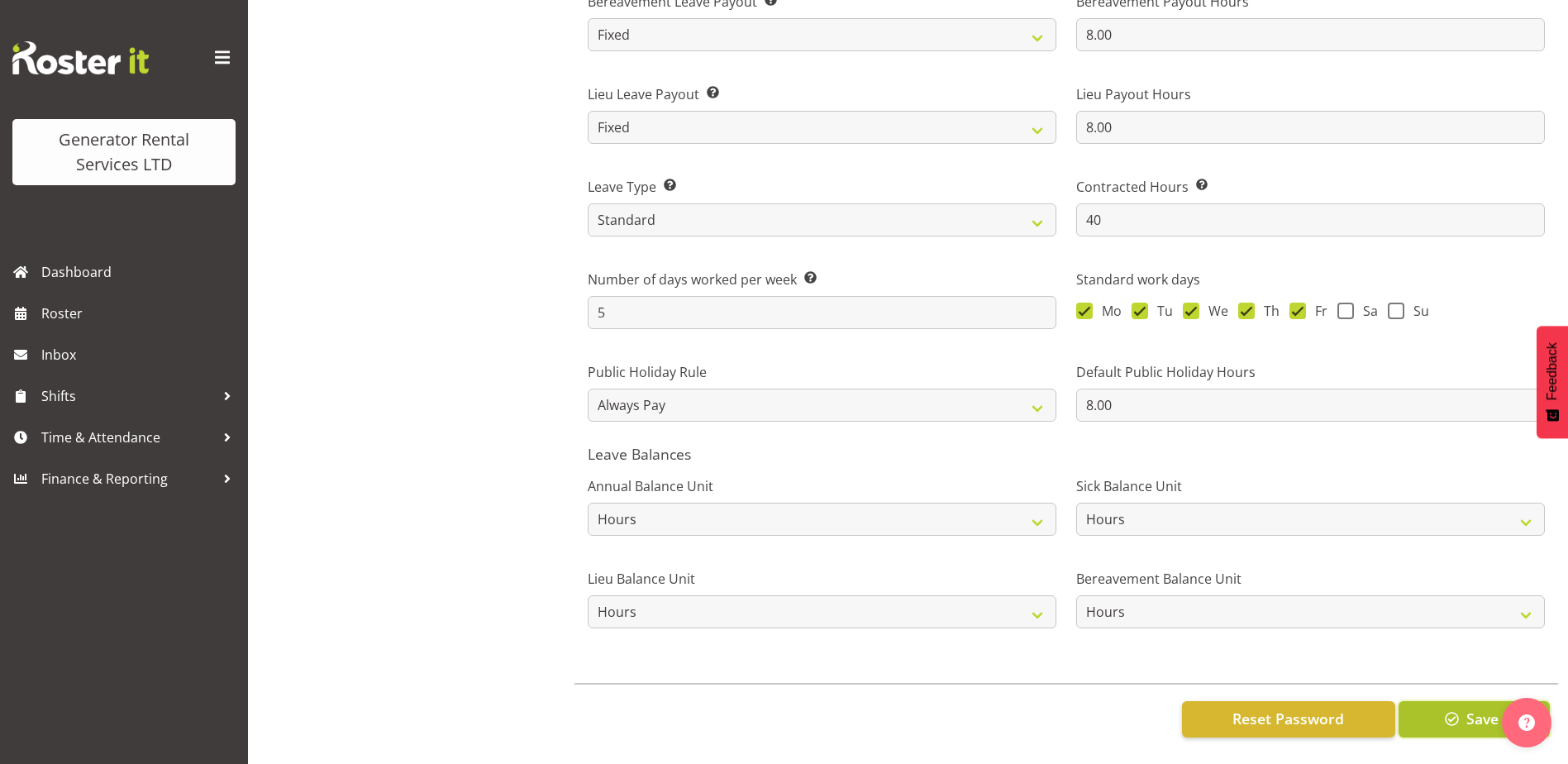
click at [1466, 708] on span "Save" at bounding box center [1482, 719] width 32 height 22
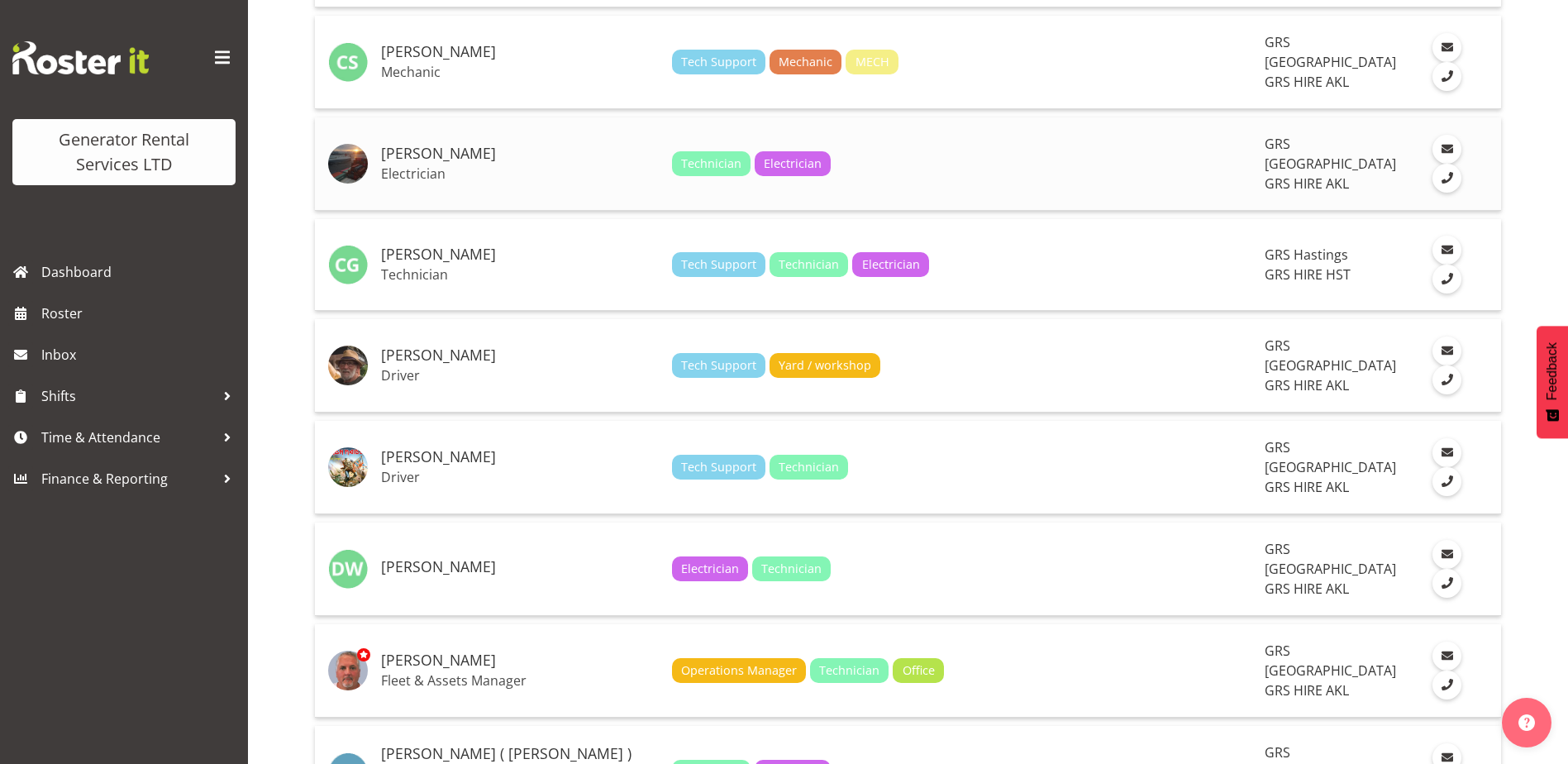
scroll to position [1240, 0]
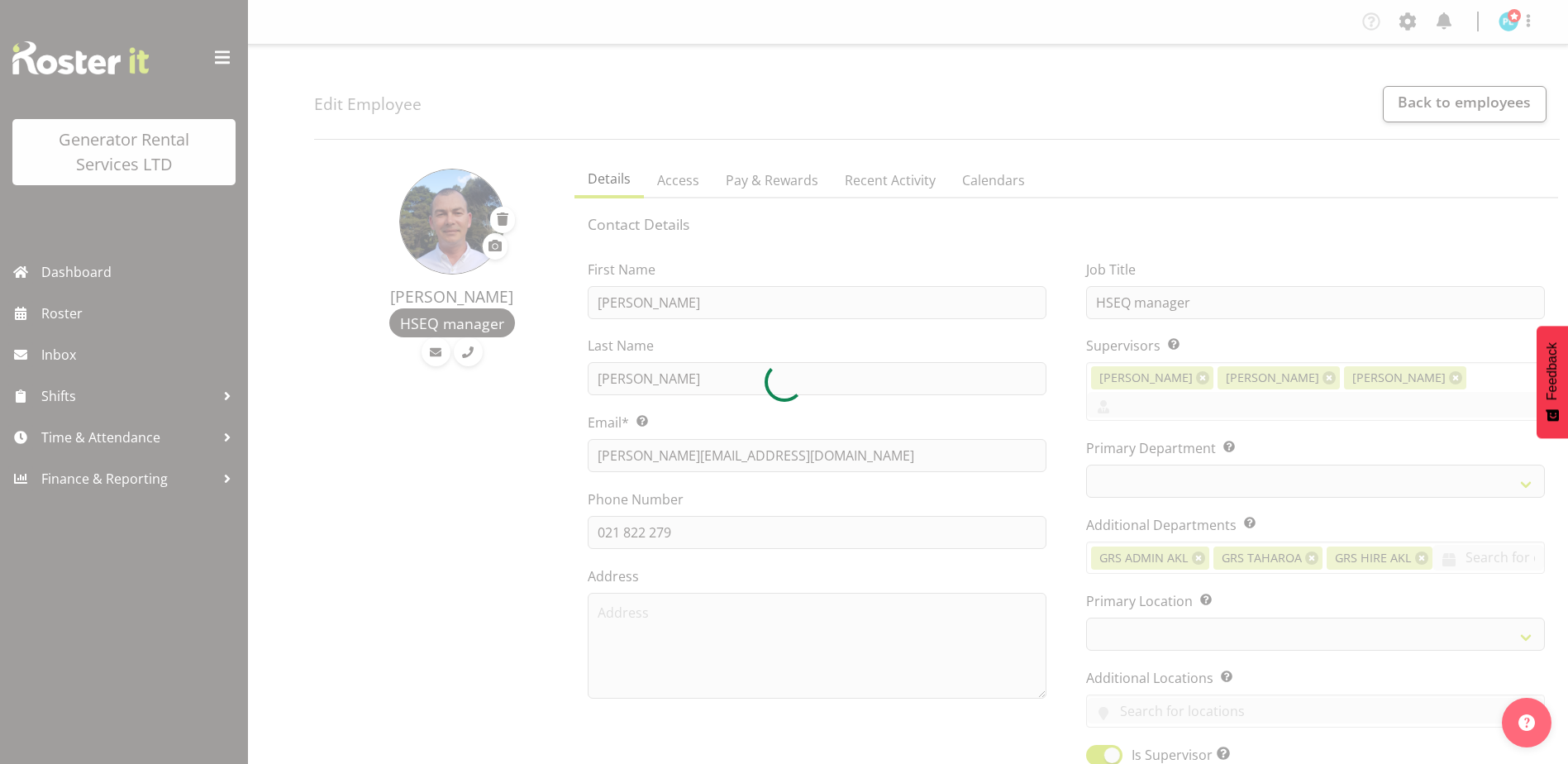
select select "shift"
select select "TimelineWeek"
select select
select select "20"
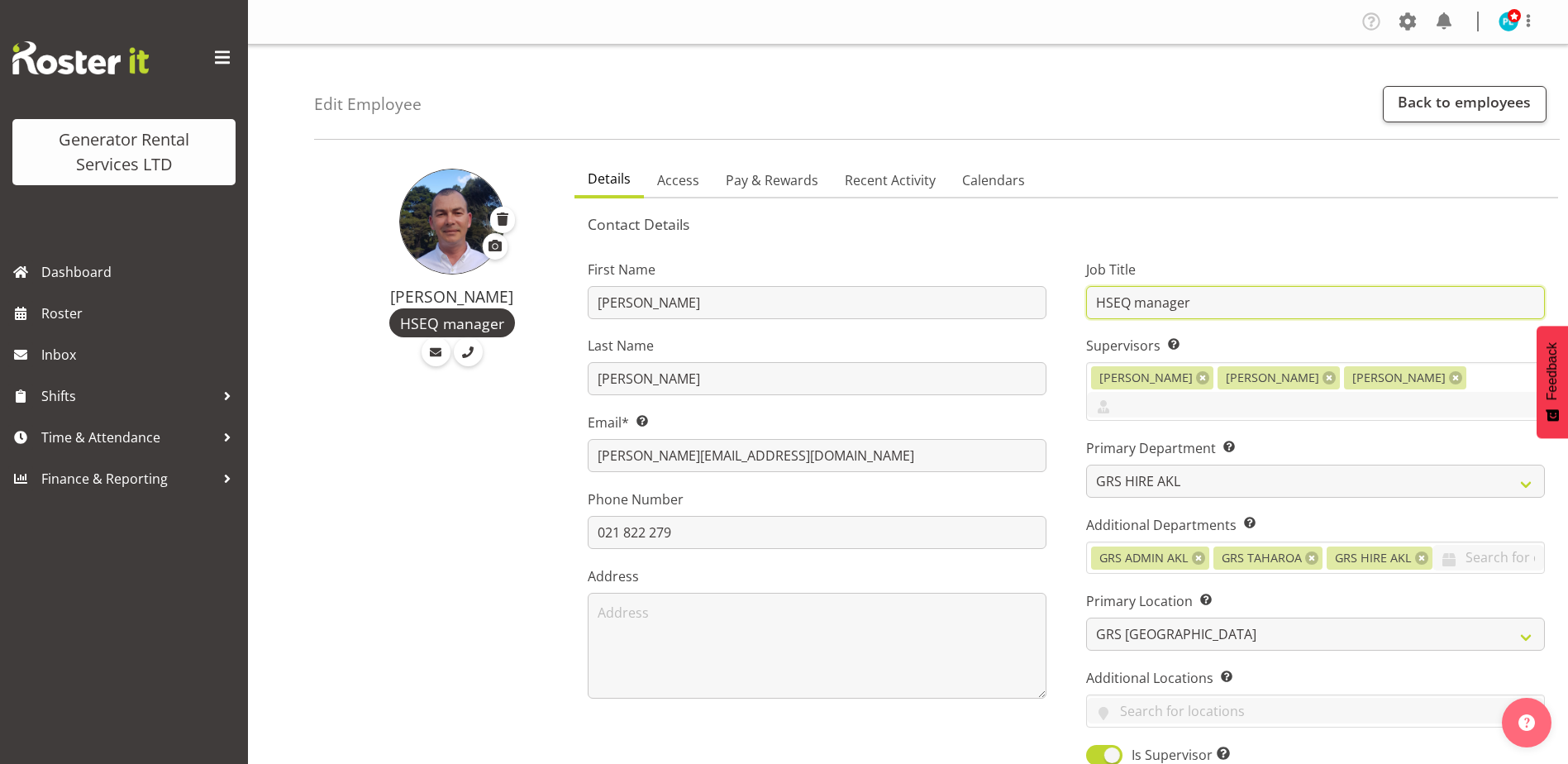
drag, startPoint x: 1222, startPoint y: 306, endPoint x: 910, endPoint y: 319, distance: 312.3
click at [910, 319] on div "First Name Jacques Last Name Engelbrecht Email* This is a required field. jacqu…" at bounding box center [1065, 507] width 997 height 541
type input "National Operations Manager"
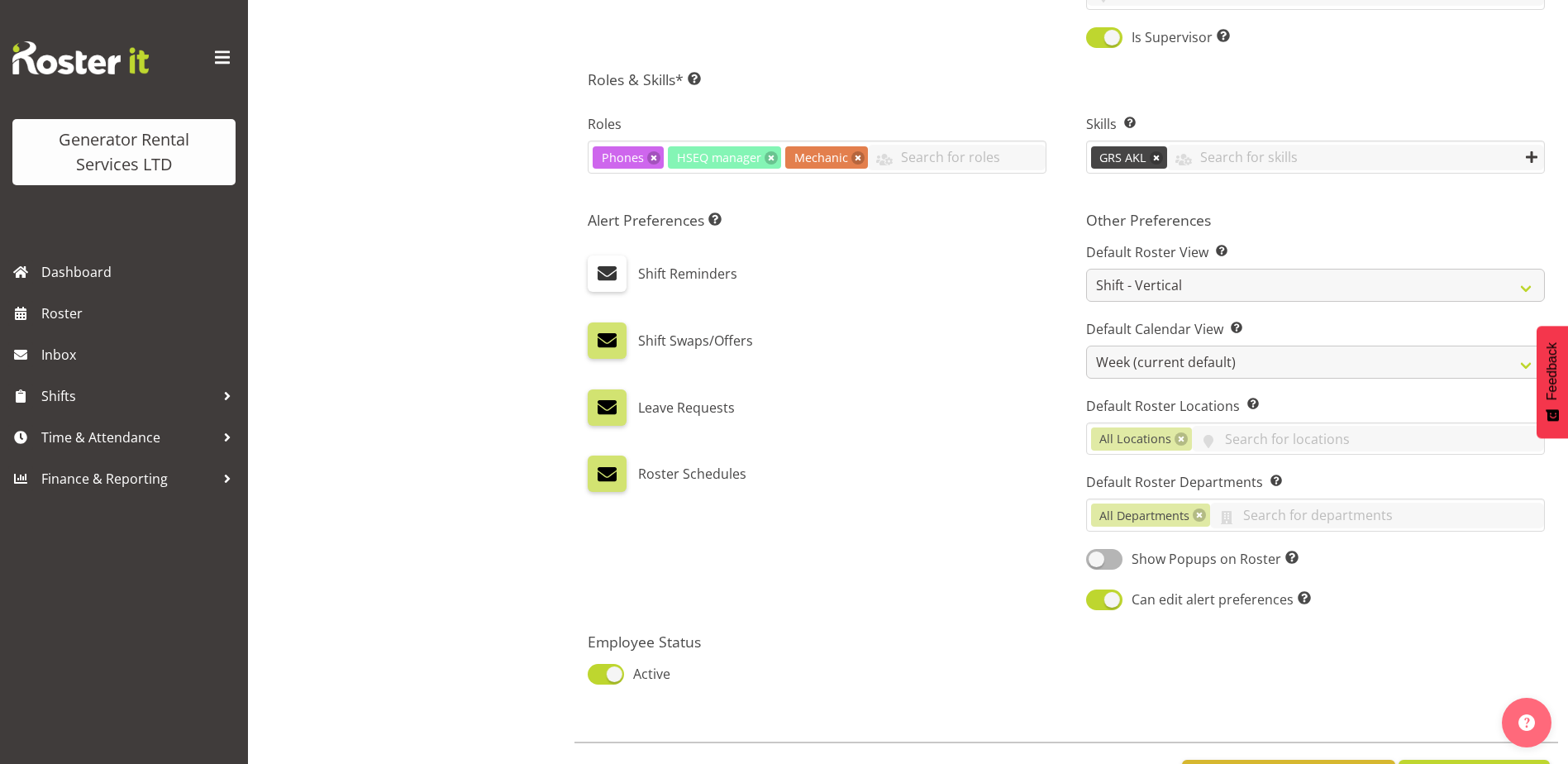
scroll to position [763, 0]
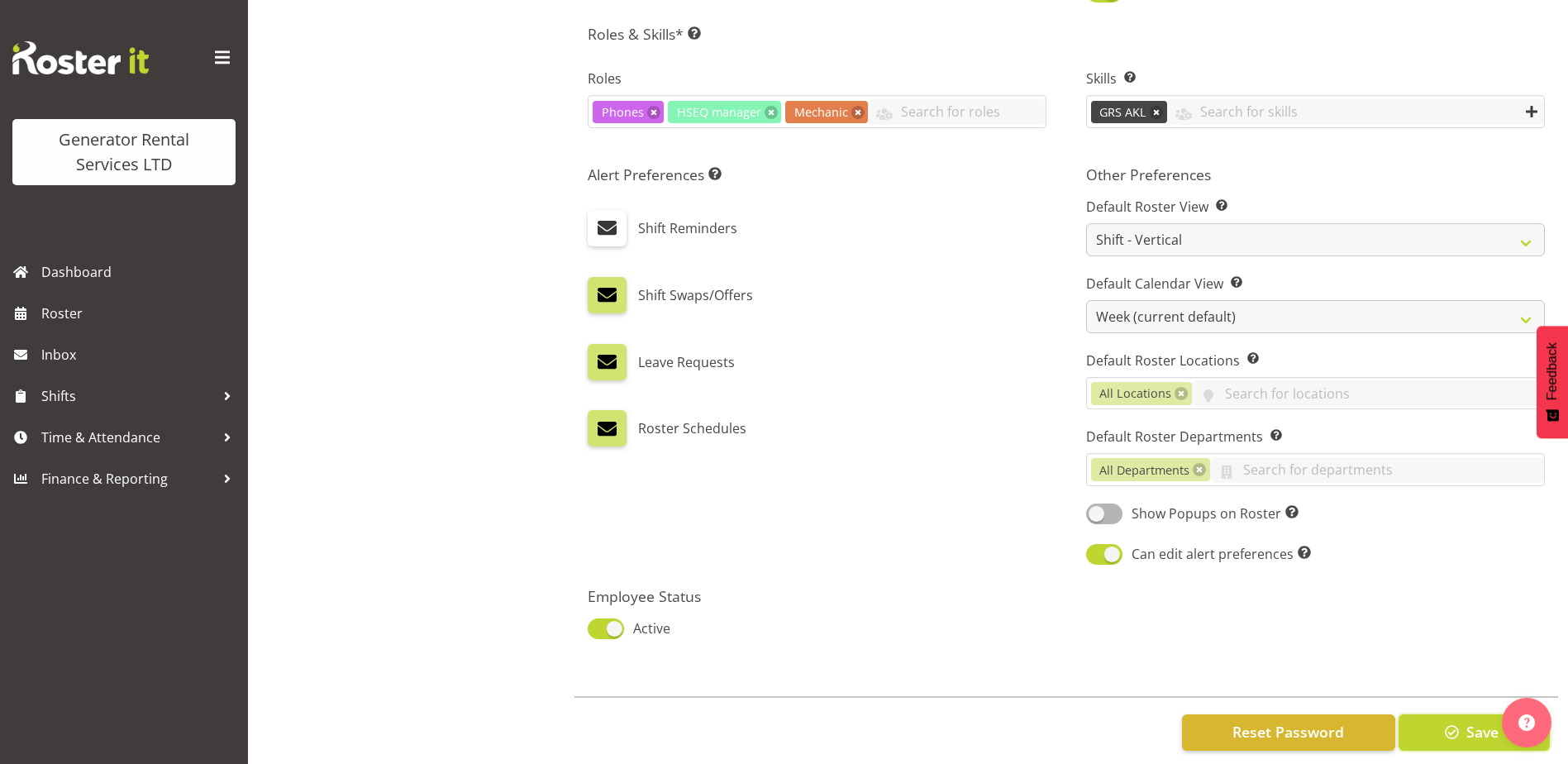
click at [1444, 722] on span "button" at bounding box center [1452, 732] width 22 height 22
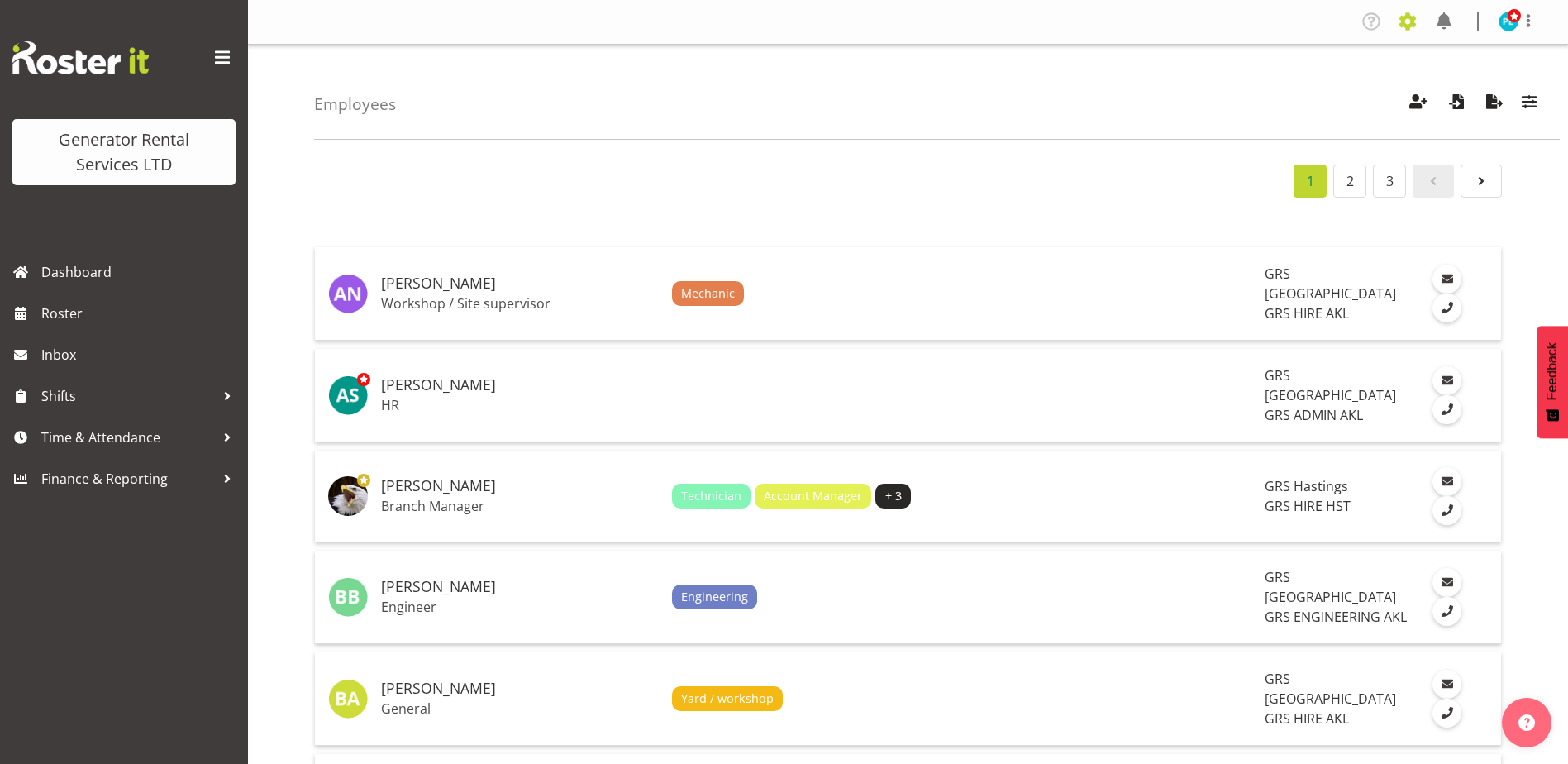
click at [1412, 28] on span at bounding box center [1408, 22] width 26 height 26
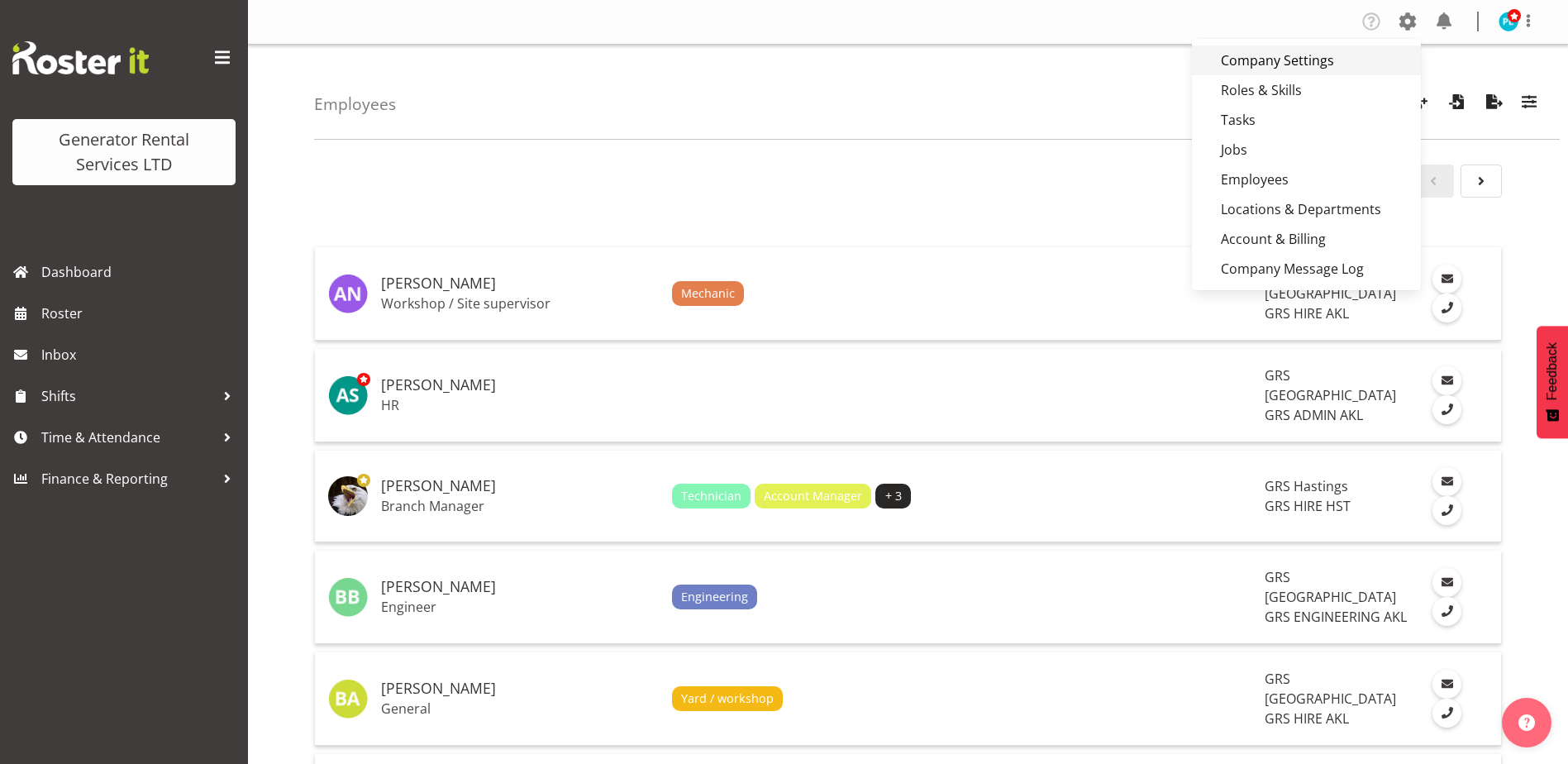
click at [1262, 64] on link "Company Settings" at bounding box center [1306, 60] width 229 height 30
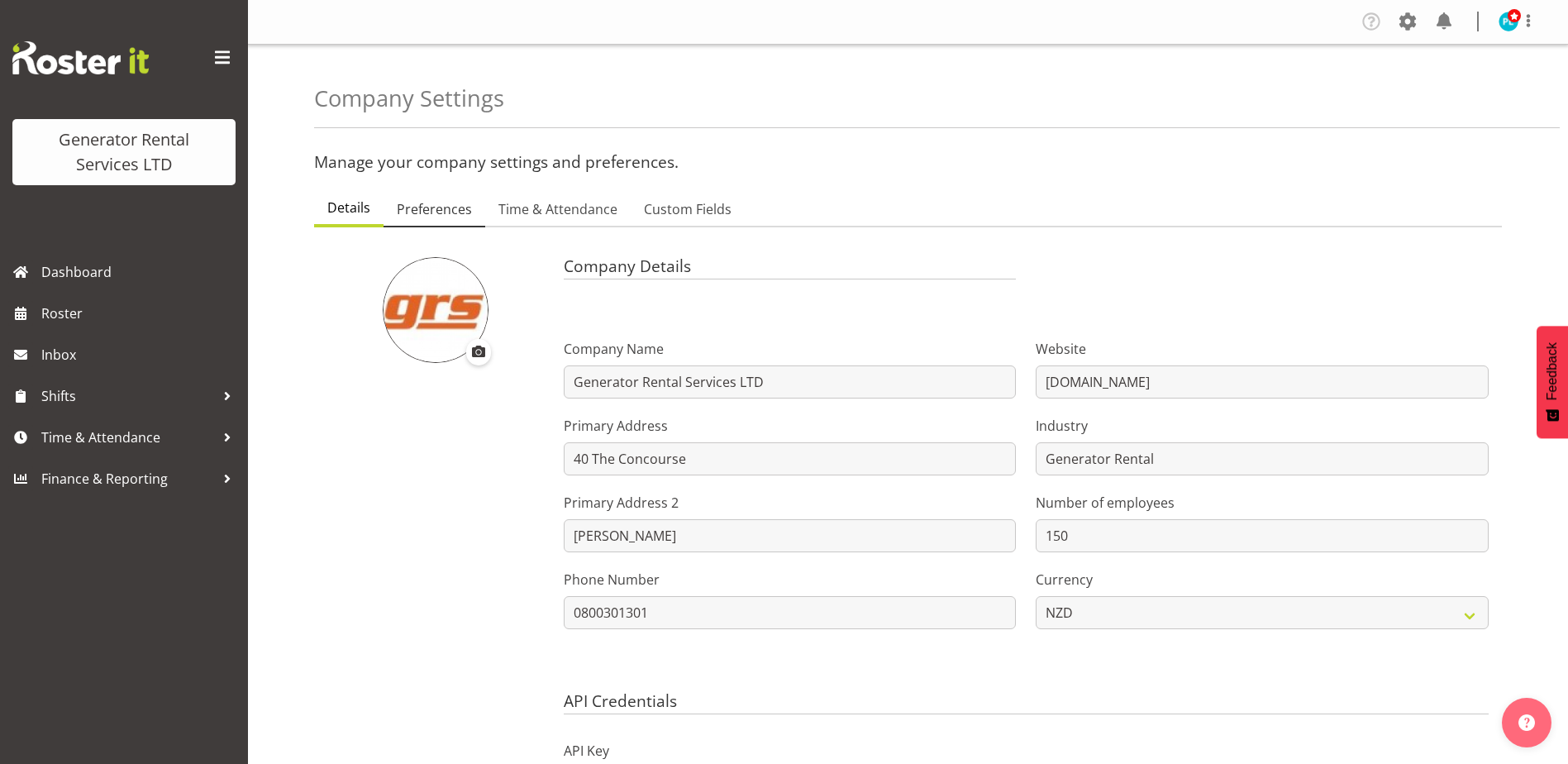
click at [406, 202] on span "Preferences" at bounding box center [435, 208] width 75 height 20
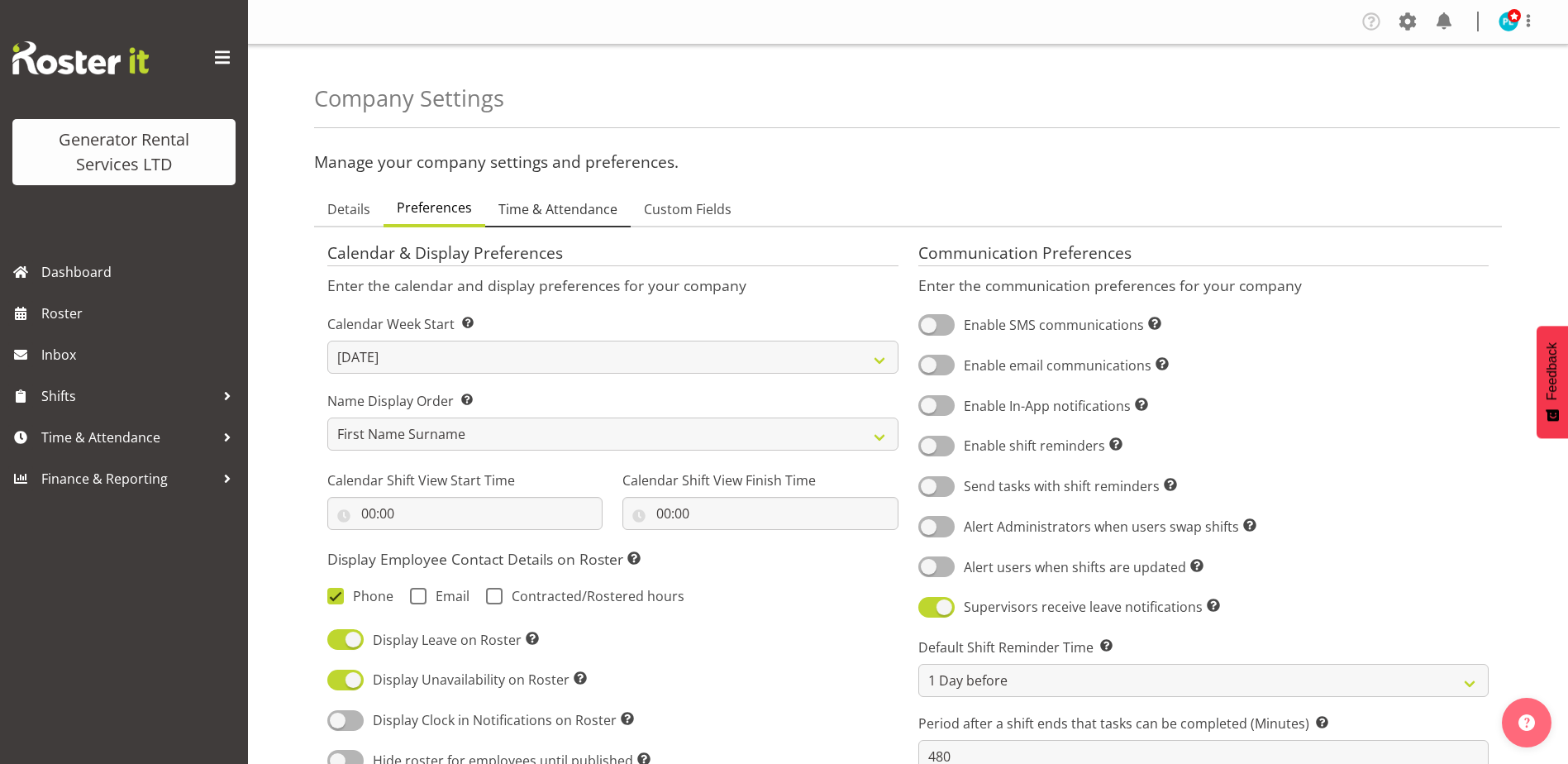
click at [552, 216] on span "Time & Attendance" at bounding box center [558, 208] width 119 height 20
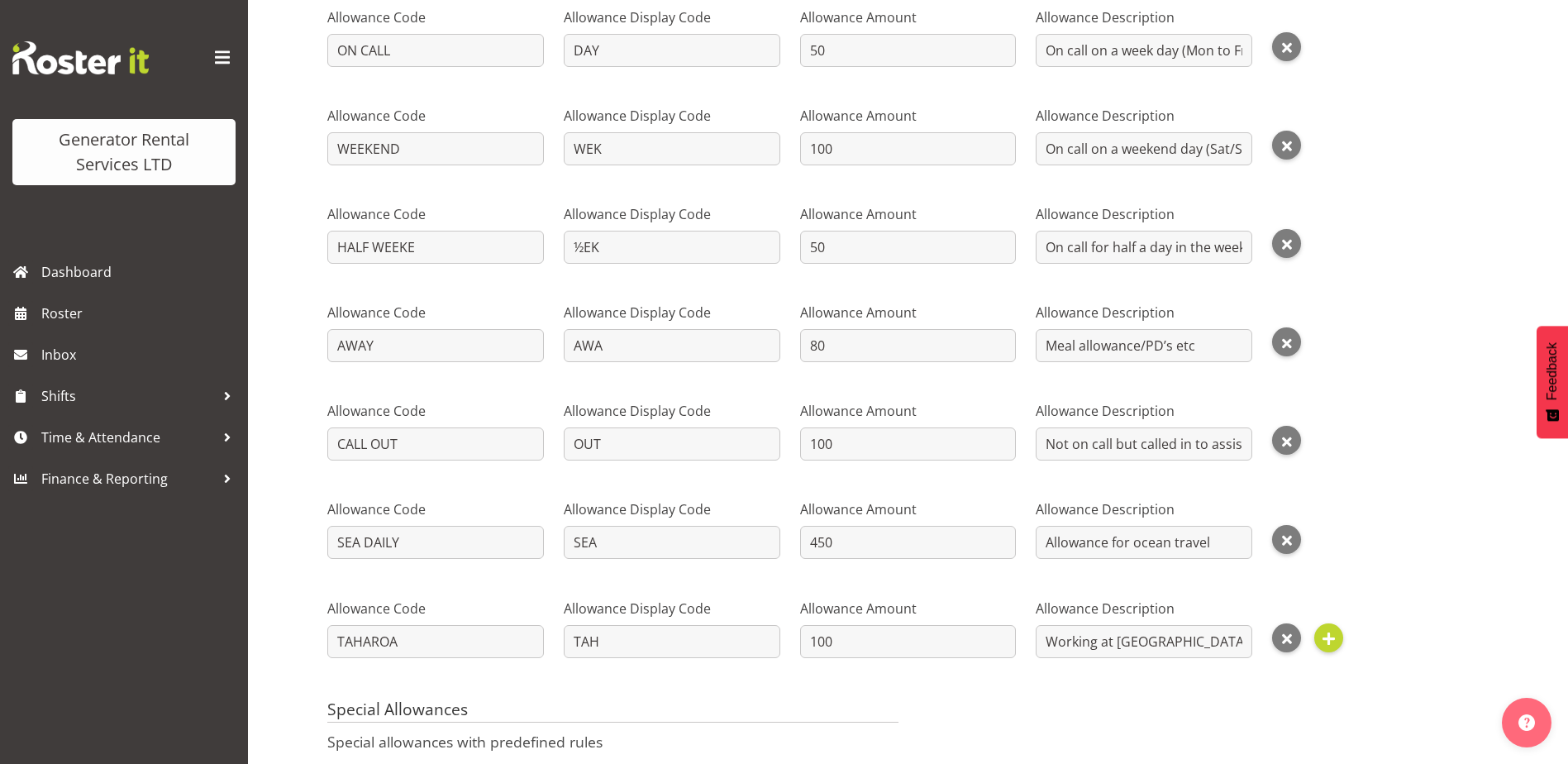
scroll to position [914, 0]
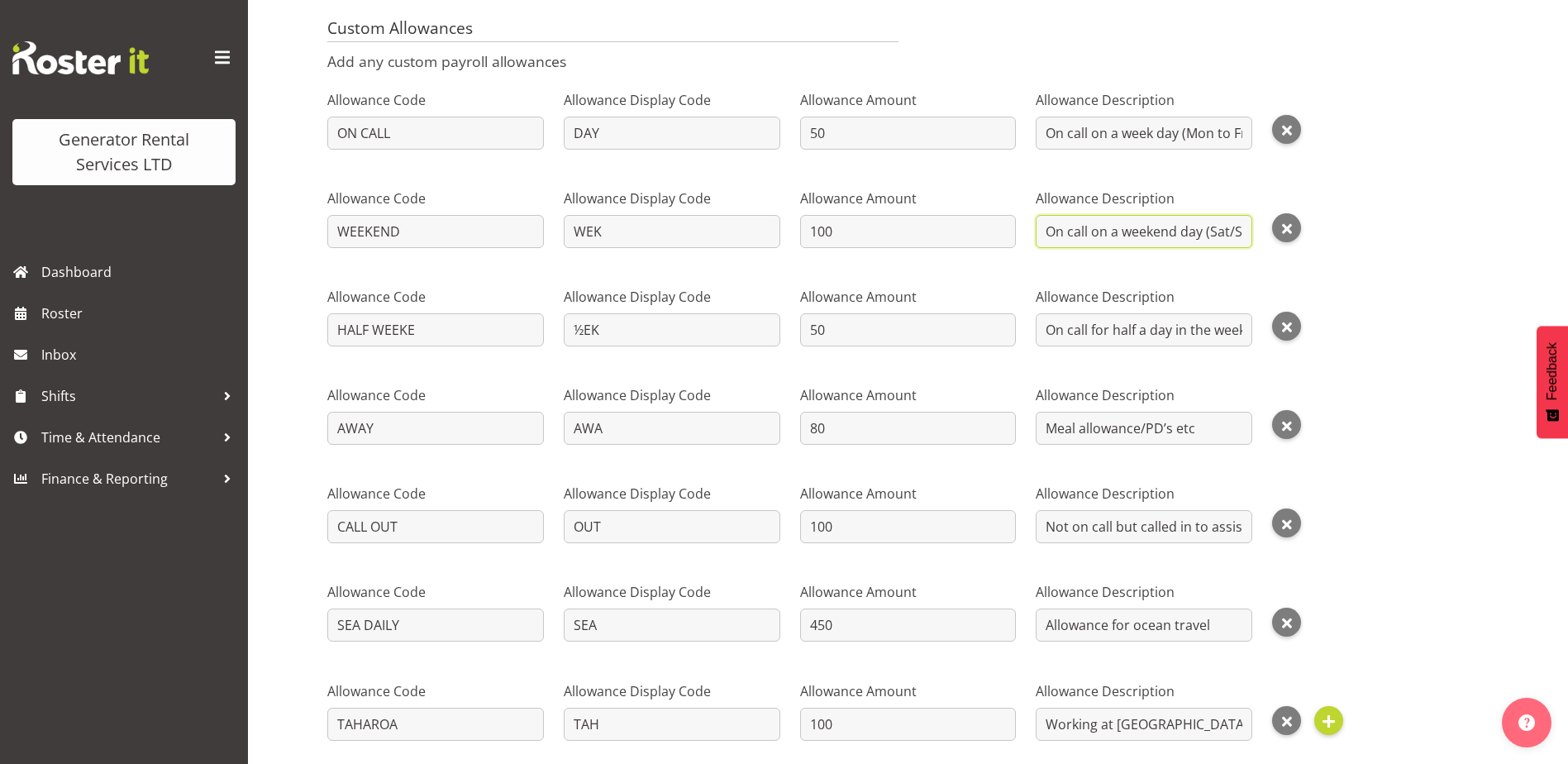
click at [1164, 232] on input "On call on a weekend day (Sat/Sun) OR stat day" at bounding box center [1145, 231] width 217 height 33
click at [863, 526] on input "100" at bounding box center [909, 526] width 217 height 33
click at [1137, 523] on input "Not on call but called in to assist after hours" at bounding box center [1145, 526] width 217 height 33
type input "s"
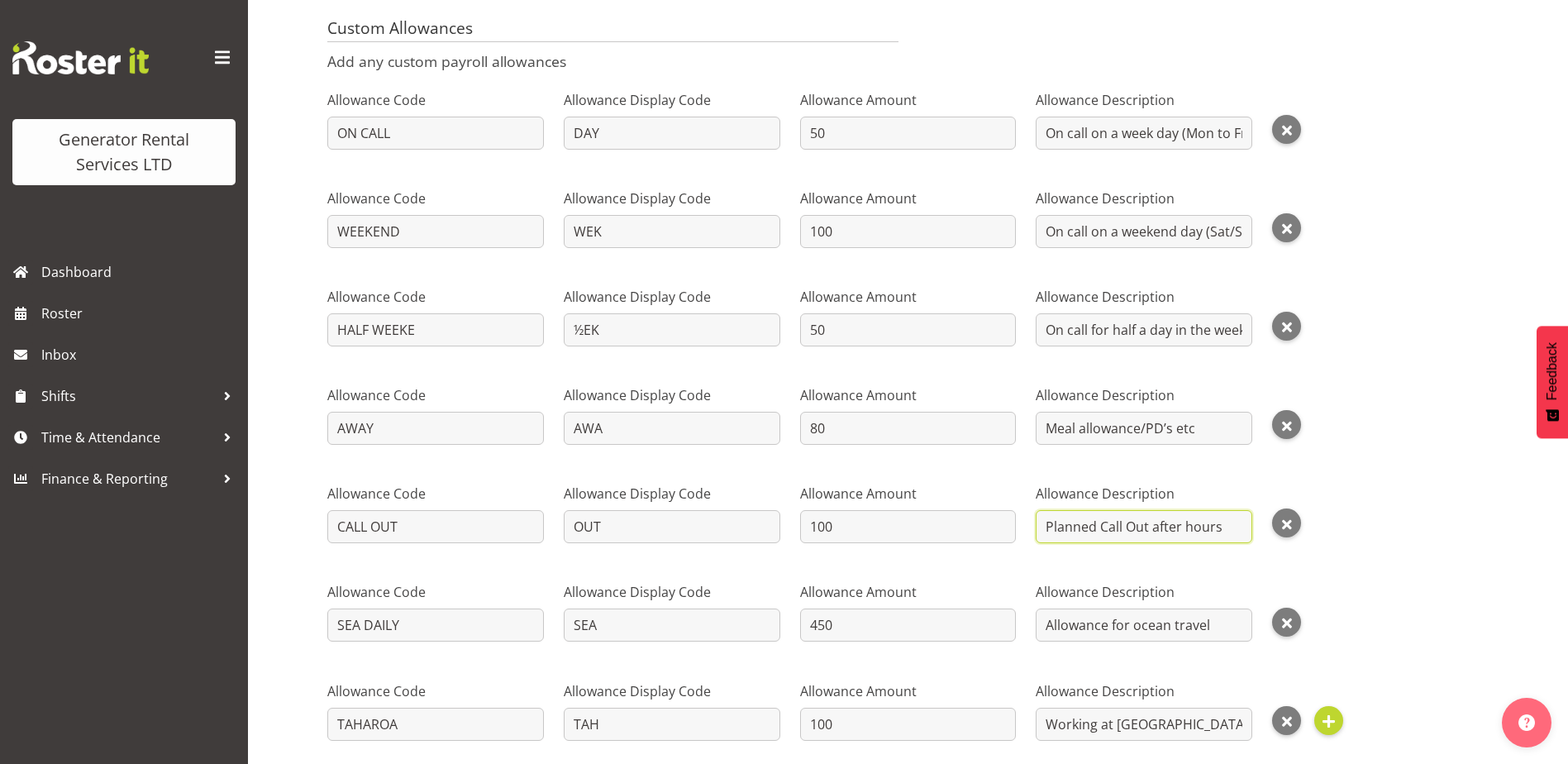
drag, startPoint x: 1154, startPoint y: 526, endPoint x: 1243, endPoint y: 525, distance: 89.0
click at [1243, 525] on input "Planned Call Out after hours" at bounding box center [1145, 526] width 217 height 33
type input "Planned Call Out"
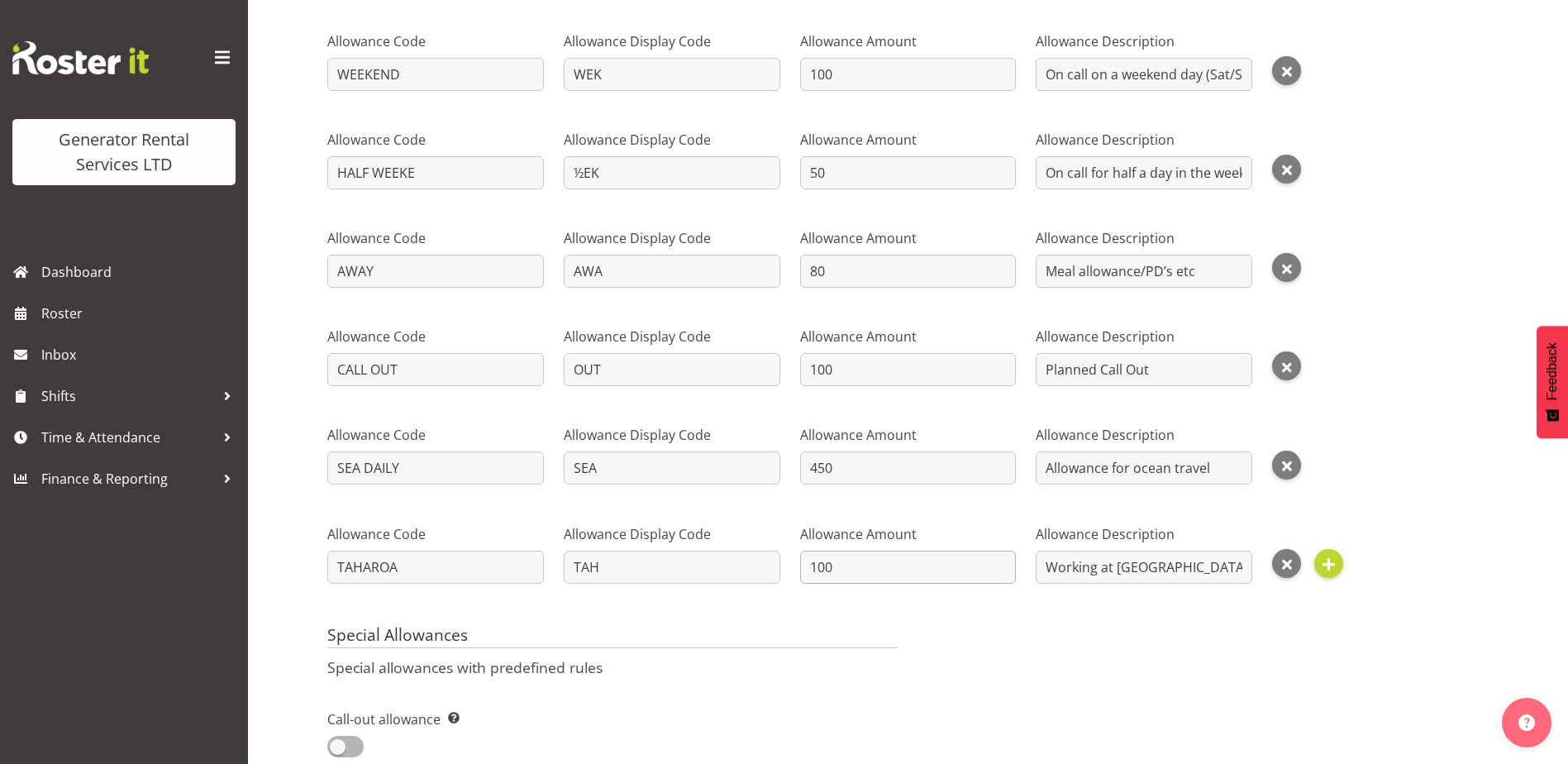
scroll to position [1162, 0]
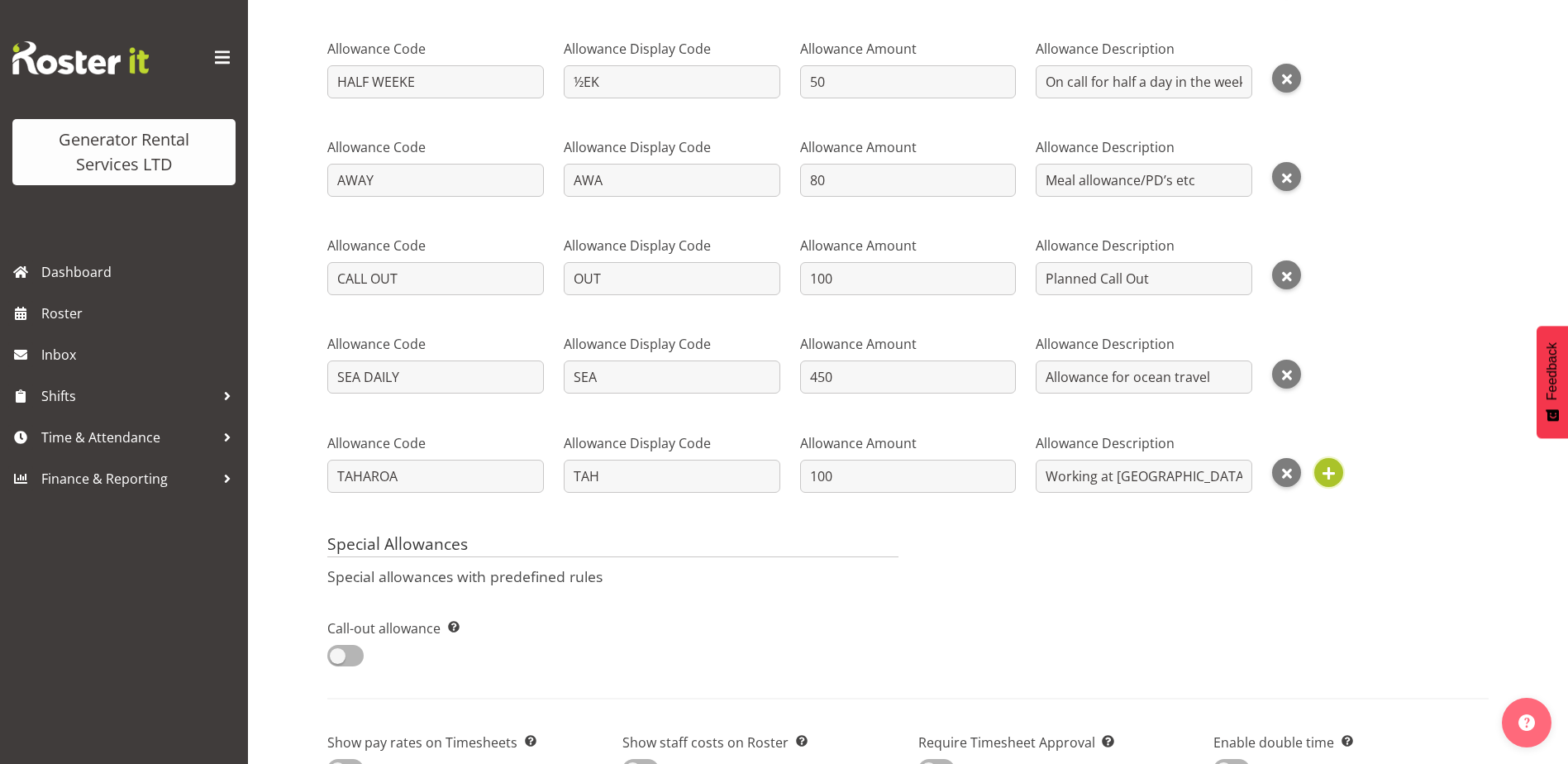
click at [1335, 476] on span "button" at bounding box center [1329, 473] width 25 height 25
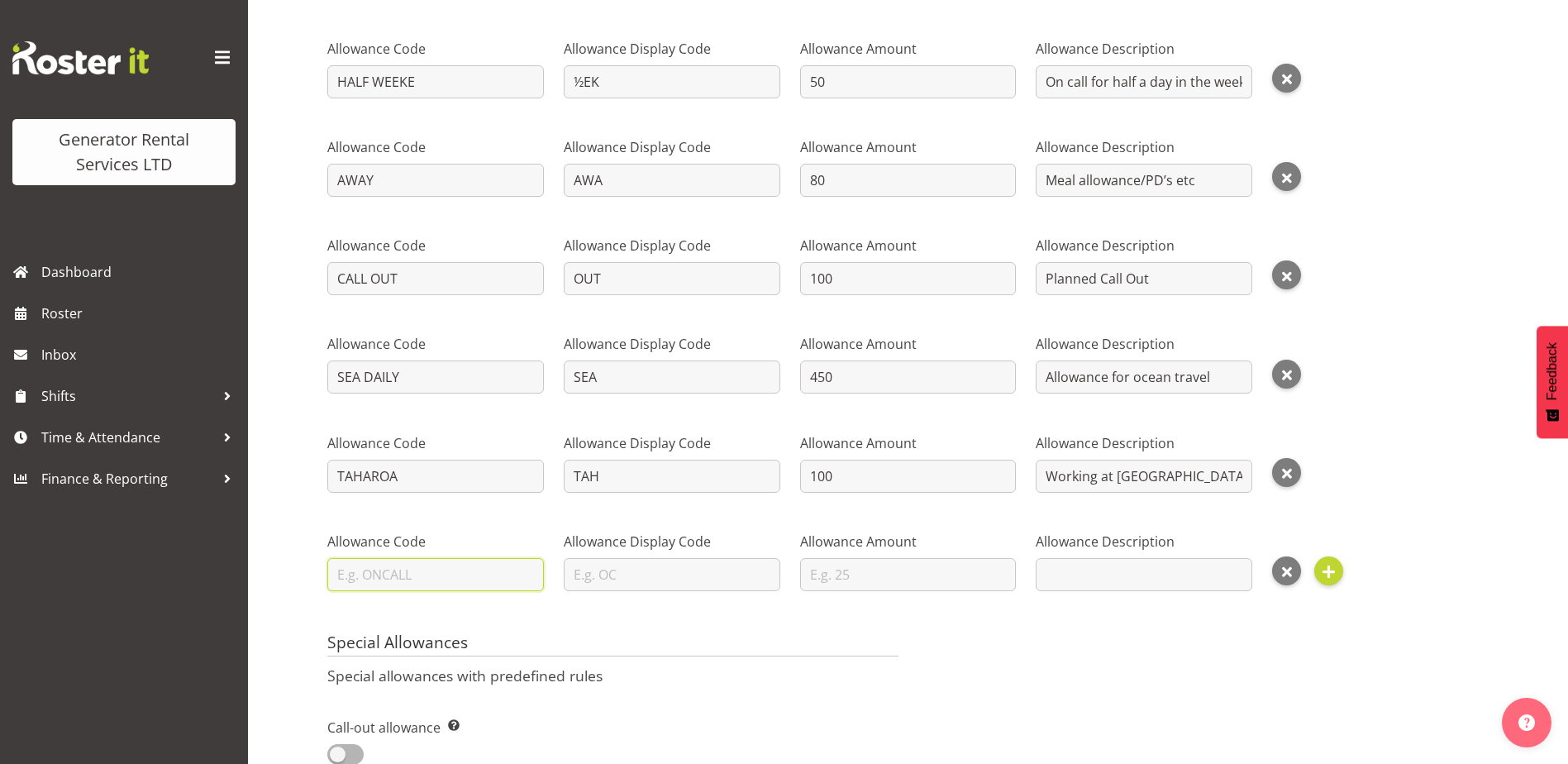
click at [413, 573] on input "text" at bounding box center [436, 574] width 217 height 33
type input "U"
type input "UP CALL OUT"
type input "CAL"
type input "200"
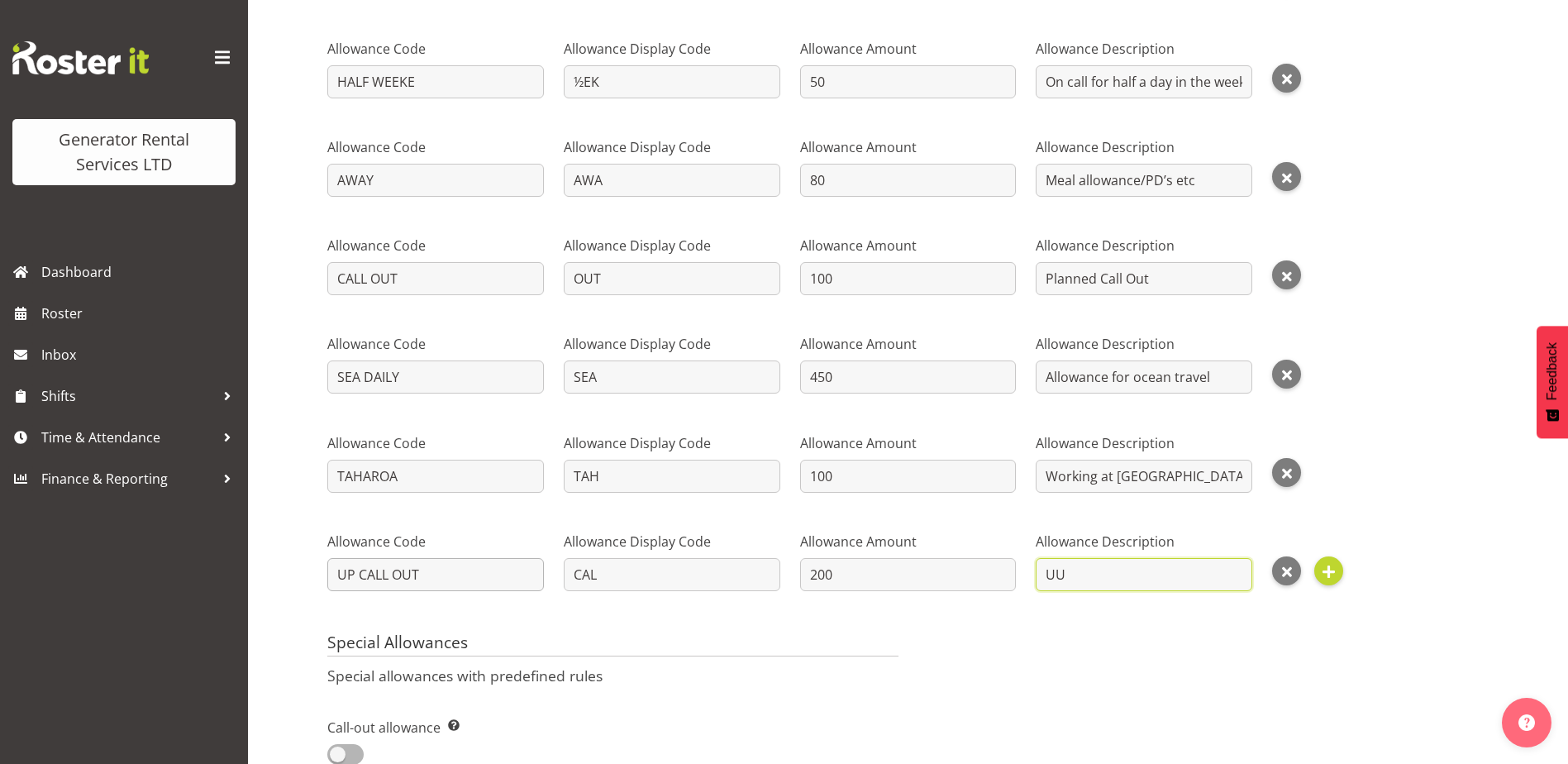
type input "U"
type input "Unplanned Call Out"
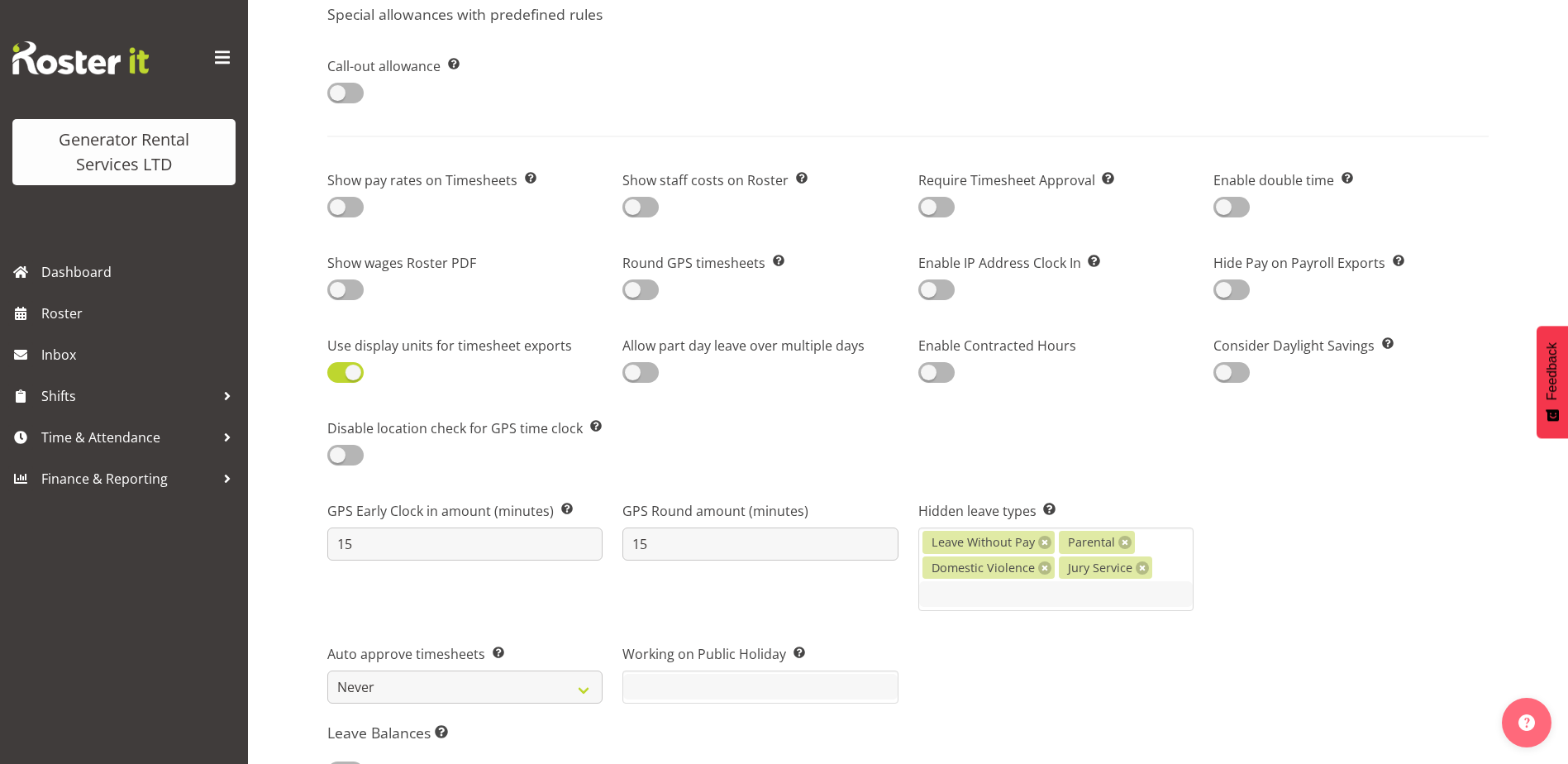
scroll to position [2336, 0]
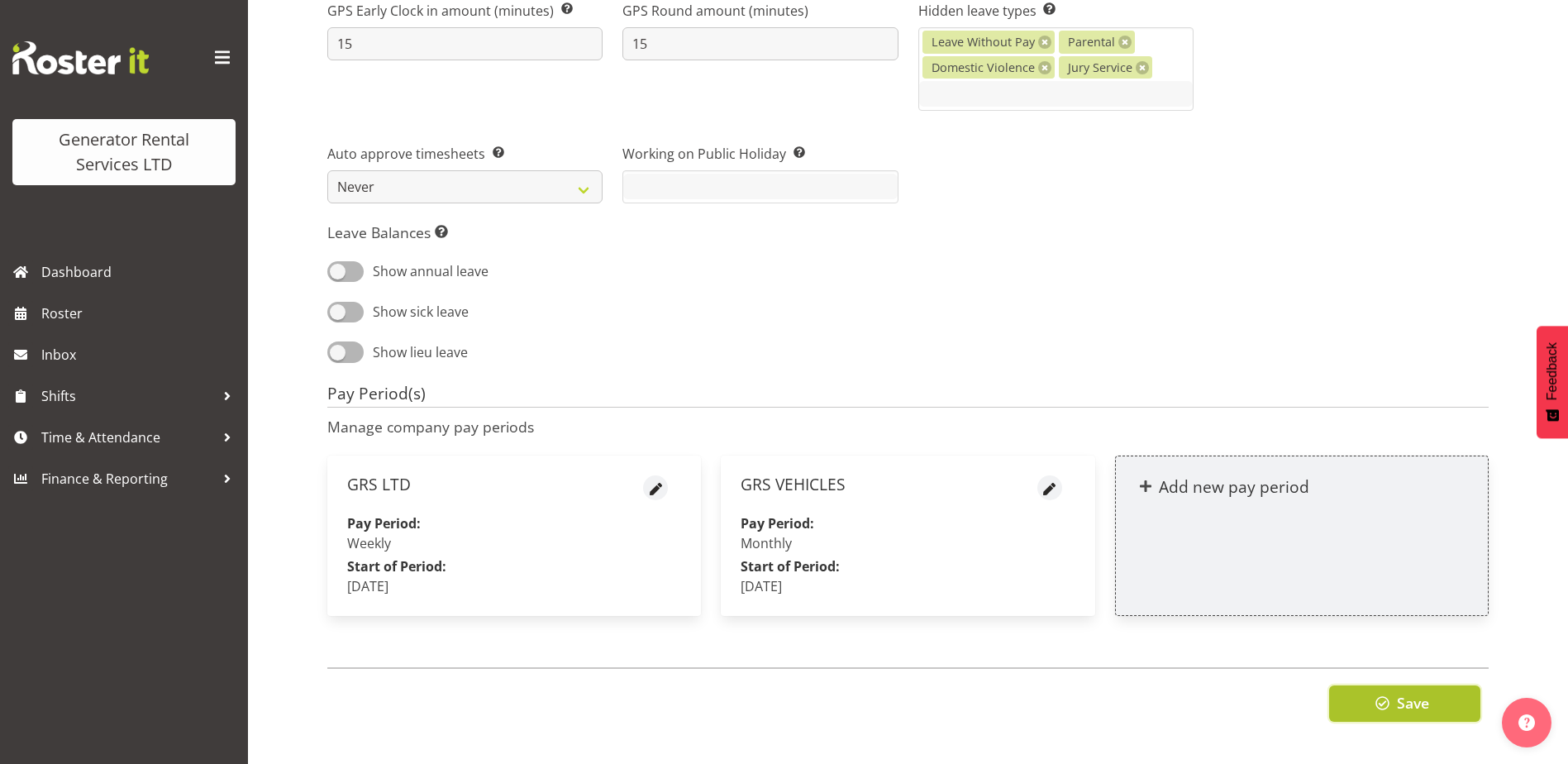
click at [1395, 691] on button "Save" at bounding box center [1405, 704] width 151 height 37
type input "Planned Call Out"
click at [822, 302] on div "Show sick leave" at bounding box center [613, 313] width 571 height 24
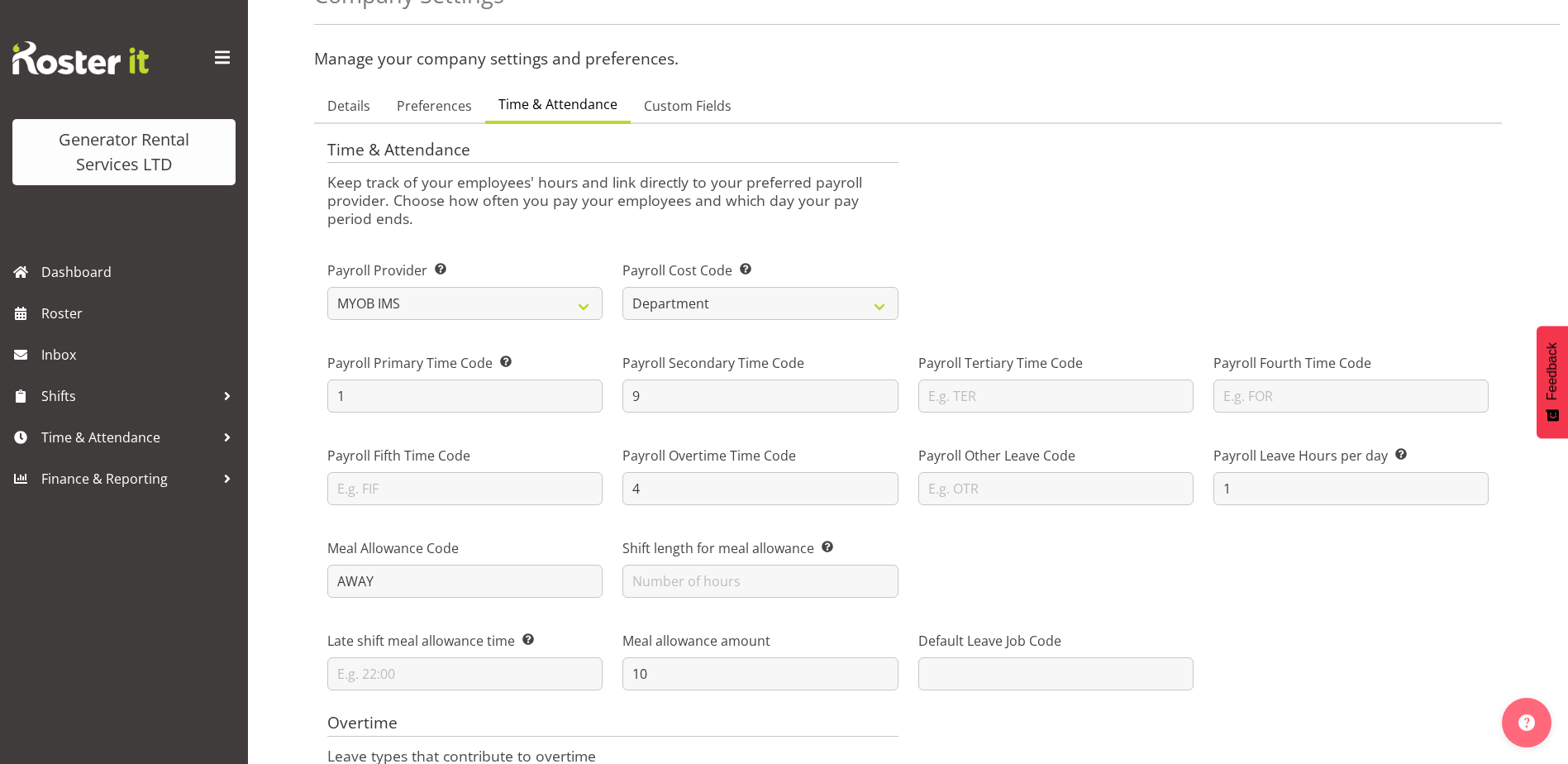
scroll to position [0, 0]
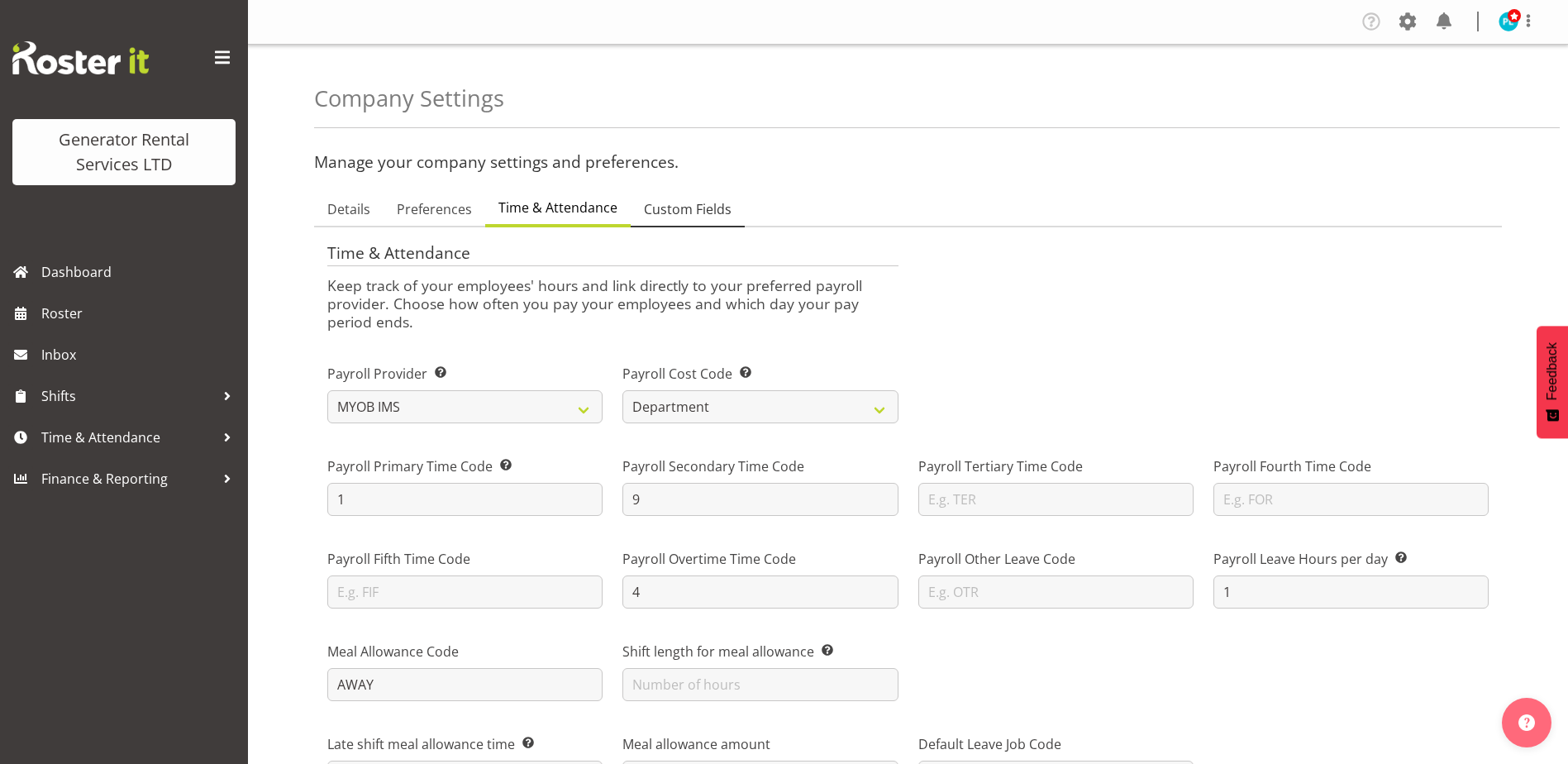
click at [694, 208] on span "Custom Fields" at bounding box center [687, 208] width 88 height 20
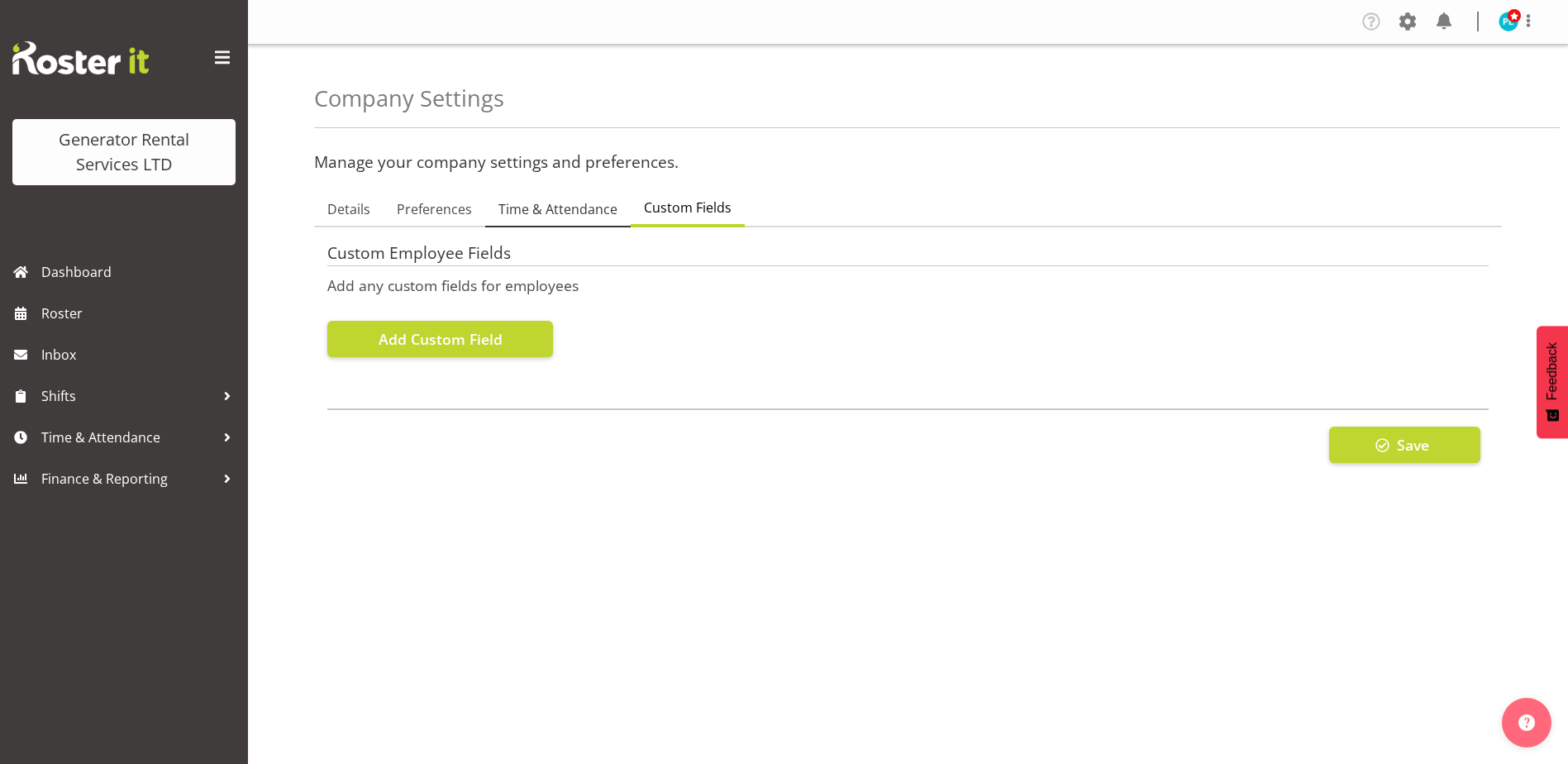
click at [590, 212] on span "Time & Attendance" at bounding box center [558, 208] width 119 height 20
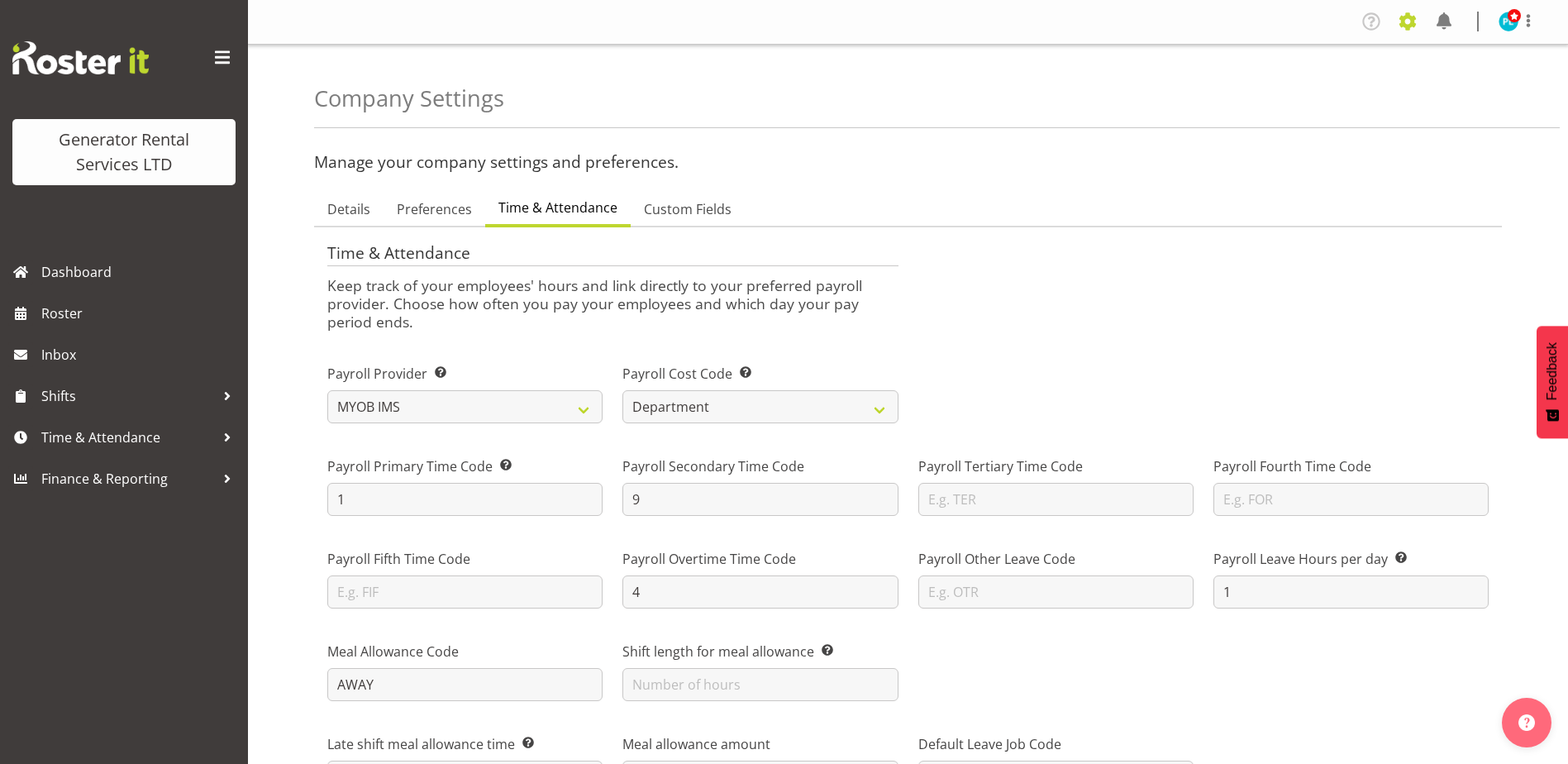
click at [1402, 29] on span at bounding box center [1408, 22] width 26 height 26
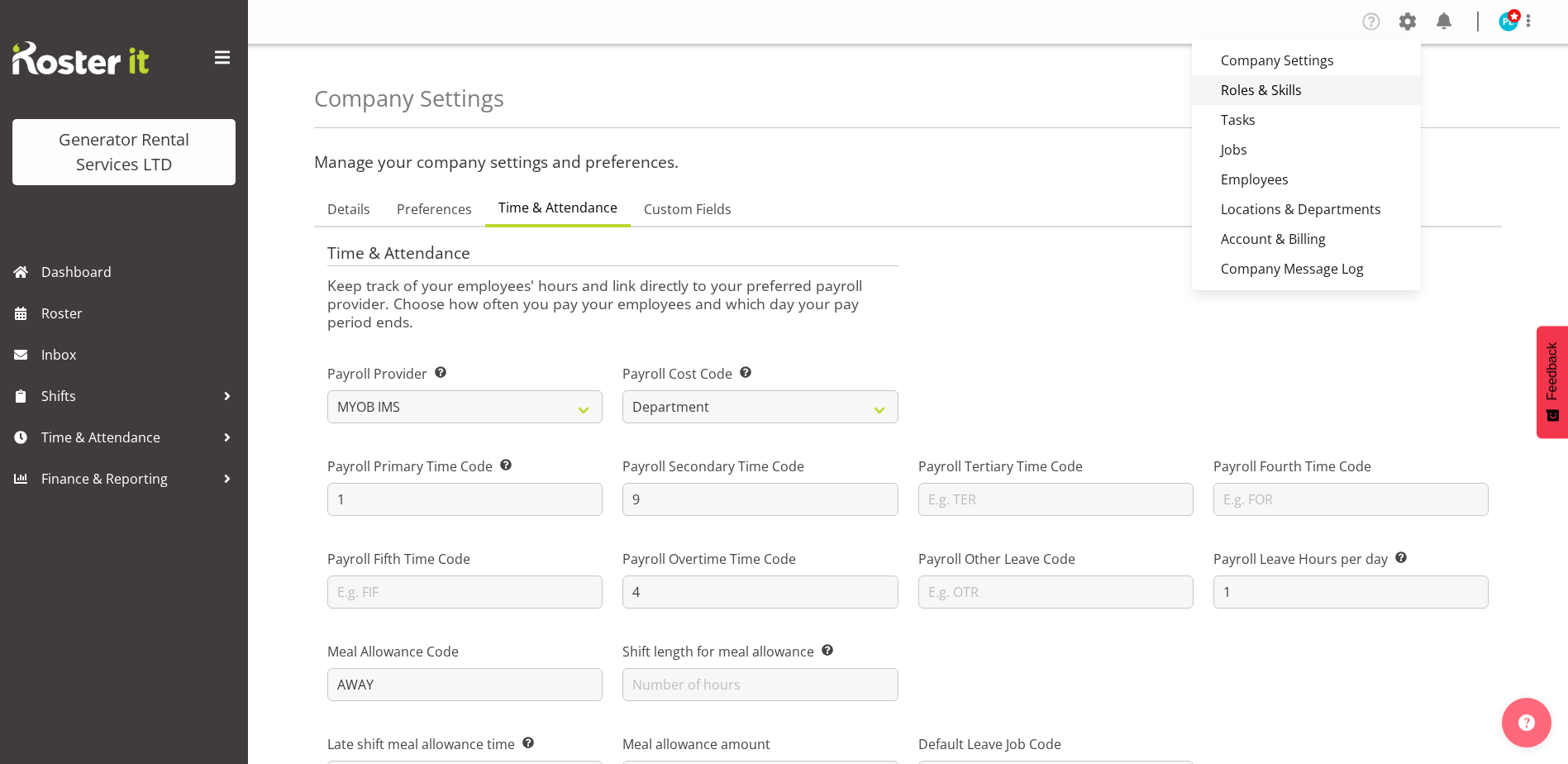
click at [1231, 85] on link "Roles & Skills" at bounding box center [1306, 91] width 229 height 30
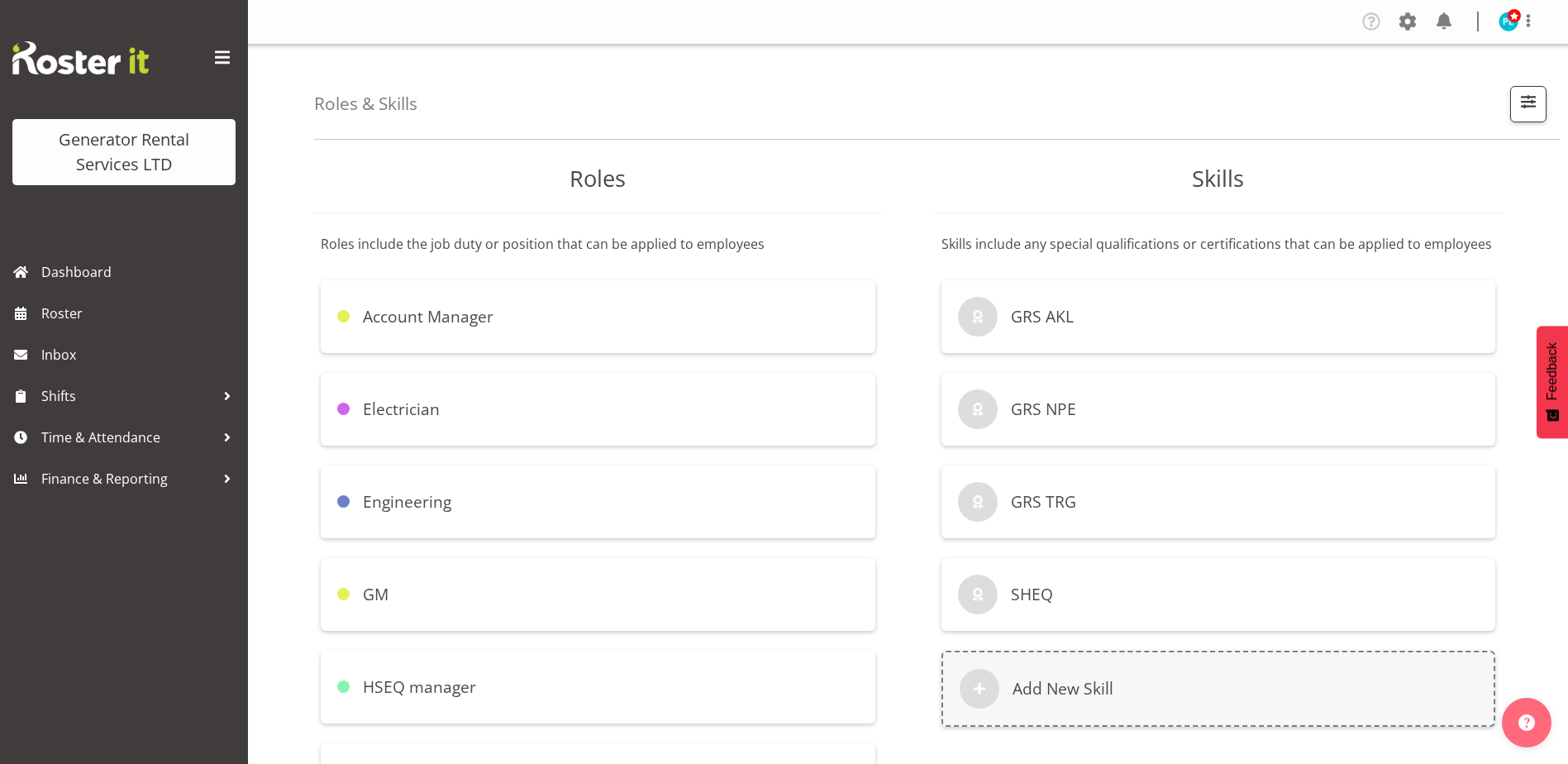
click at [532, 316] on div "Account Manager" at bounding box center [598, 316] width 554 height 73
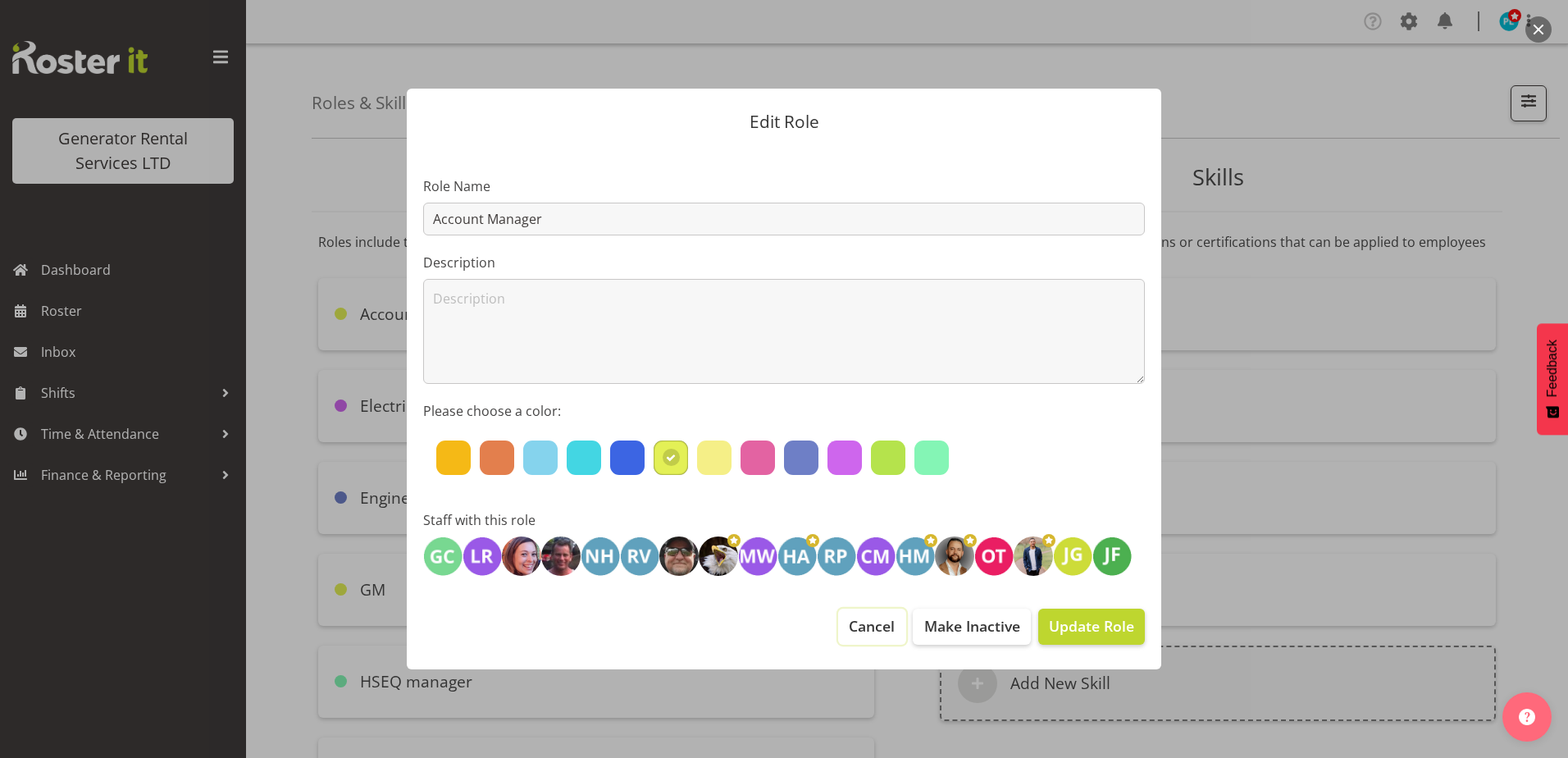
click at [878, 643] on button "Cancel" at bounding box center [872, 627] width 67 height 36
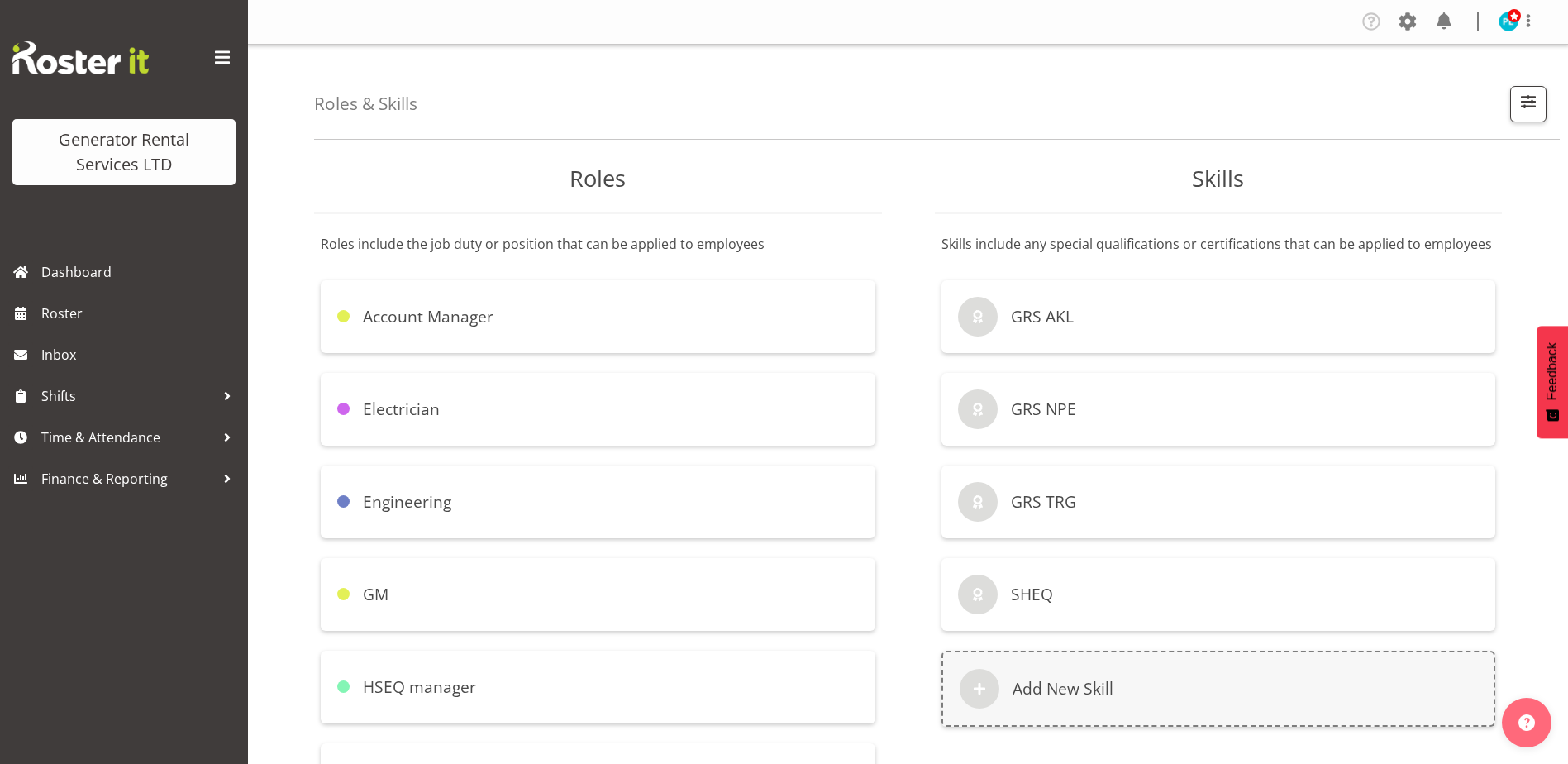
click at [1084, 324] on div "GRS AKL" at bounding box center [1219, 316] width 554 height 73
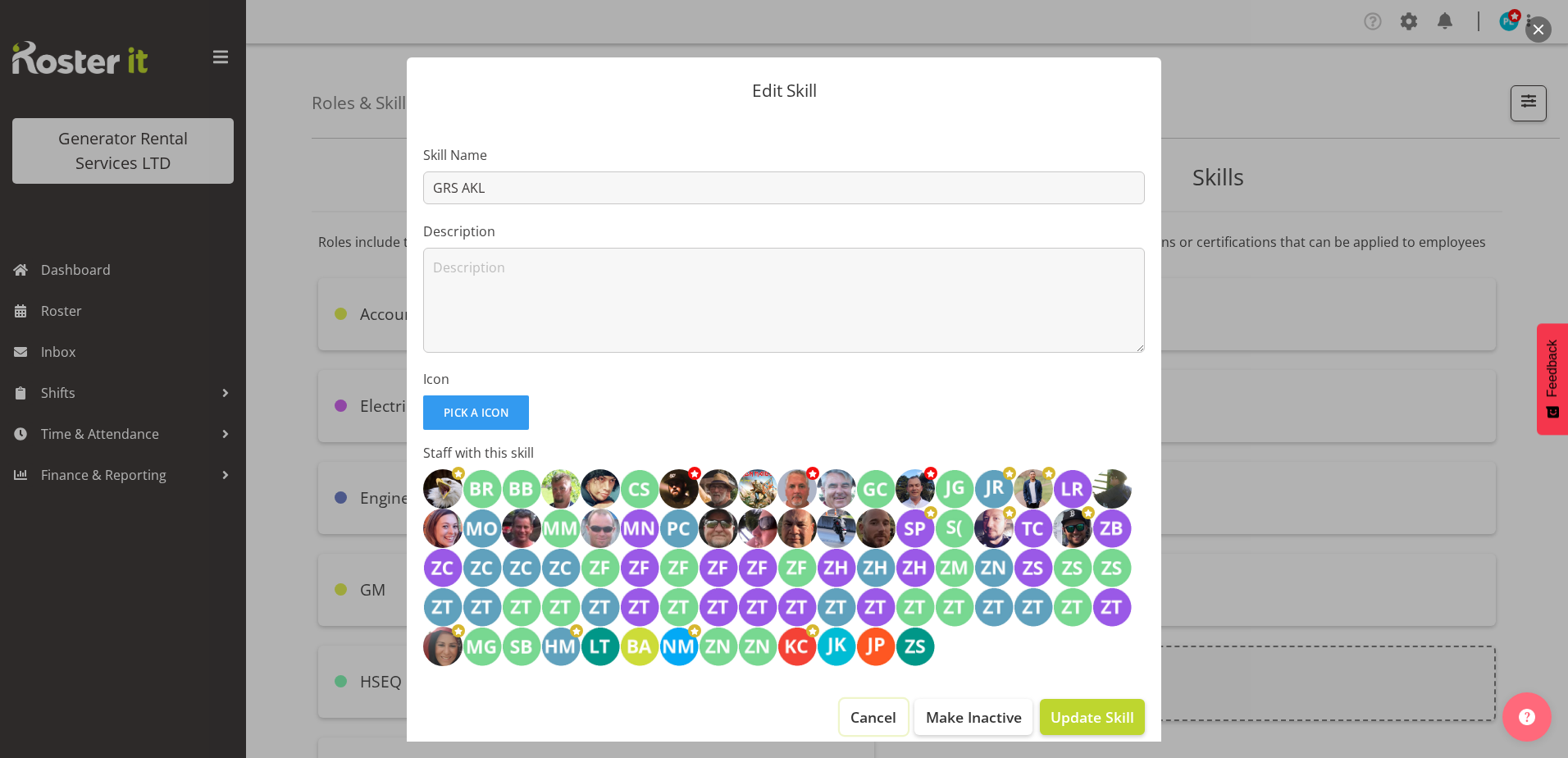
click at [850, 716] on span "Cancel" at bounding box center [873, 717] width 46 height 22
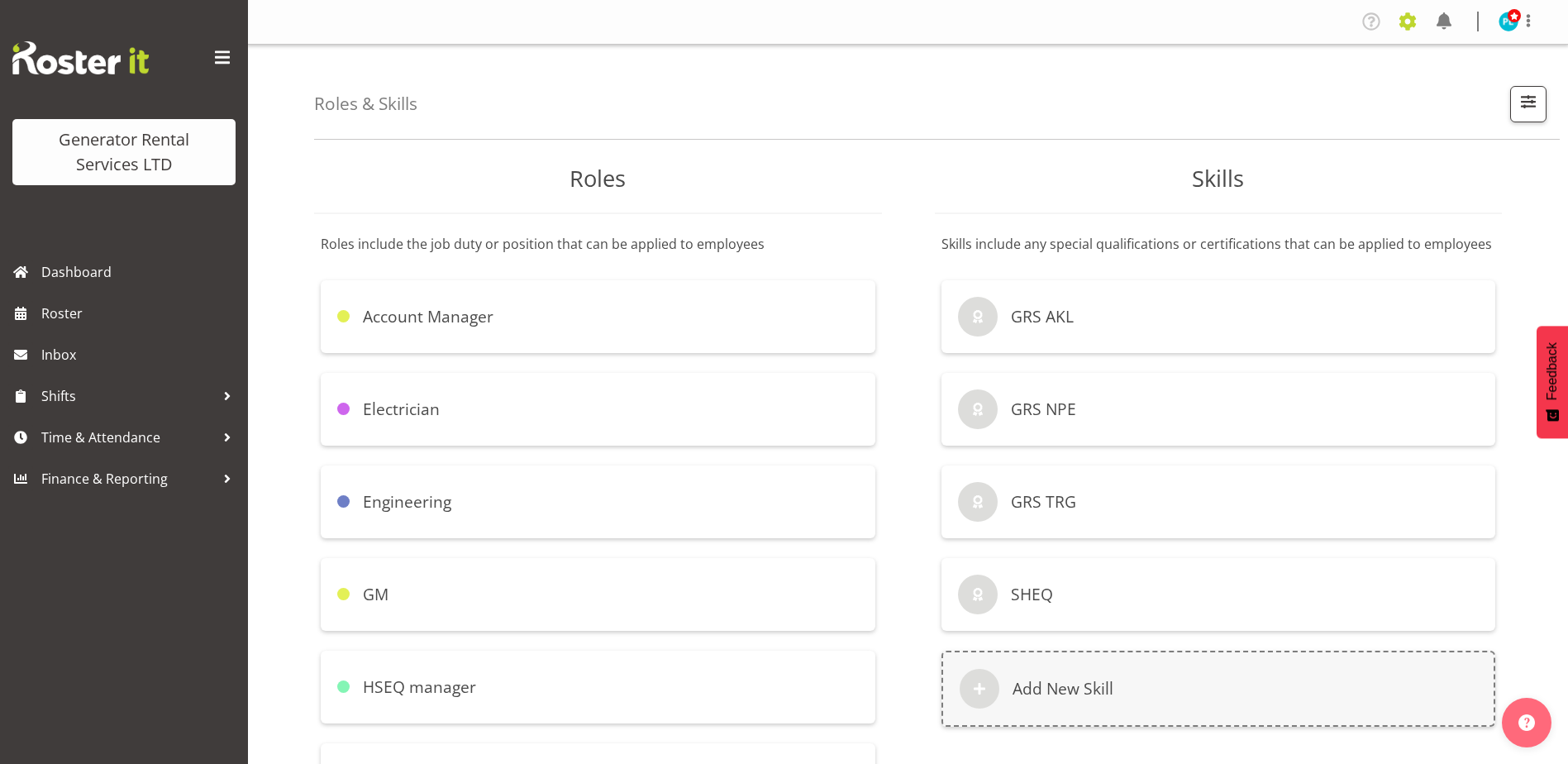
click at [1409, 24] on span at bounding box center [1408, 22] width 26 height 26
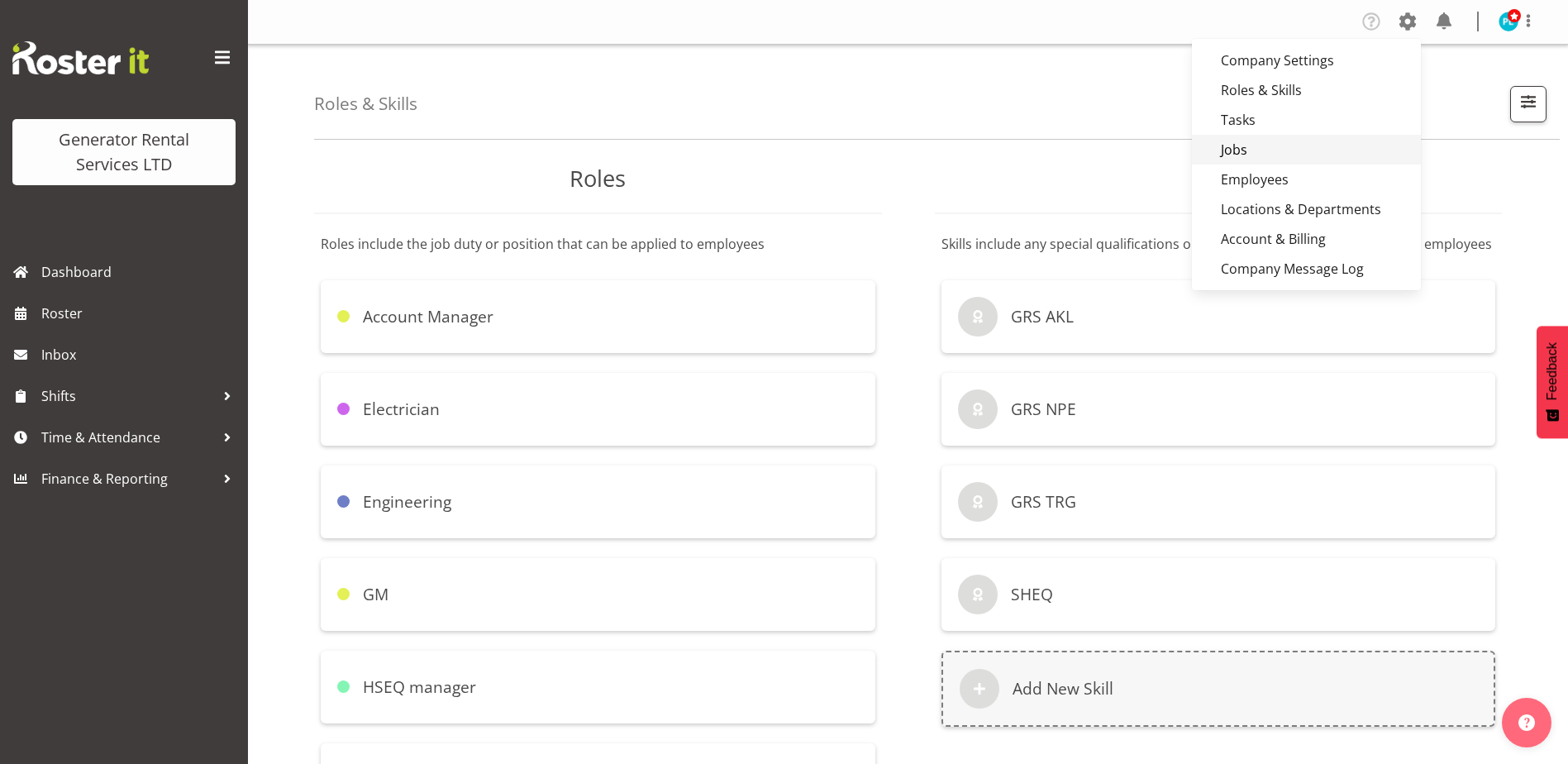
click at [1234, 150] on link "Jobs" at bounding box center [1306, 150] width 229 height 30
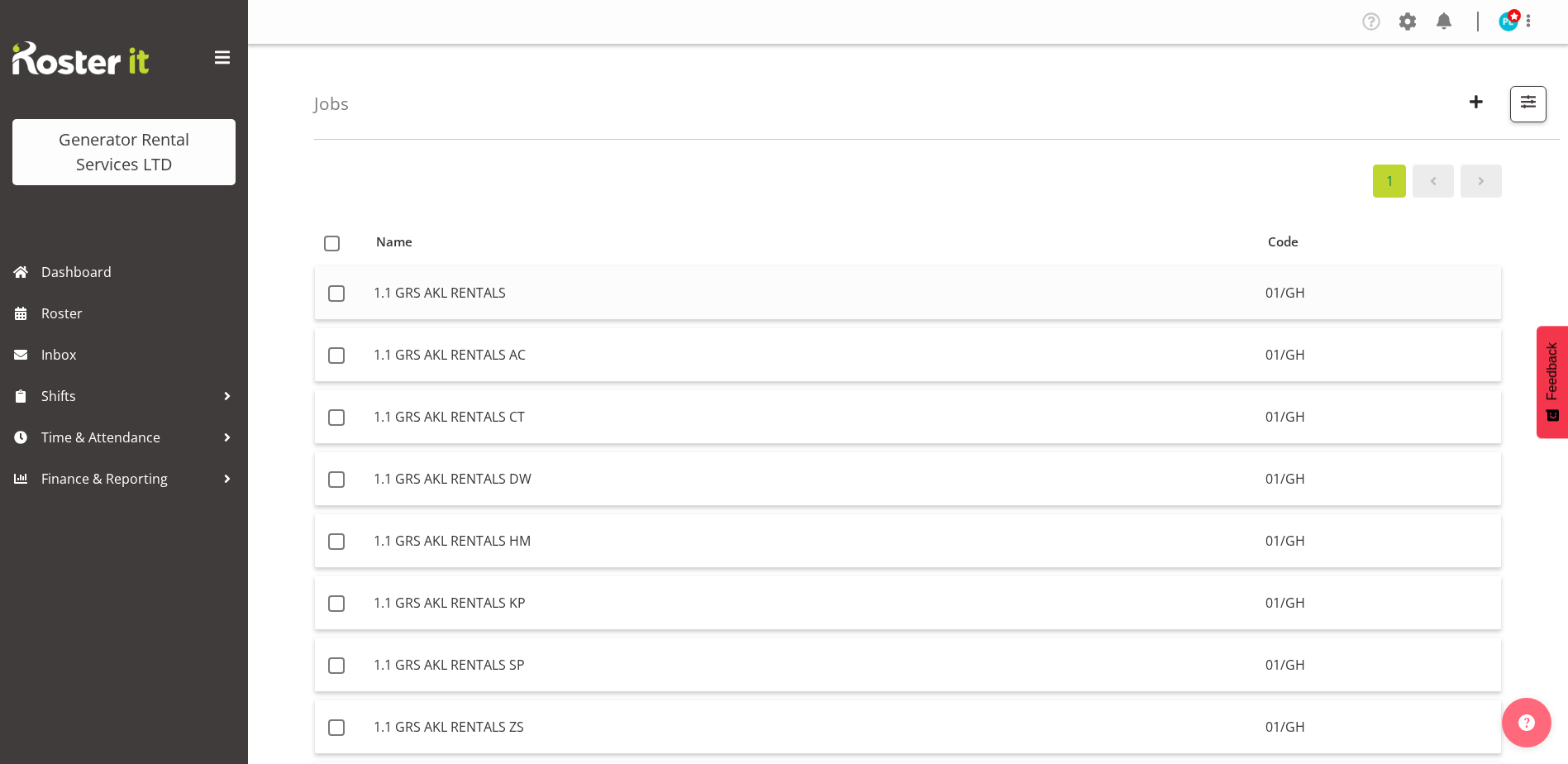
click at [437, 291] on td "1.1 GRS AKL RENTALS" at bounding box center [813, 292] width 892 height 54
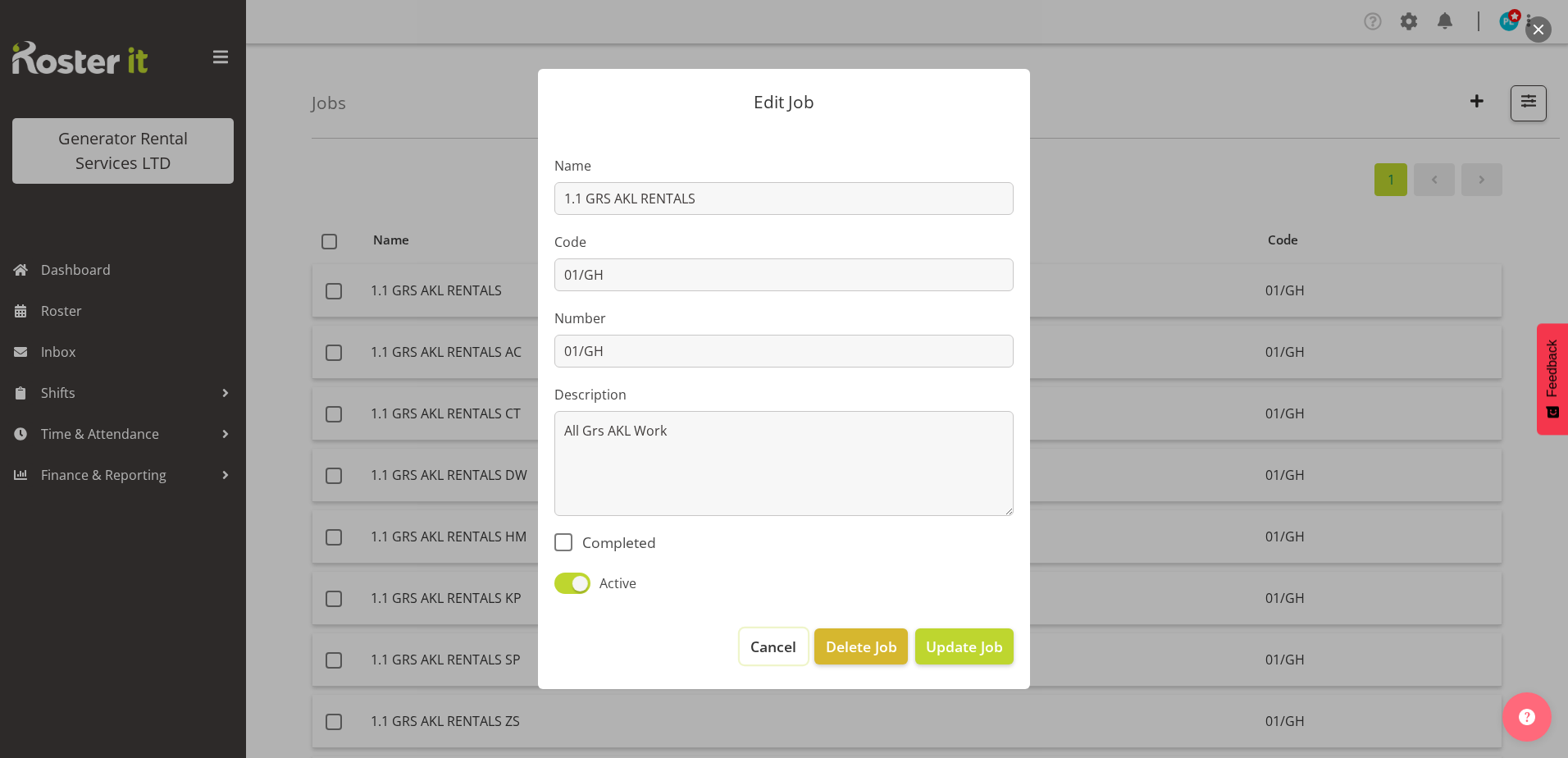
click at [789, 649] on span "Cancel" at bounding box center [773, 647] width 46 height 22
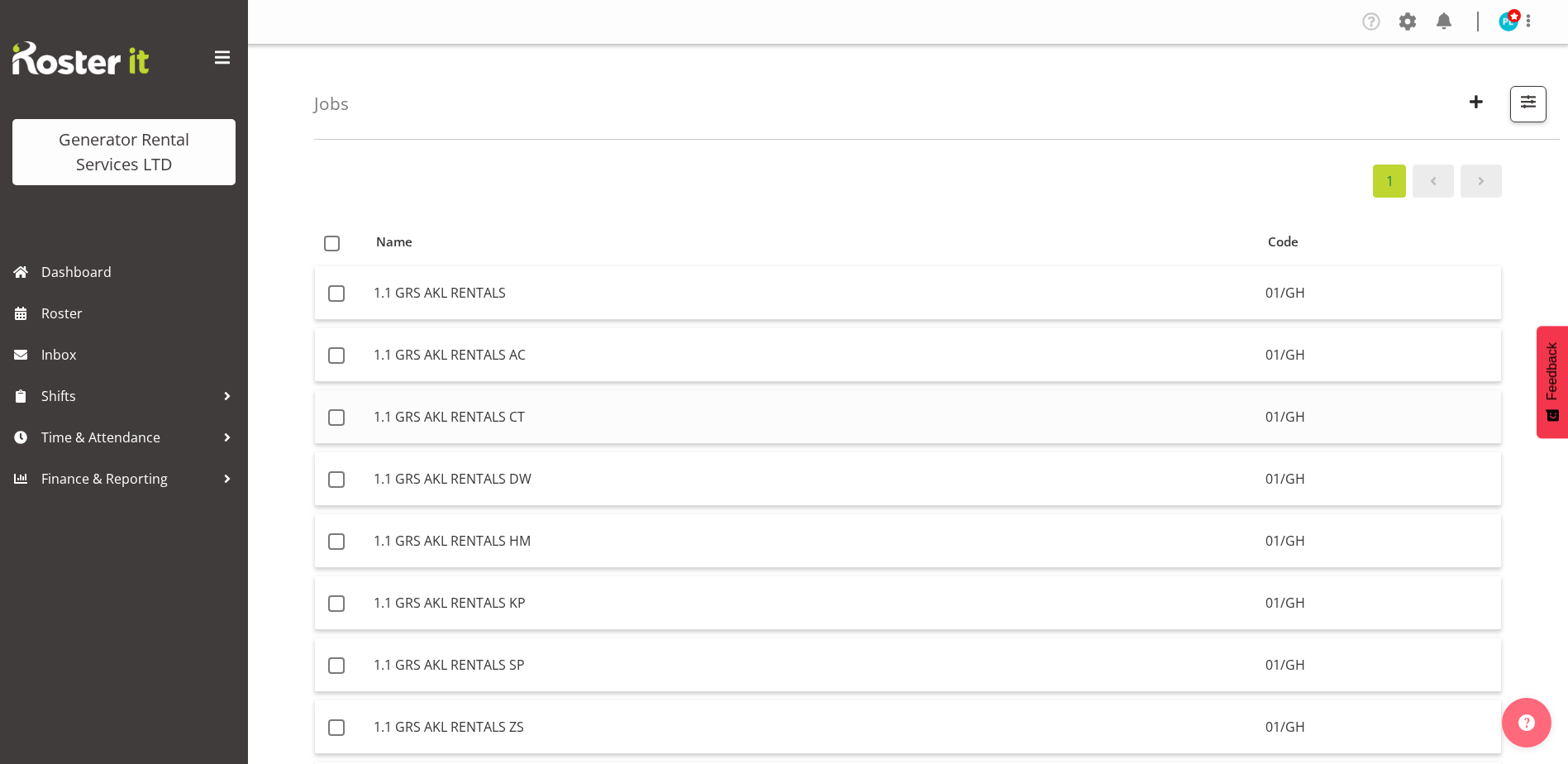
click at [426, 411] on td "1.1 GRS AKL RENTALS CT" at bounding box center [813, 417] width 892 height 54
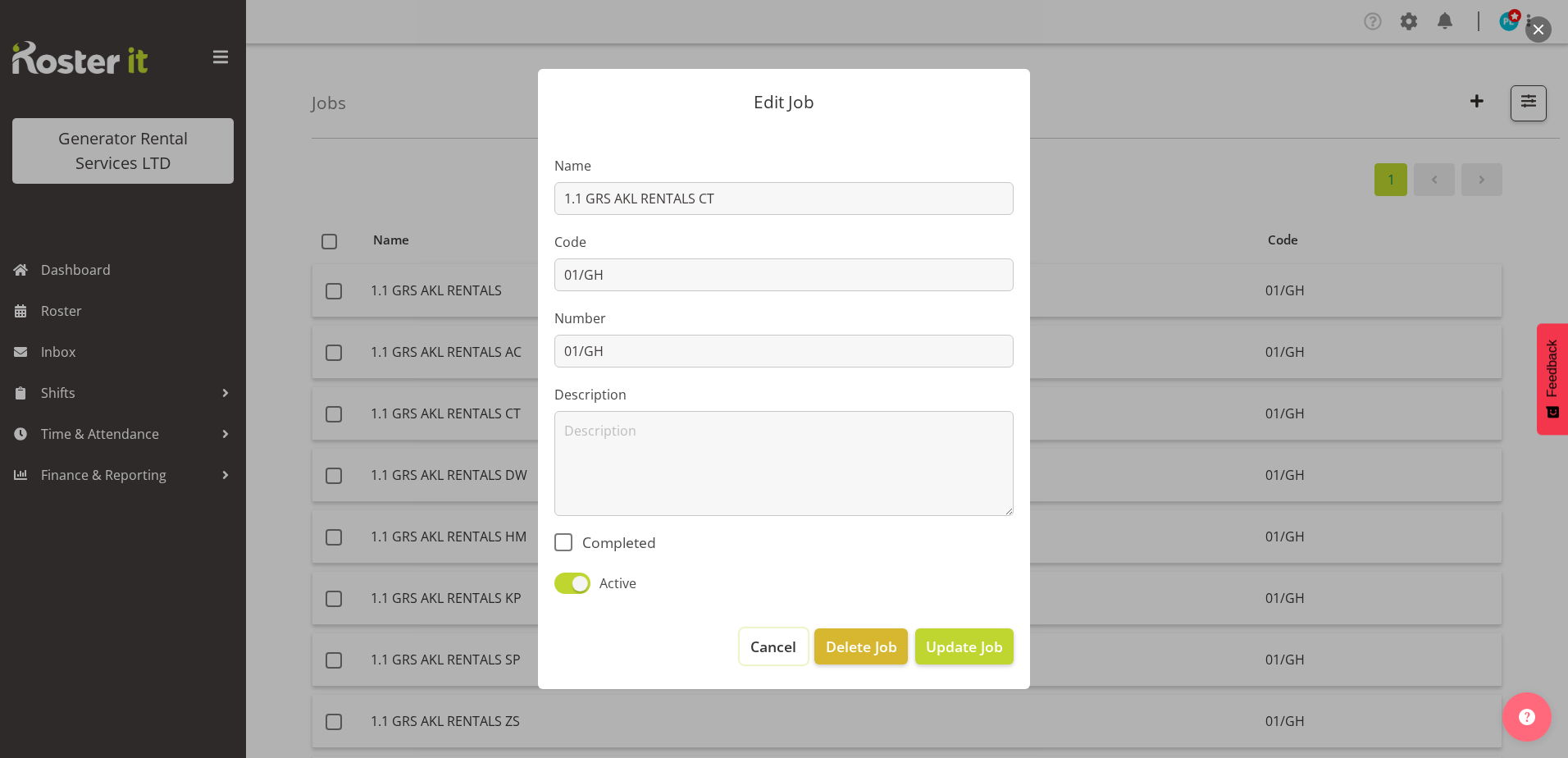
click at [762, 659] on button "Cancel" at bounding box center [774, 647] width 67 height 36
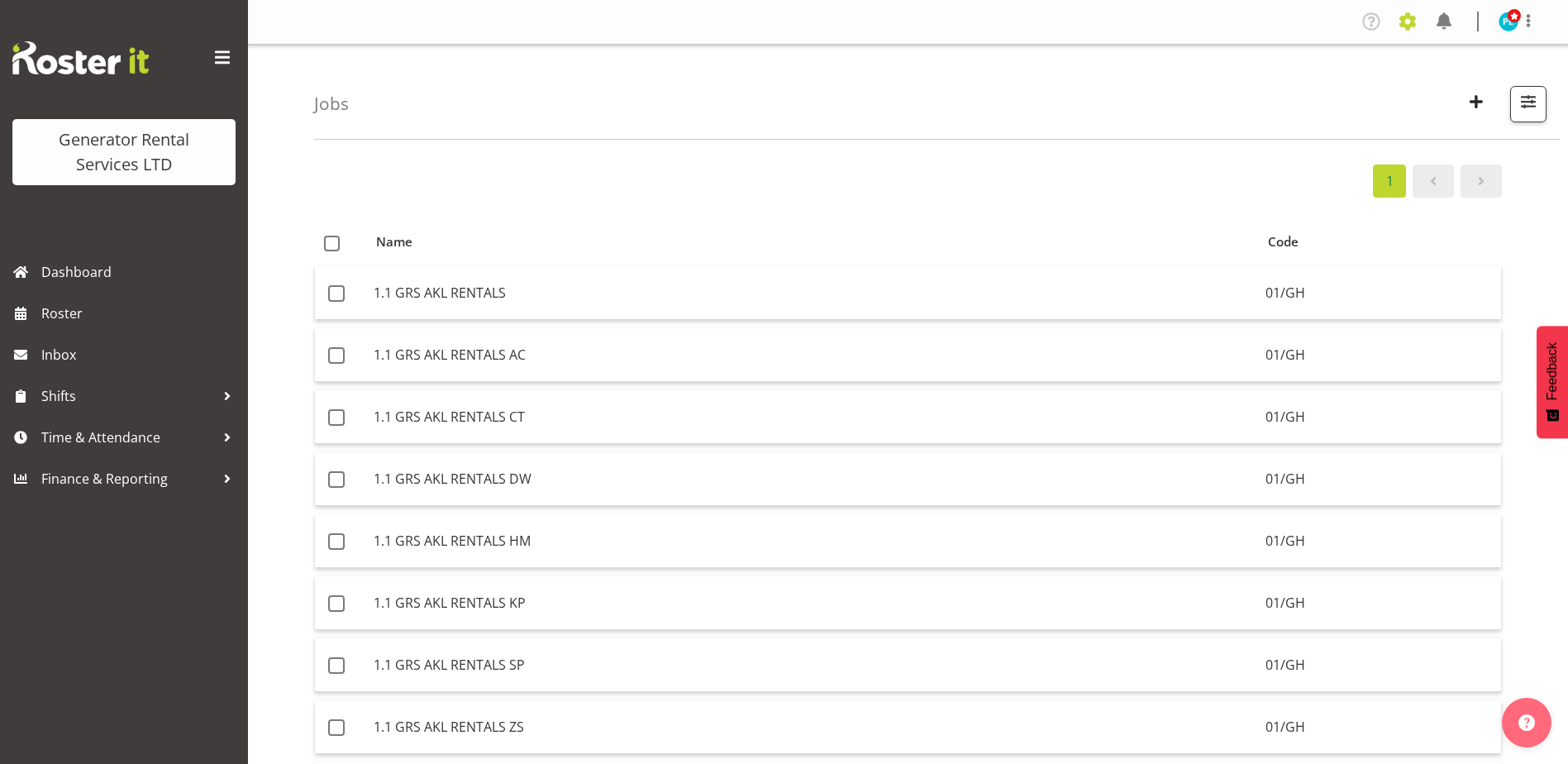
click at [1411, 32] on span at bounding box center [1408, 22] width 26 height 26
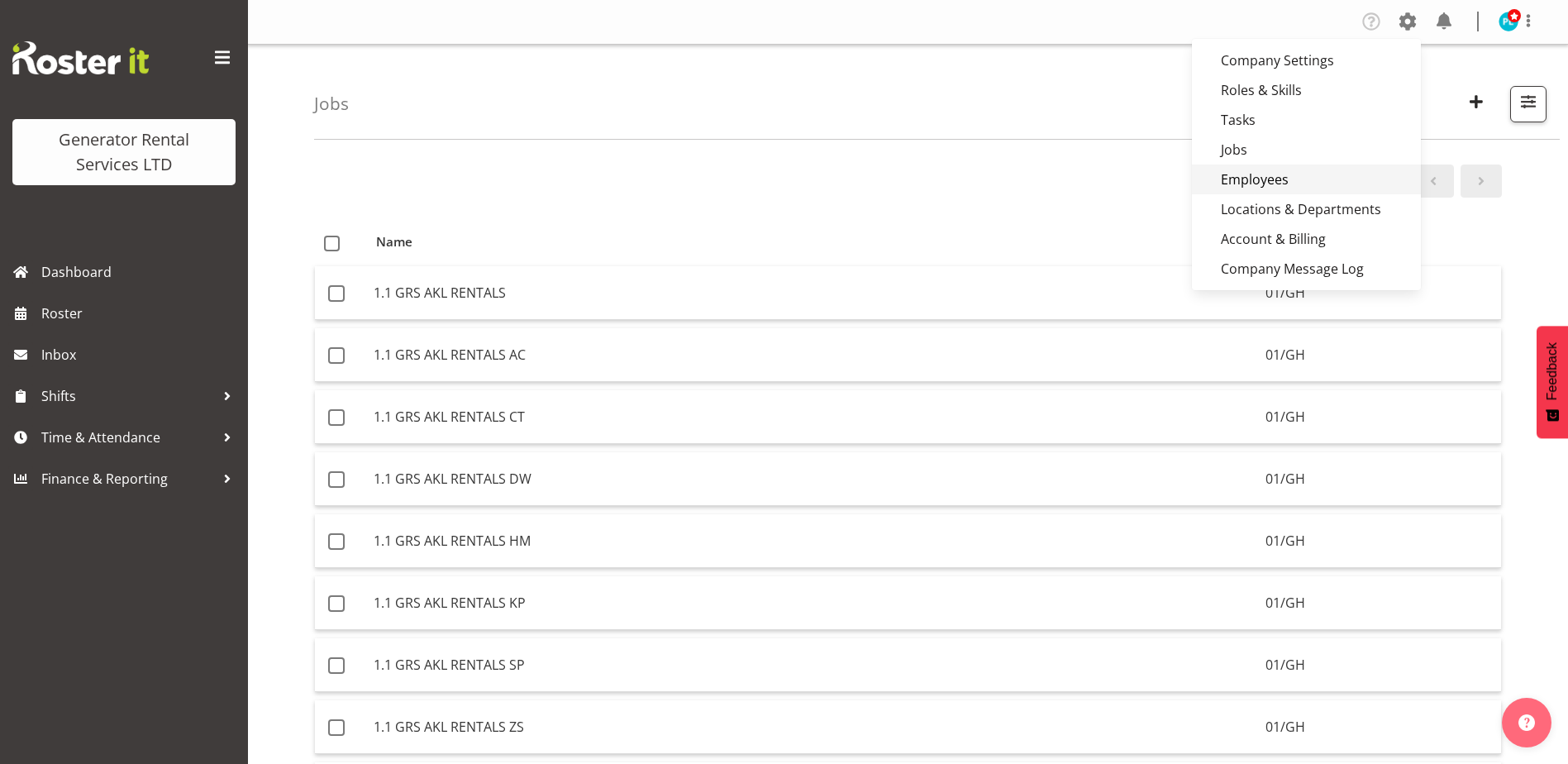
click at [1328, 185] on link "Employees" at bounding box center [1306, 179] width 229 height 30
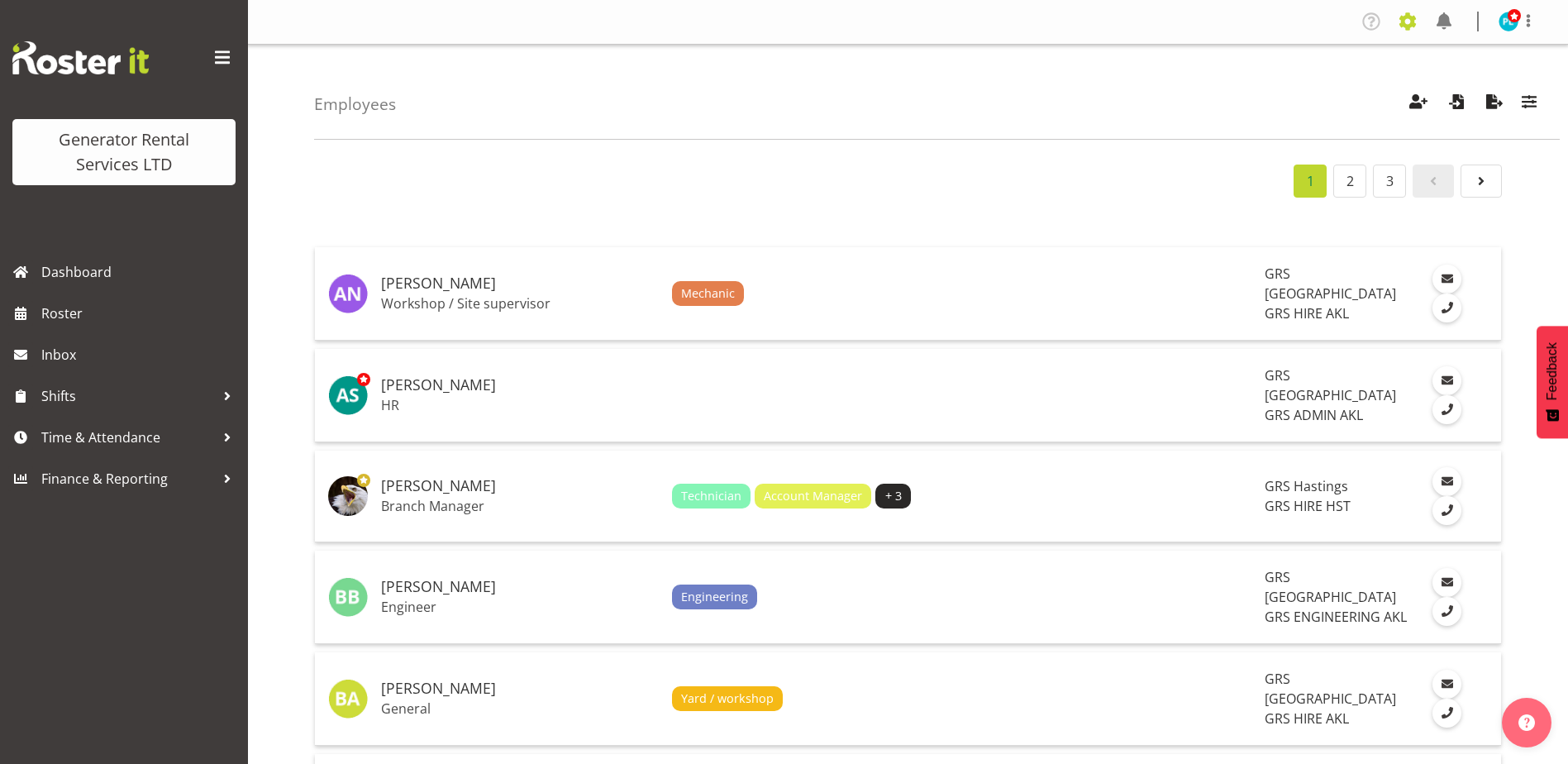
click at [1403, 24] on span at bounding box center [1408, 22] width 26 height 26
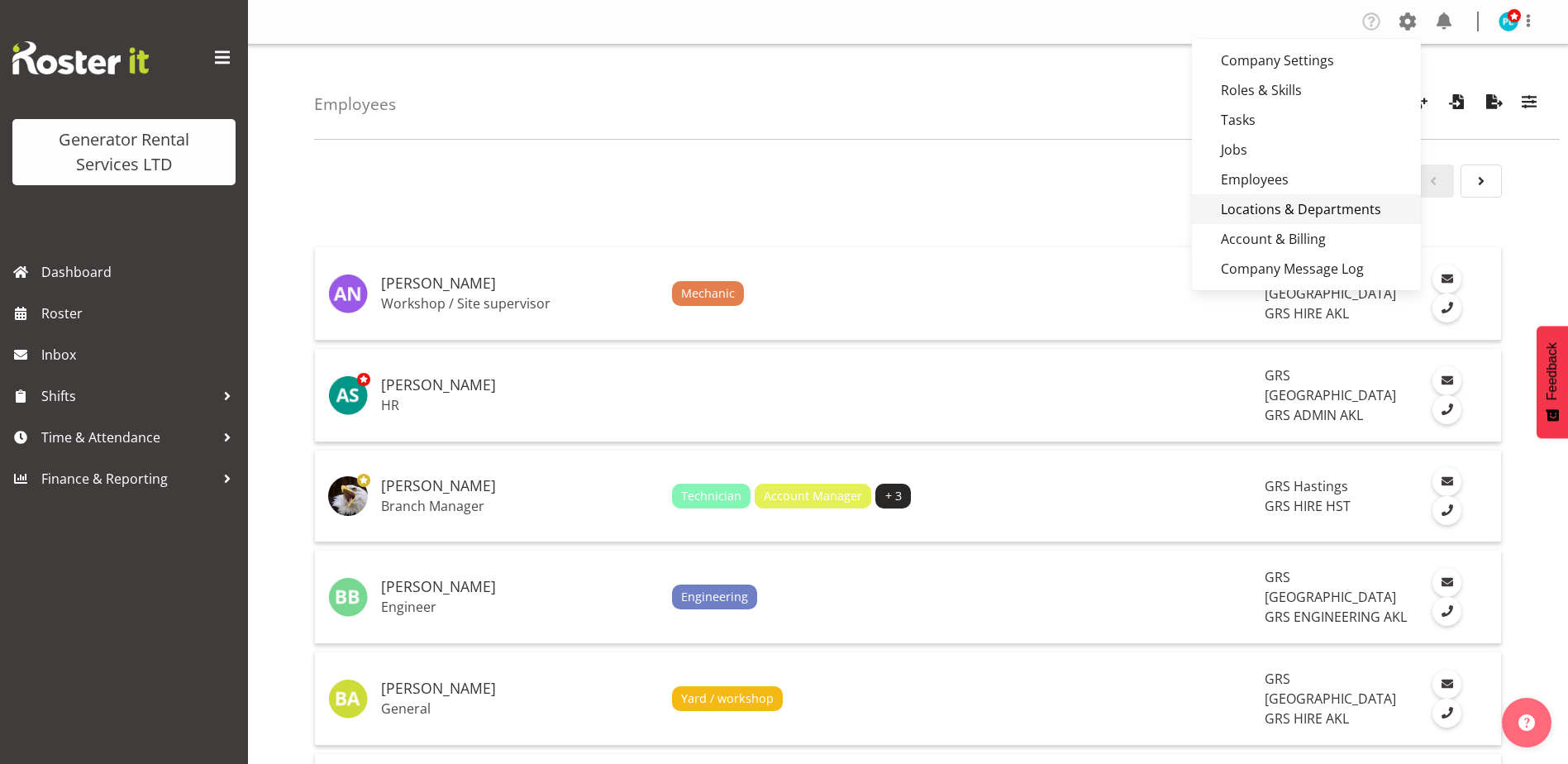
click at [1285, 202] on link "Locations & Departments" at bounding box center [1306, 209] width 229 height 30
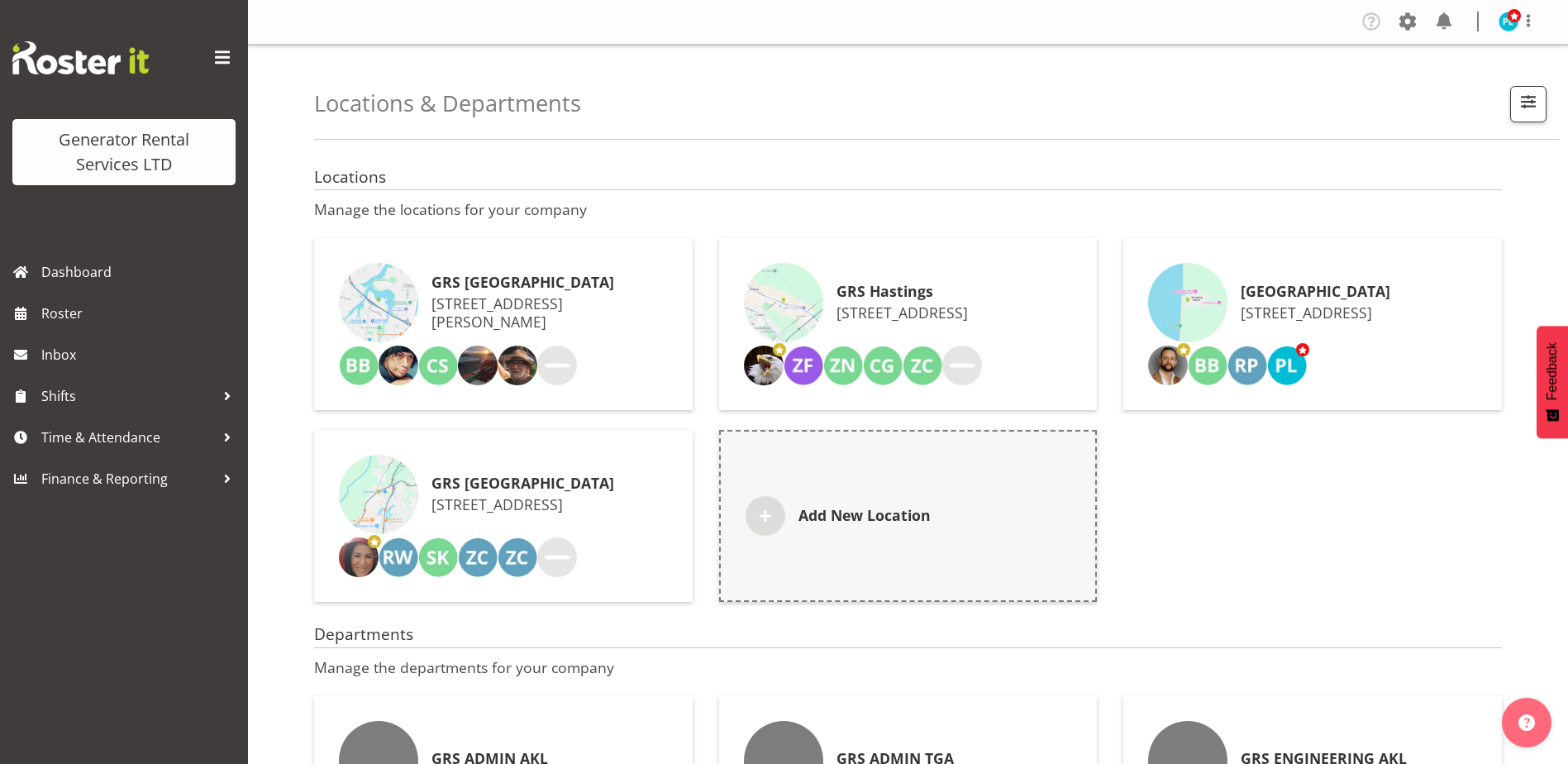
click at [500, 292] on div "GRS [GEOGRAPHIC_DATA] [STREET_ADDRESS][PERSON_NAME]" at bounding box center [550, 303] width 237 height 57
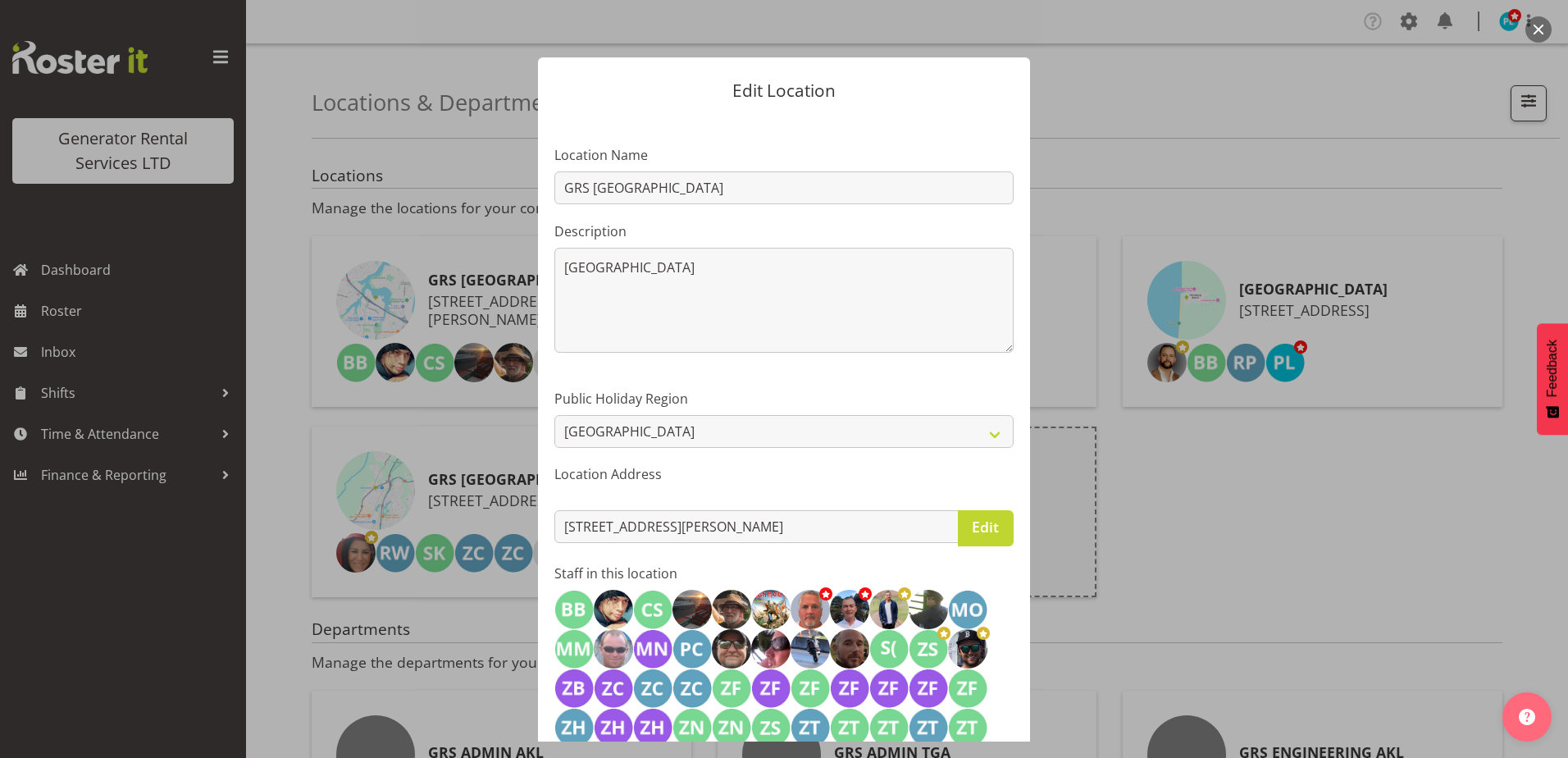
click at [496, 290] on div "Edit Location Location Name GRS [GEOGRAPHIC_DATA] Description Main [GEOGRAPHIC_…" at bounding box center [784, 379] width 788 height 725
click at [1084, 117] on div "Edit Location Location Name GRS [GEOGRAPHIC_DATA] Description Main [GEOGRAPHIC_…" at bounding box center [784, 379] width 788 height 725
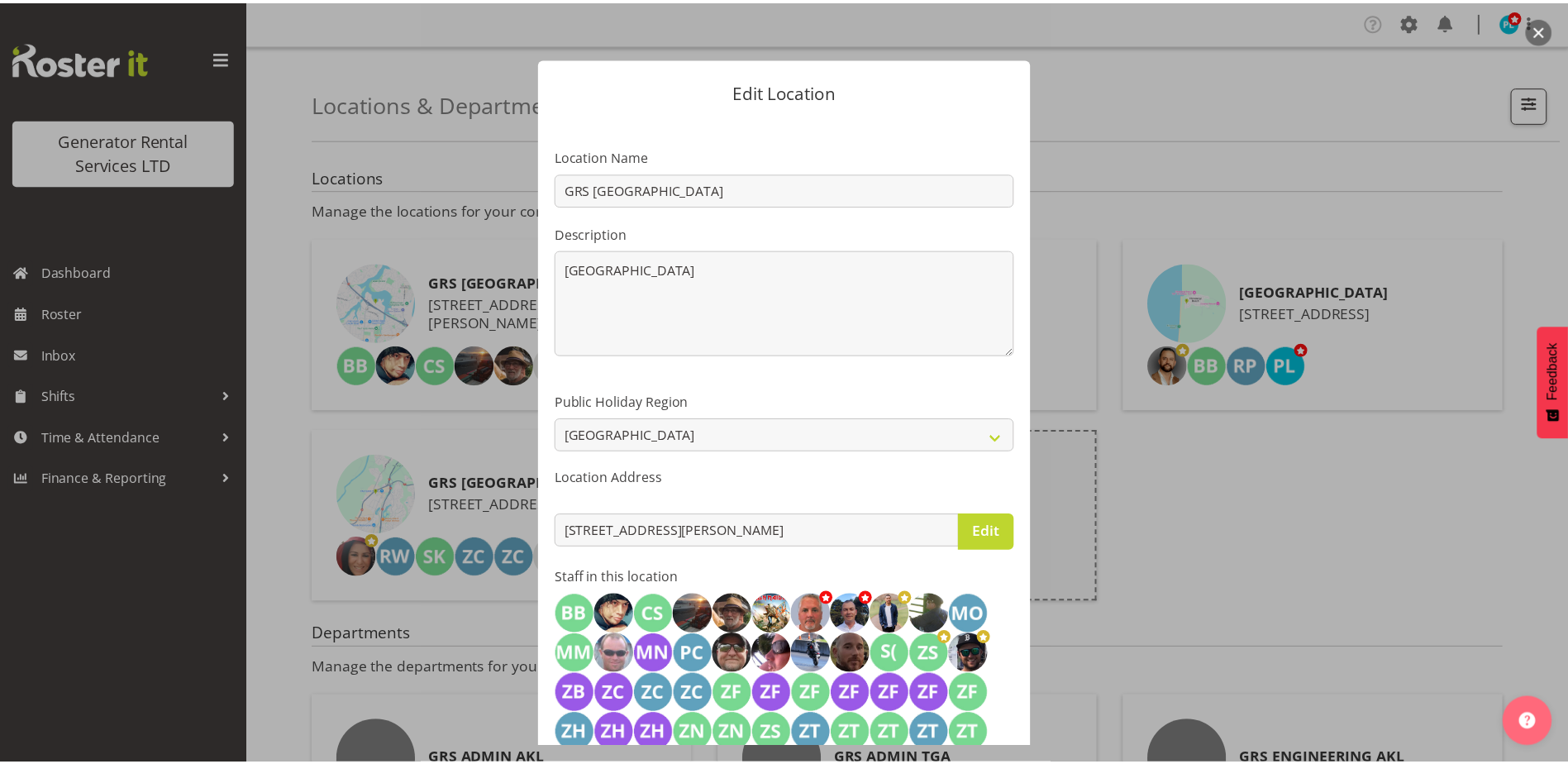
scroll to position [299, 0]
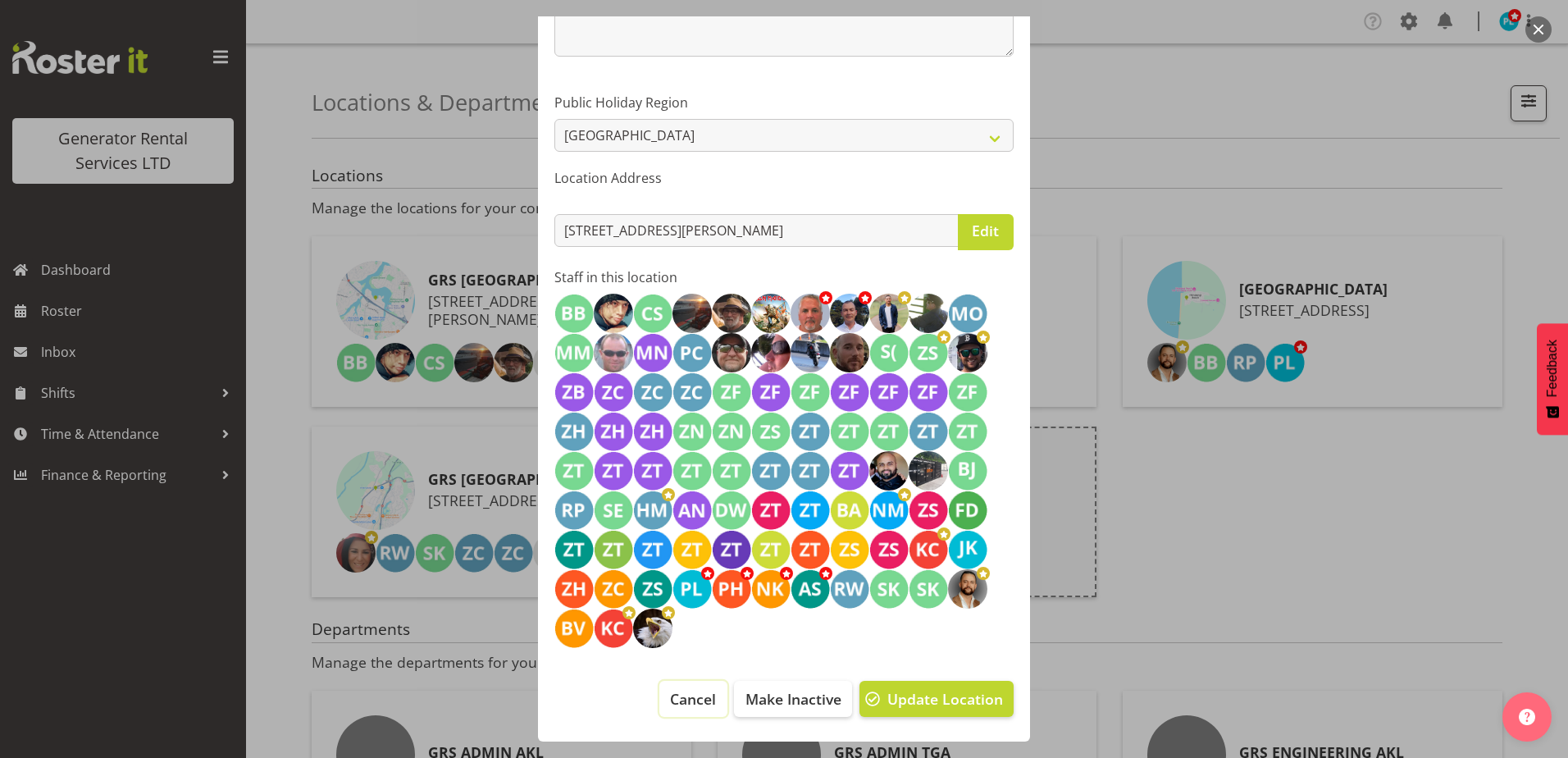
click at [680, 702] on span "Cancel" at bounding box center [692, 699] width 46 height 22
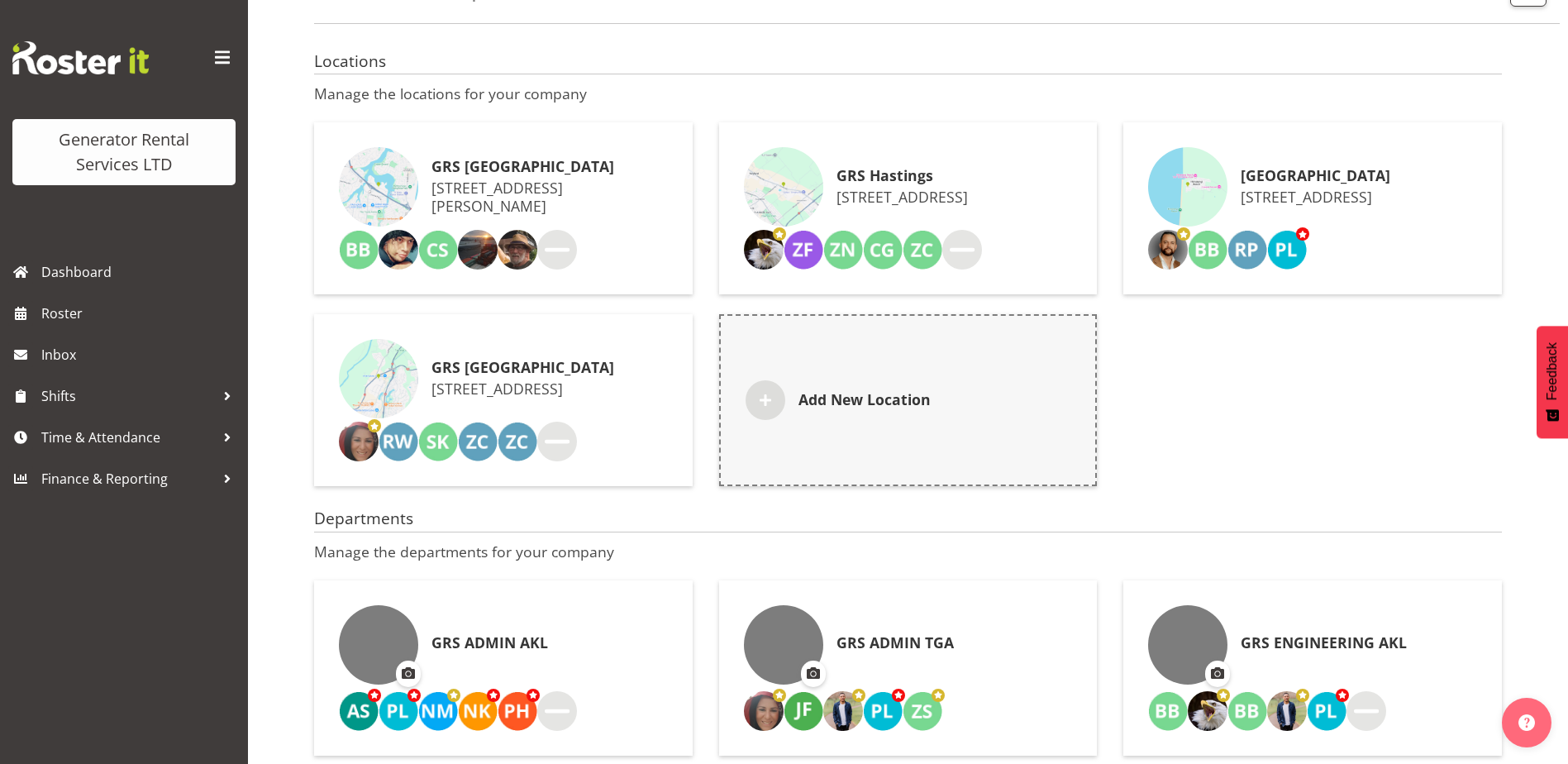
scroll to position [0, 0]
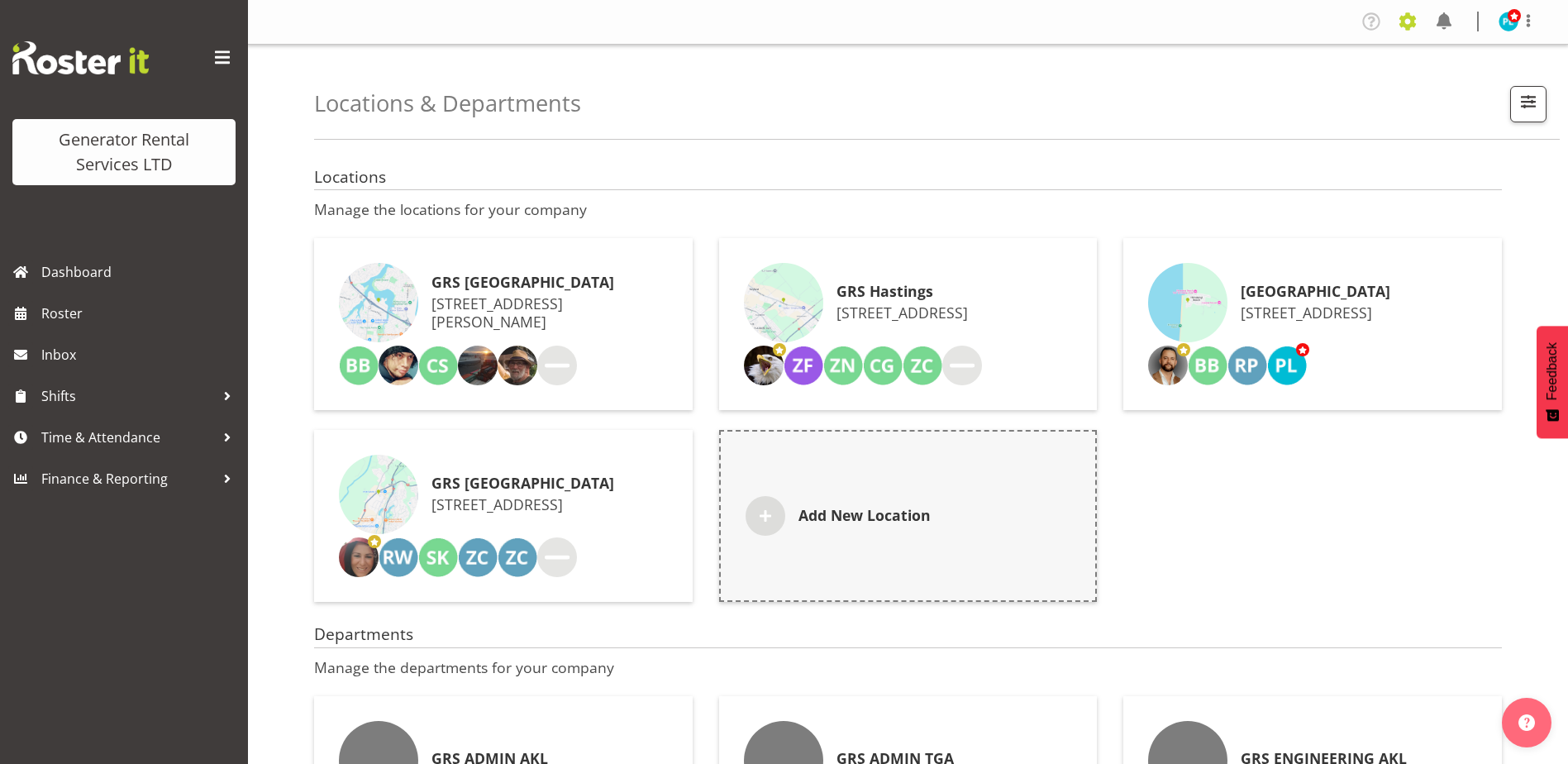
click at [1411, 20] on span at bounding box center [1408, 22] width 26 height 26
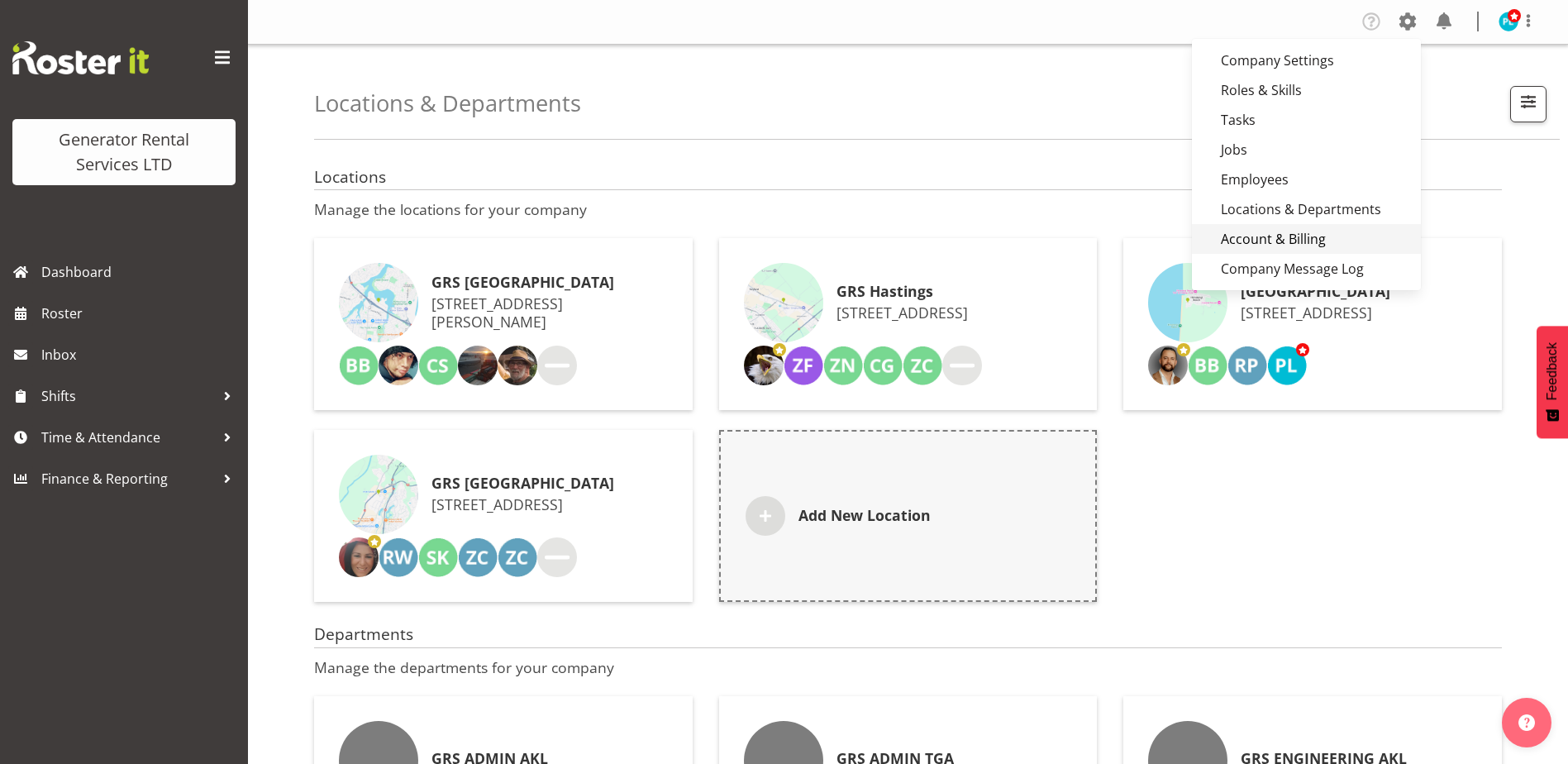
click at [1297, 232] on link "Account & Billing" at bounding box center [1306, 240] width 229 height 30
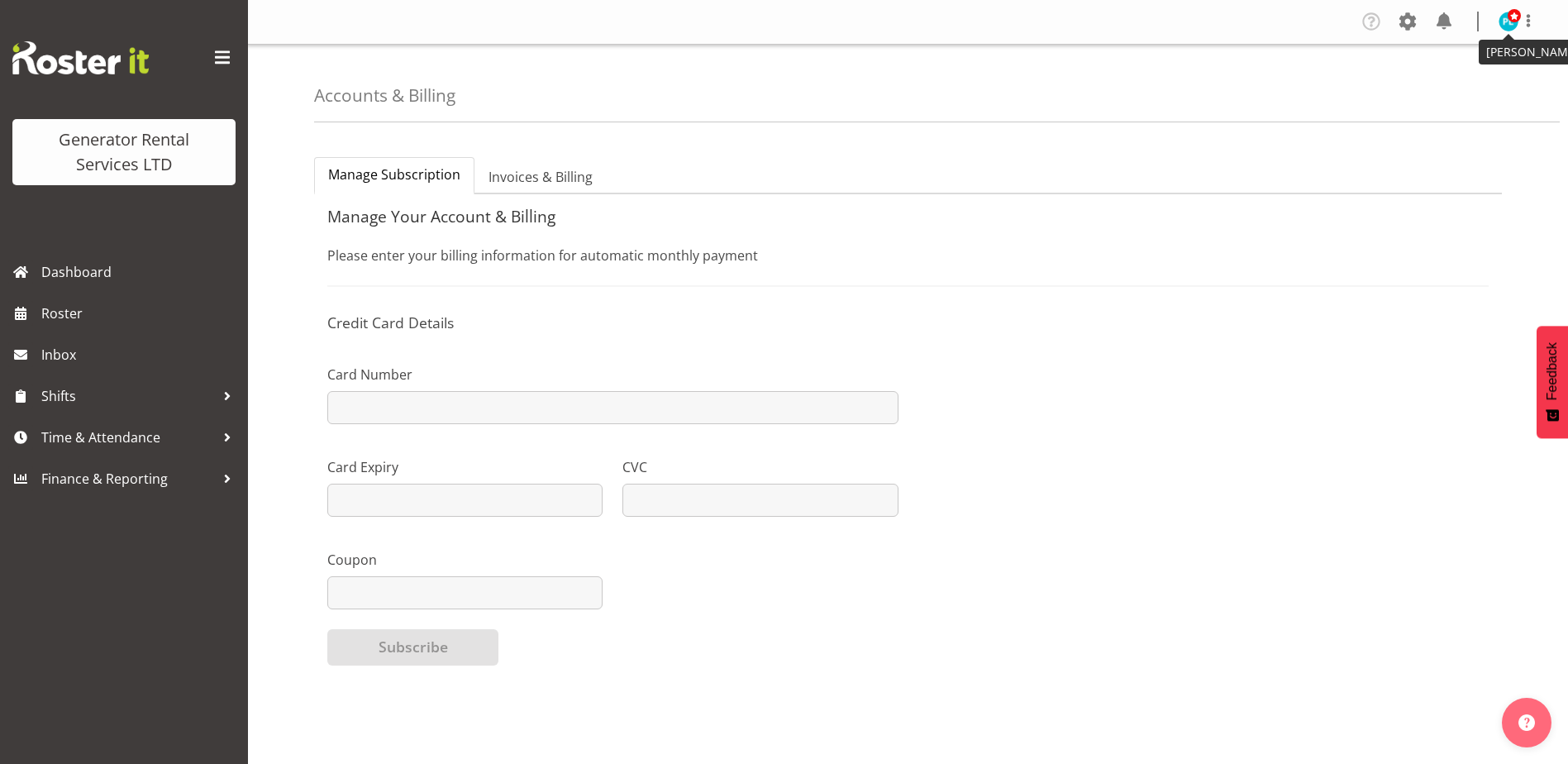
click at [1518, 24] on img at bounding box center [1509, 21] width 20 height 20
click at [1527, 24] on span at bounding box center [1528, 20] width 20 height 20
click at [1259, 77] on div "Accounts & Billing" at bounding box center [936, 83] width 1246 height 77
click at [1409, 20] on span at bounding box center [1408, 22] width 26 height 26
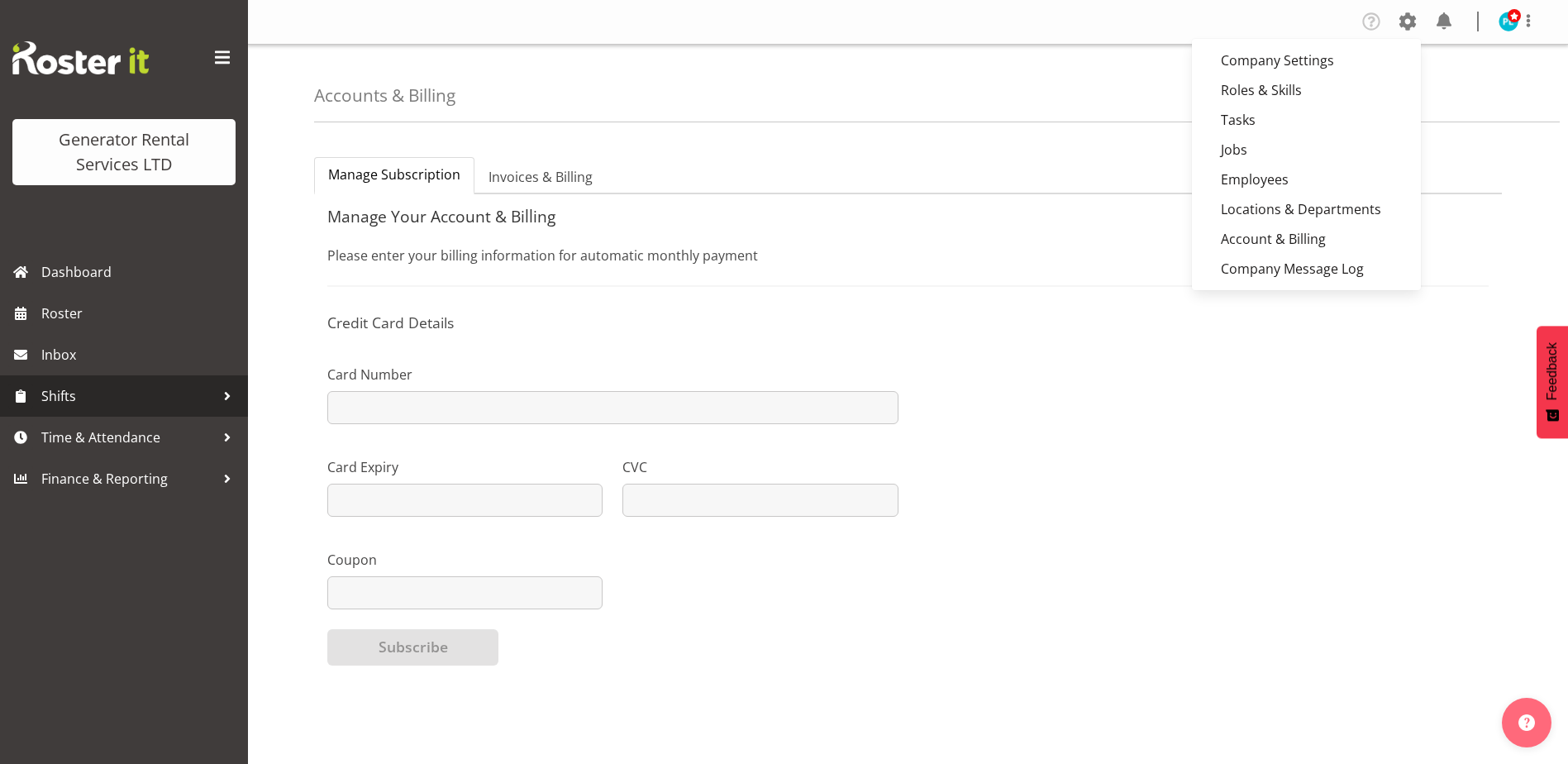
click at [232, 401] on div at bounding box center [227, 396] width 25 height 25
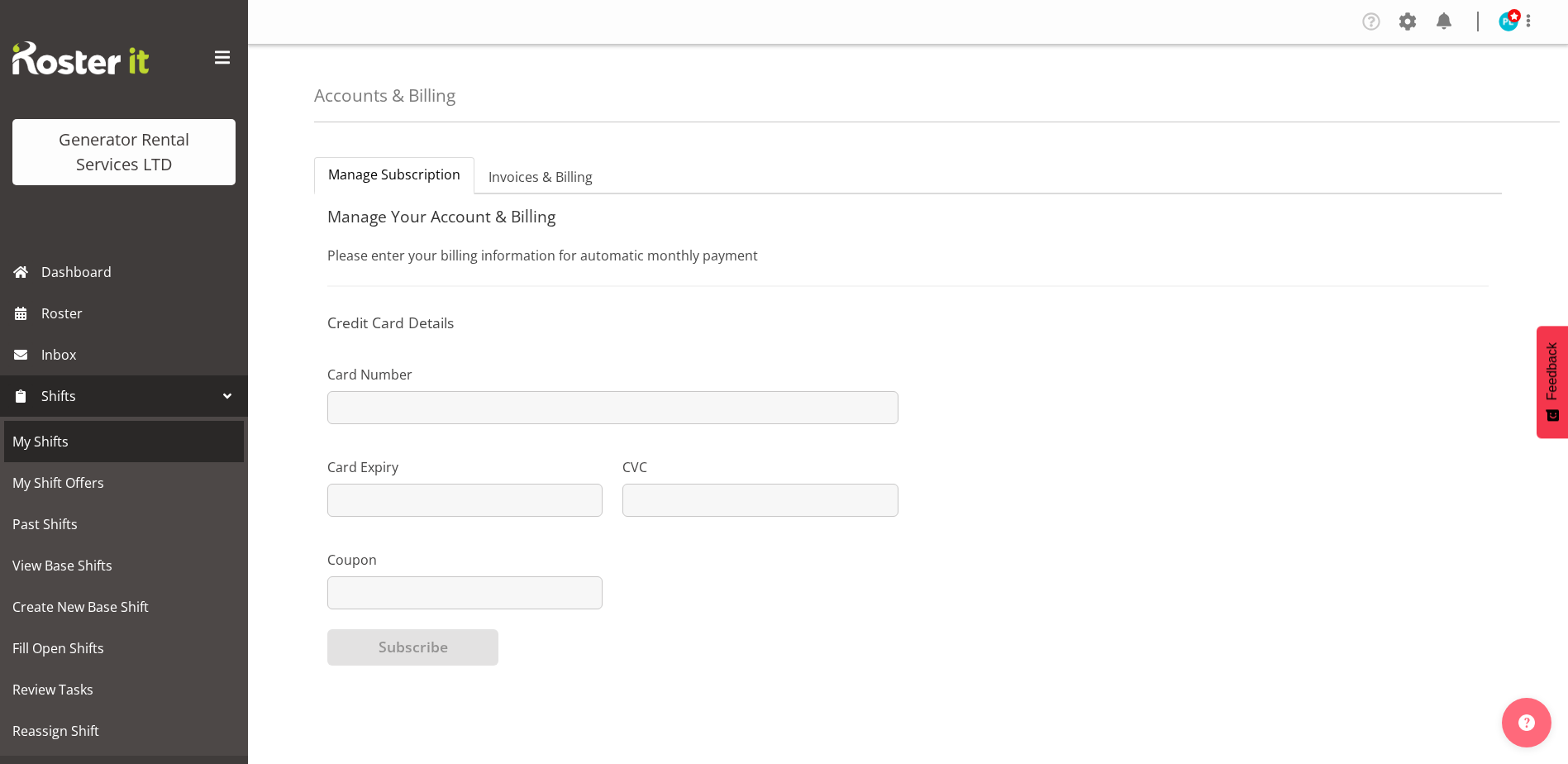
click at [20, 442] on span "My Shifts" at bounding box center [124, 441] width 223 height 25
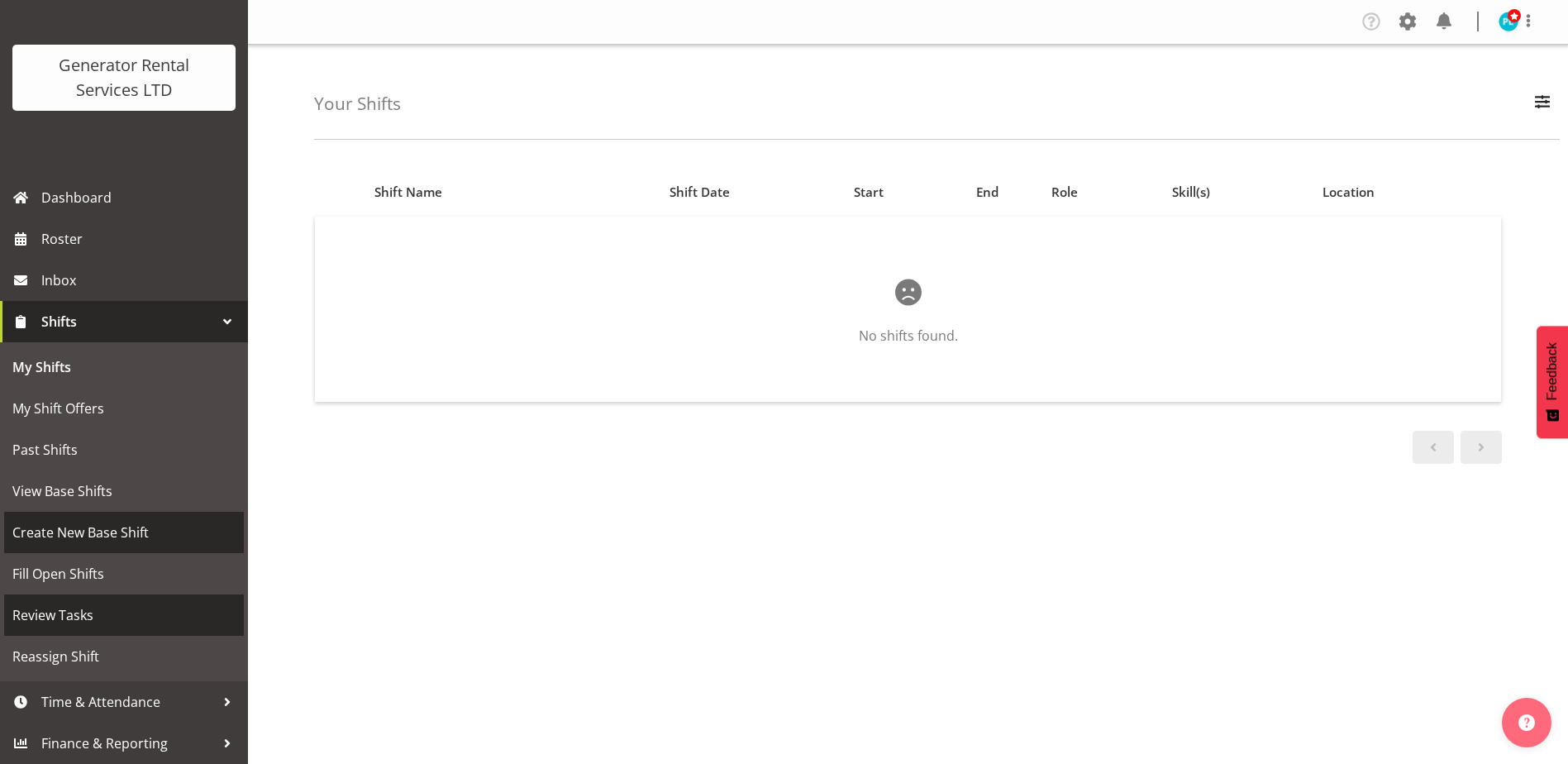
scroll to position [62, 0]
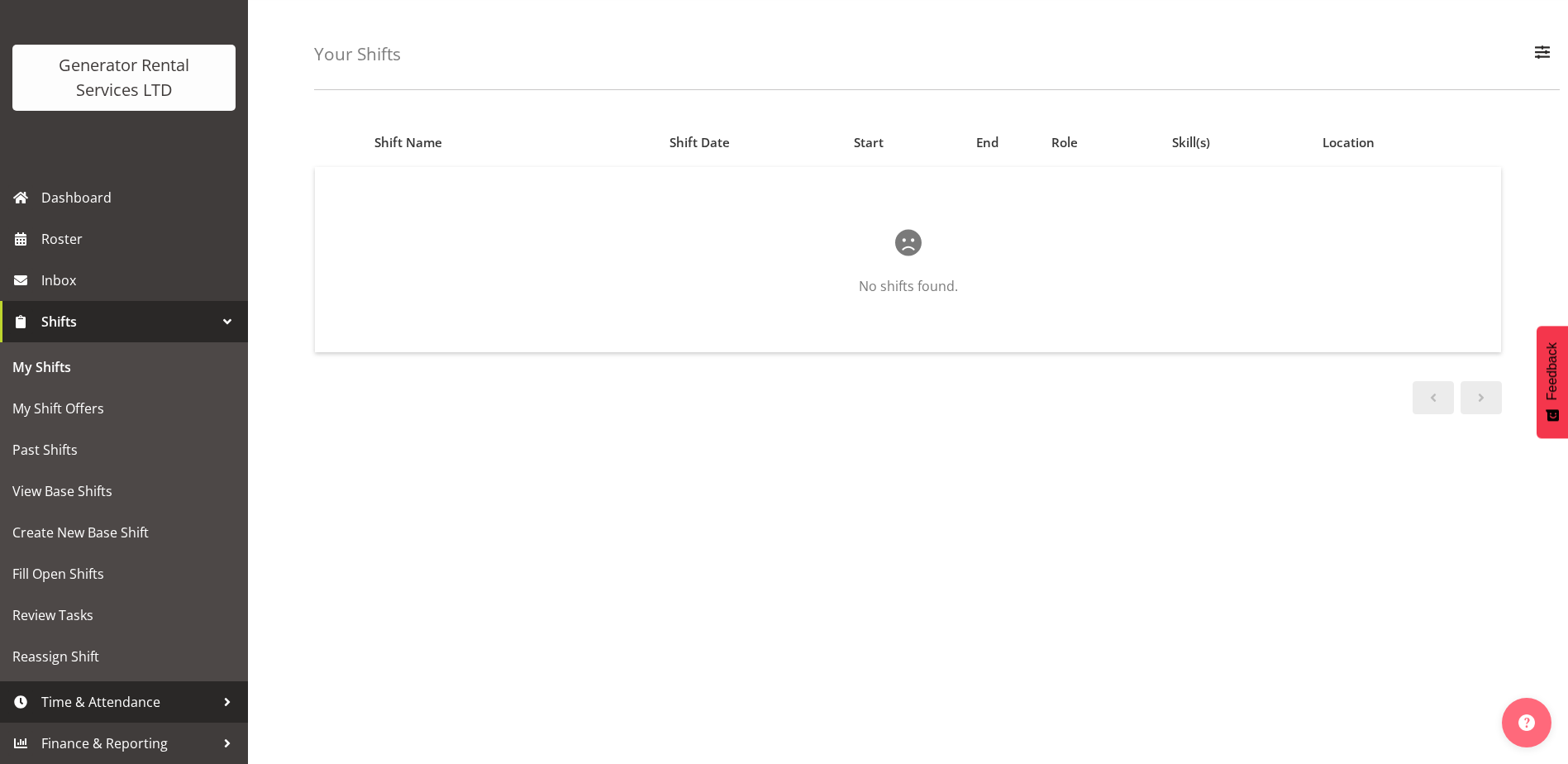
click at [172, 695] on span "Time & Attendance" at bounding box center [128, 702] width 173 height 25
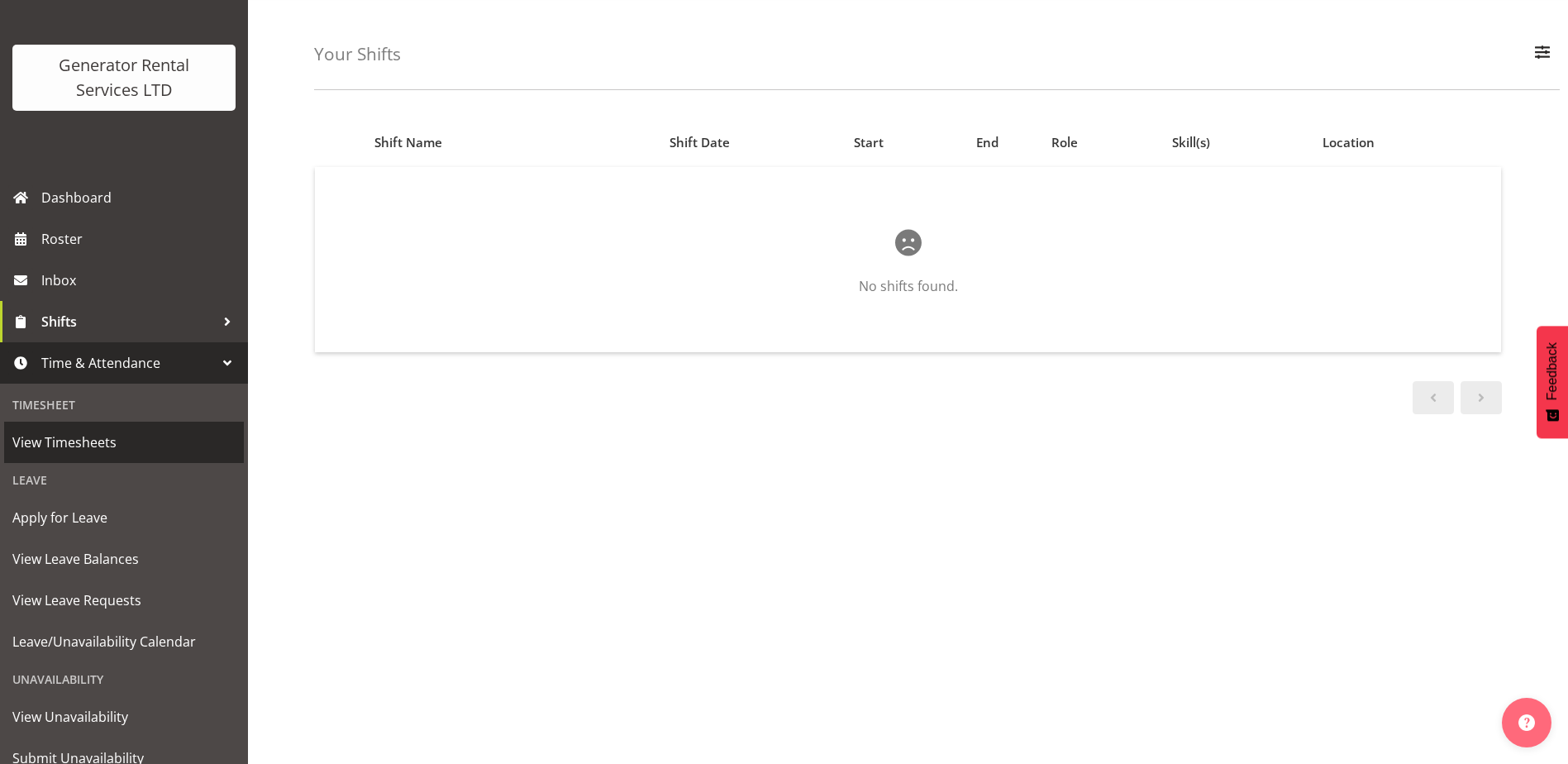
click at [57, 444] on span "View Timesheets" at bounding box center [124, 442] width 223 height 25
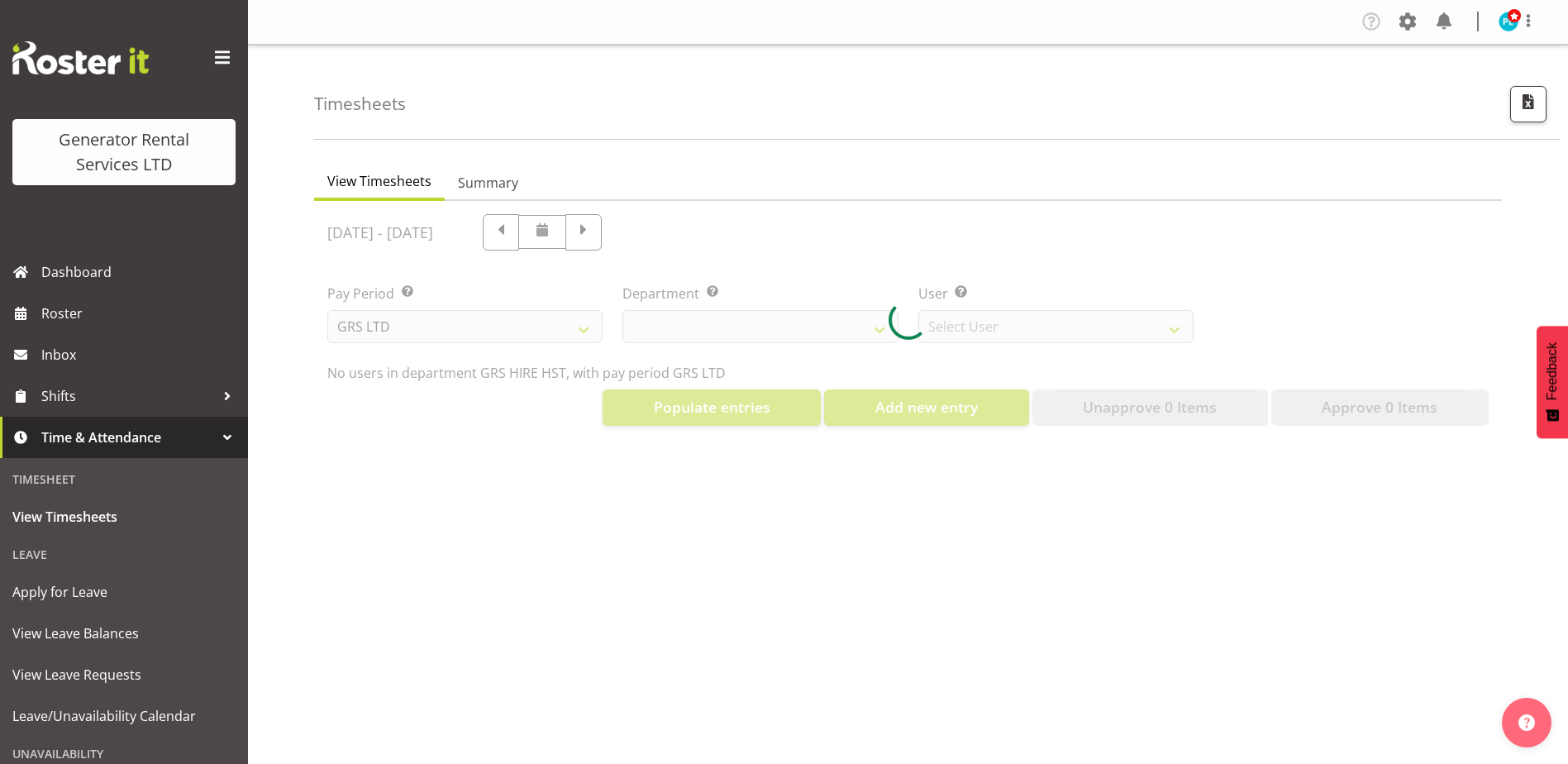
select select "22"
select select "149"
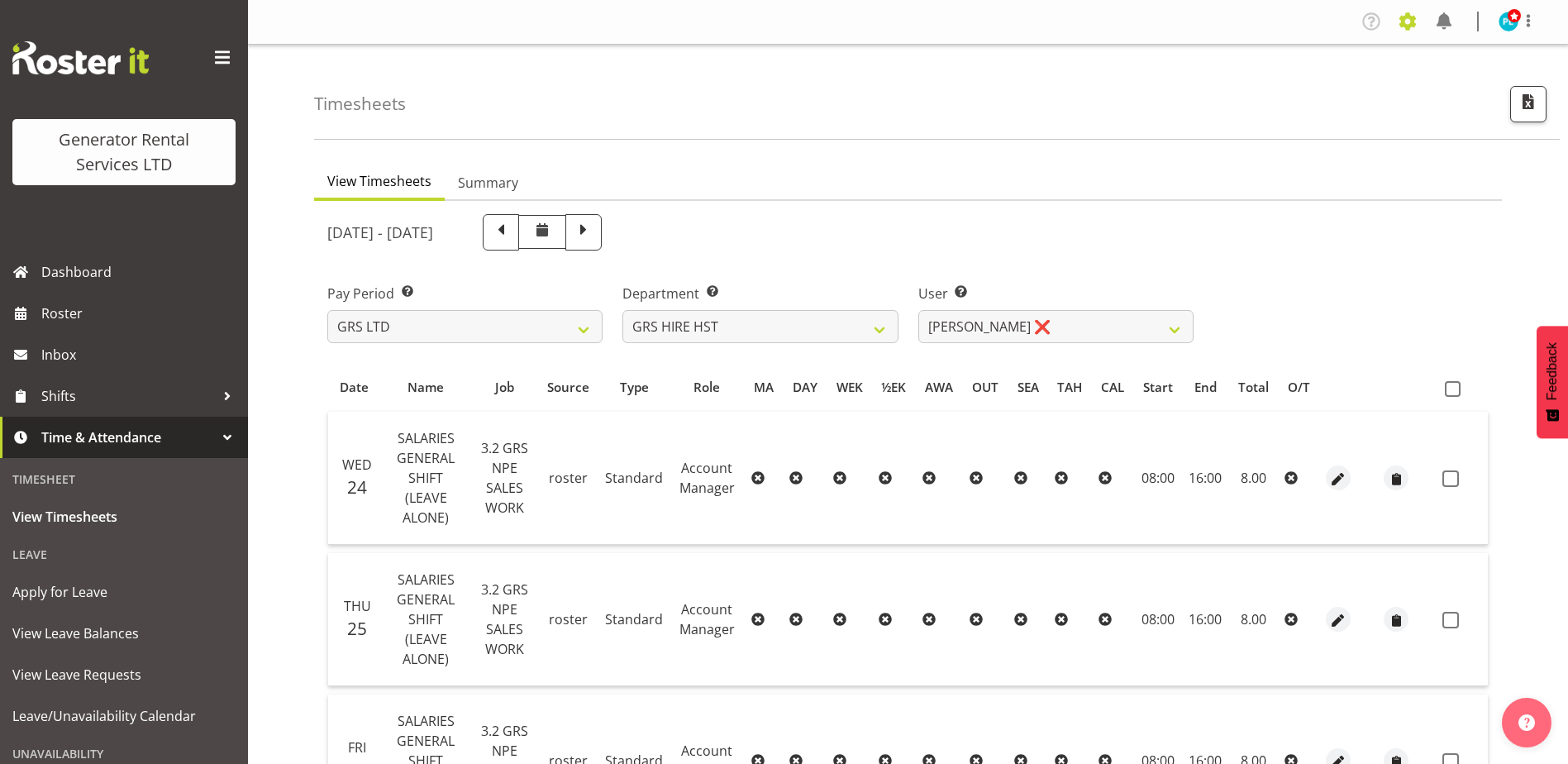
click at [1412, 15] on span at bounding box center [1408, 22] width 26 height 26
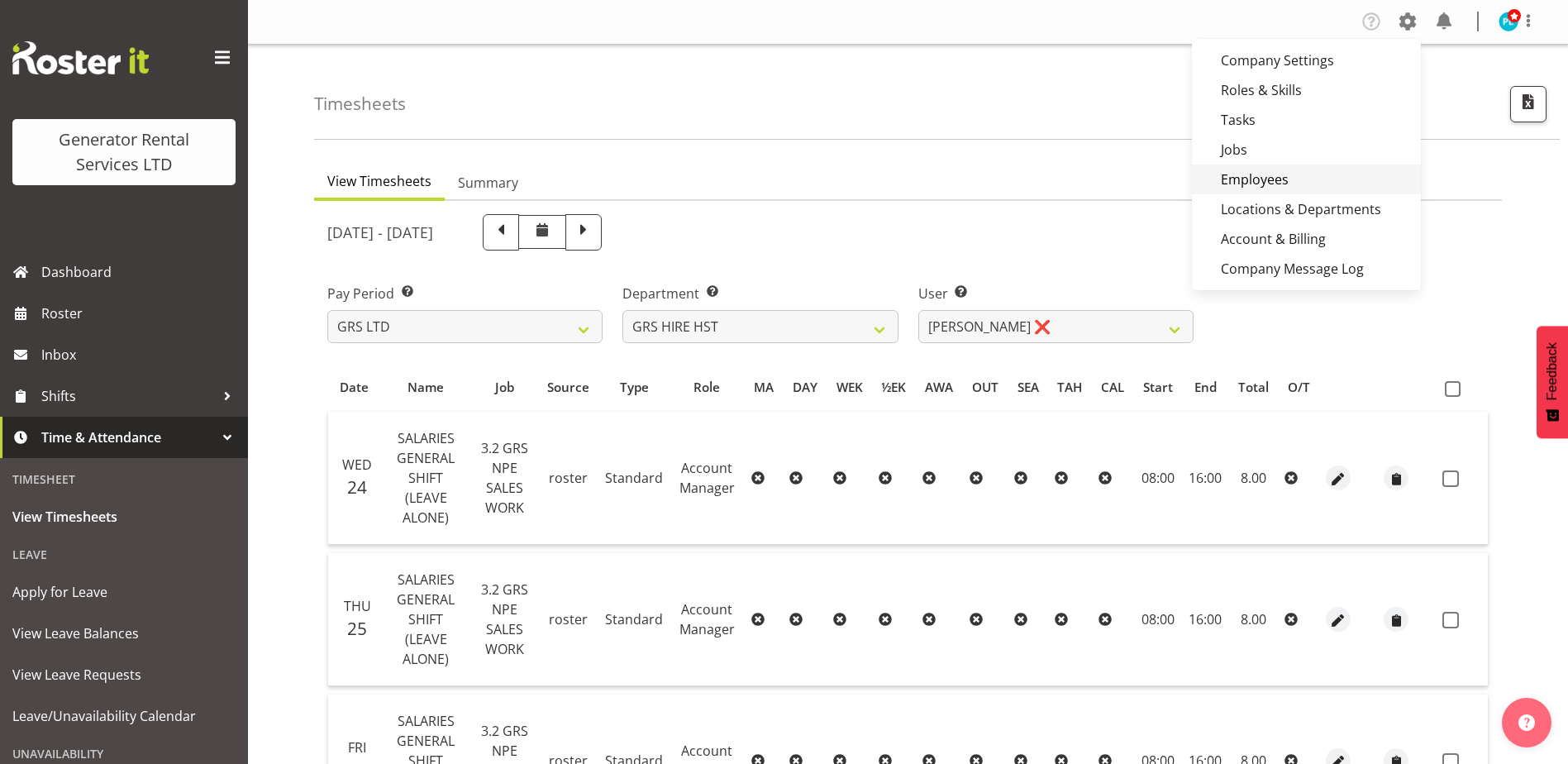
click at [1242, 183] on link "Employees" at bounding box center [1306, 179] width 229 height 30
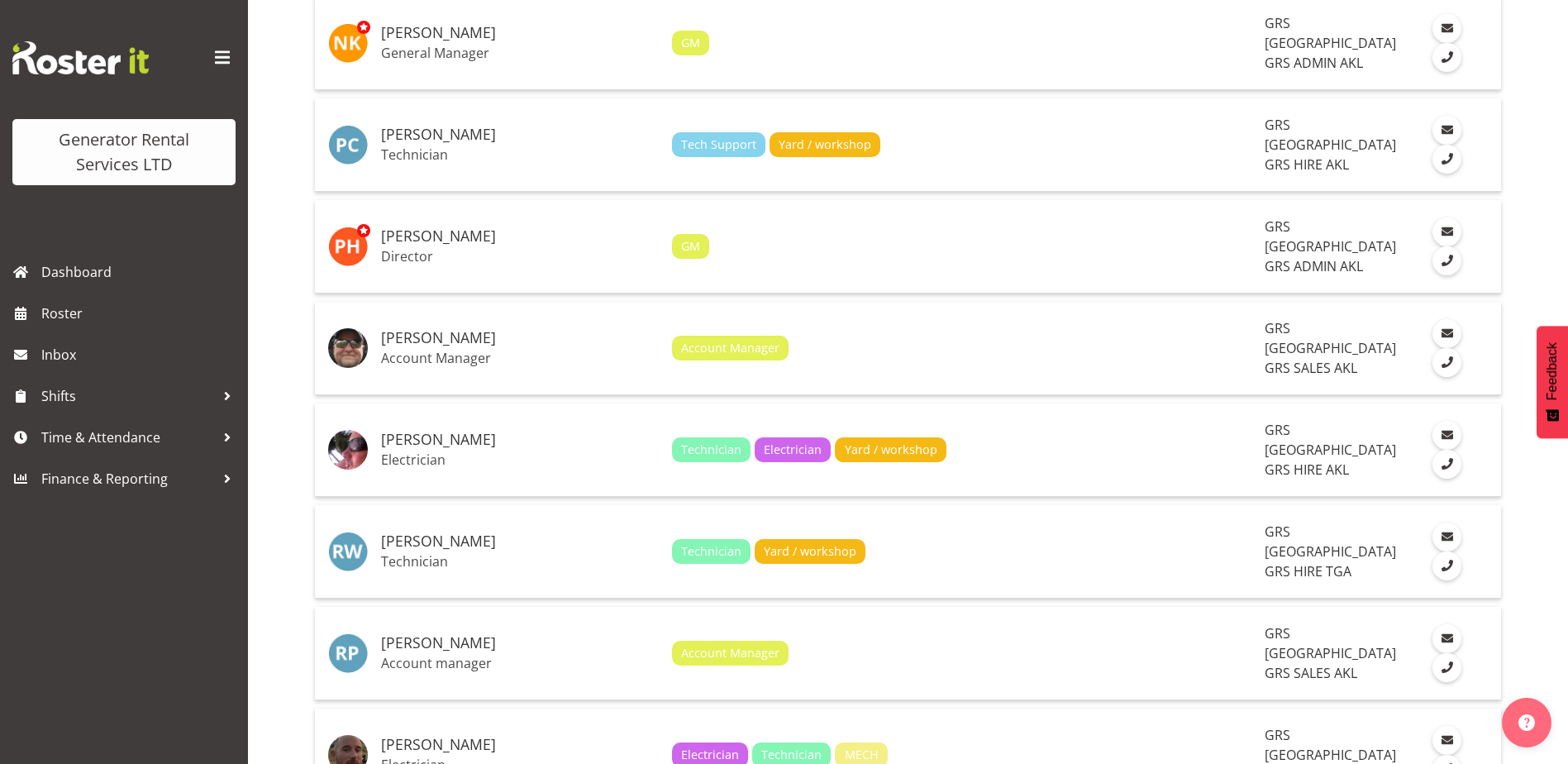
scroll to position [3655, 0]
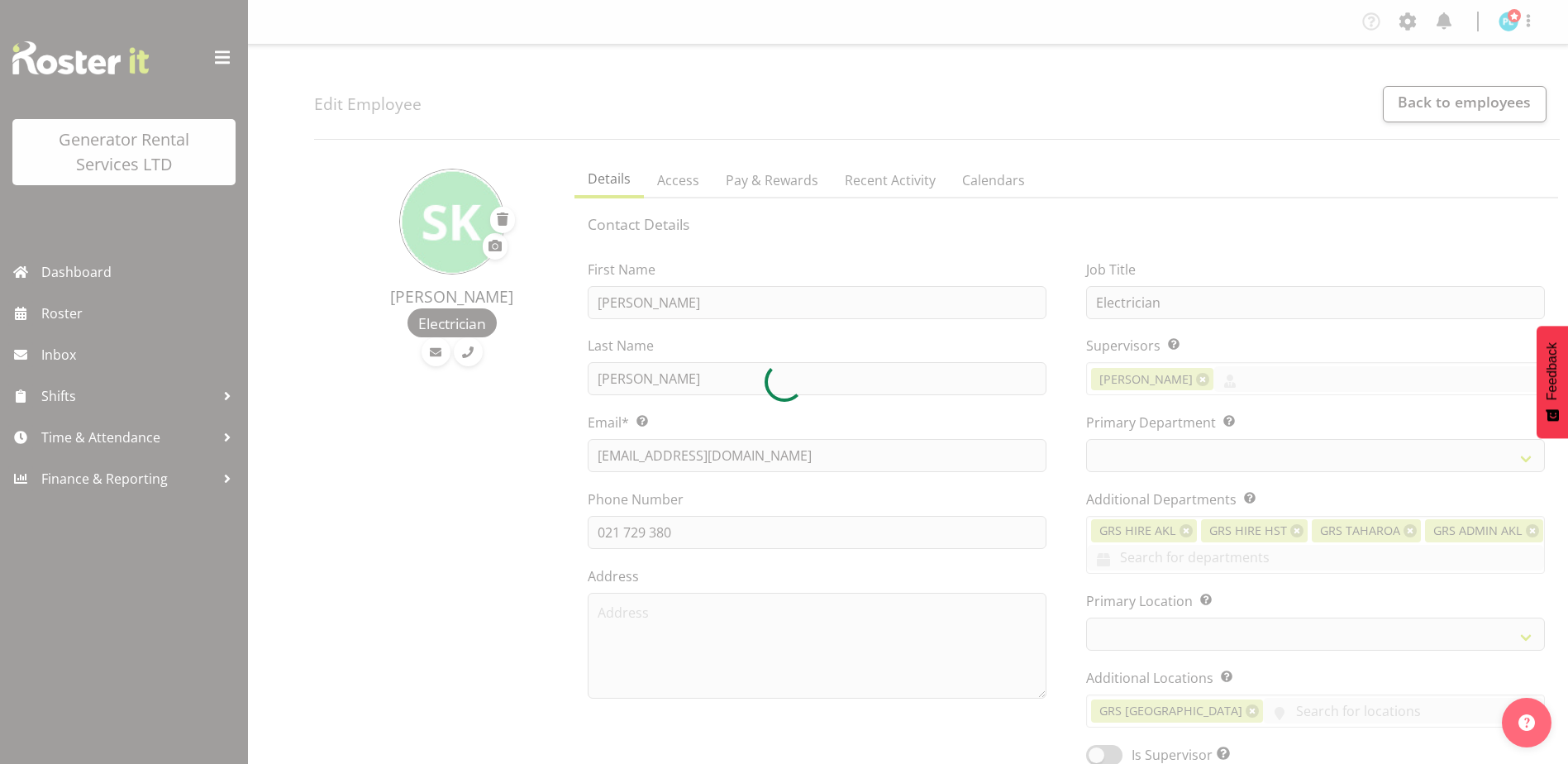
select select "shift"
select select "TimelineWeek"
select select
select select "29"
select select "21"
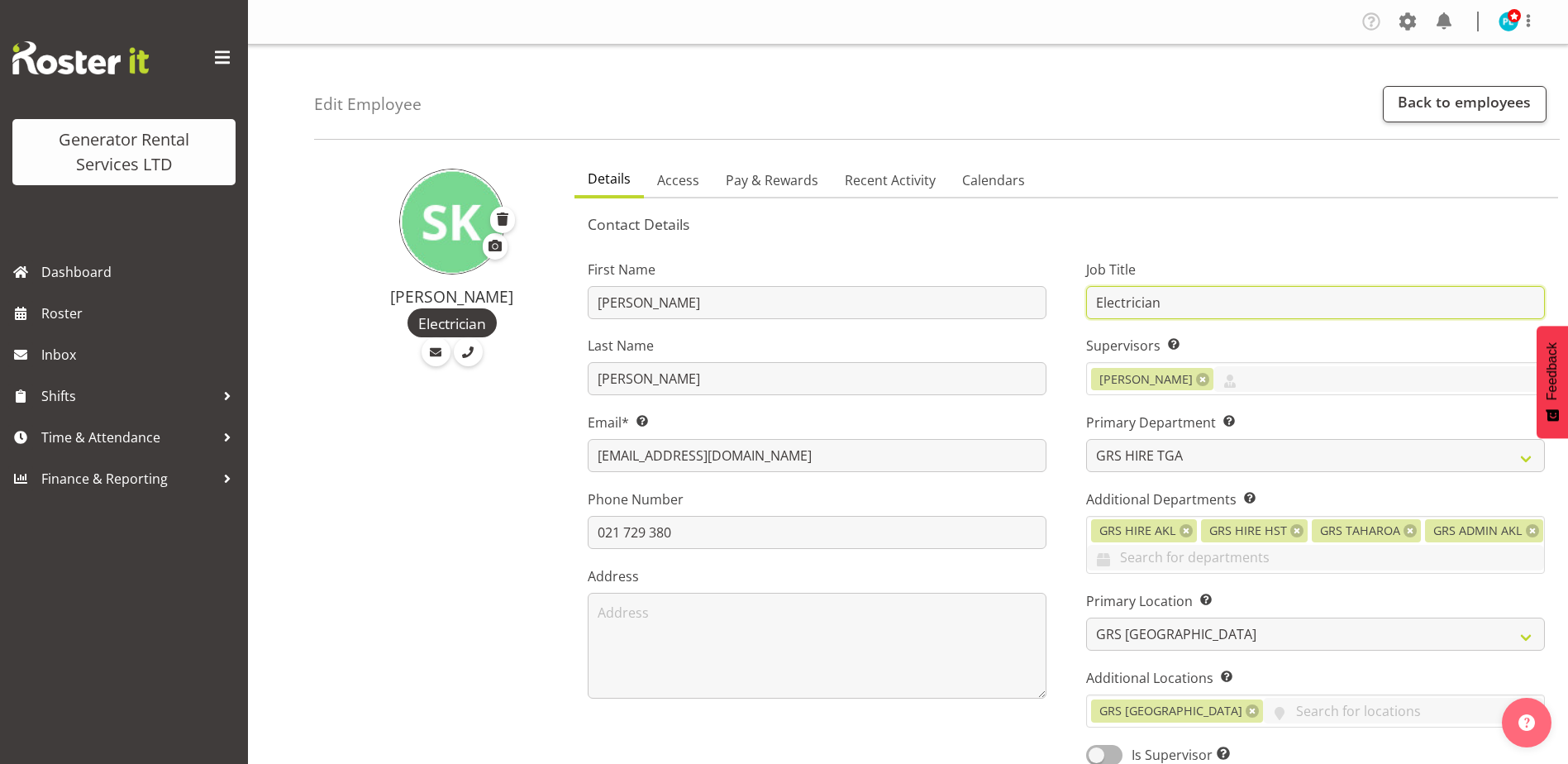
drag, startPoint x: 1205, startPoint y: 301, endPoint x: 1068, endPoint y: 296, distance: 137.1
click at [1068, 296] on div "Job Title Electrician Supervisors Select the employee’s supervisors, or the per…" at bounding box center [1315, 507] width 499 height 541
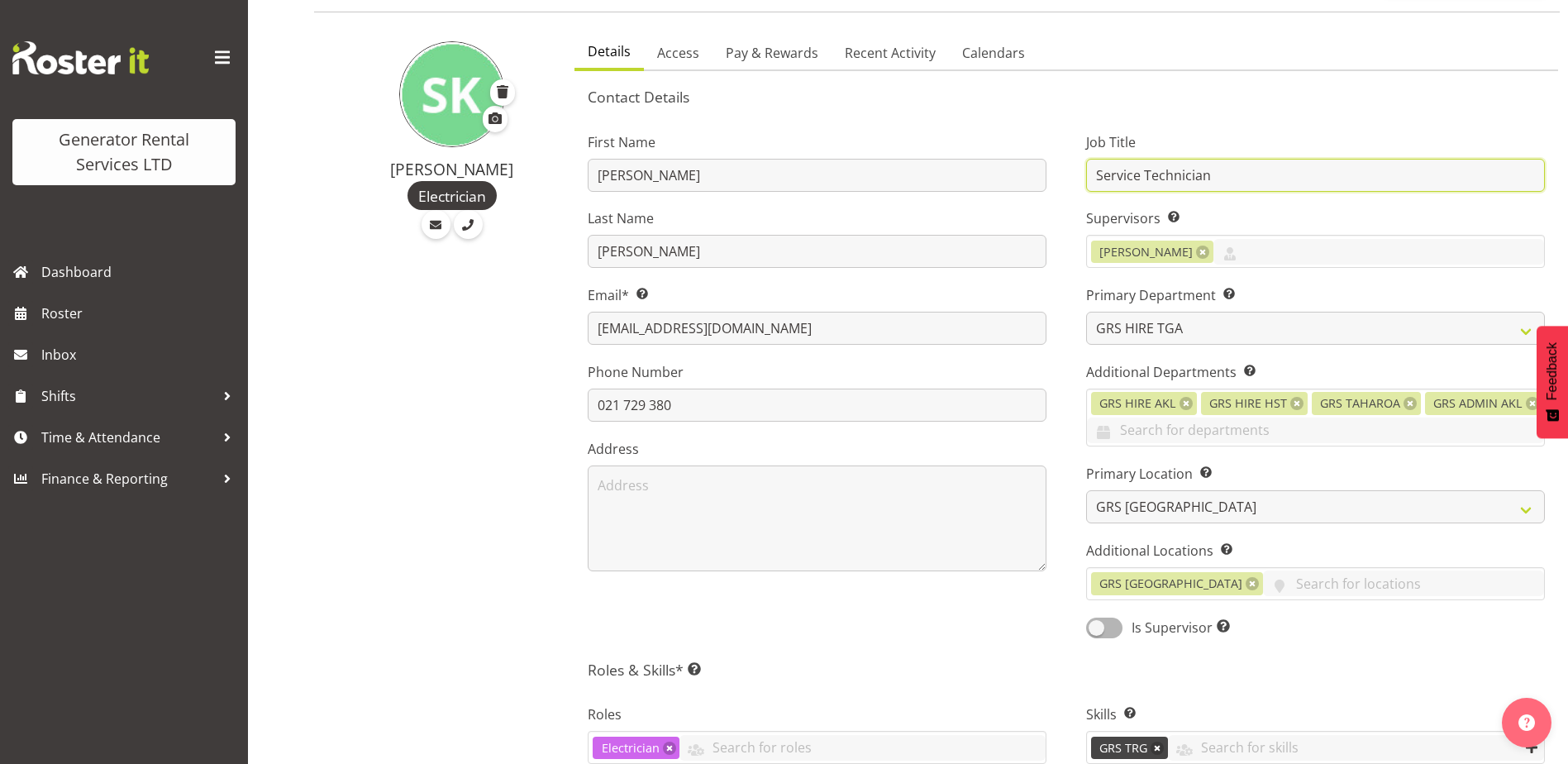
scroll to position [83, 0]
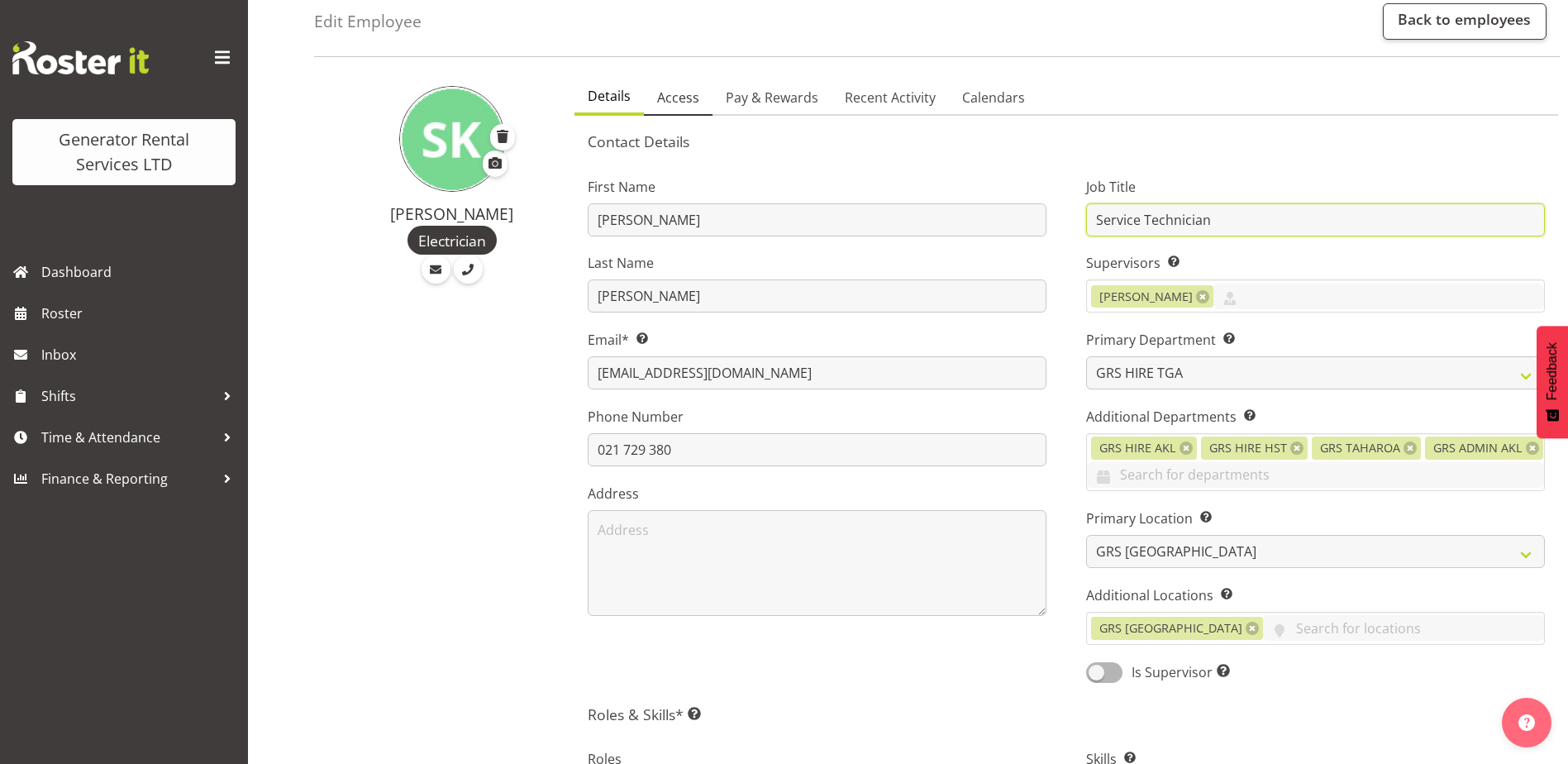
type input "Service Technician"
click at [672, 97] on span "Access" at bounding box center [678, 97] width 42 height 20
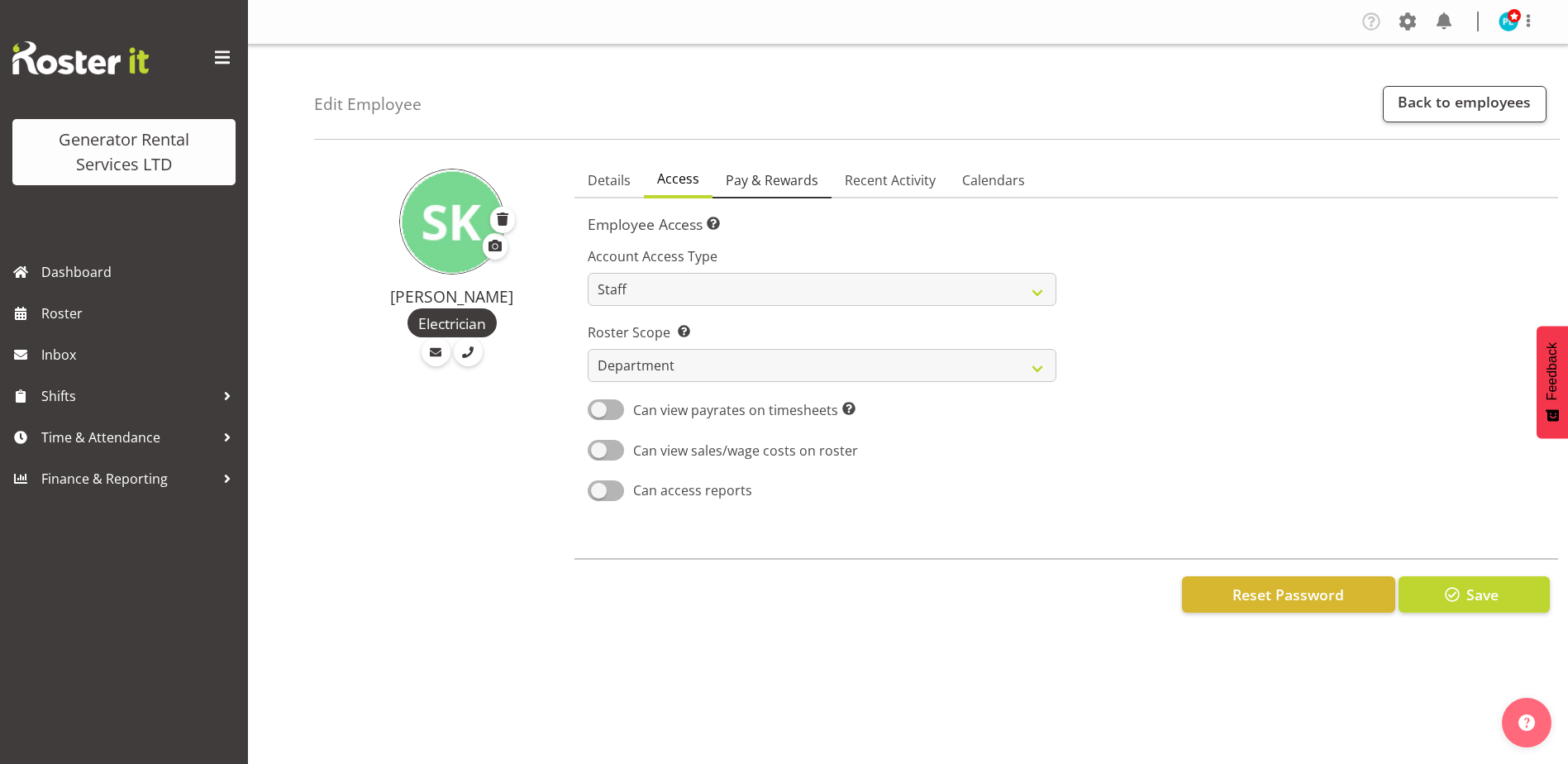
click at [764, 176] on span "Pay & Rewards" at bounding box center [772, 180] width 92 height 20
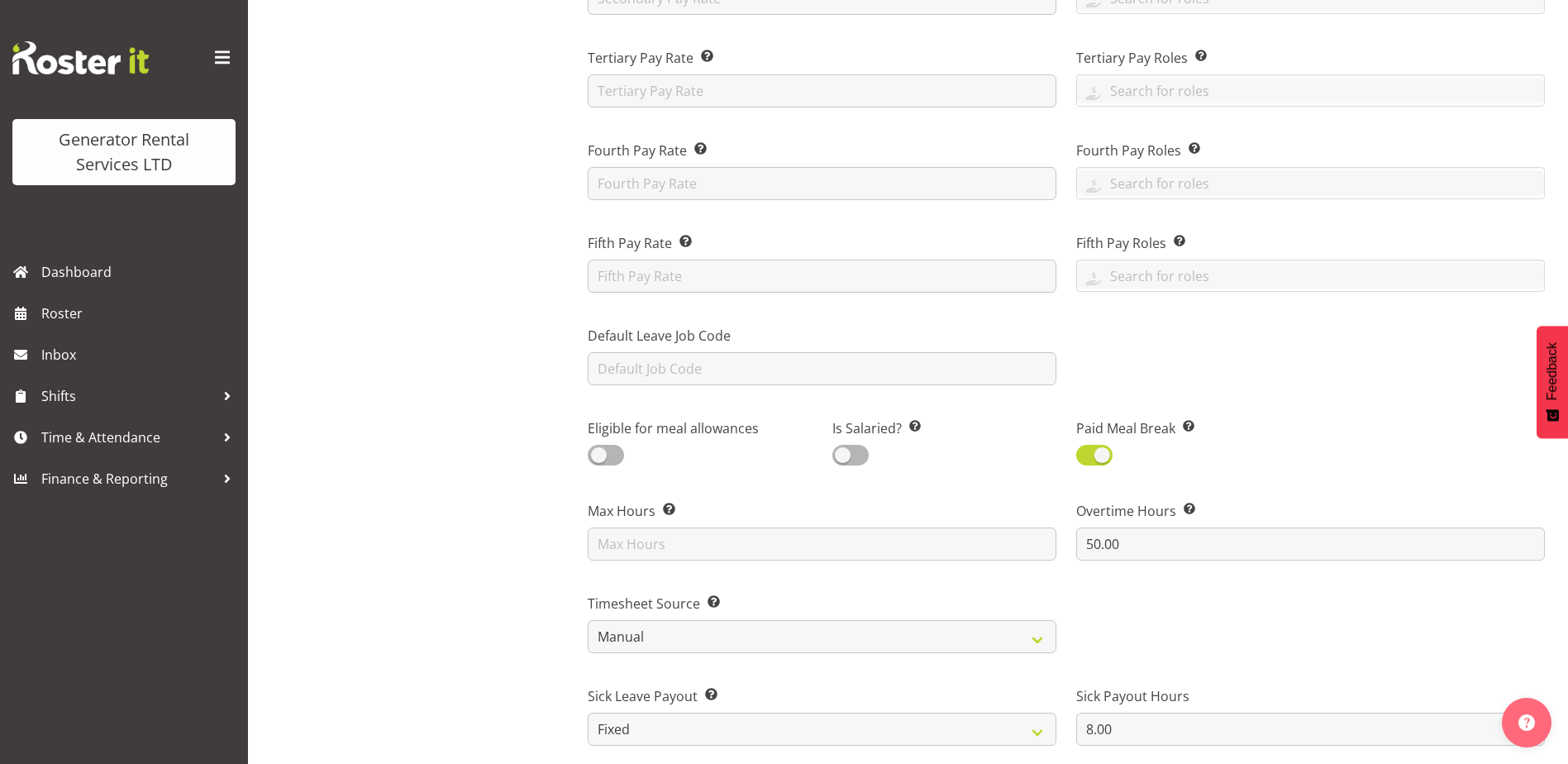
scroll to position [579, 0]
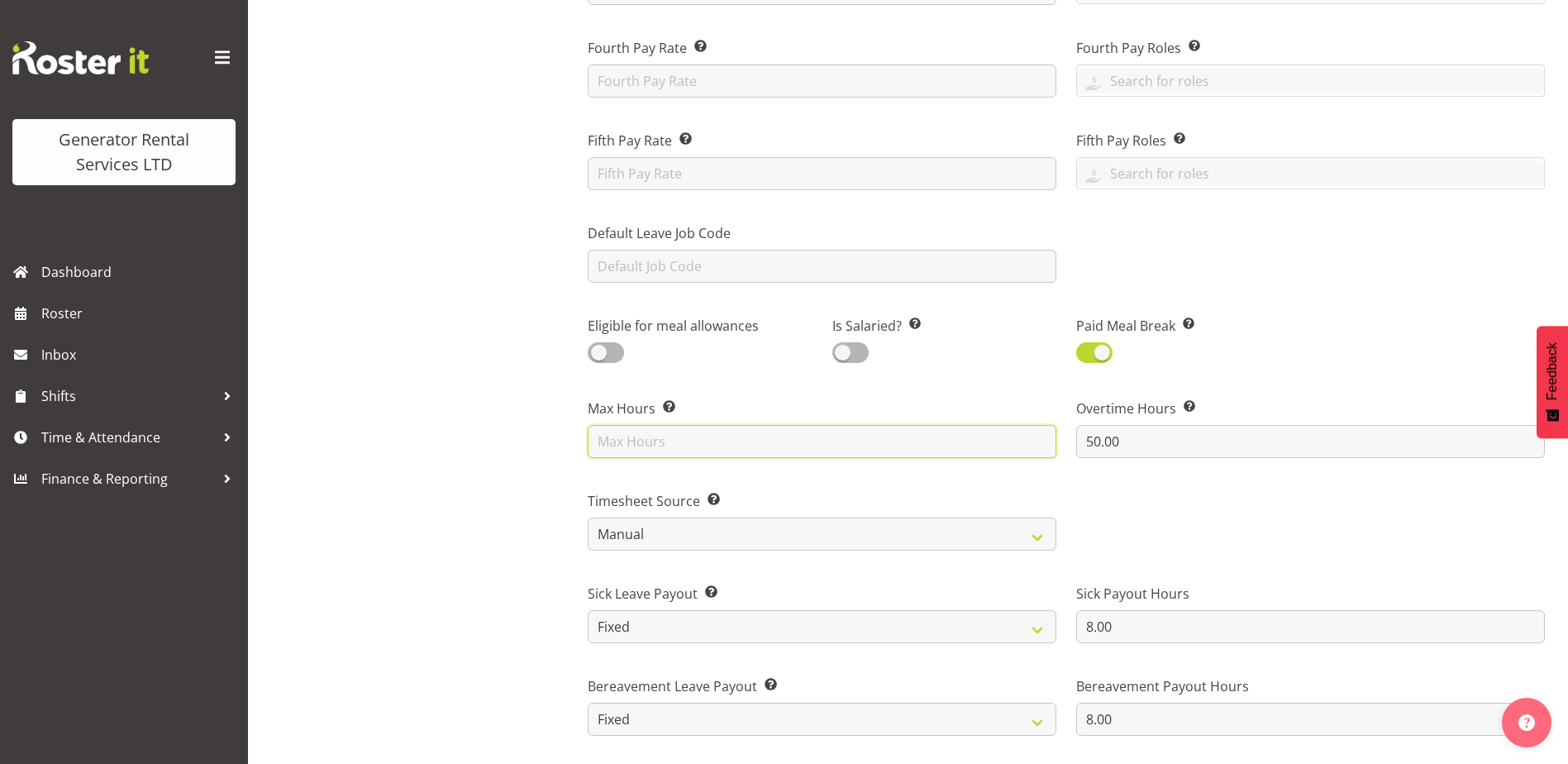
click at [761, 448] on input "text" at bounding box center [821, 441] width 469 height 33
type input "40"
drag, startPoint x: 1202, startPoint y: 441, endPoint x: 859, endPoint y: 434, distance: 343.1
click at [859, 434] on div "Payroll ID This number should match the Payroll ID in your payroll system. 63 P…" at bounding box center [1066, 380] width 977 height 1472
type input "40"
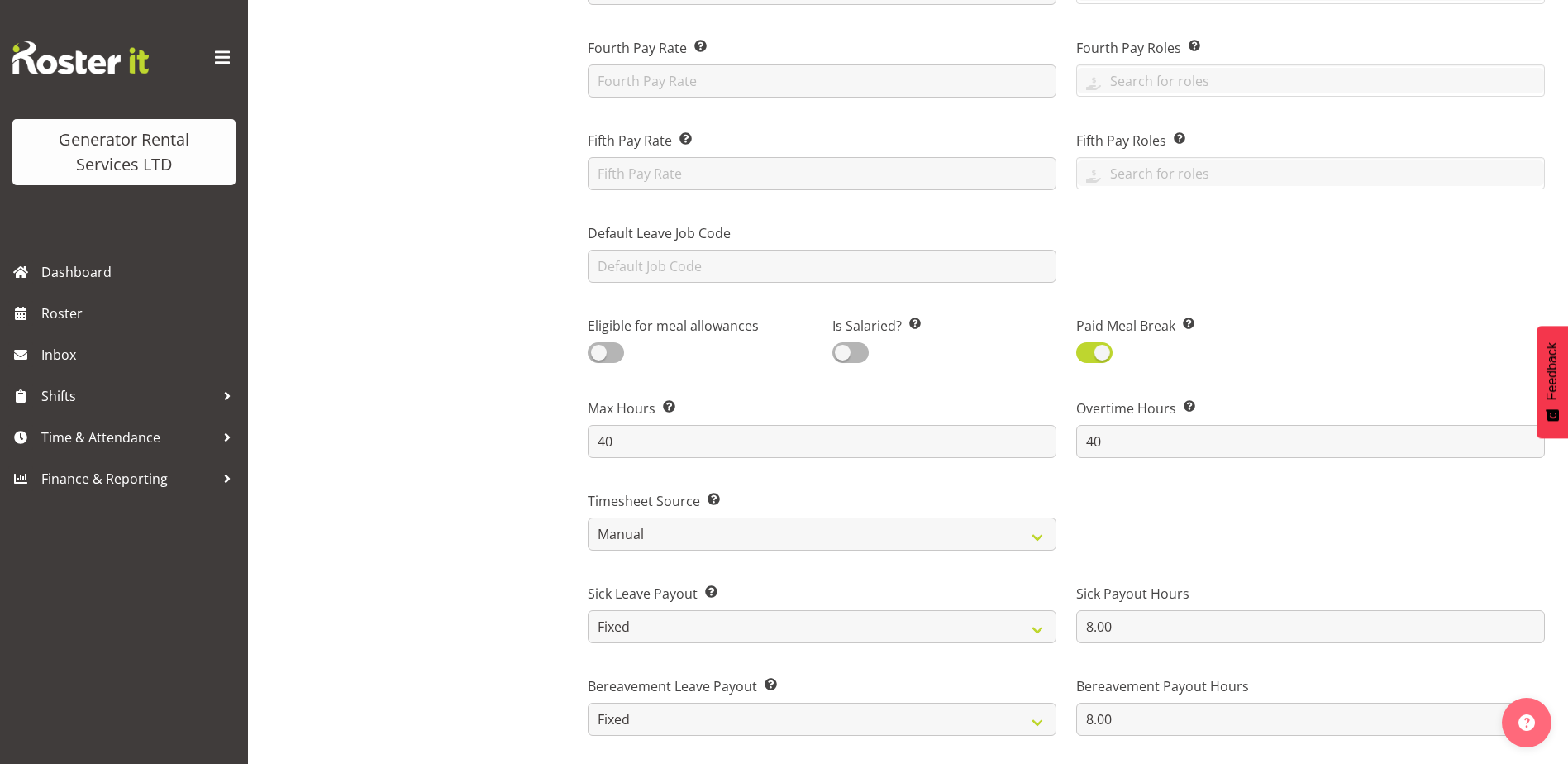
click at [1317, 357] on div "Paid Meal Break Does the employee get paid for lunch? If not specify the time f…" at bounding box center [1311, 334] width 488 height 83
click at [1198, 501] on div at bounding box center [1311, 514] width 488 height 92
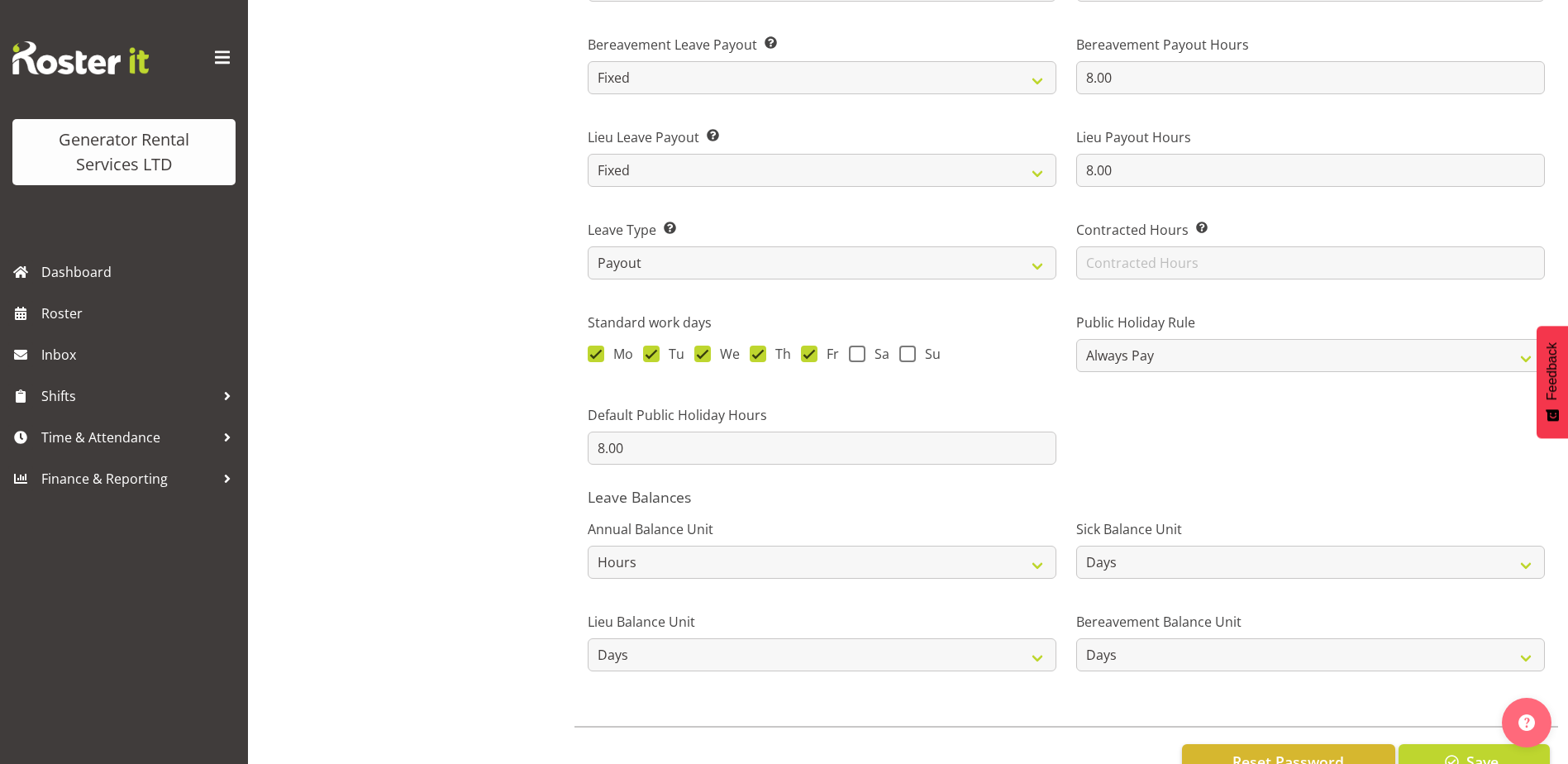
scroll to position [1240, 0]
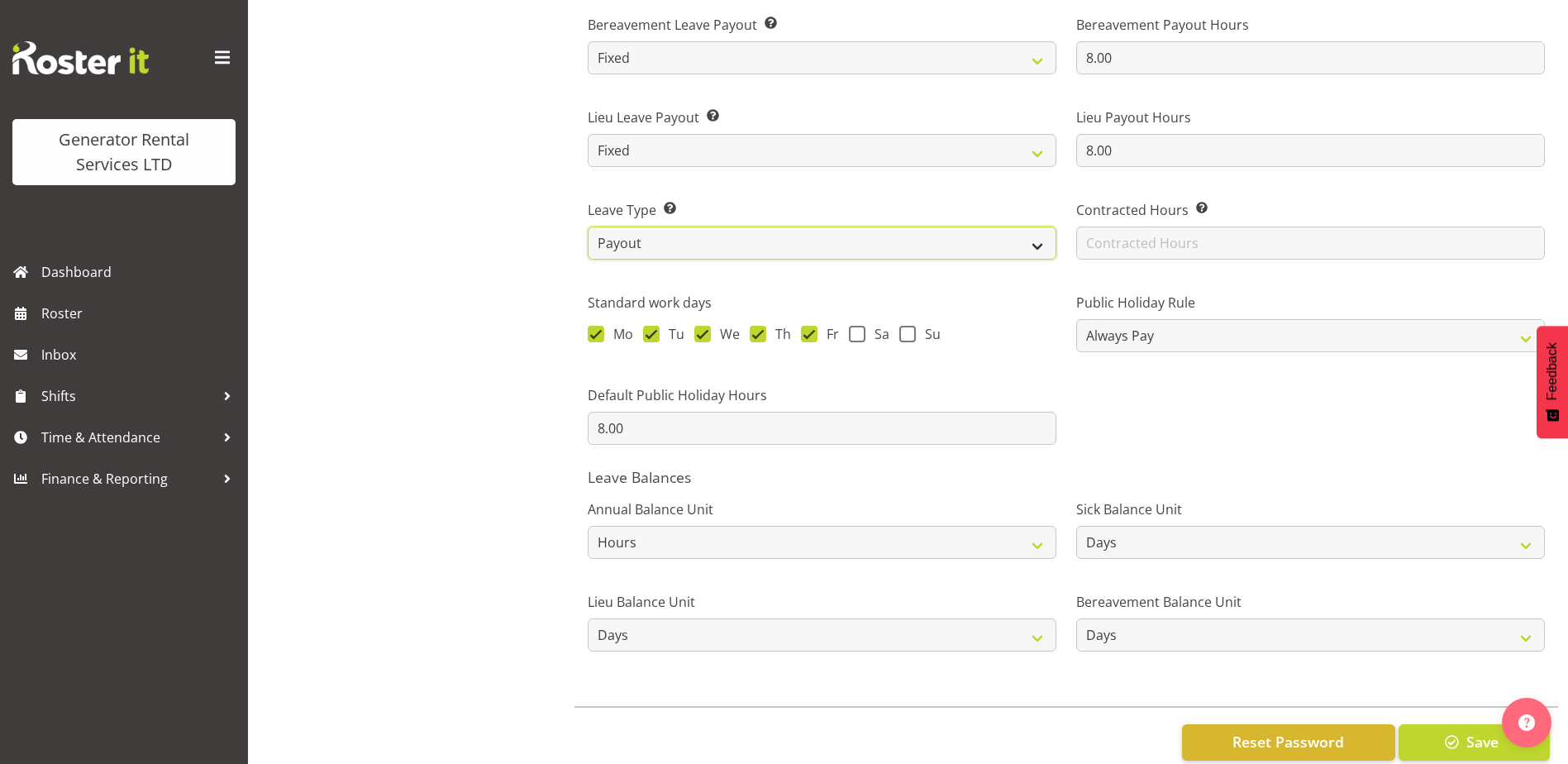
click at [1045, 245] on select "Standard History Payout Roster Roster - Fixed" at bounding box center [821, 242] width 469 height 33
select select "standard"
click at [587, 226] on select "Standard History Payout Roster Roster - Fixed" at bounding box center [821, 242] width 469 height 33
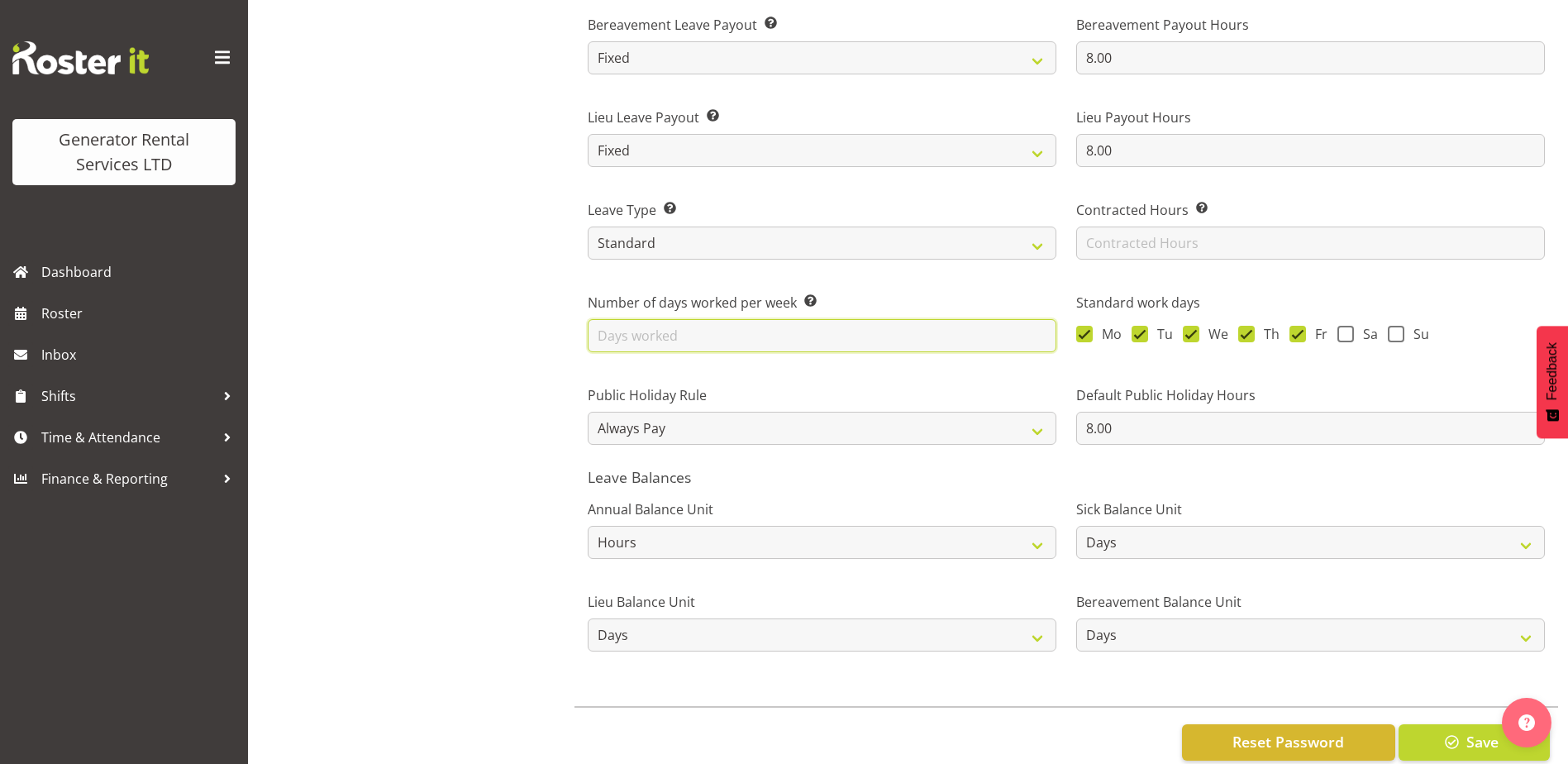
click at [684, 338] on input "text" at bounding box center [821, 335] width 469 height 33
type input "5"
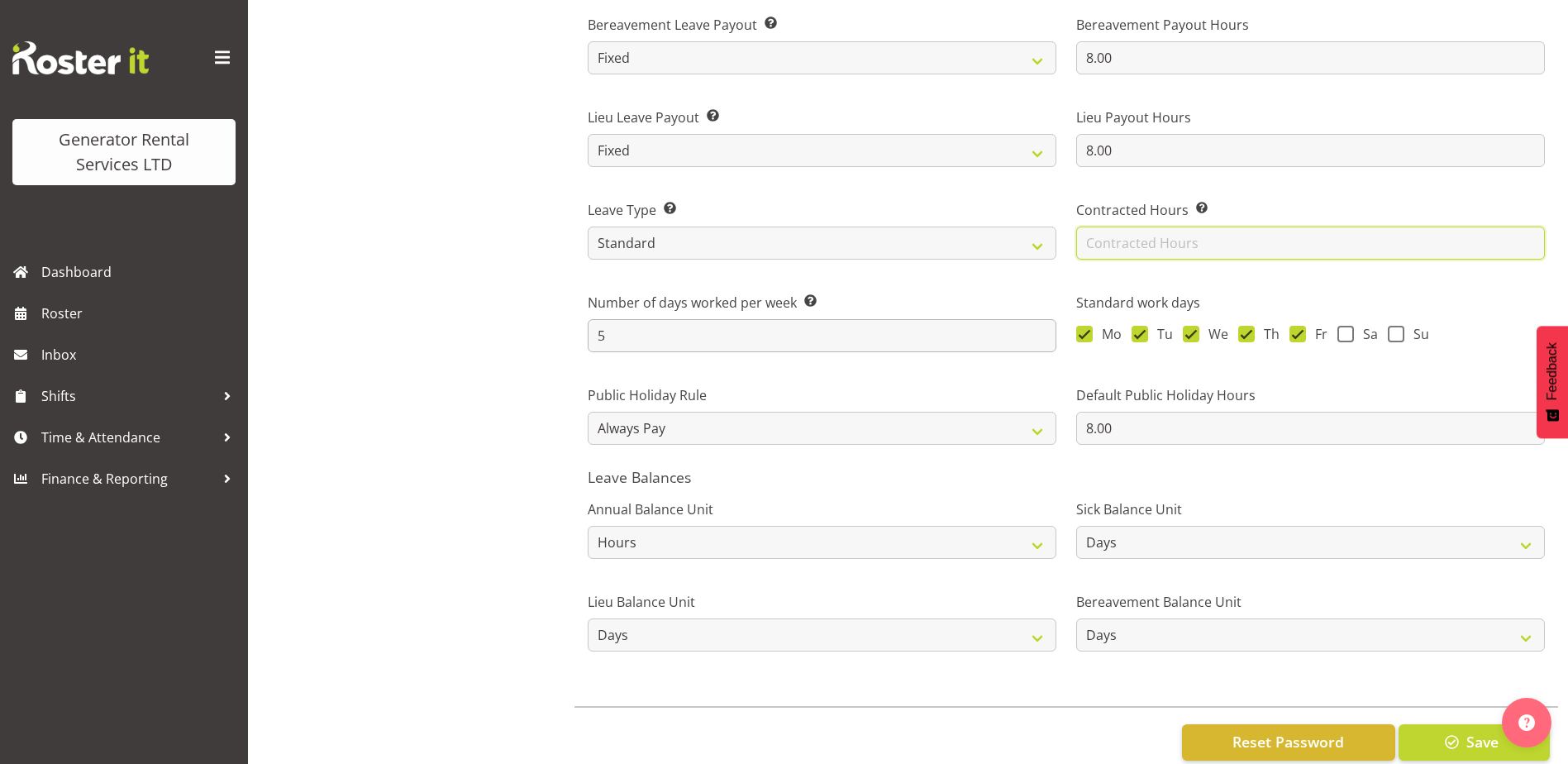
type input "40"
click at [1131, 245] on input "40" at bounding box center [1311, 242] width 469 height 33
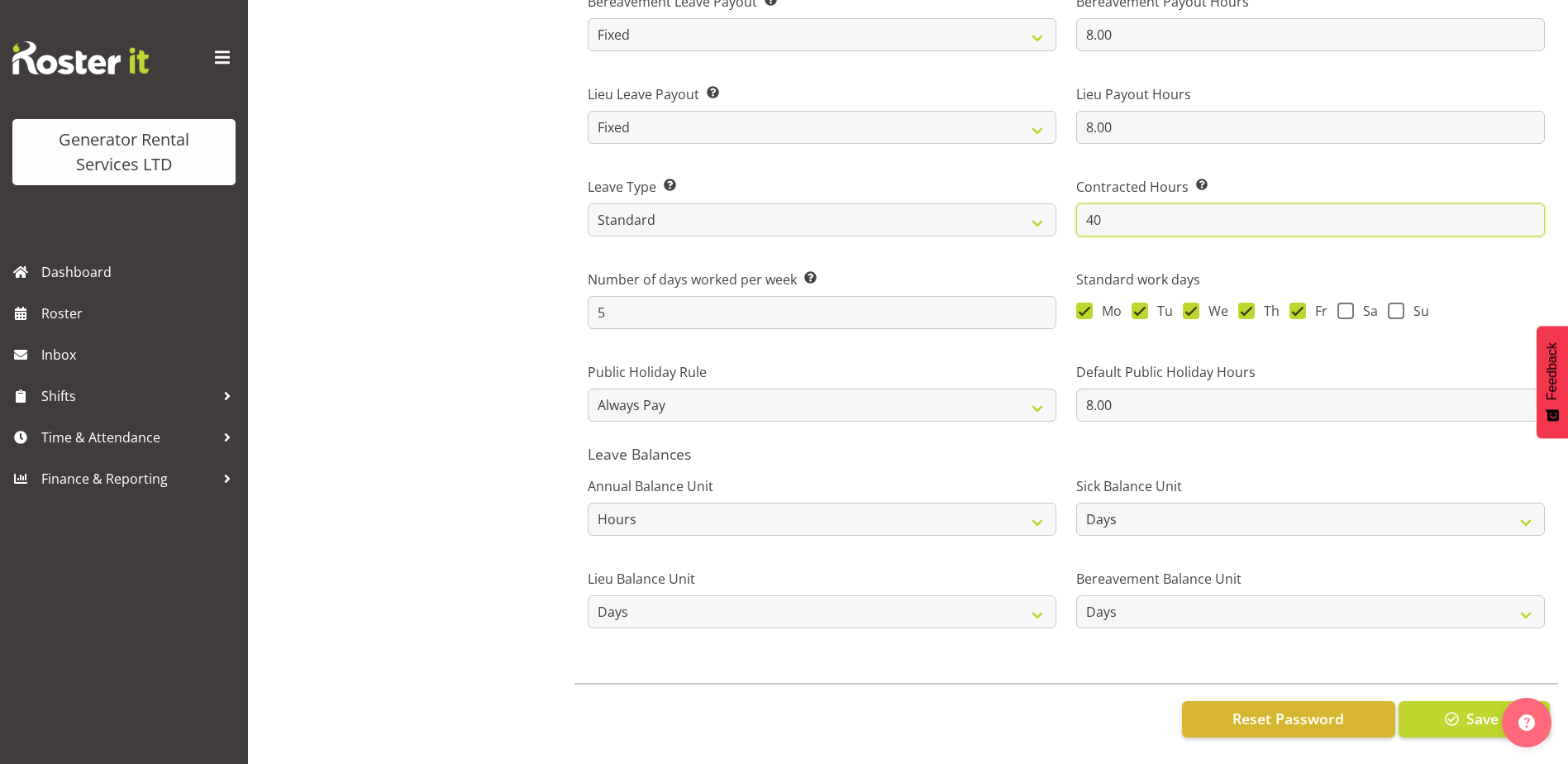
scroll to position [1276, 0]
click at [1205, 503] on select "Hours Days" at bounding box center [1311, 519] width 469 height 33
select select "hour"
click at [1077, 503] on select "Hours Days" at bounding box center [1311, 519] width 469 height 33
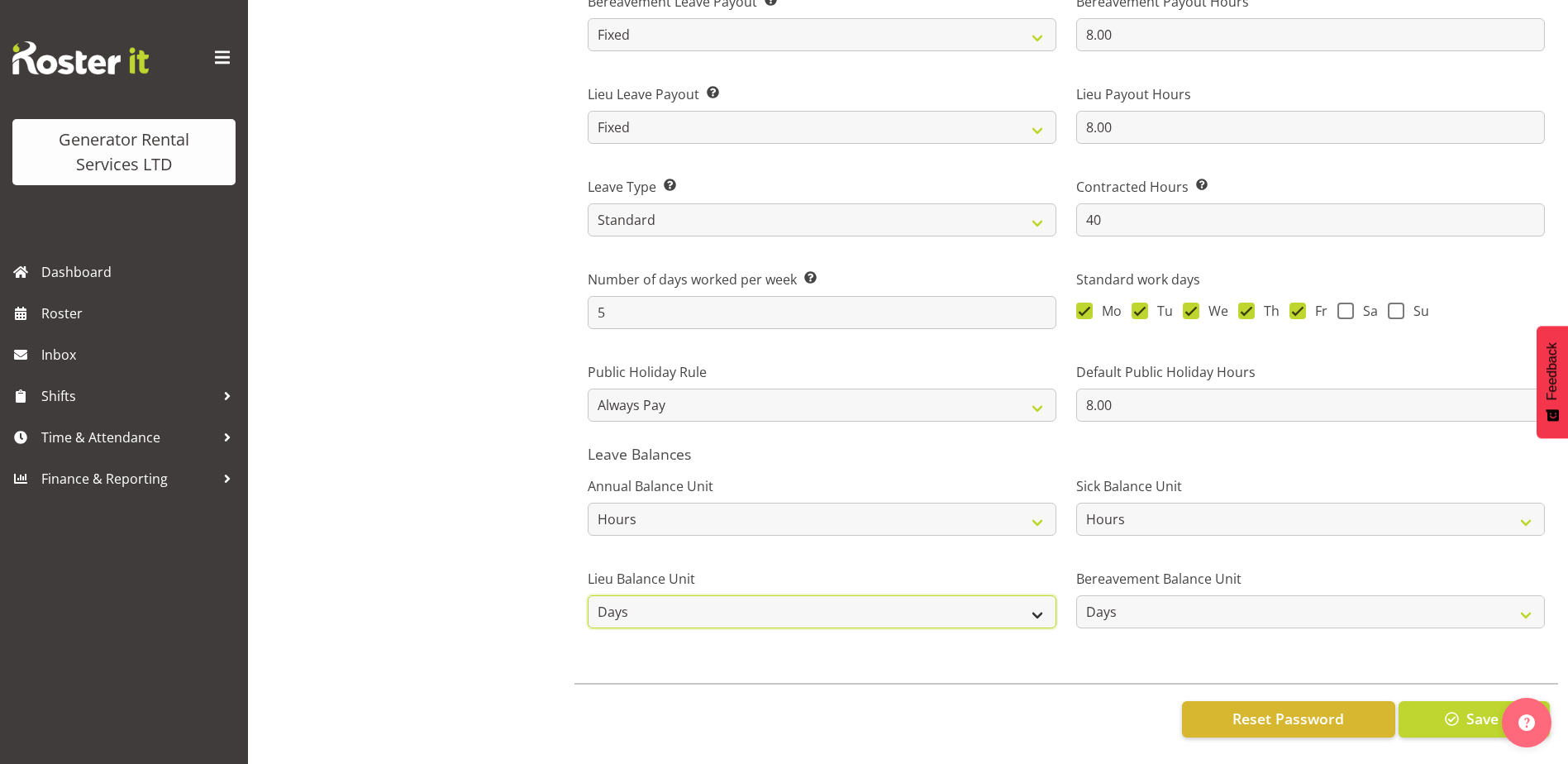
click at [951, 606] on select "Hours Days" at bounding box center [821, 611] width 469 height 33
select select "hour"
click at [587, 595] on select "Hours Days" at bounding box center [821, 611] width 469 height 33
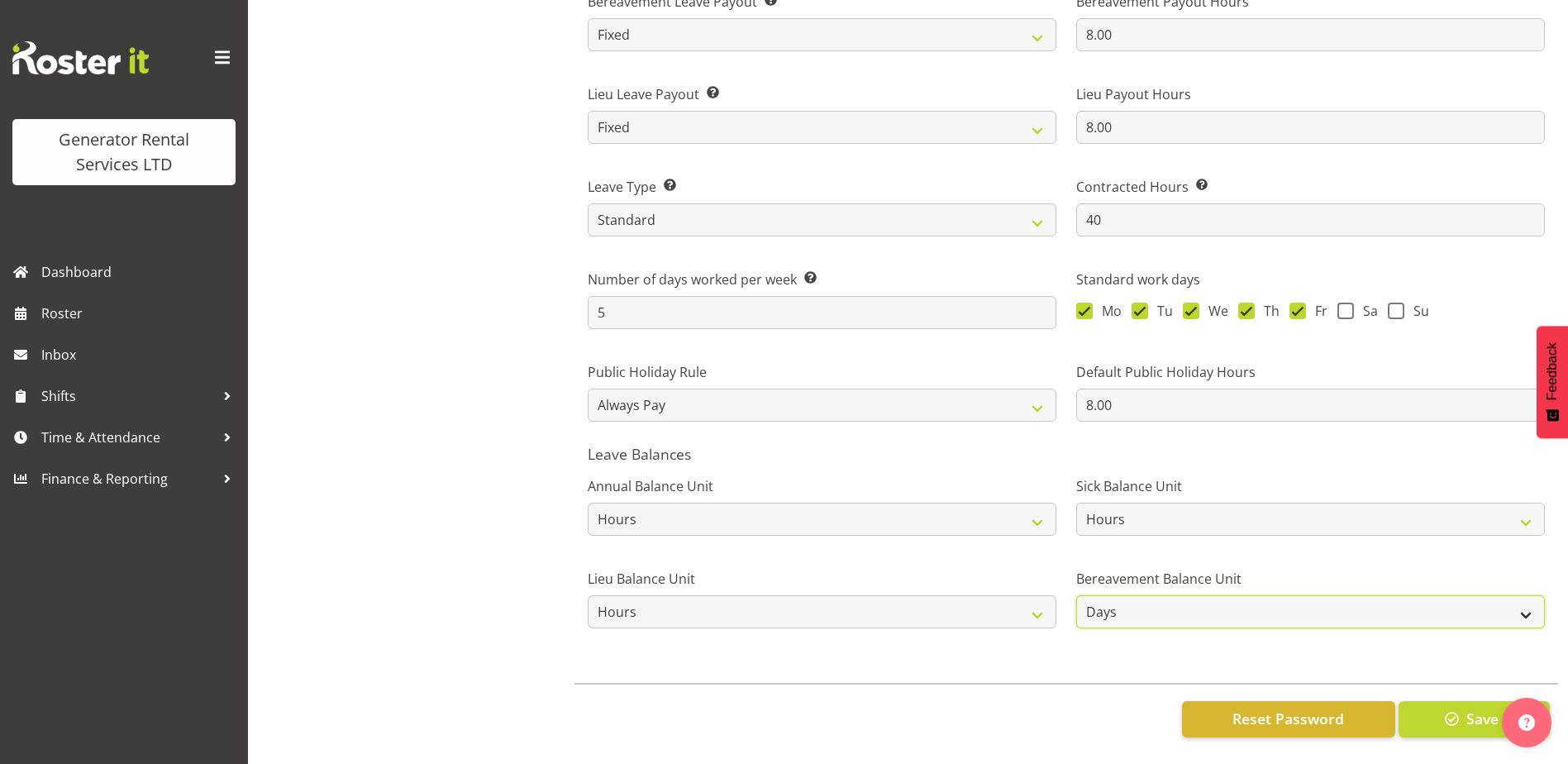
click at [1164, 608] on select "Hours Days" at bounding box center [1311, 611] width 469 height 33
select select "hour"
click at [1077, 595] on select "Hours Days" at bounding box center [1311, 611] width 469 height 33
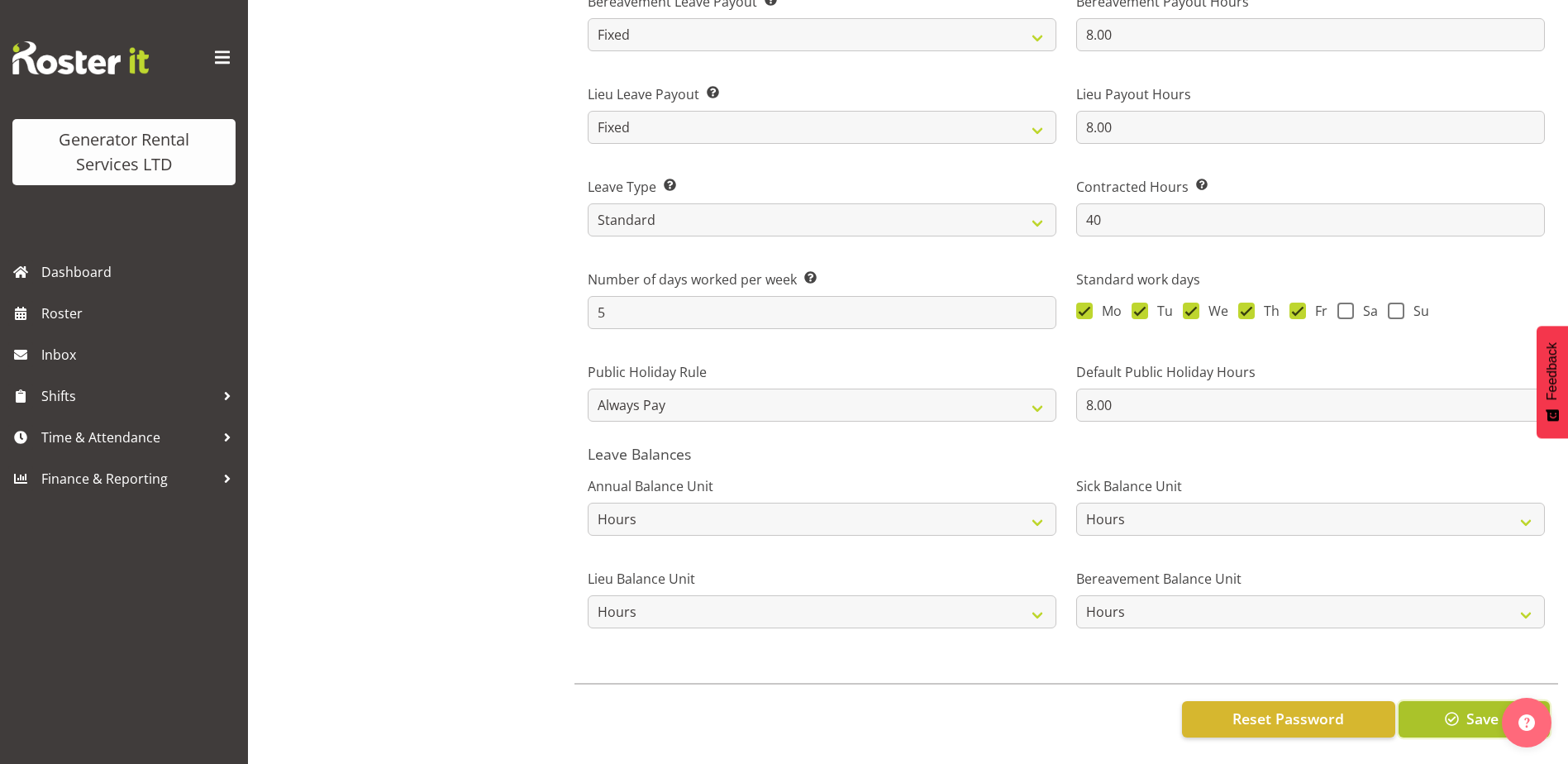
click at [1444, 710] on span "button" at bounding box center [1452, 719] width 22 height 22
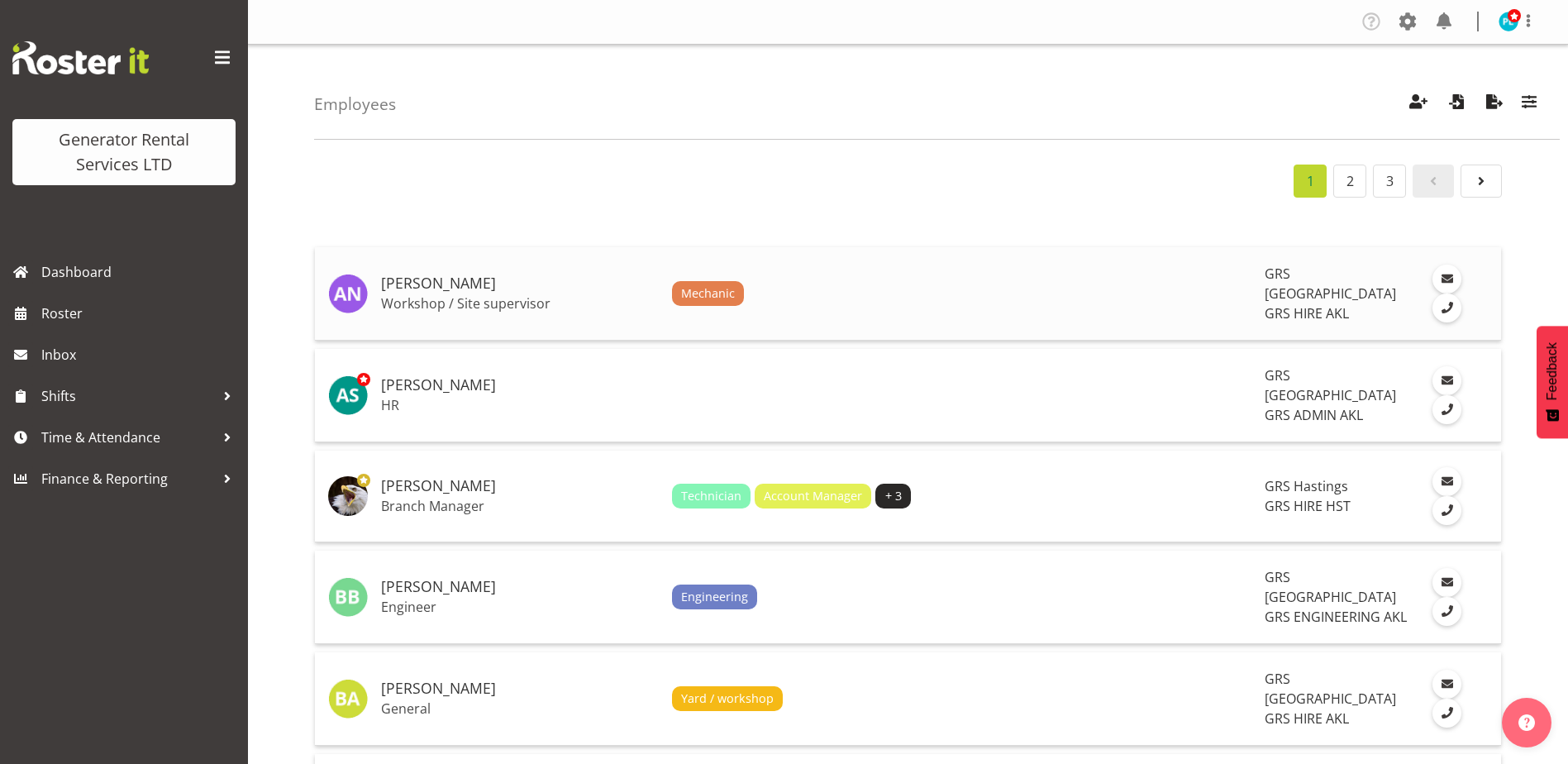
click at [459, 295] on p "Workshop / Site supervisor" at bounding box center [520, 304] width 278 height 17
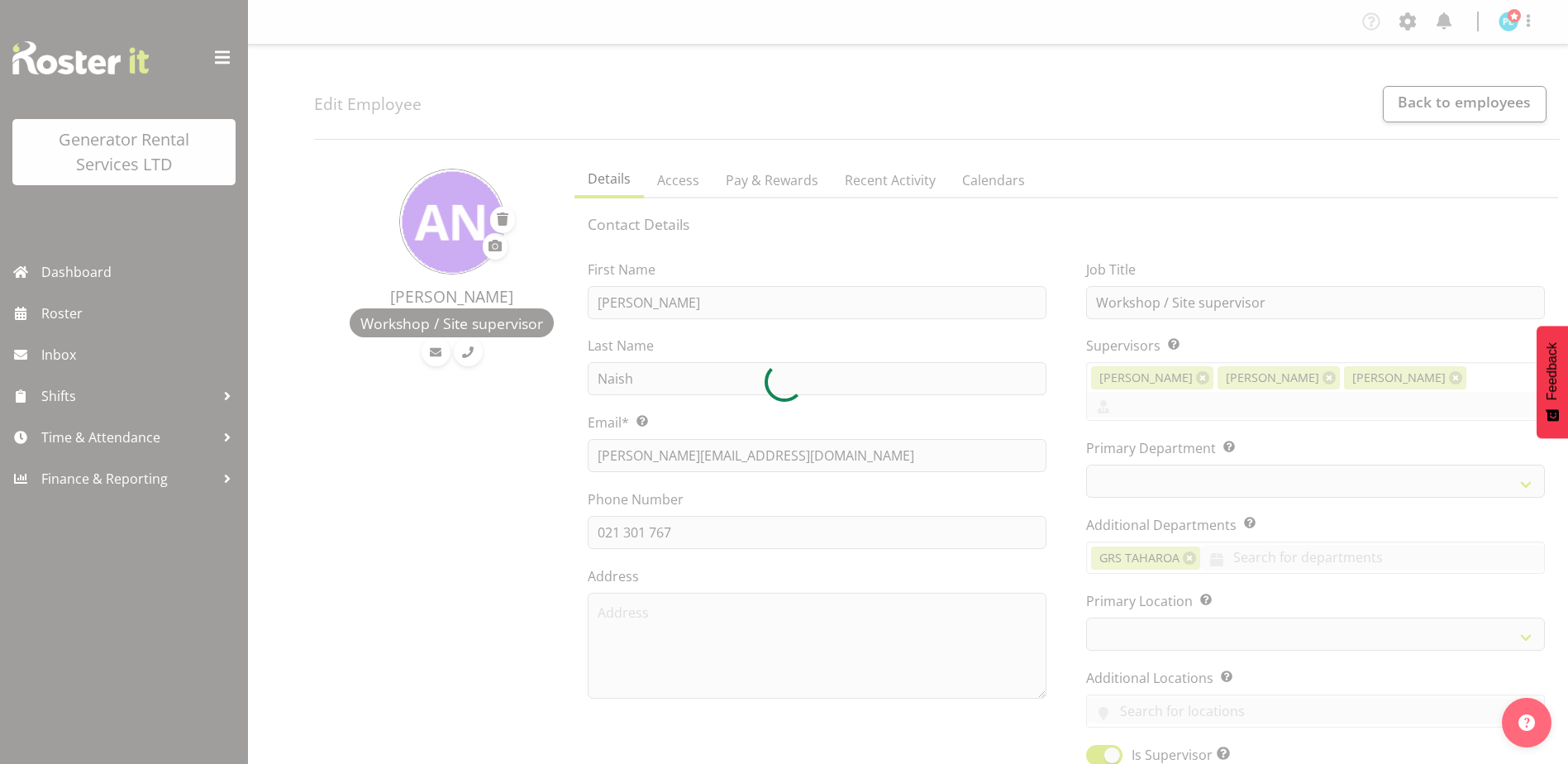
select select "TimelineWeek"
select select "20"
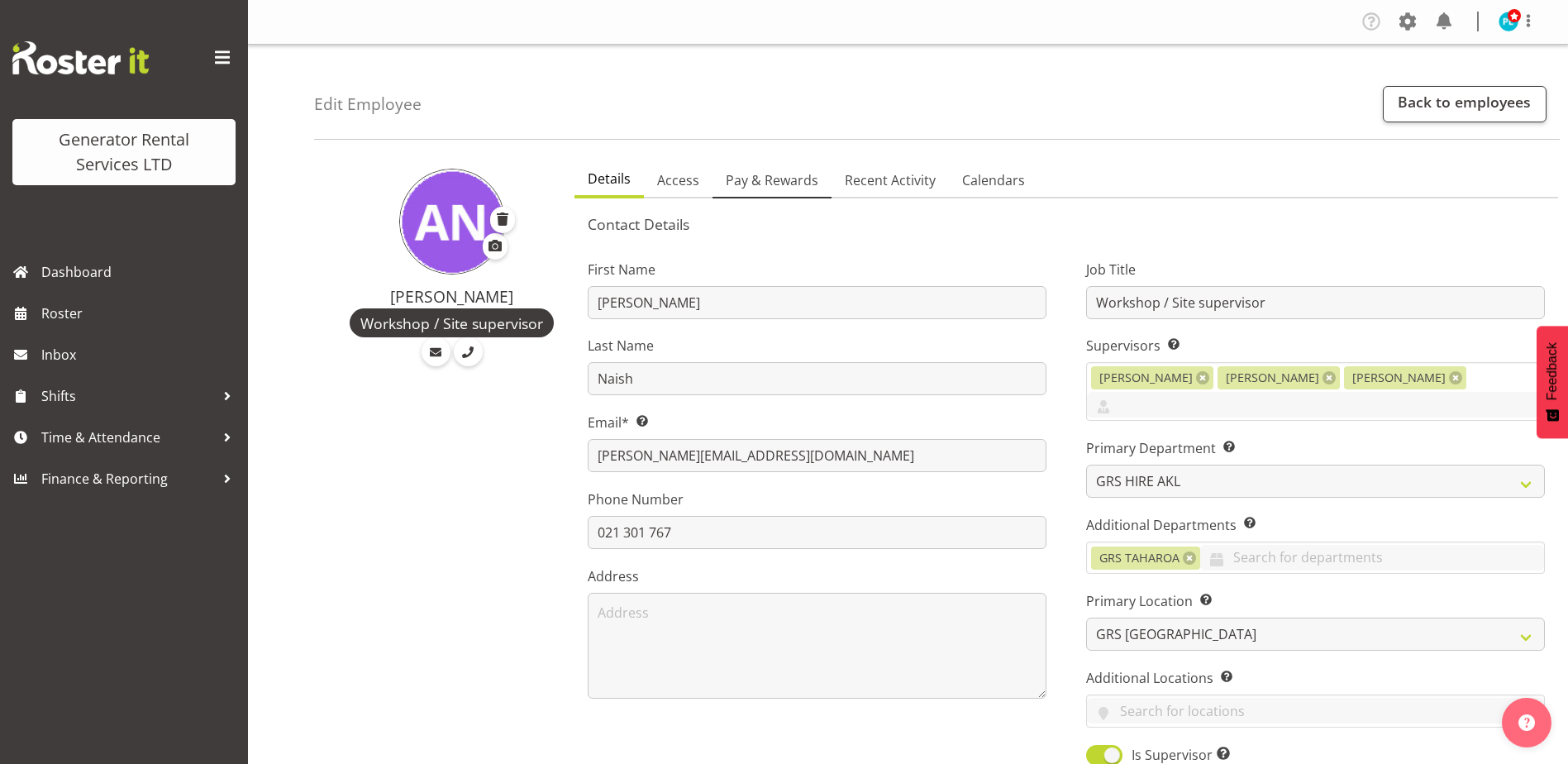
click at [802, 190] on span "Pay & Rewards" at bounding box center [772, 180] width 92 height 20
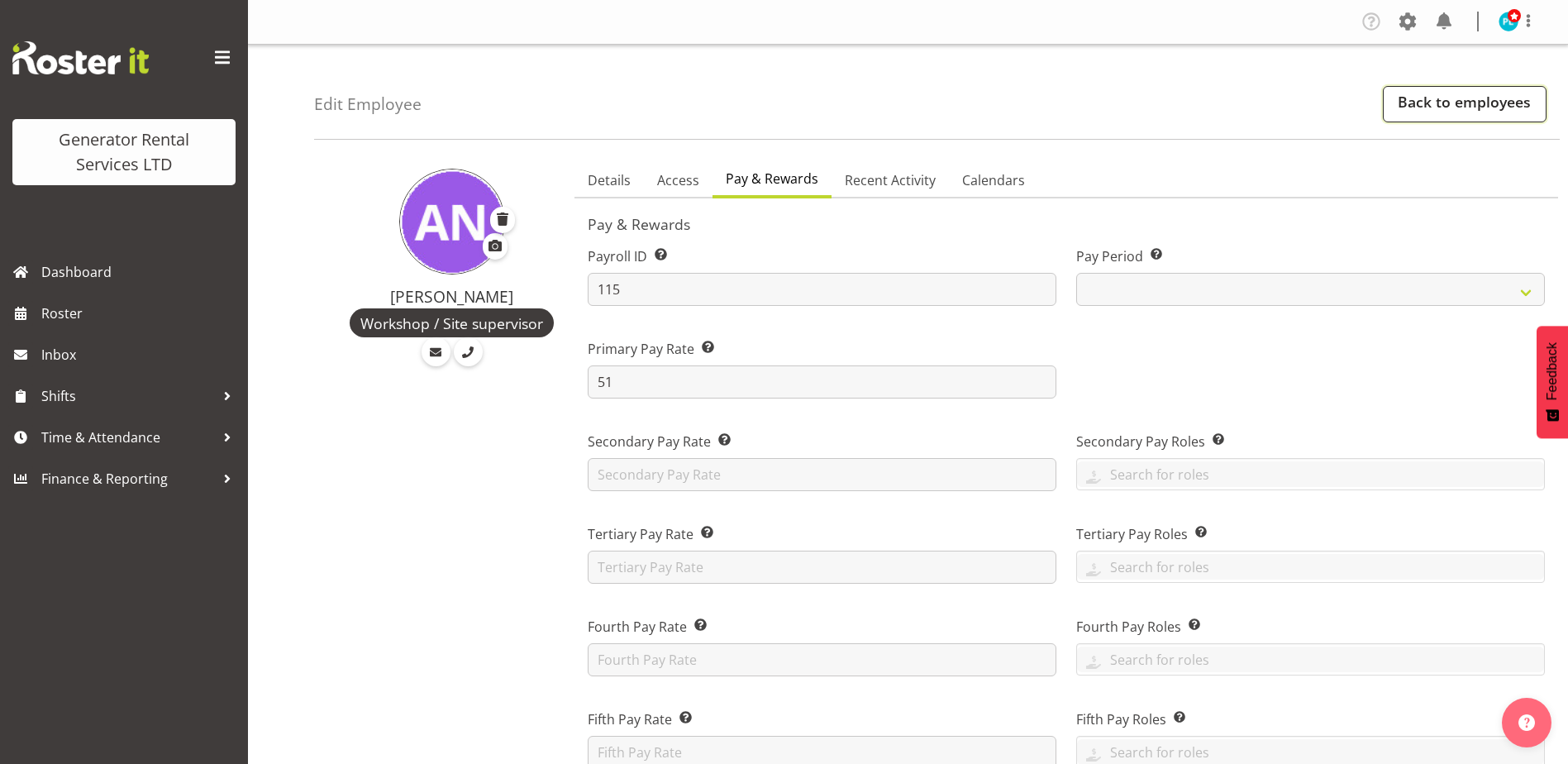
click at [1495, 86] on link "Back to employees" at bounding box center [1465, 104] width 164 height 37
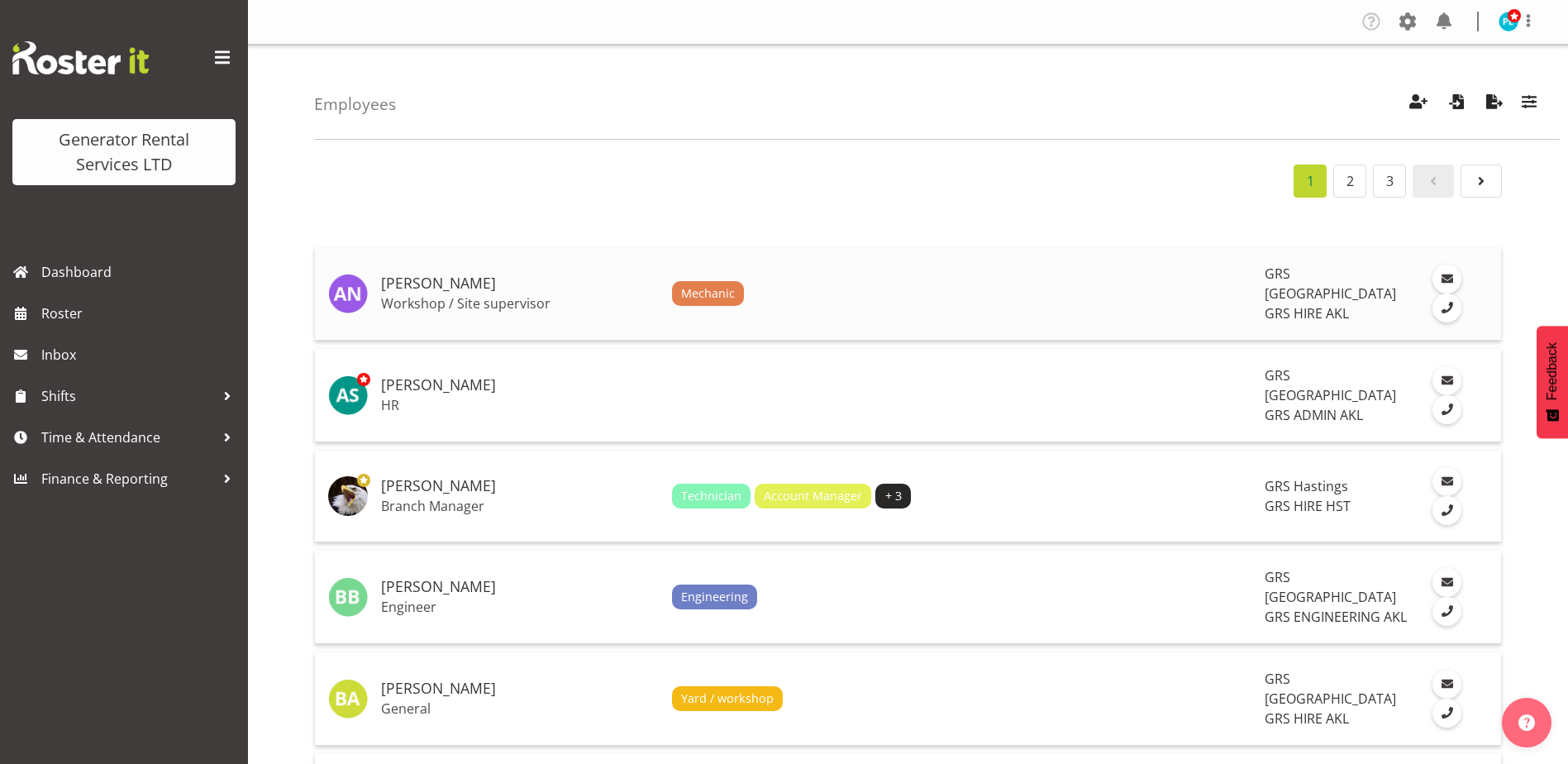
click at [672, 295] on span "Mechanic" at bounding box center [708, 293] width 72 height 25
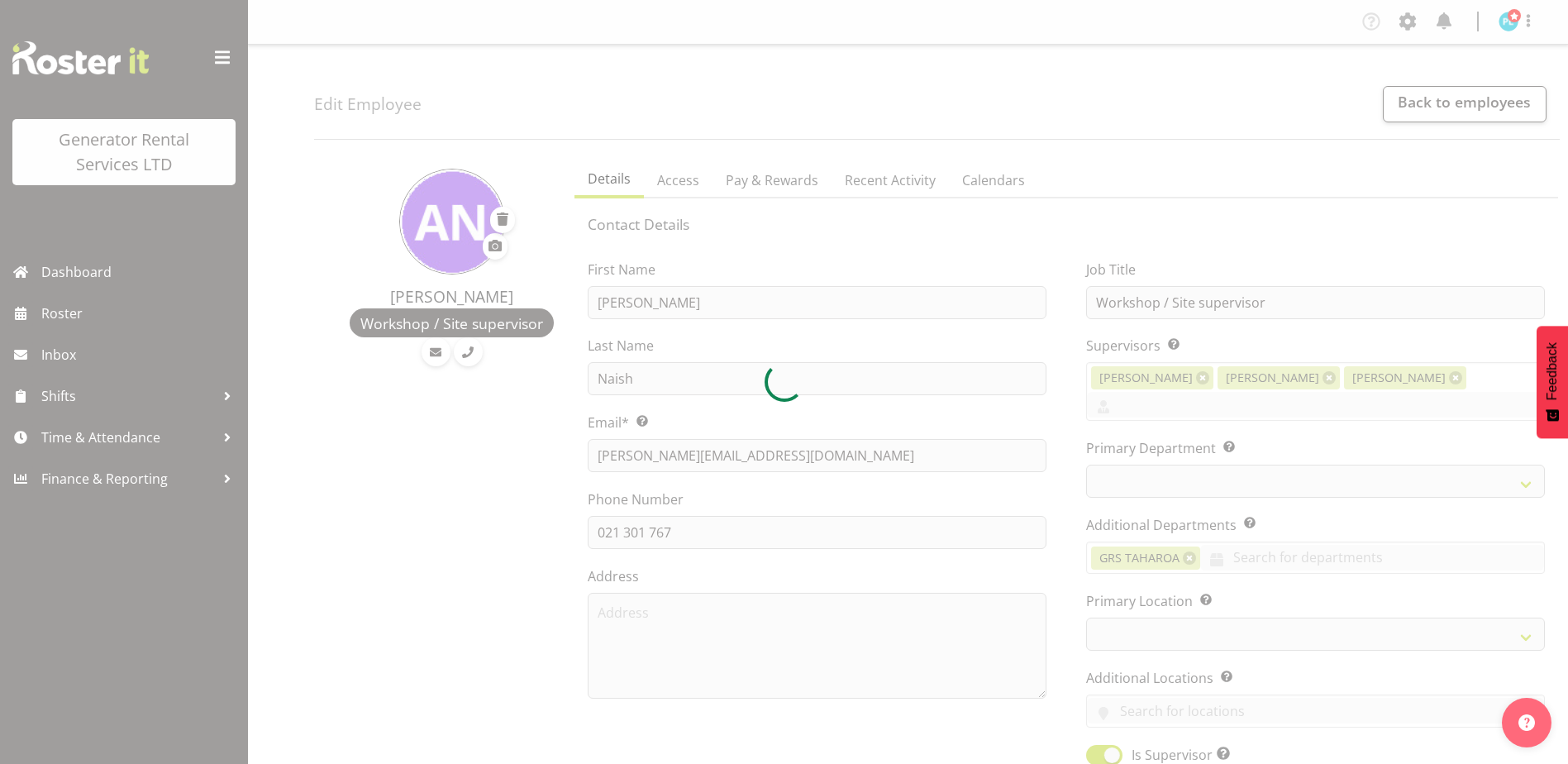
select select "TimelineWeek"
select select
select select "20"
select select
